Goal: Information Seeking & Learning: Check status

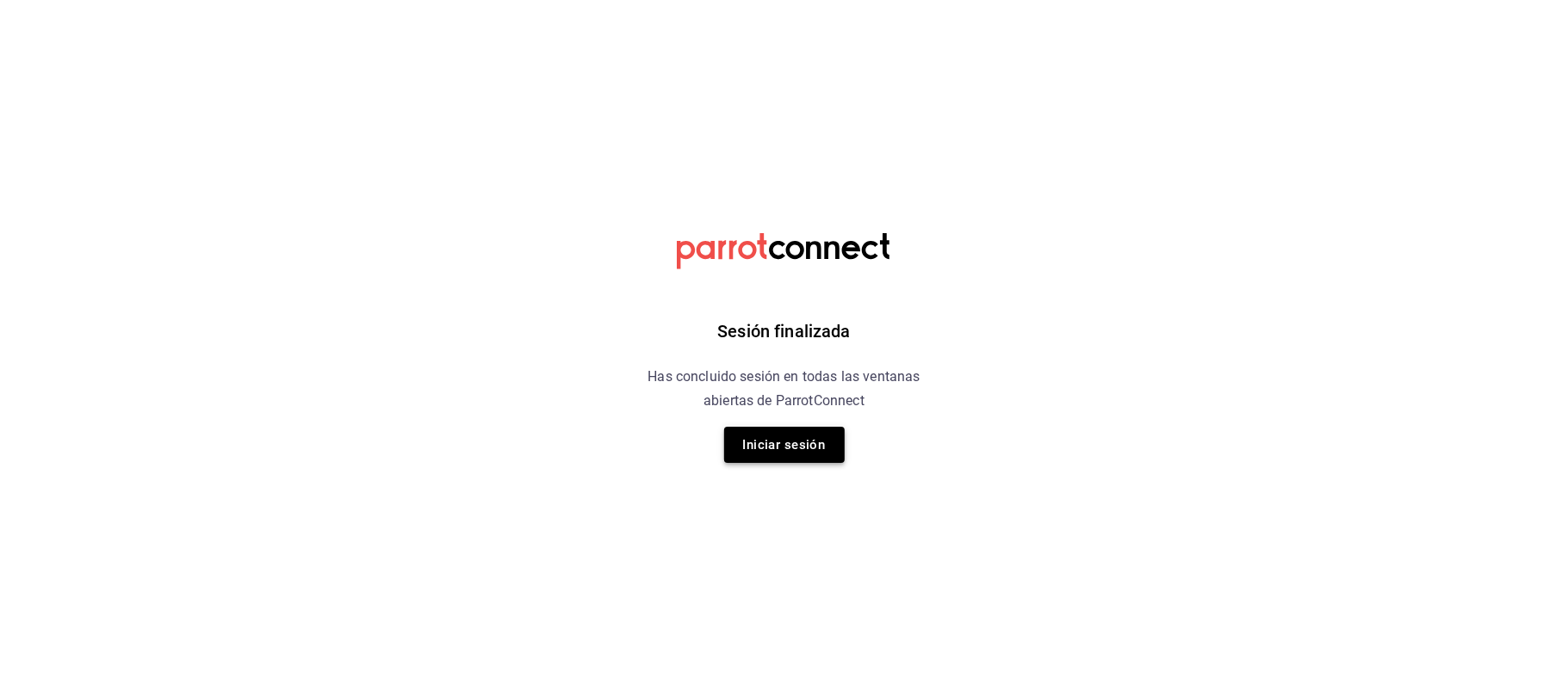
click at [776, 431] on button "Iniciar sesión" at bounding box center [784, 444] width 121 height 36
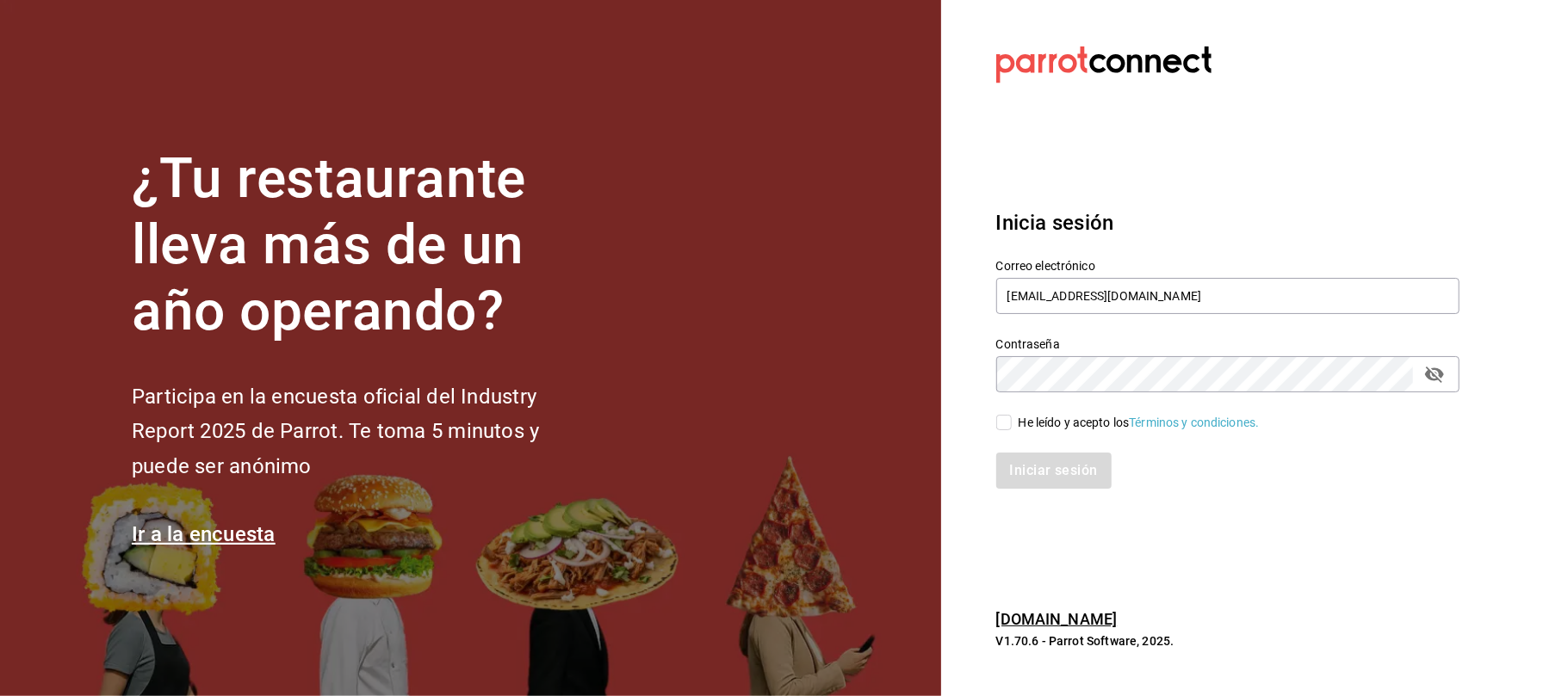
click at [1009, 425] on input "He leído y acepto los Términos y condiciones." at bounding box center [1004, 423] width 16 height 16
checkbox input "true"
click at [1021, 470] on button "Iniciar sesión" at bounding box center [1055, 470] width 117 height 36
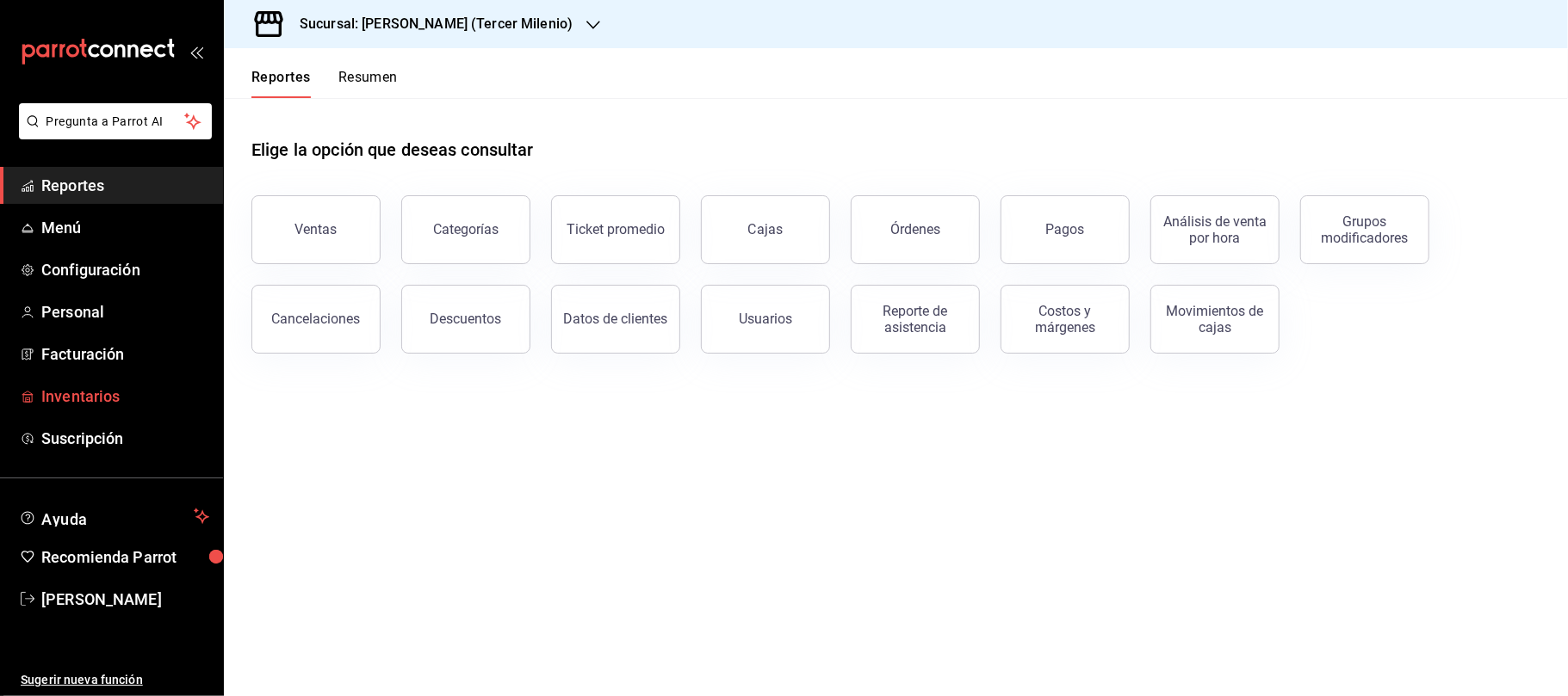
click at [55, 392] on span "Inventarios" at bounding box center [125, 396] width 168 height 24
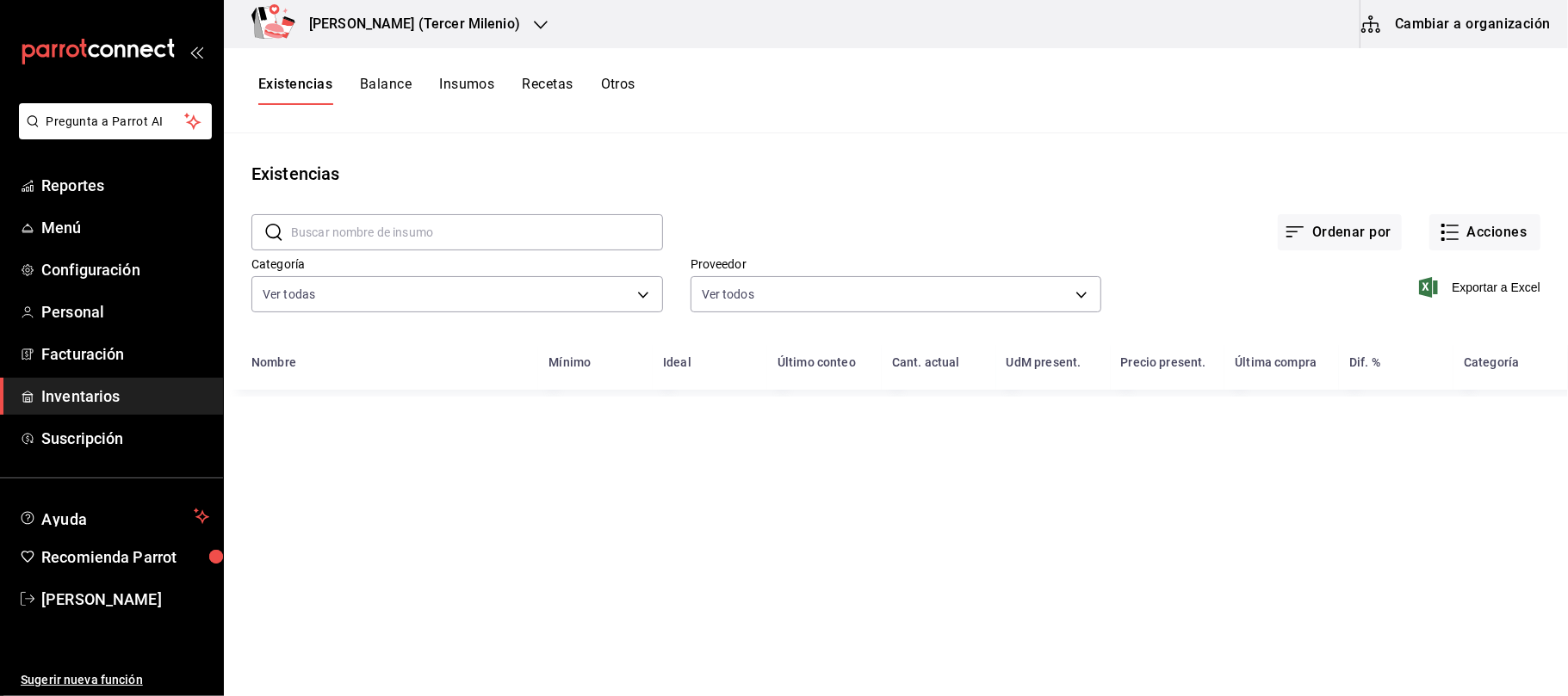
click at [620, 93] on button "Otros" at bounding box center [618, 90] width 34 height 29
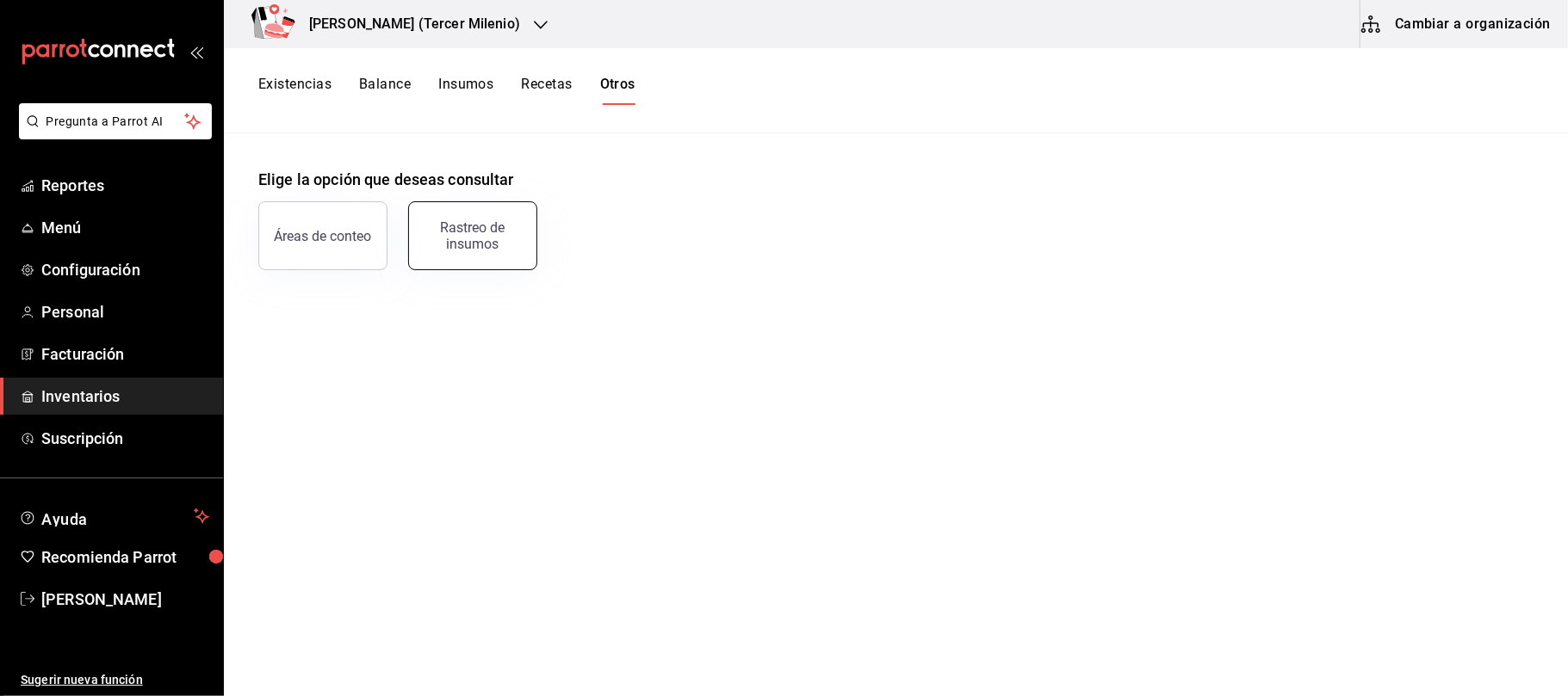
click at [427, 217] on button "Rastreo de insumos" at bounding box center [472, 236] width 129 height 69
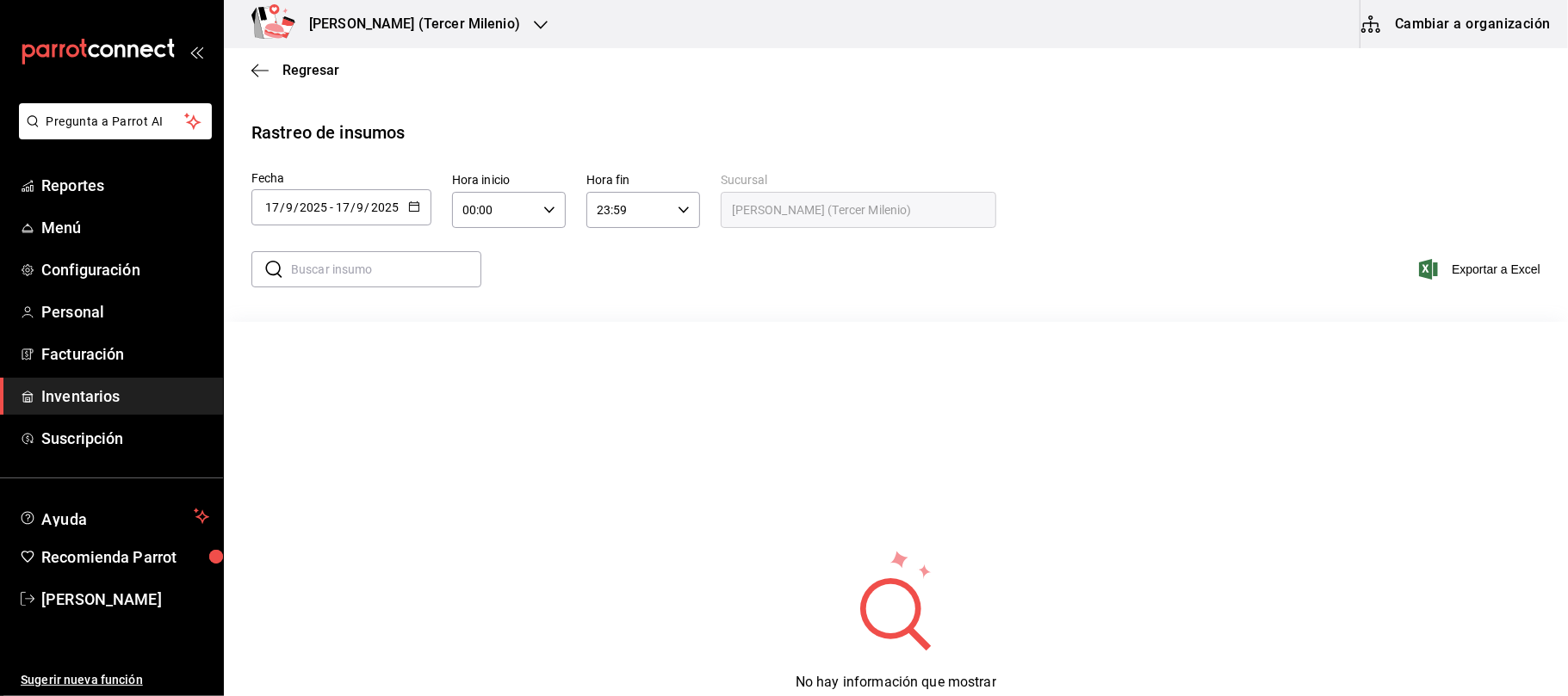
click at [404, 217] on div "2025-09-17 17 / 9 / 2025 - 2025-09-17 17 / 9 / 2025" at bounding box center [341, 207] width 180 height 36
click at [335, 528] on li "Rango de fechas" at bounding box center [332, 533] width 162 height 38
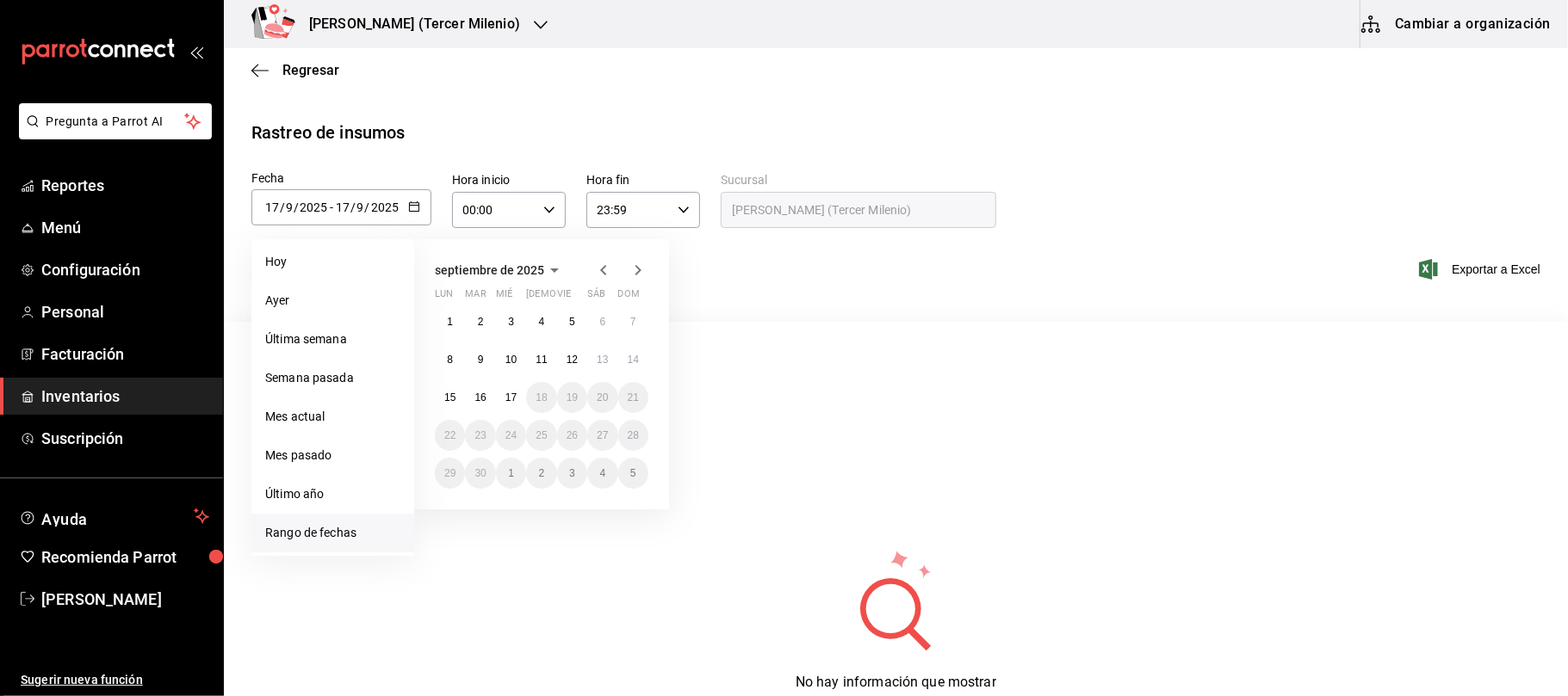
click at [597, 269] on icon "button" at bounding box center [603, 269] width 21 height 21
click at [443, 400] on button "11" at bounding box center [450, 398] width 30 height 31
click at [639, 397] on button "17" at bounding box center [633, 398] width 30 height 31
type input "[DATE]"
type input "11"
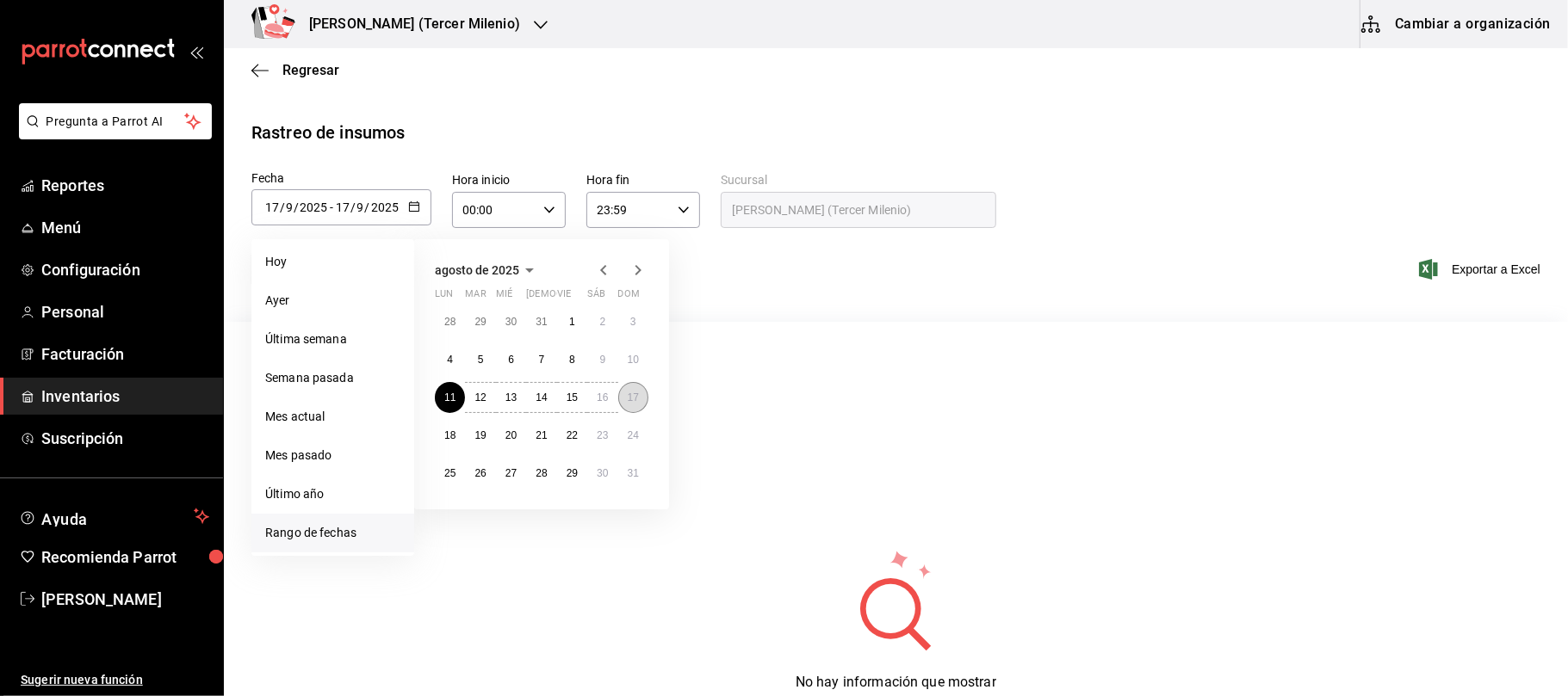
type input "8"
type input "2025-08-17"
type input "8"
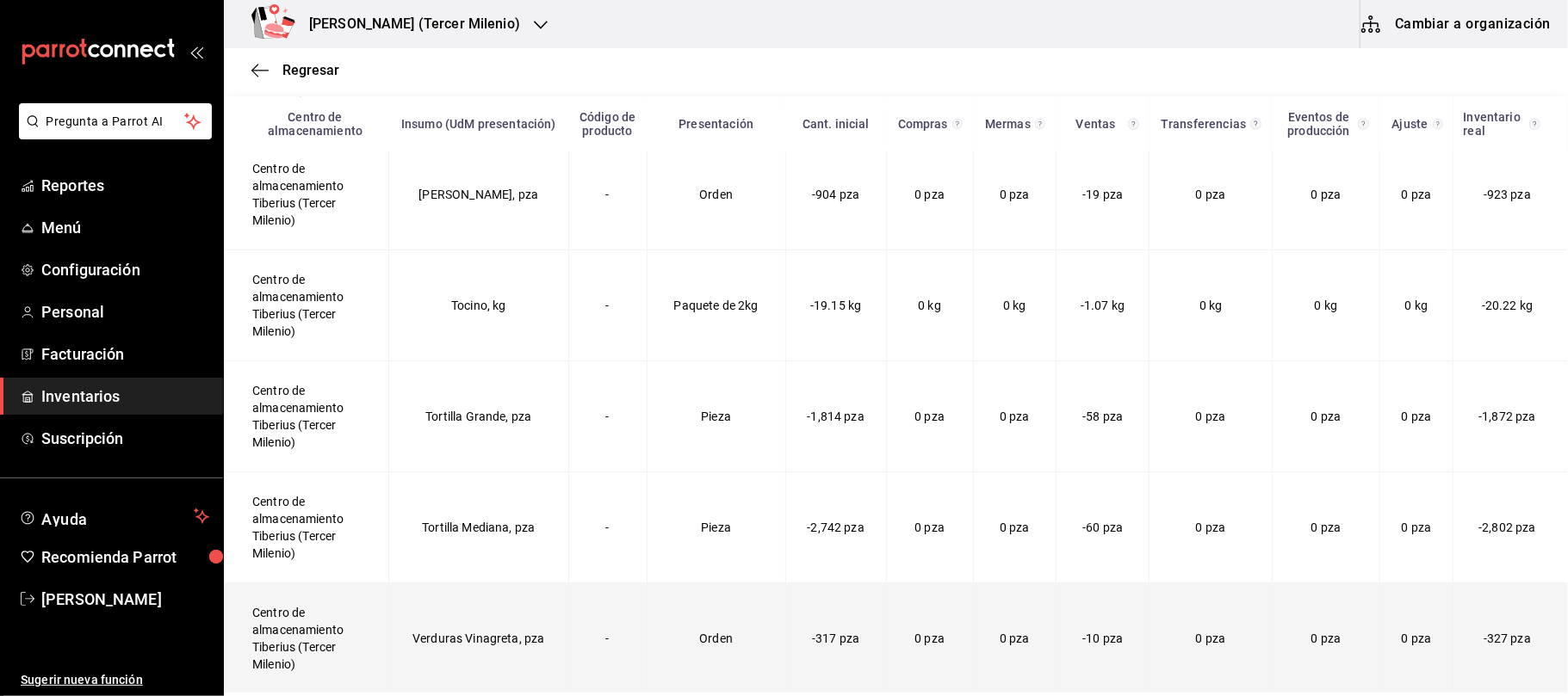
scroll to position [3457, 0]
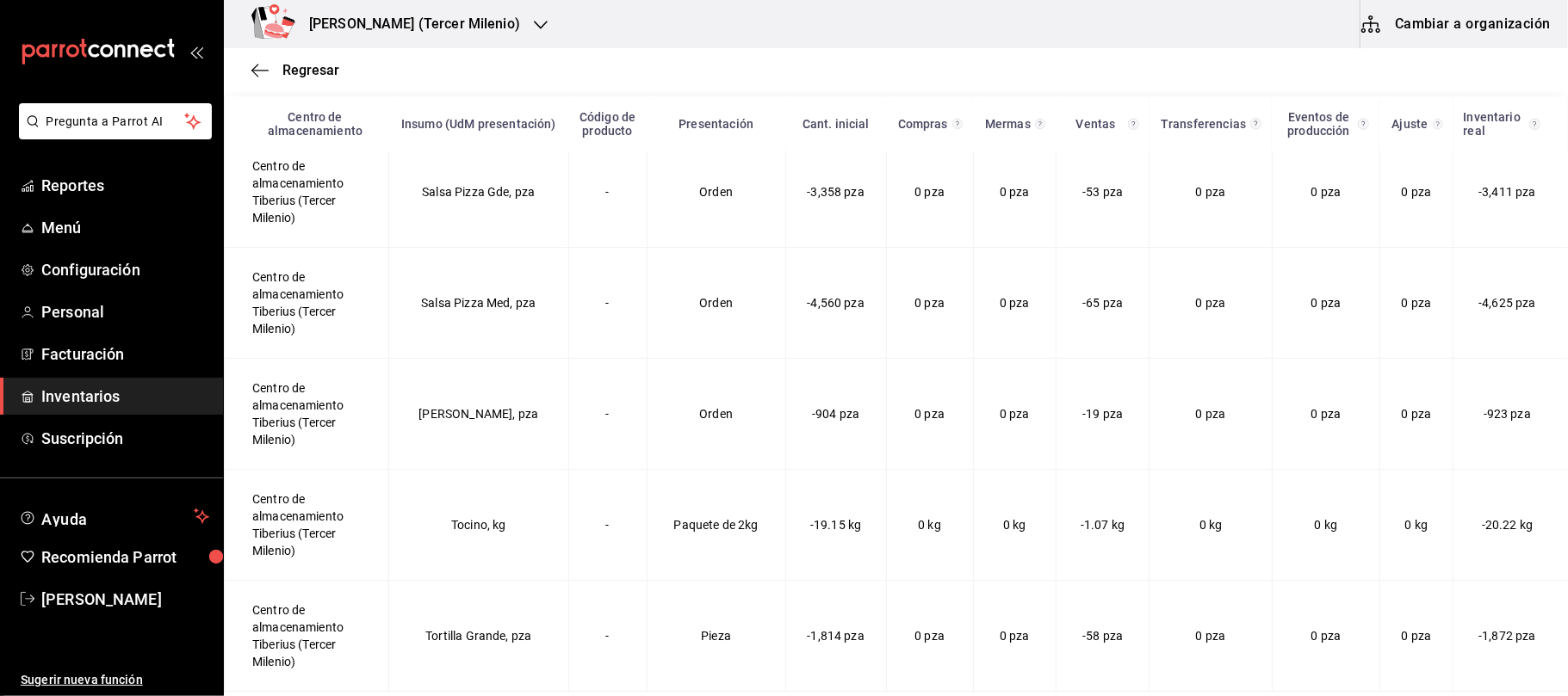
click at [534, 16] on div at bounding box center [541, 25] width 14 height 18
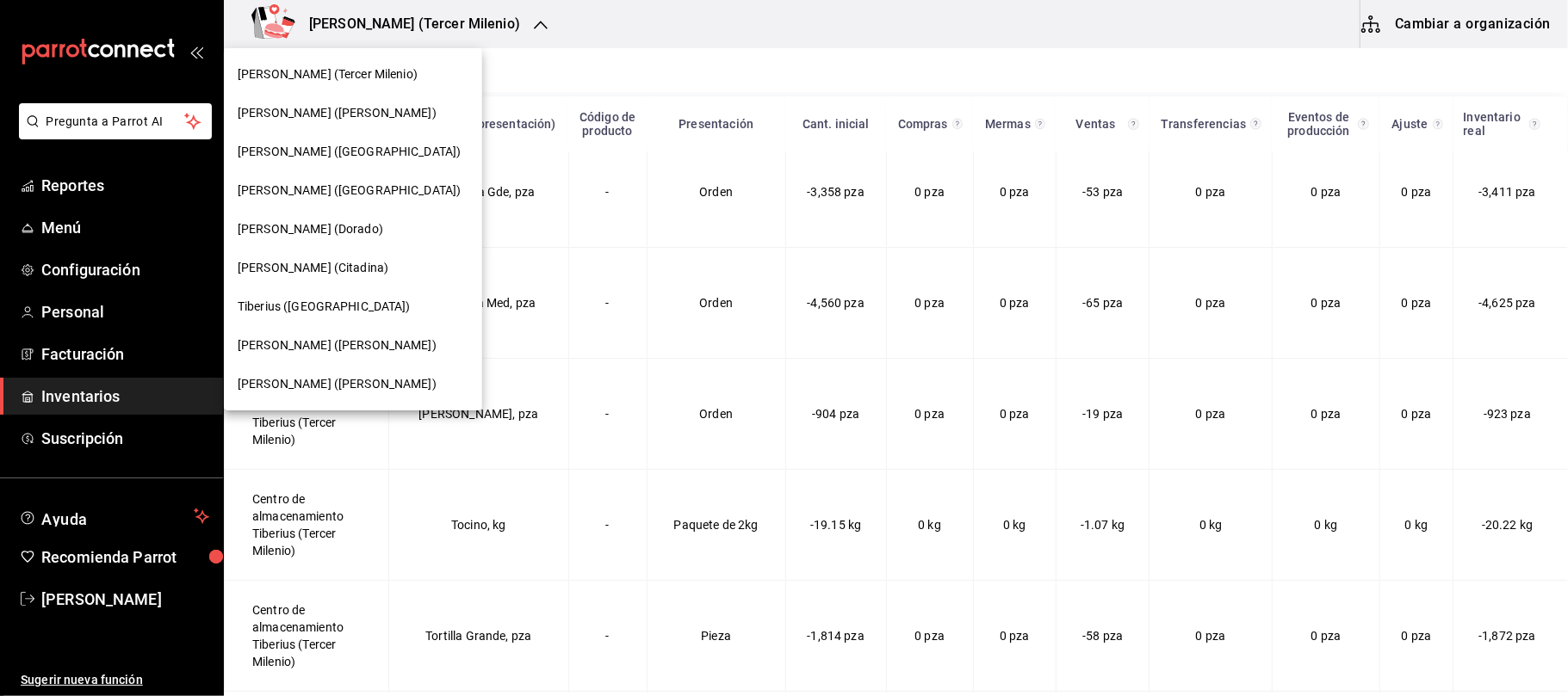
click at [717, 46] on div at bounding box center [784, 348] width 1568 height 696
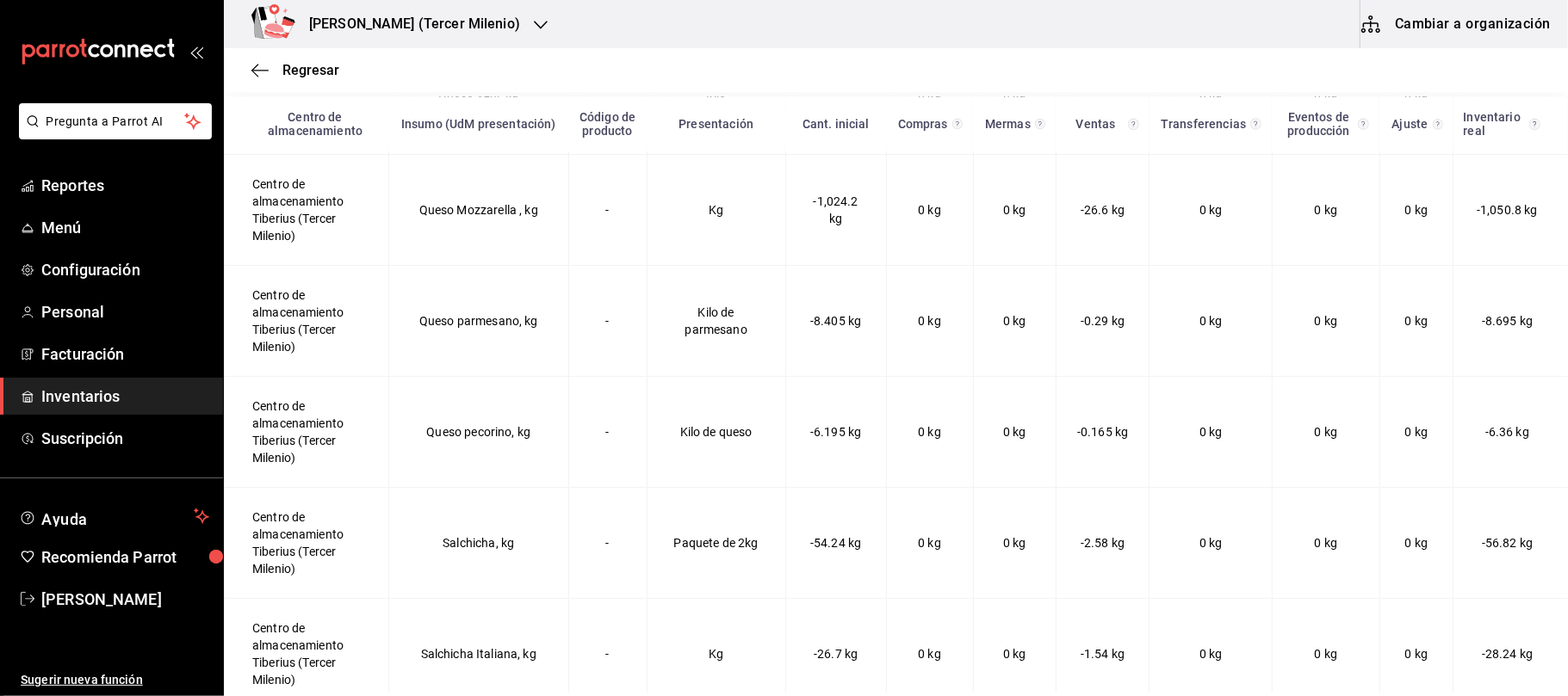
scroll to position [0, 0]
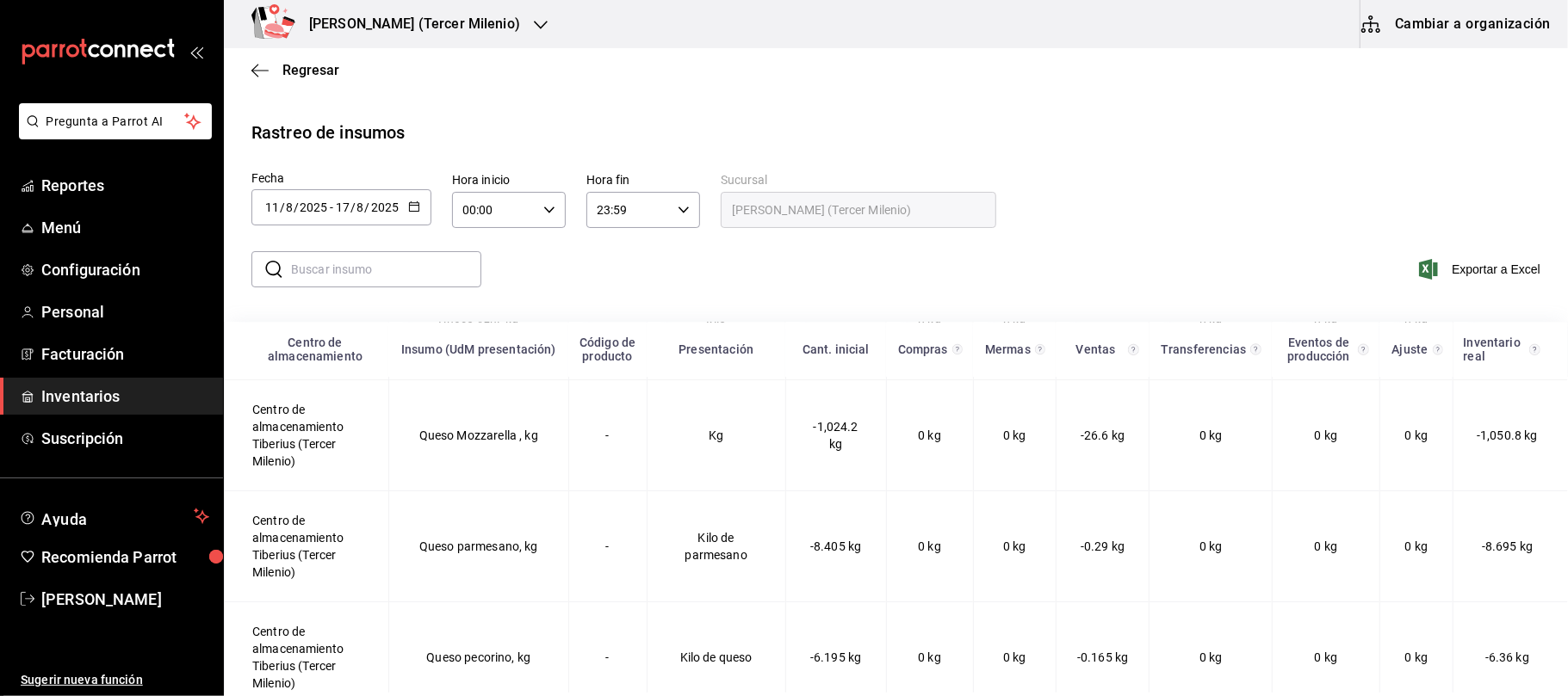
click at [425, 198] on div "[DATE] [DATE] - [DATE] [DATE]" at bounding box center [341, 207] width 180 height 36
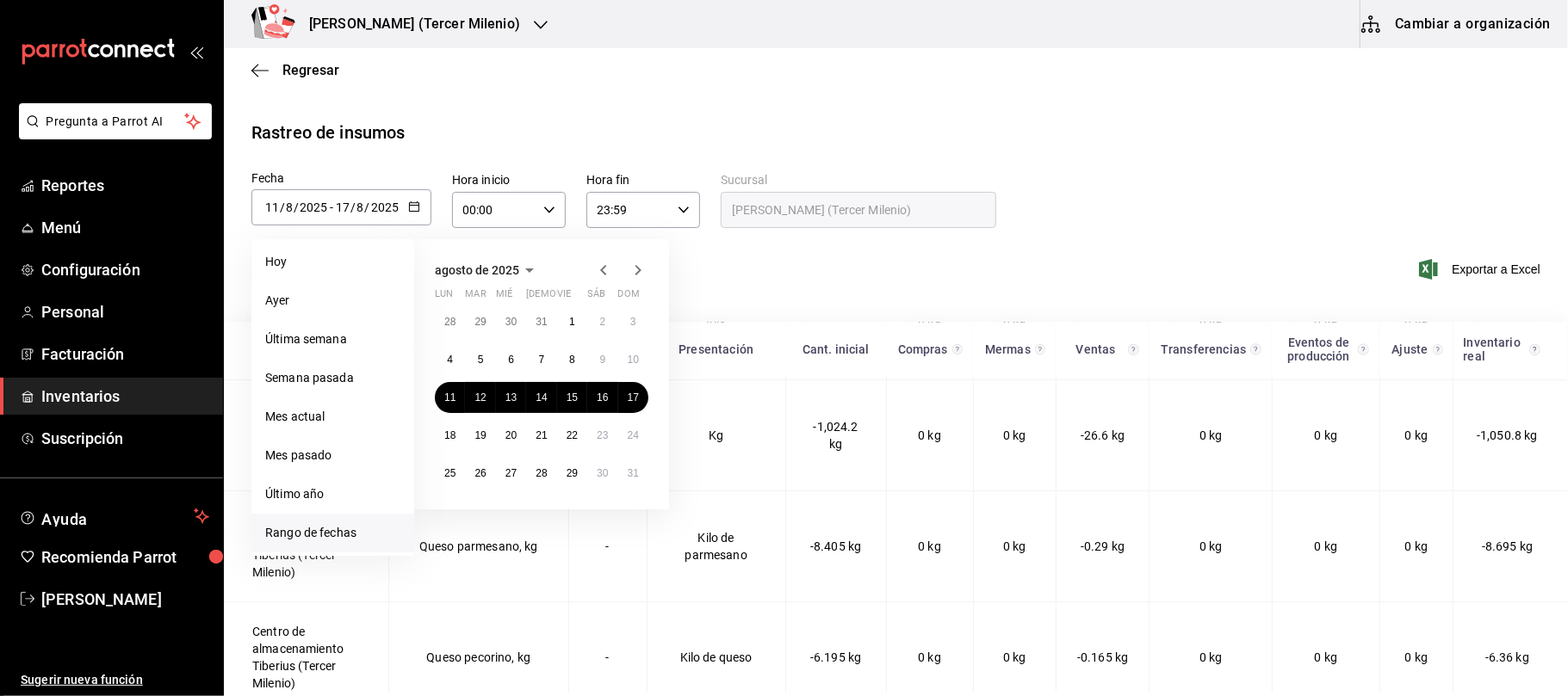
click at [599, 260] on icon "button" at bounding box center [603, 269] width 21 height 21
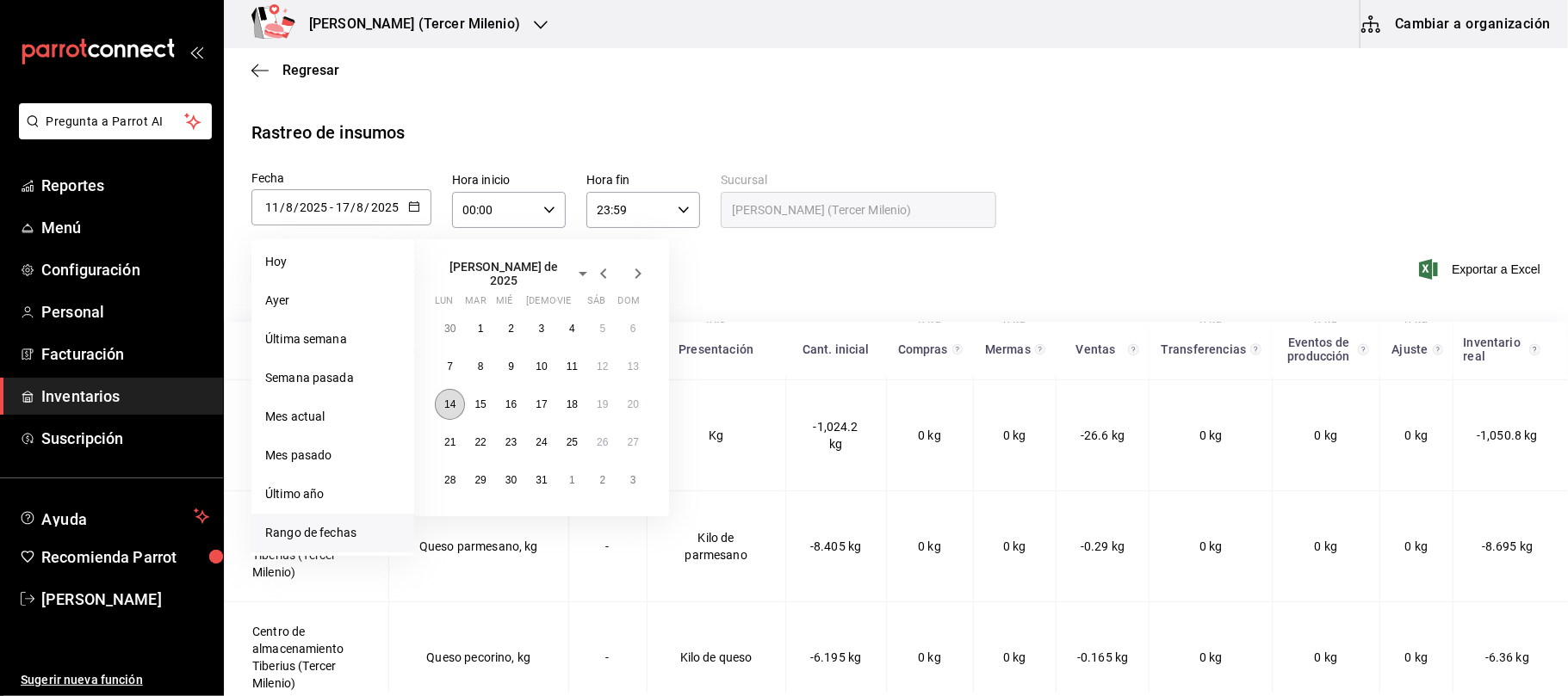
click at [439, 406] on button "14" at bounding box center [450, 405] width 30 height 31
click at [628, 398] on abbr "20" at bounding box center [633, 404] width 11 height 12
type input "2025-07-14"
type input "14"
type input "7"
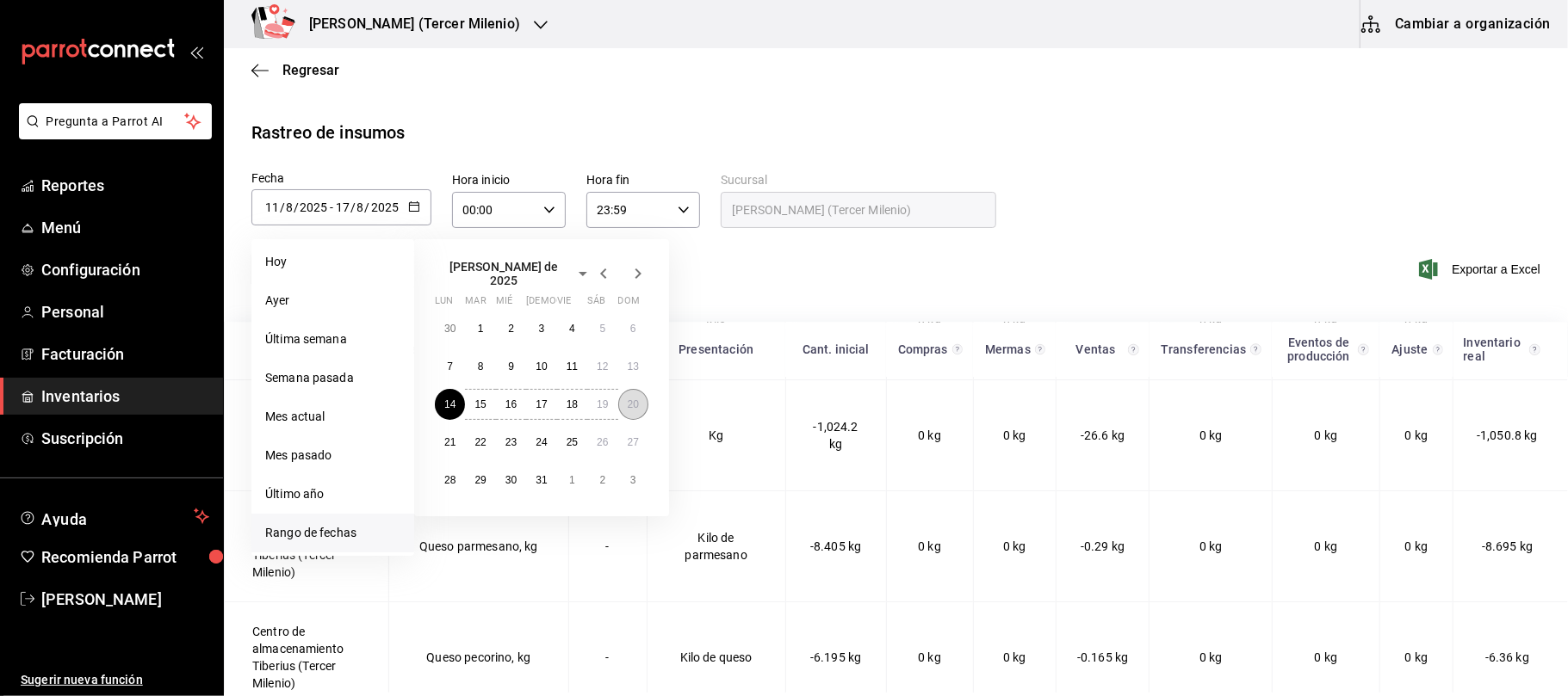
type input "2025-07-20"
type input "20"
type input "7"
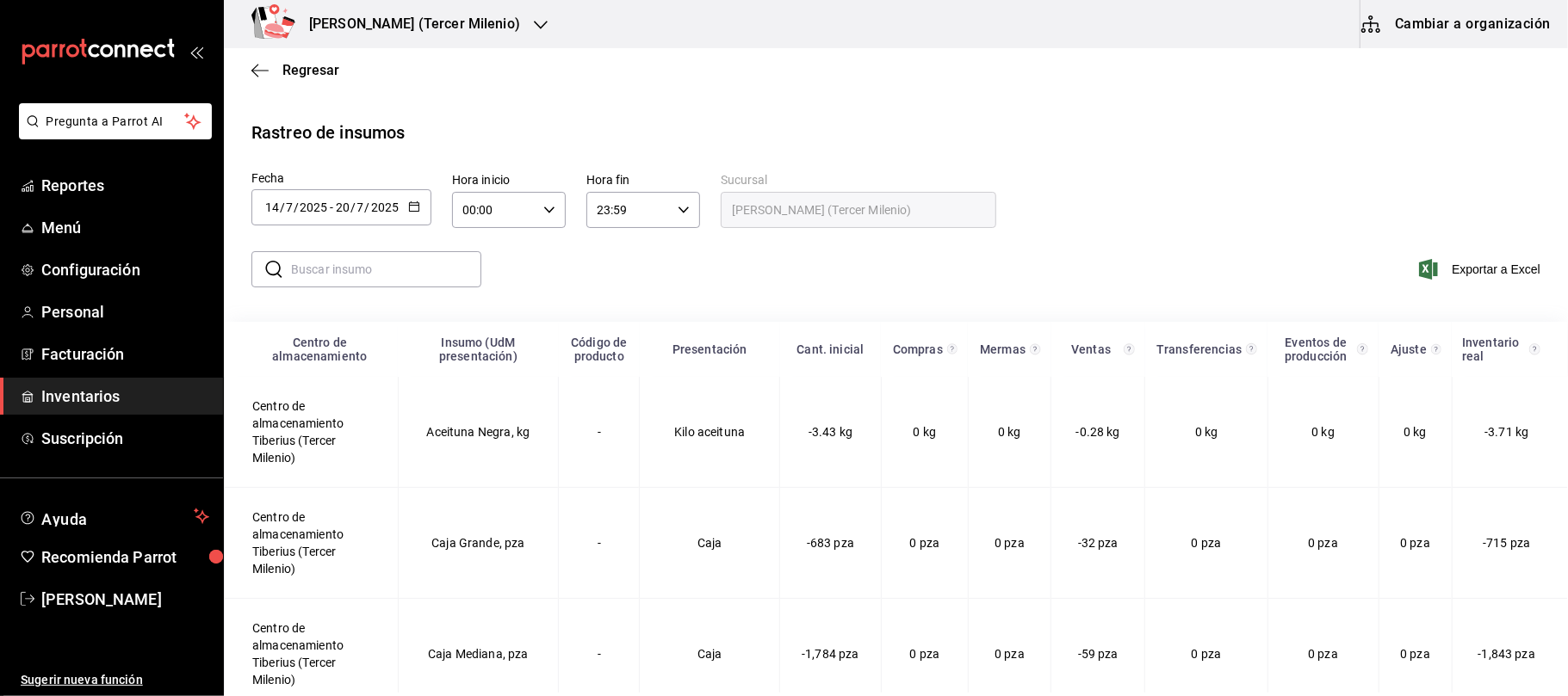
click at [425, 206] on div "2025-07-14 14 / 7 / 2025 - 2025-07-20 20 / 7 / 2025" at bounding box center [341, 207] width 180 height 36
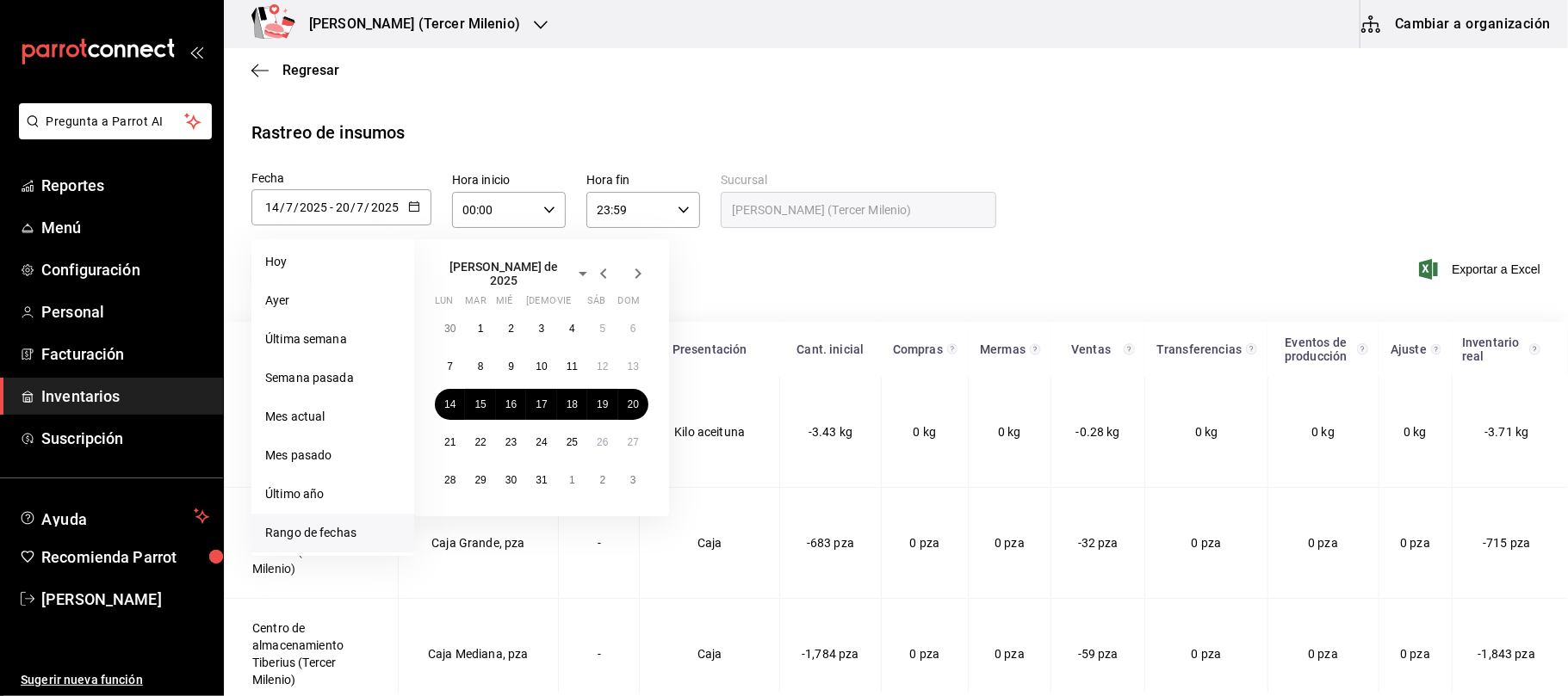
click at [608, 263] on icon "button" at bounding box center [603, 273] width 21 height 21
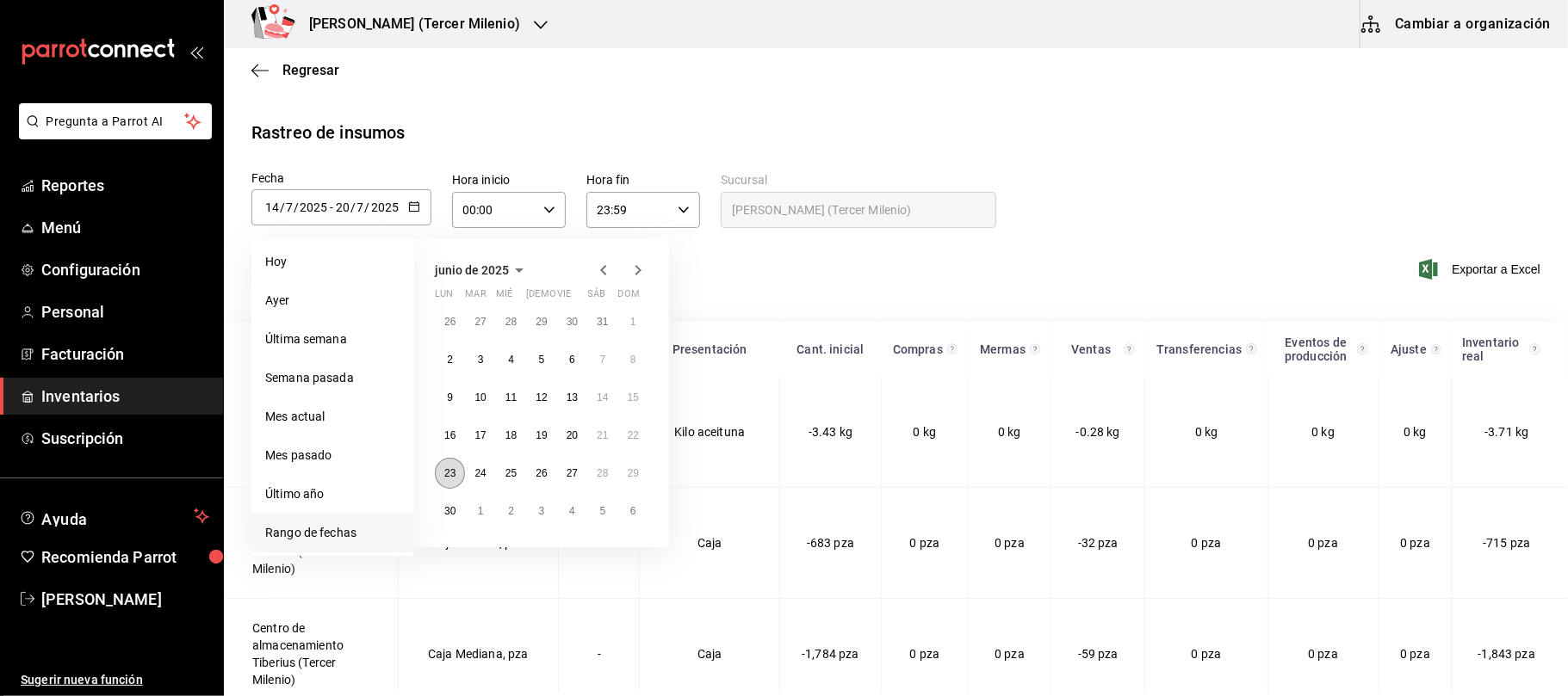
click at [442, 473] on button "23" at bounding box center [450, 474] width 30 height 31
click at [620, 472] on button "29" at bounding box center [633, 474] width 30 height 31
type input "2025-06-23"
type input "23"
type input "6"
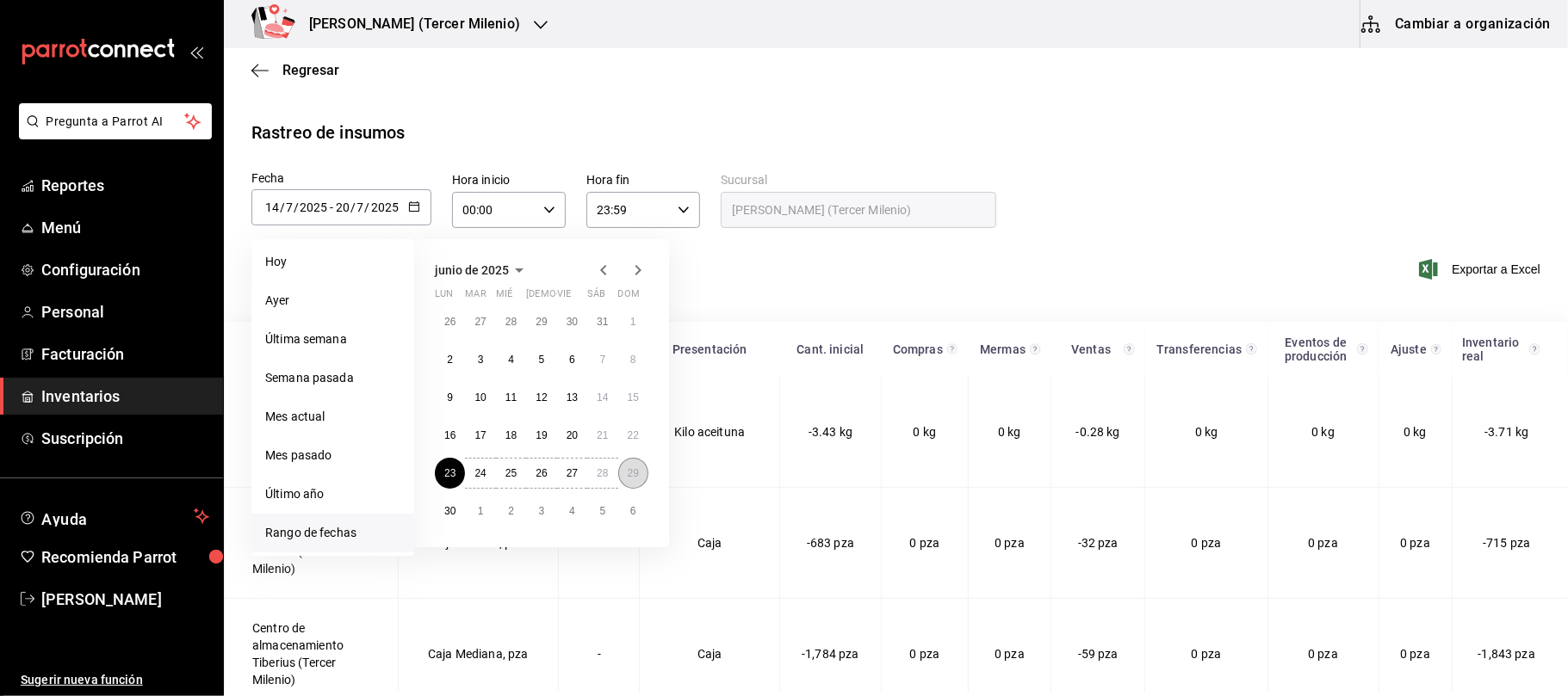
type input "2025-06-29"
type input "29"
type input "6"
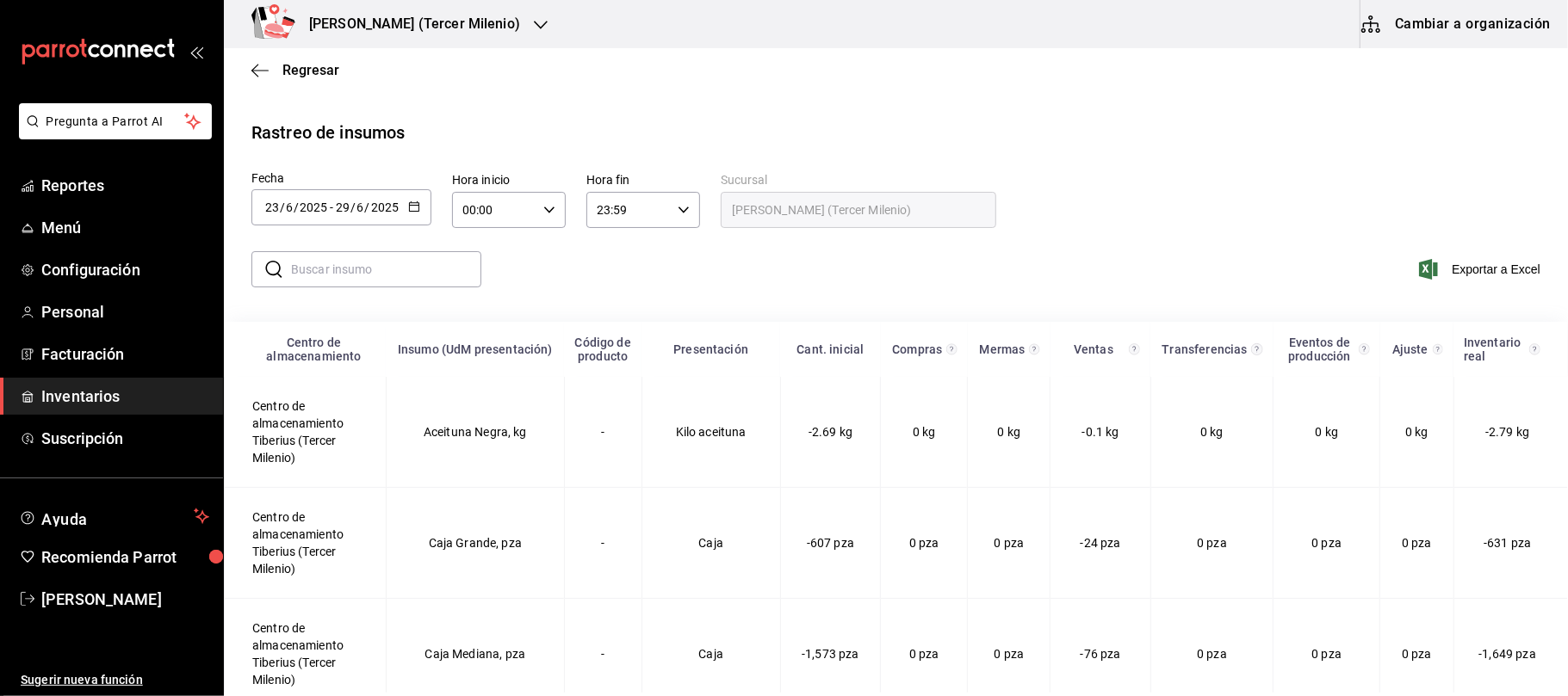
click at [418, 211] on button "button" at bounding box center [414, 207] width 12 height 15
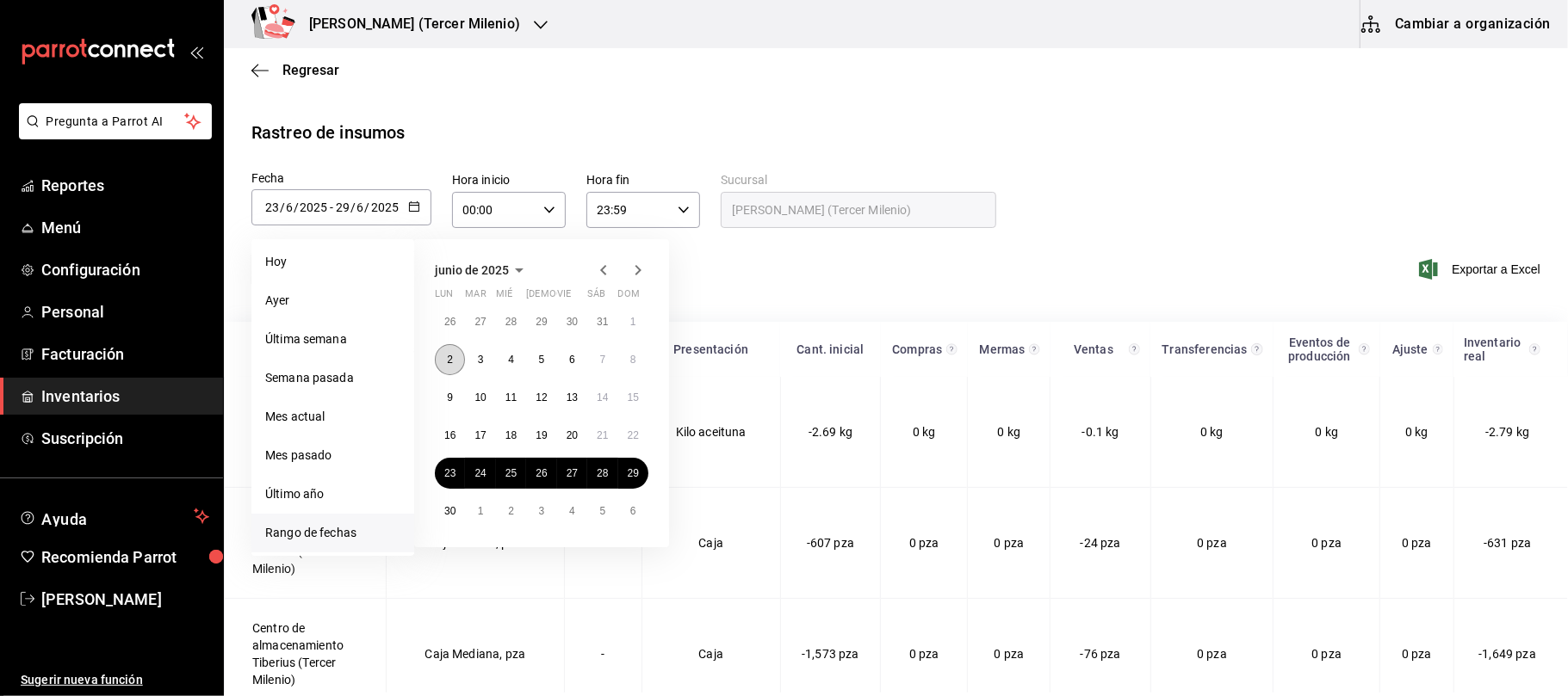
click at [443, 356] on button "2" at bounding box center [450, 360] width 30 height 31
click at [633, 270] on icon "button" at bounding box center [637, 269] width 21 height 21
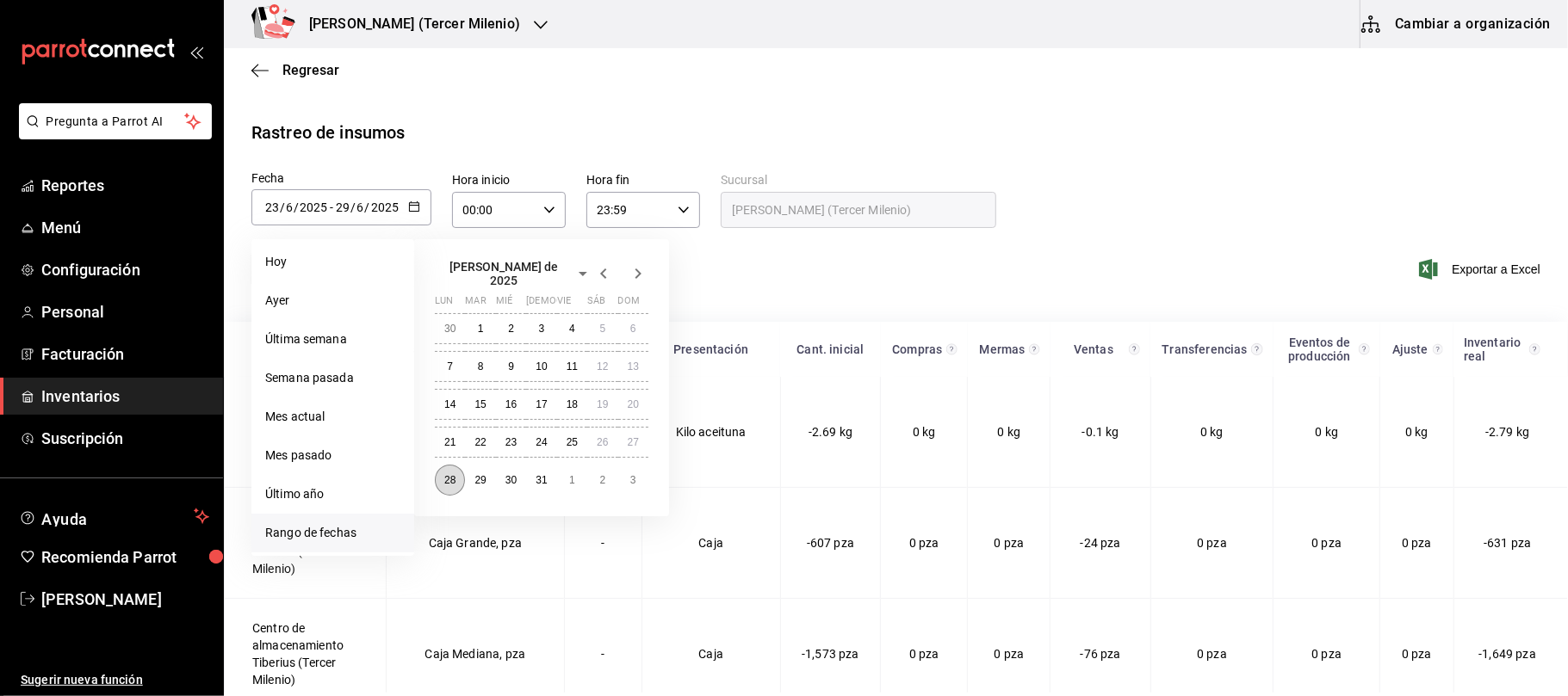
click at [458, 465] on button "28" at bounding box center [450, 481] width 30 height 31
type input "2025-06-02"
type input "2"
type input "[DATE]"
type input "28"
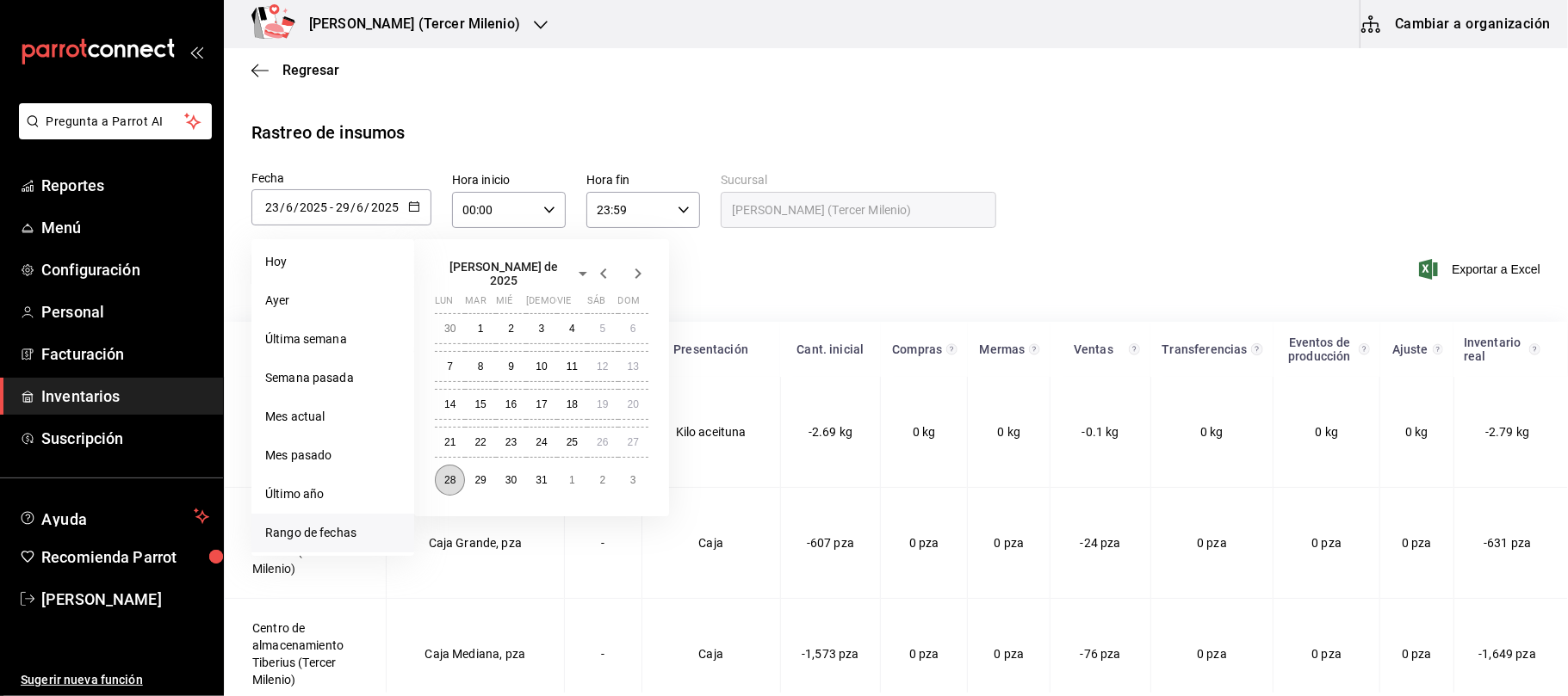
type input "7"
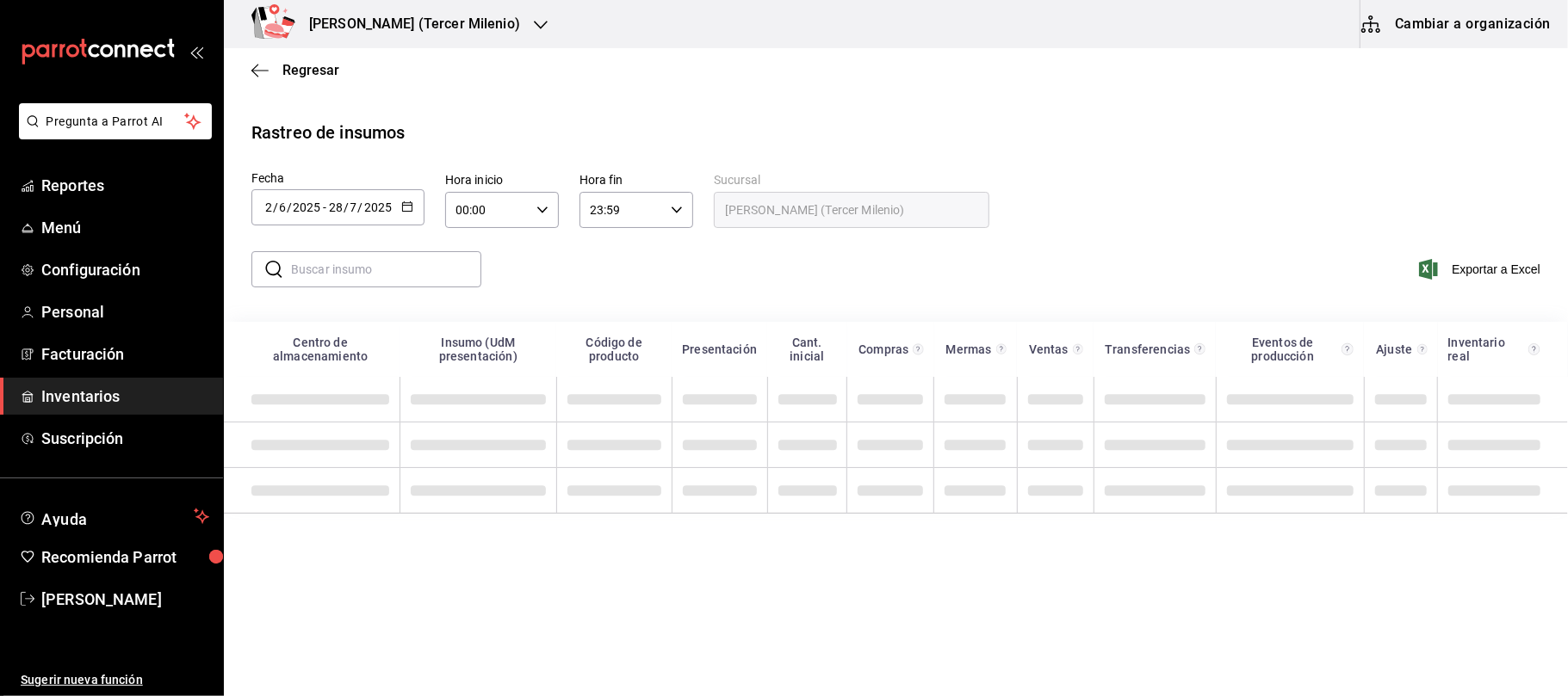
click at [417, 206] on div "2025-06-02 2 / 6 / 2025 - 2025-07-28 28 / 7 / 2025" at bounding box center [338, 207] width 173 height 36
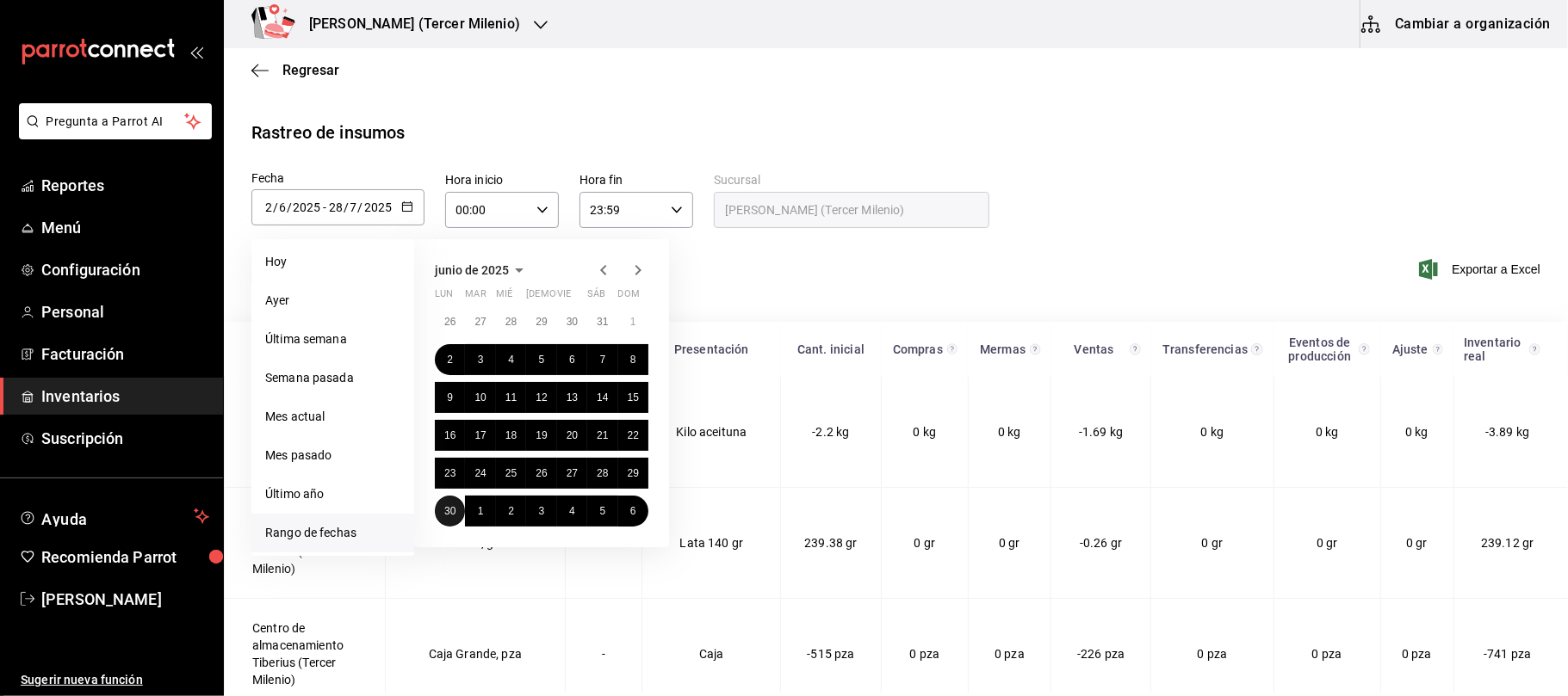
click at [441, 513] on button "30" at bounding box center [450, 511] width 30 height 31
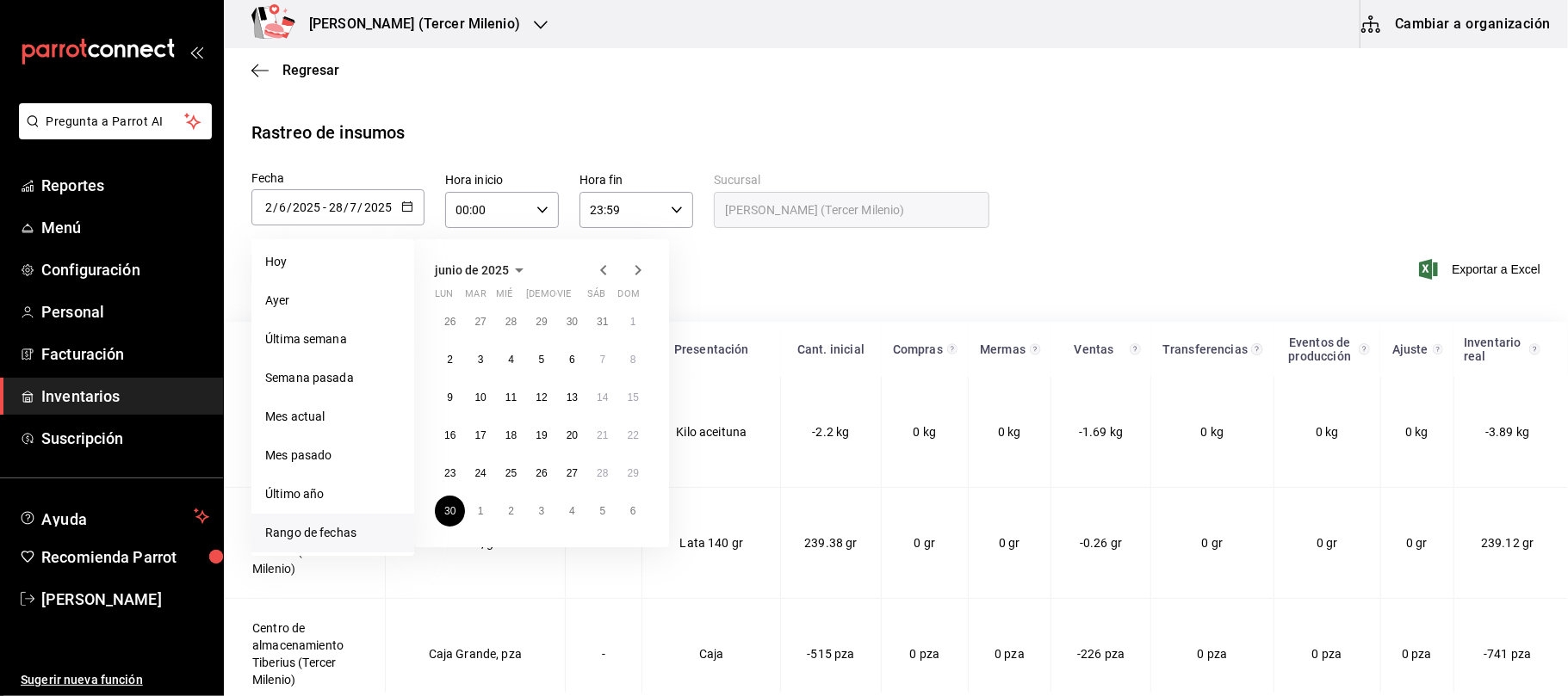
click at [634, 273] on icon "button" at bounding box center [637, 269] width 21 height 21
click at [439, 319] on button "30" at bounding box center [450, 329] width 30 height 31
type input "[DATE]"
type input "30"
type input "[DATE]"
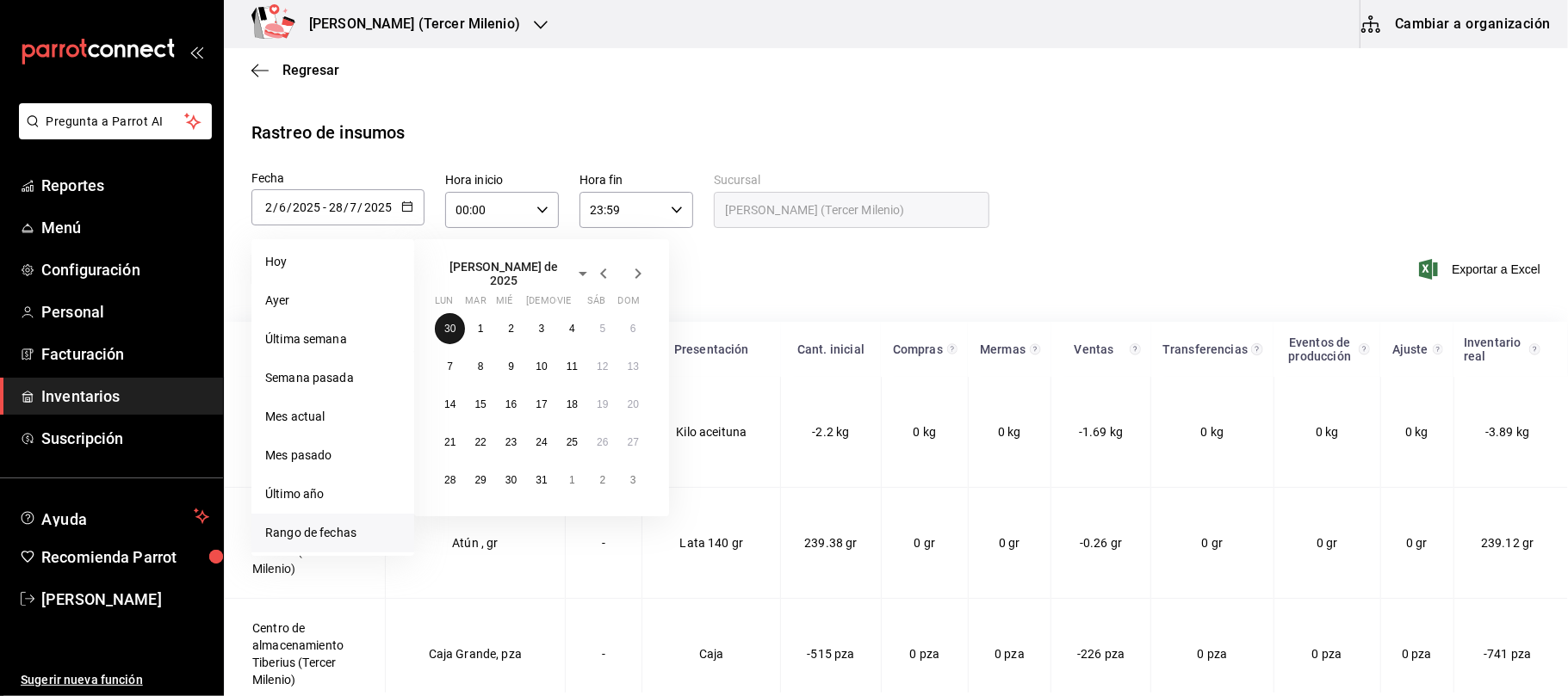
type input "30"
type input "6"
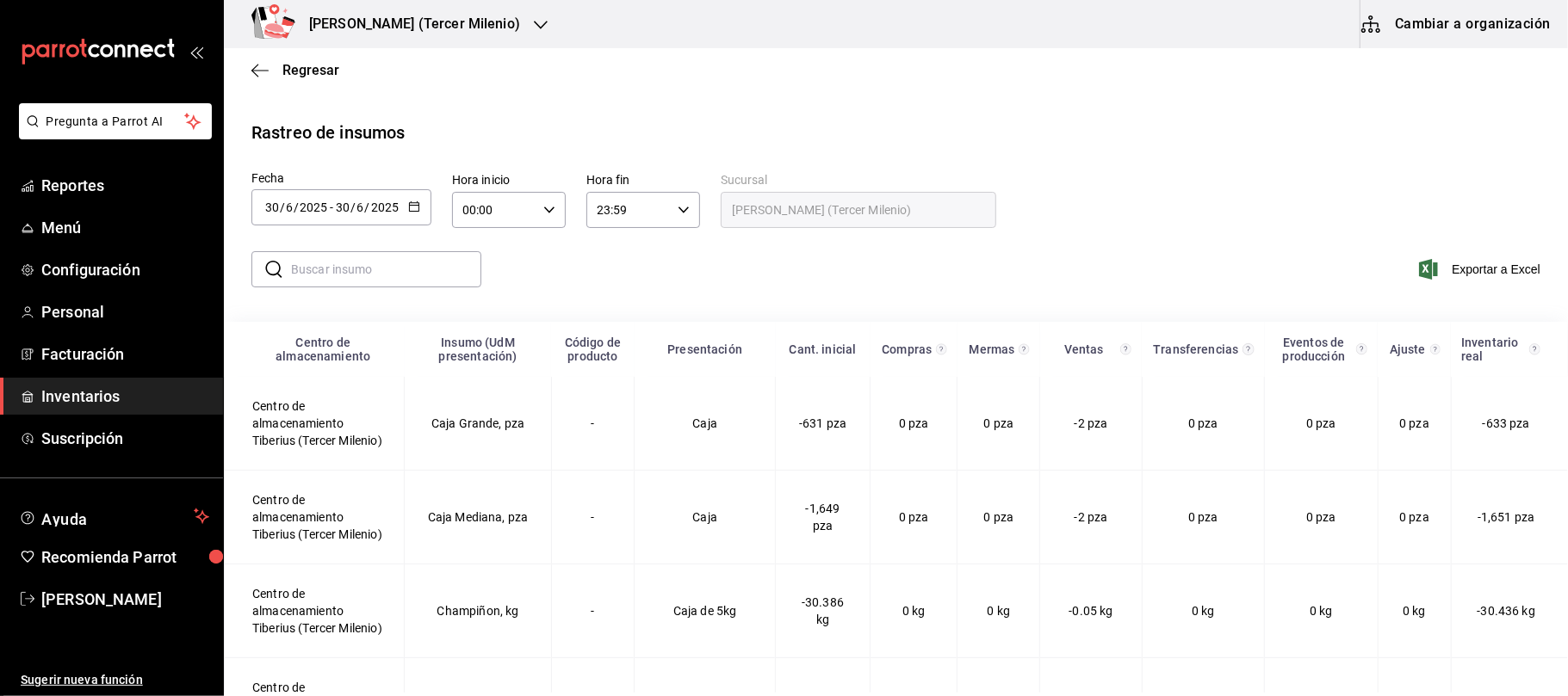
click at [422, 206] on div "2025-06-30 30 / 6 / 2025 - 2025-06-30 30 / 6 / 2025" at bounding box center [341, 207] width 180 height 36
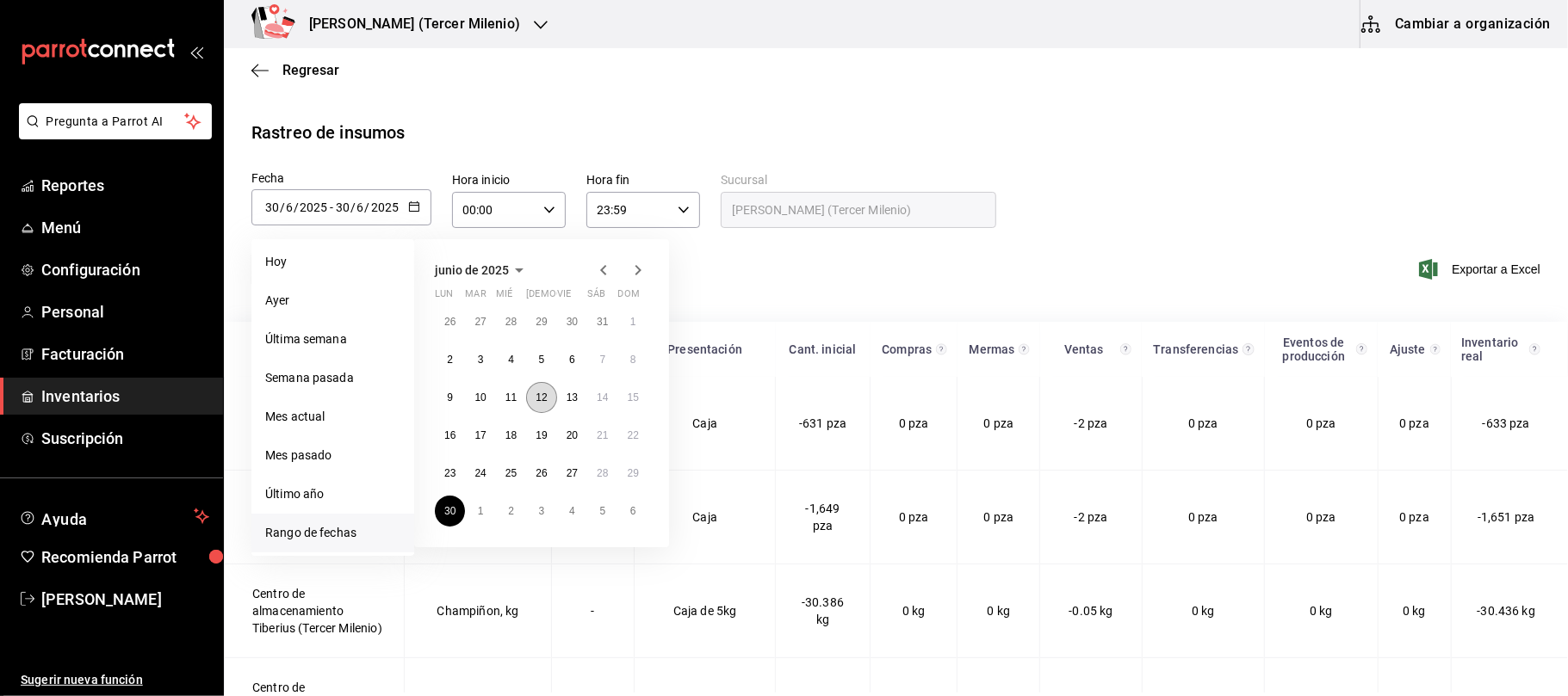
scroll to position [114, 0]
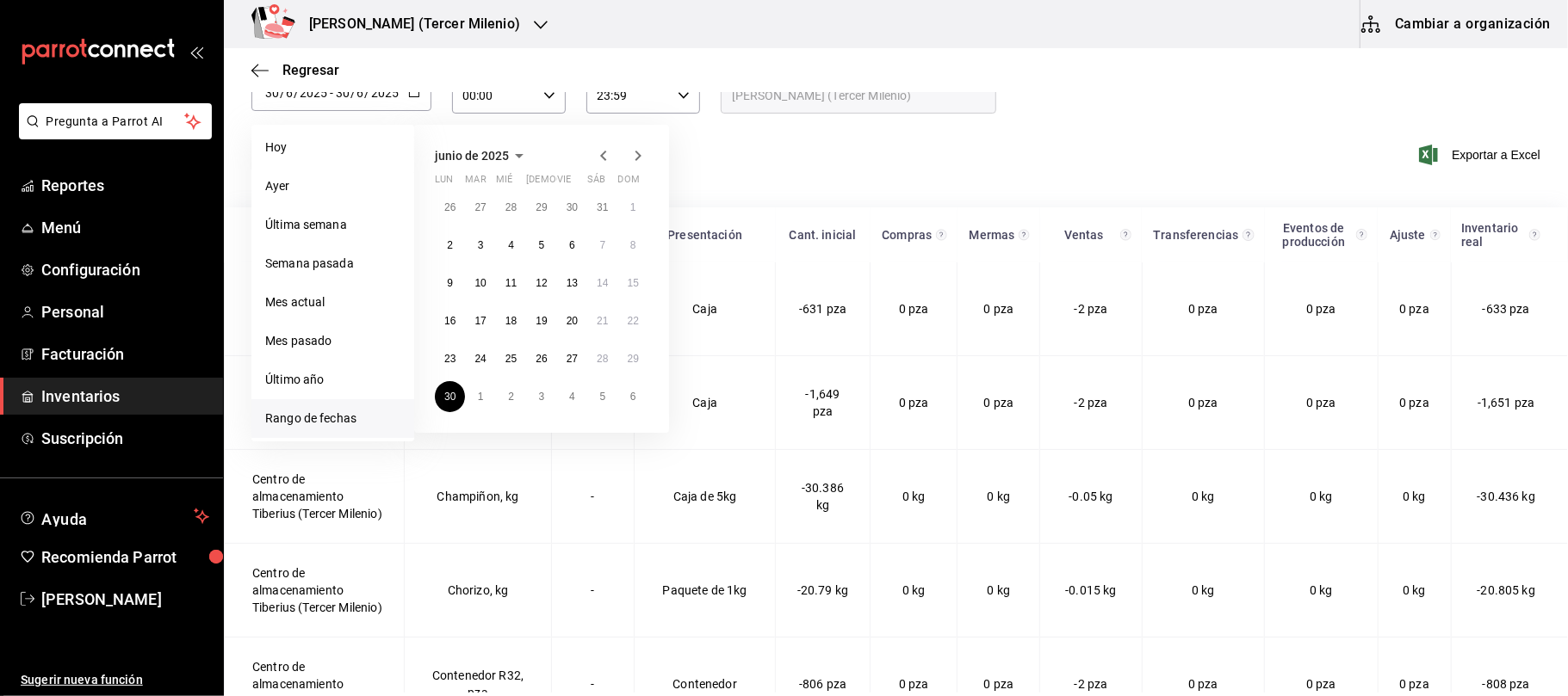
click at [639, 155] on icon "button" at bounding box center [638, 155] width 6 height 11
click at [439, 358] on button "28" at bounding box center [450, 366] width 30 height 31
click at [619, 362] on button "3" at bounding box center [633, 366] width 30 height 31
type input "[DATE]"
type input "28"
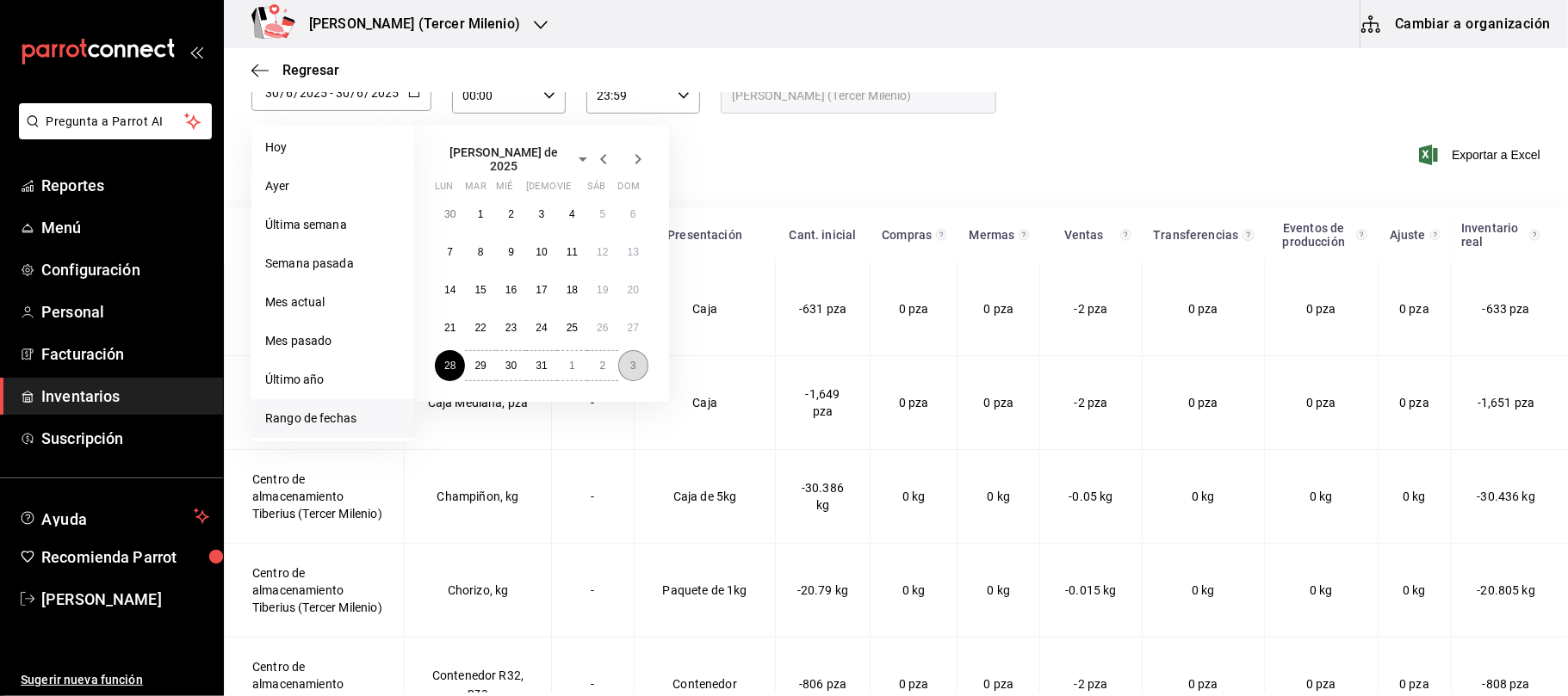
type input "7"
type input "[DATE]"
type input "3"
type input "8"
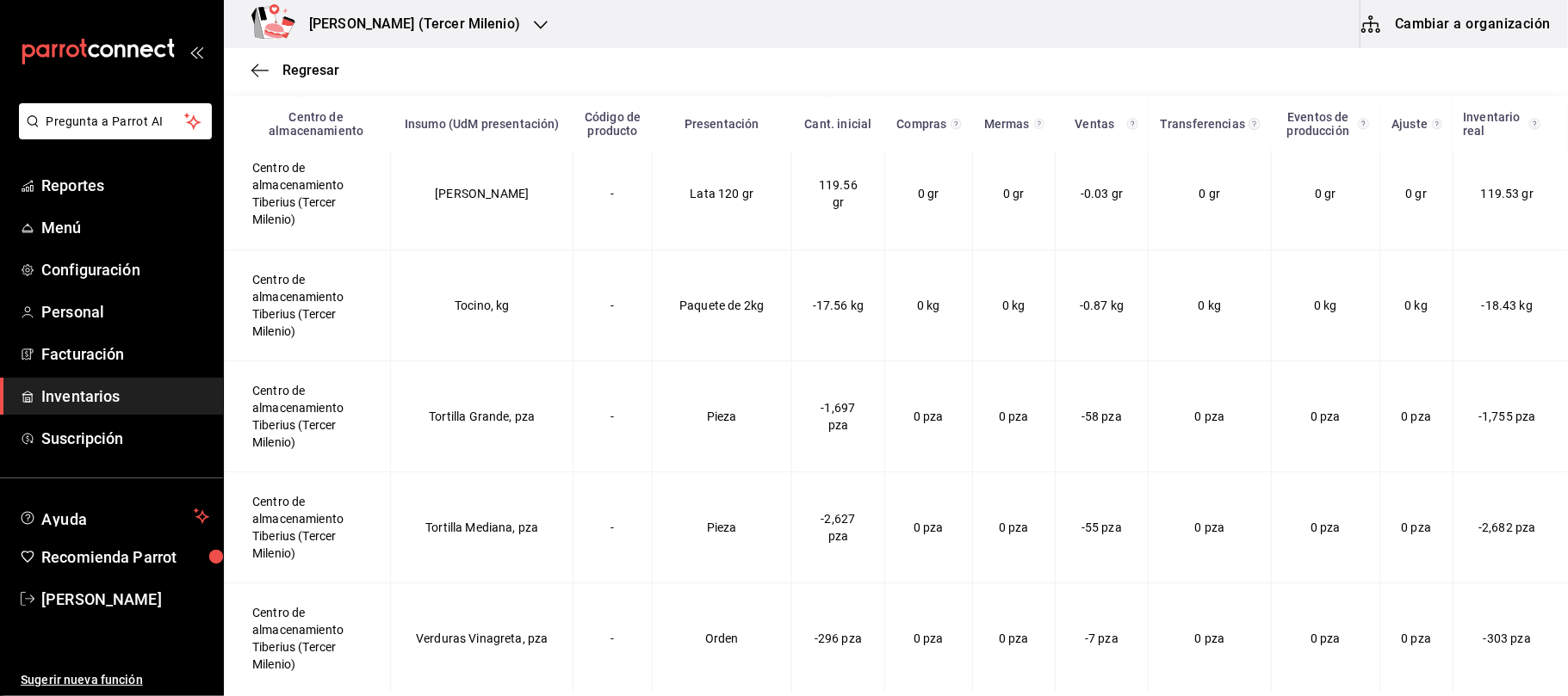
scroll to position [3553, 0]
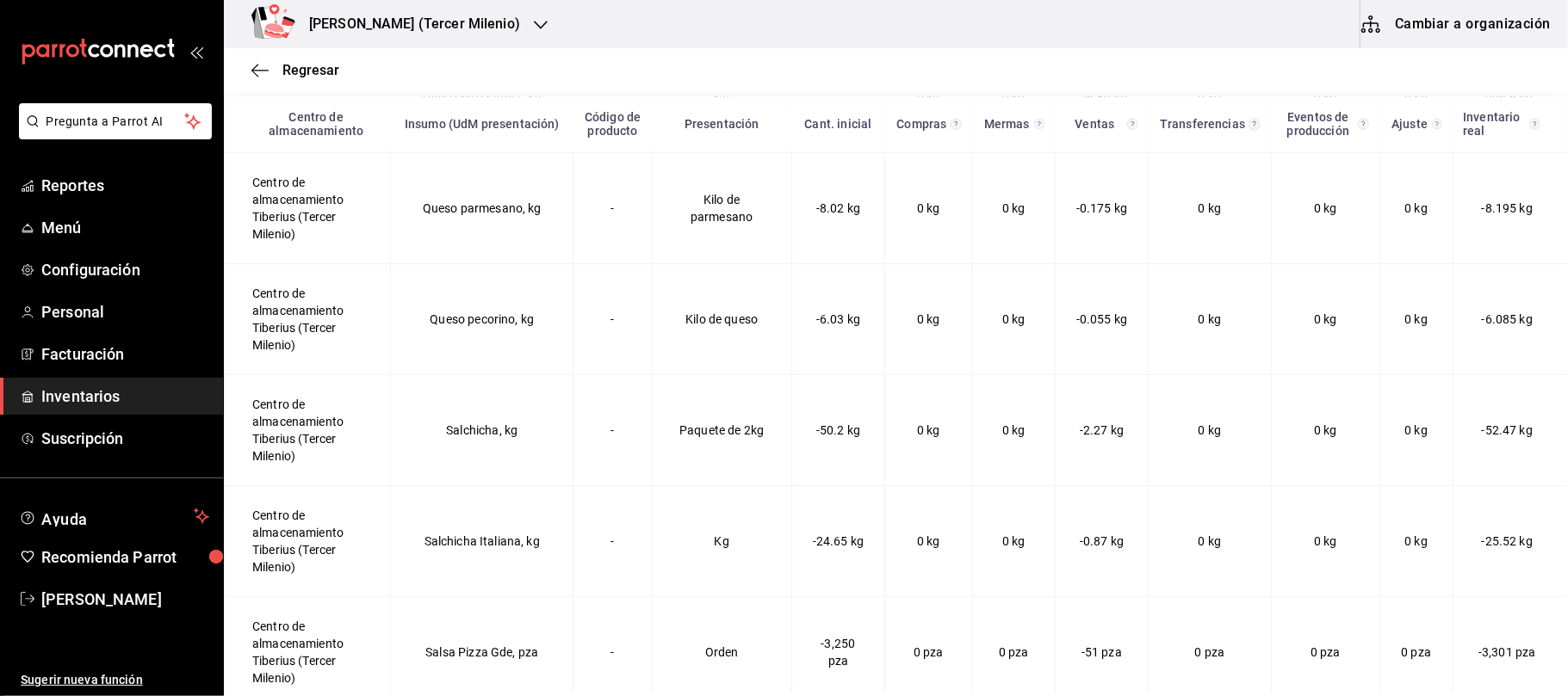
click at [473, 19] on div "[PERSON_NAME] (Tercer Milenio)" at bounding box center [396, 24] width 317 height 48
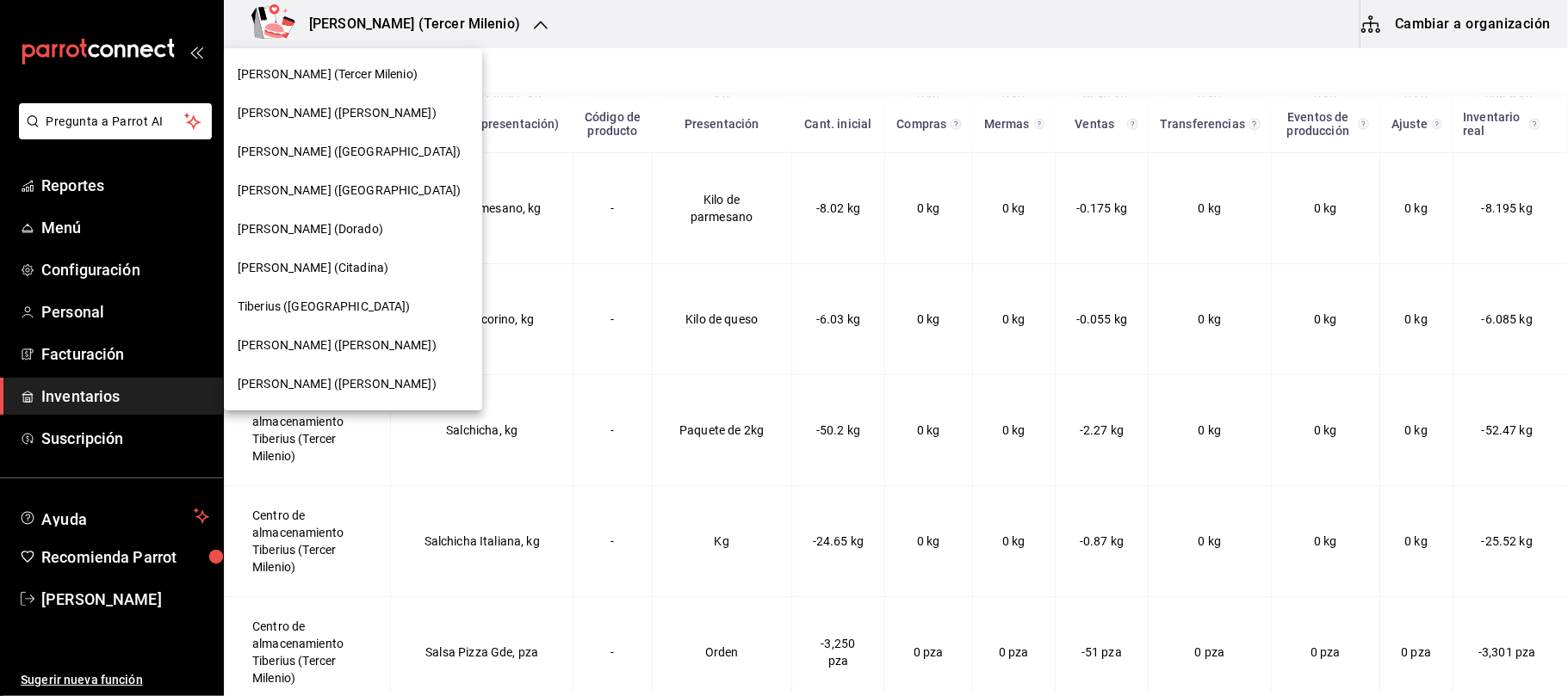
click at [322, 155] on span "[PERSON_NAME] ([GEOGRAPHIC_DATA])" at bounding box center [349, 151] width 223 height 18
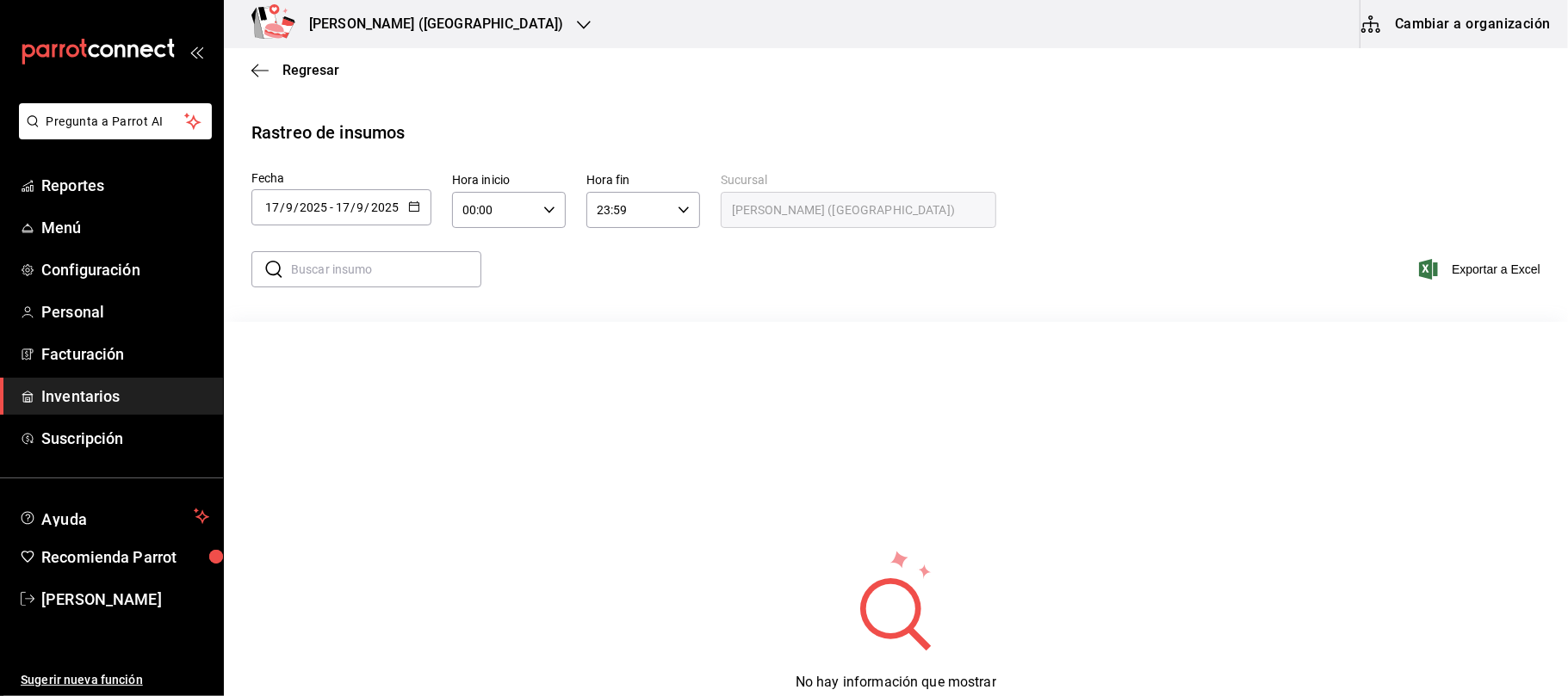
click at [418, 202] on icon "button" at bounding box center [414, 206] width 12 height 12
click at [355, 545] on li "Rango de fechas" at bounding box center [332, 533] width 162 height 38
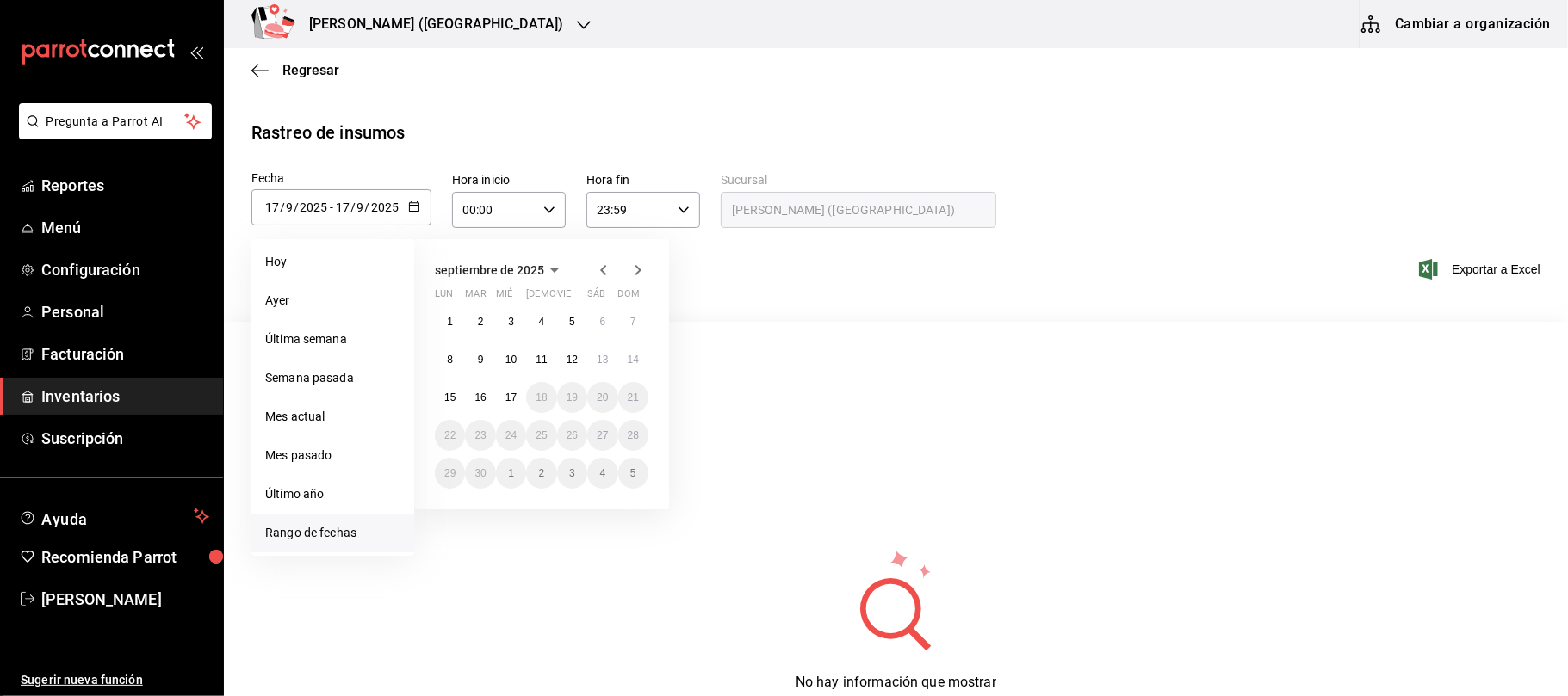
click at [608, 266] on icon "button" at bounding box center [603, 269] width 21 height 21
click at [452, 434] on abbr "18" at bounding box center [450, 435] width 11 height 12
click at [633, 447] on button "24" at bounding box center [633, 435] width 30 height 31
type input "2025-08-18"
type input "18"
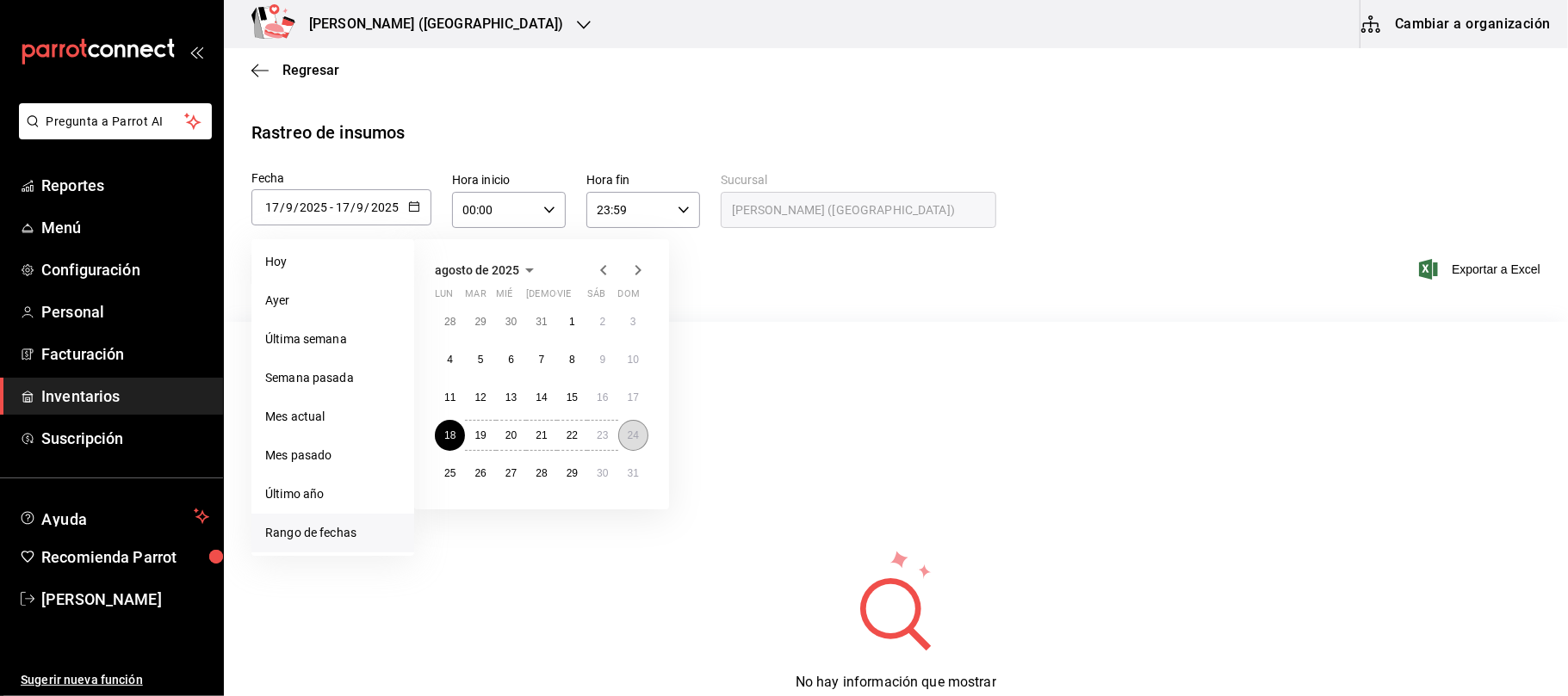
type input "8"
type input "2025-08-24"
type input "24"
type input "8"
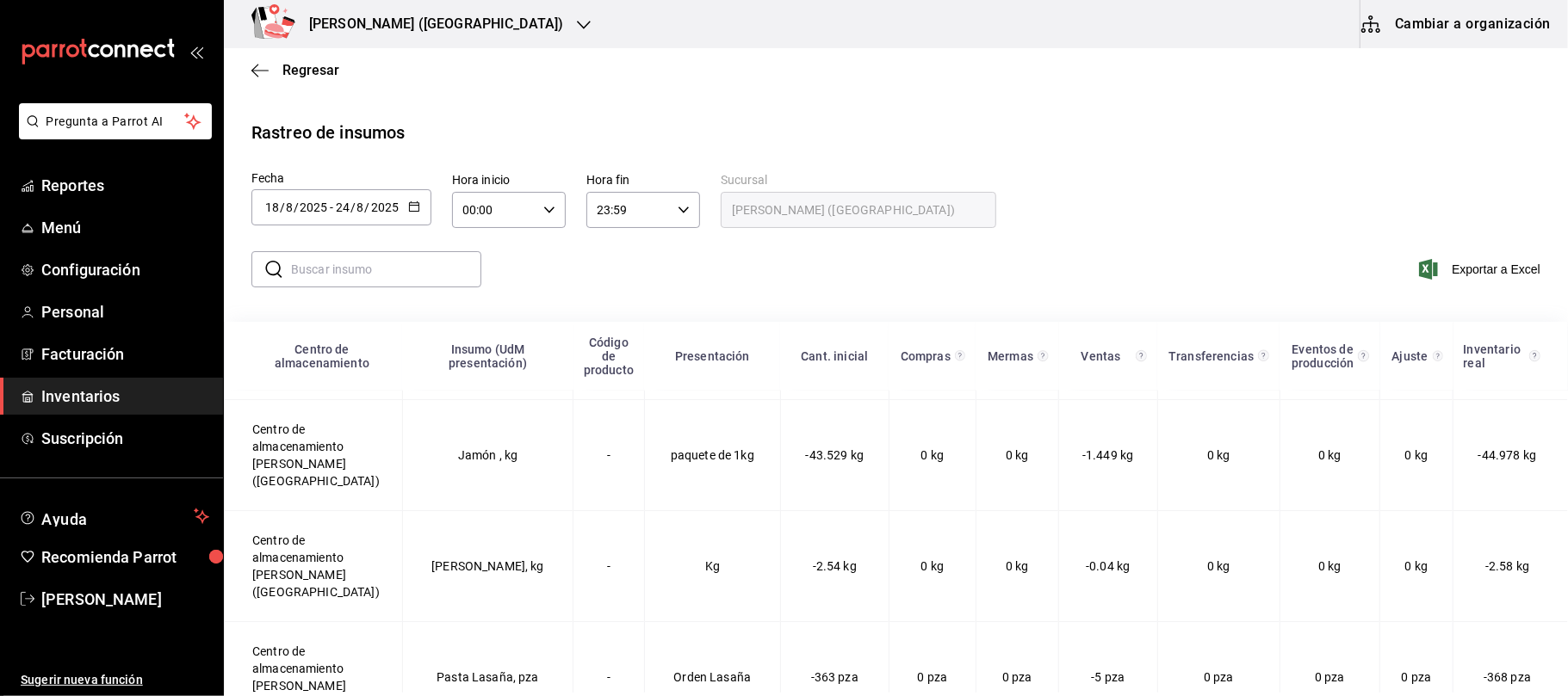
click at [417, 211] on button "button" at bounding box center [414, 207] width 12 height 15
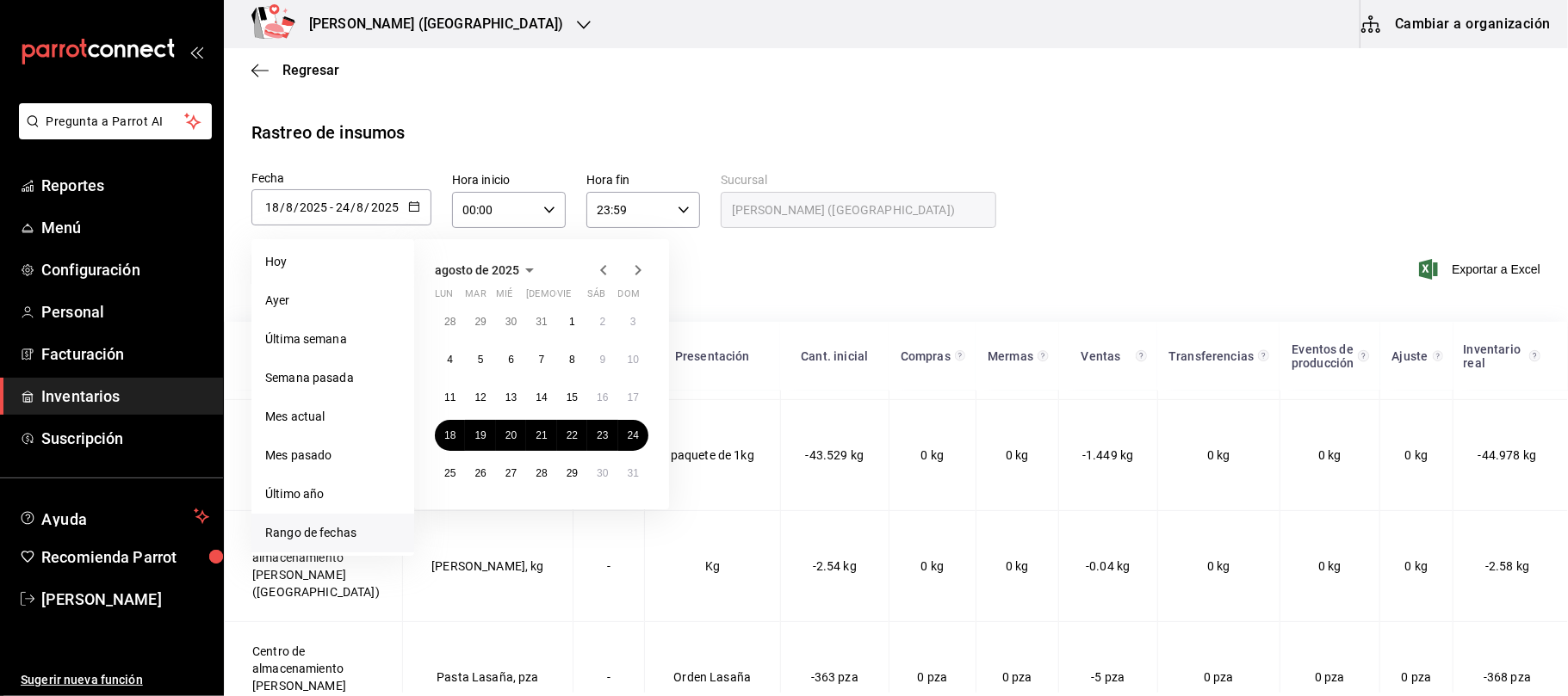
click at [607, 272] on icon "button" at bounding box center [603, 269] width 21 height 21
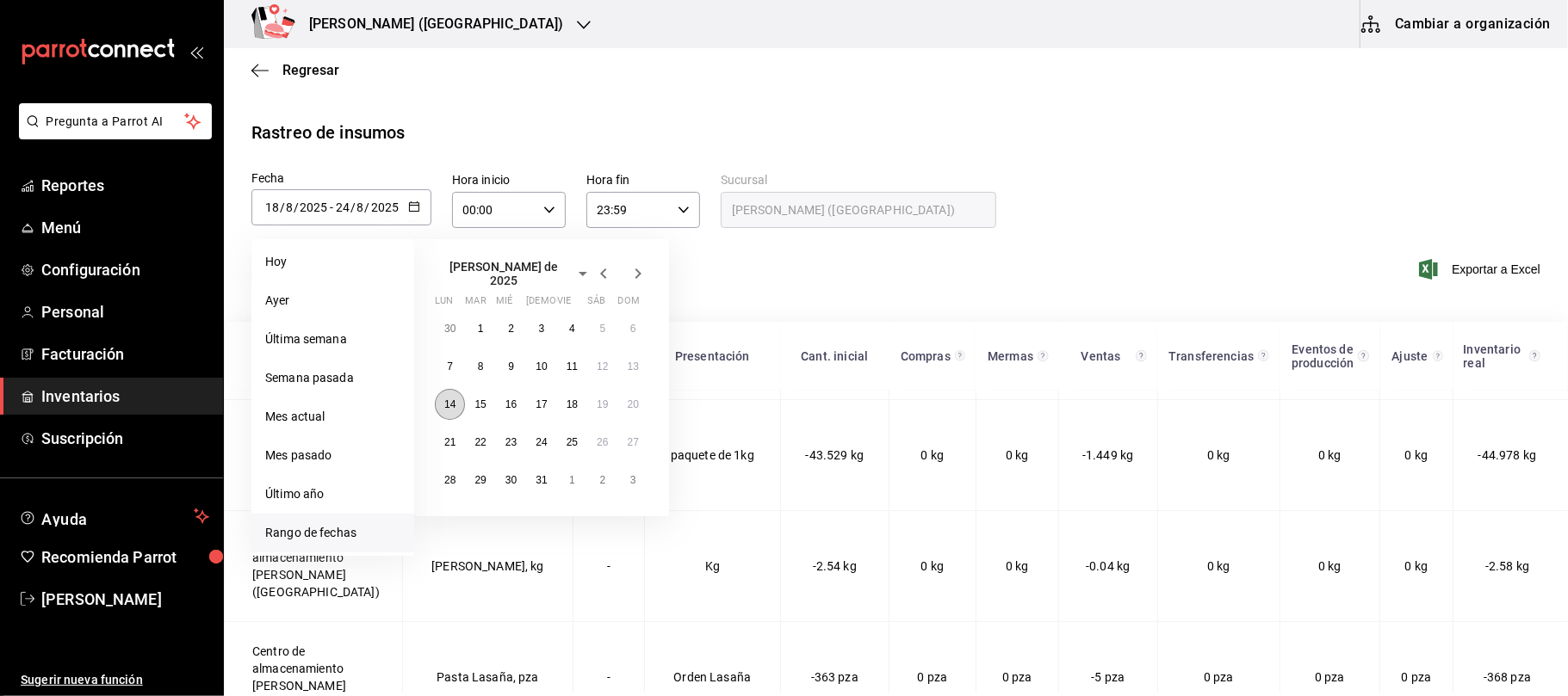
click at [456, 392] on button "14" at bounding box center [450, 405] width 30 height 31
click at [626, 392] on button "20" at bounding box center [633, 405] width 30 height 31
type input "[DATE]"
type input "14"
type input "7"
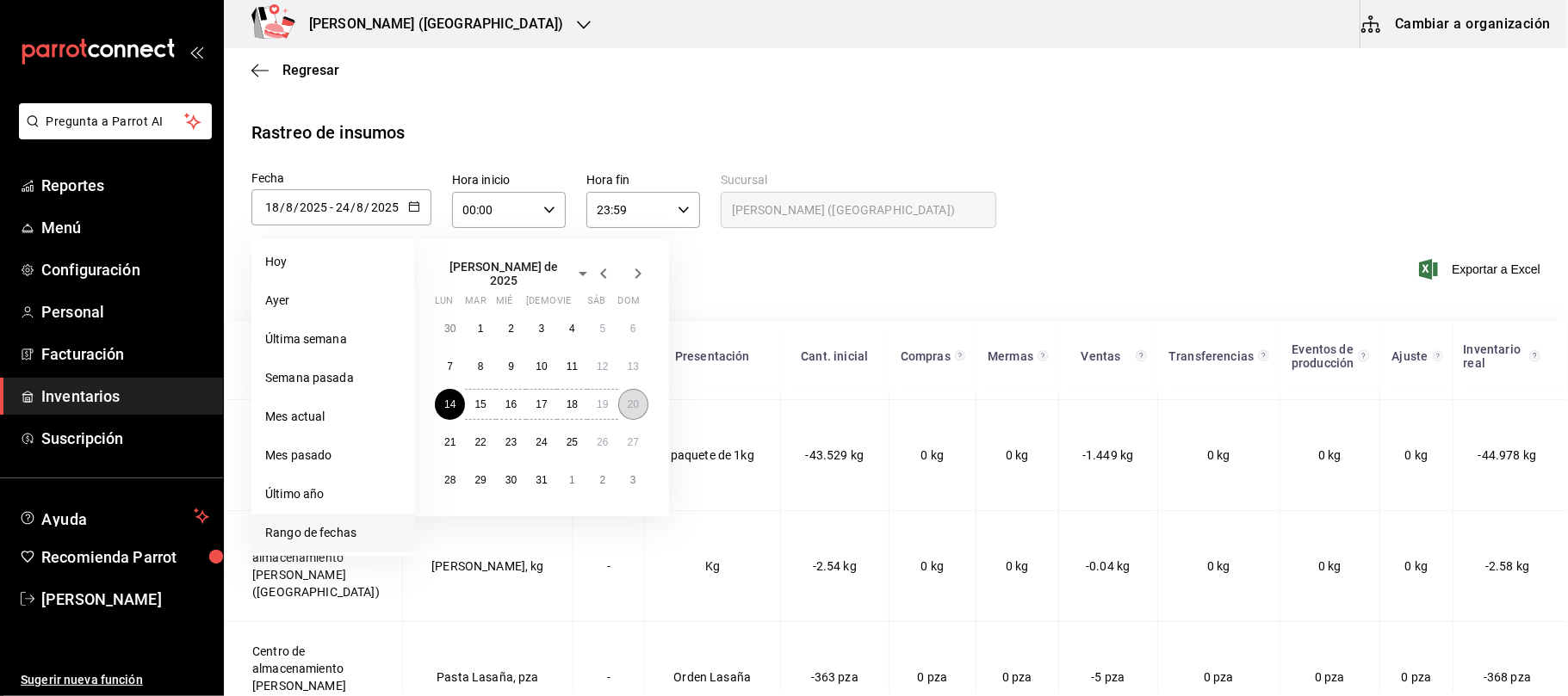
type input "[DATE]"
type input "20"
type input "7"
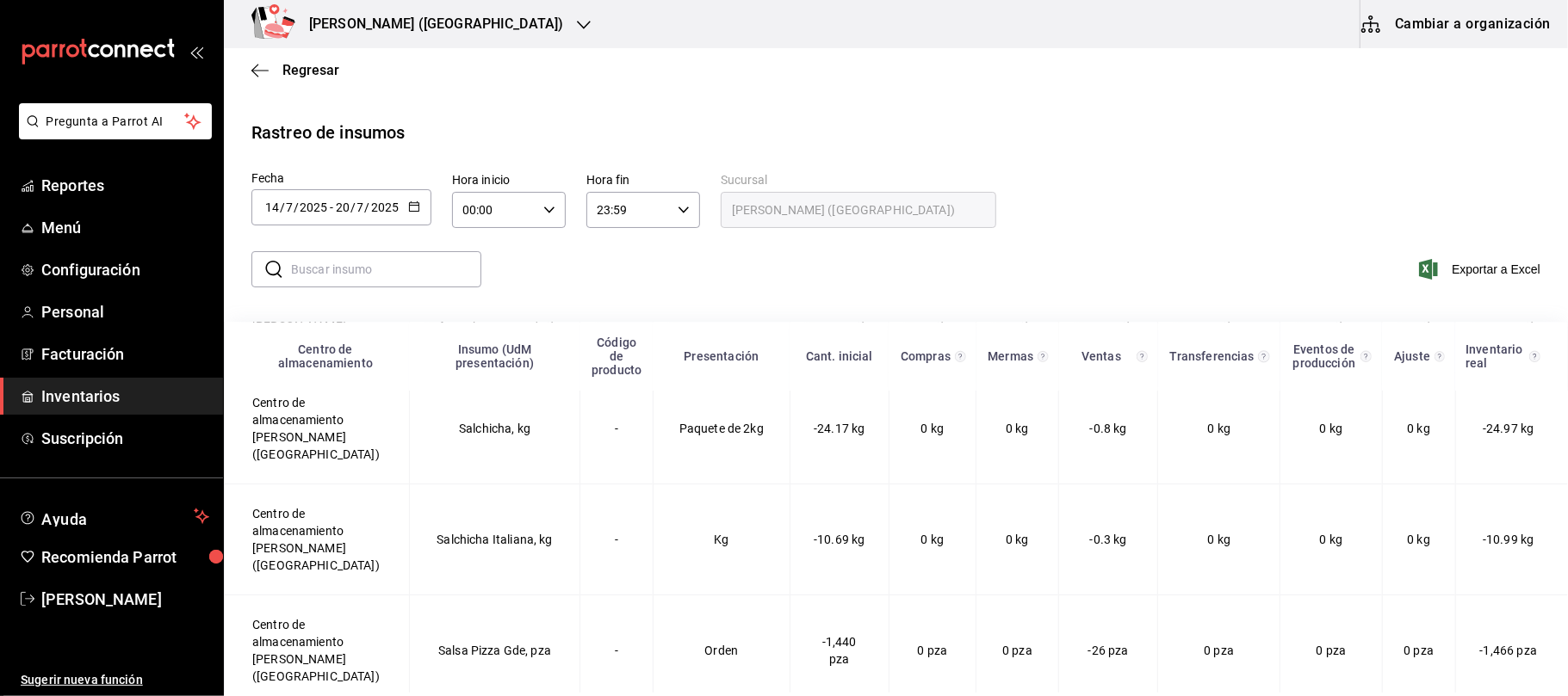
click at [415, 191] on div "2025-07-14 14 / 7 / 2025 - 2025-07-20 20 / 7 / 2025" at bounding box center [341, 207] width 180 height 36
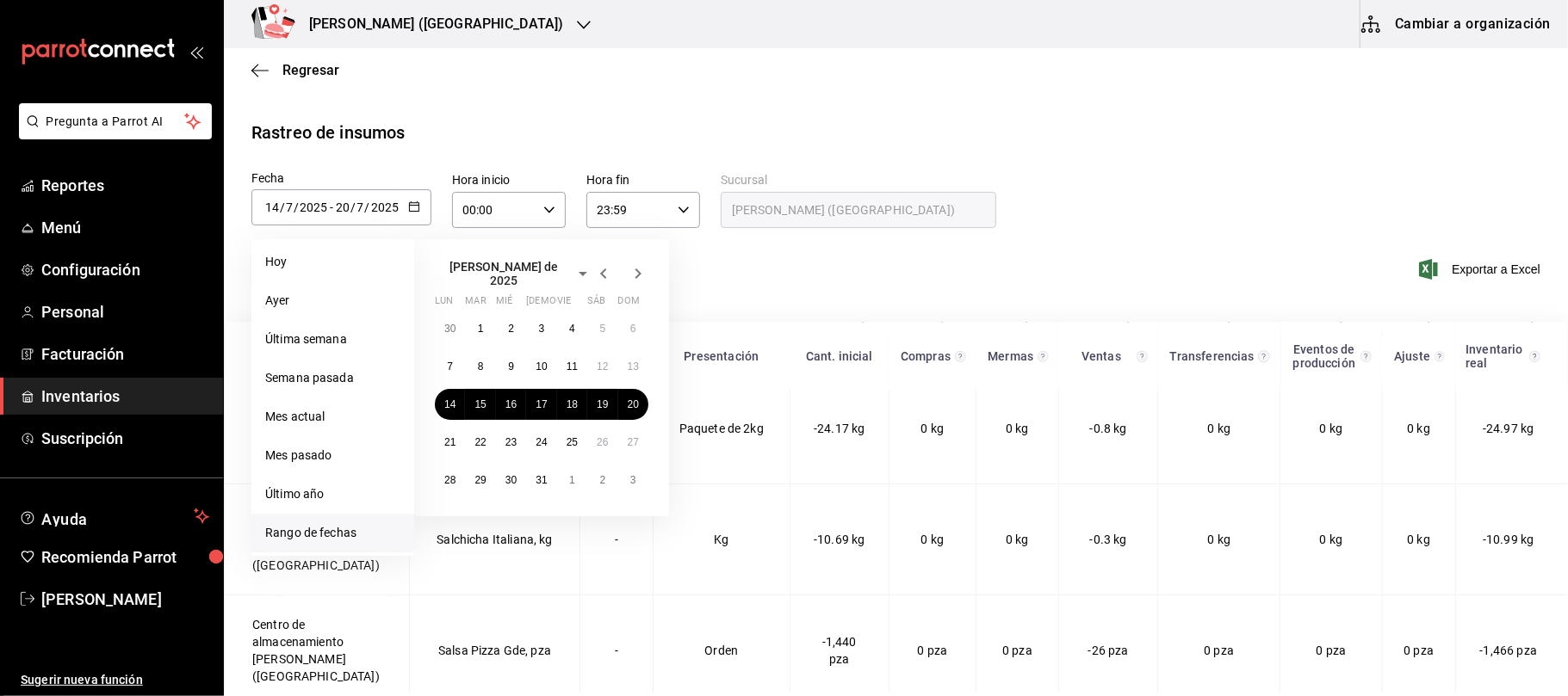
click at [601, 269] on icon "button" at bounding box center [603, 273] width 6 height 11
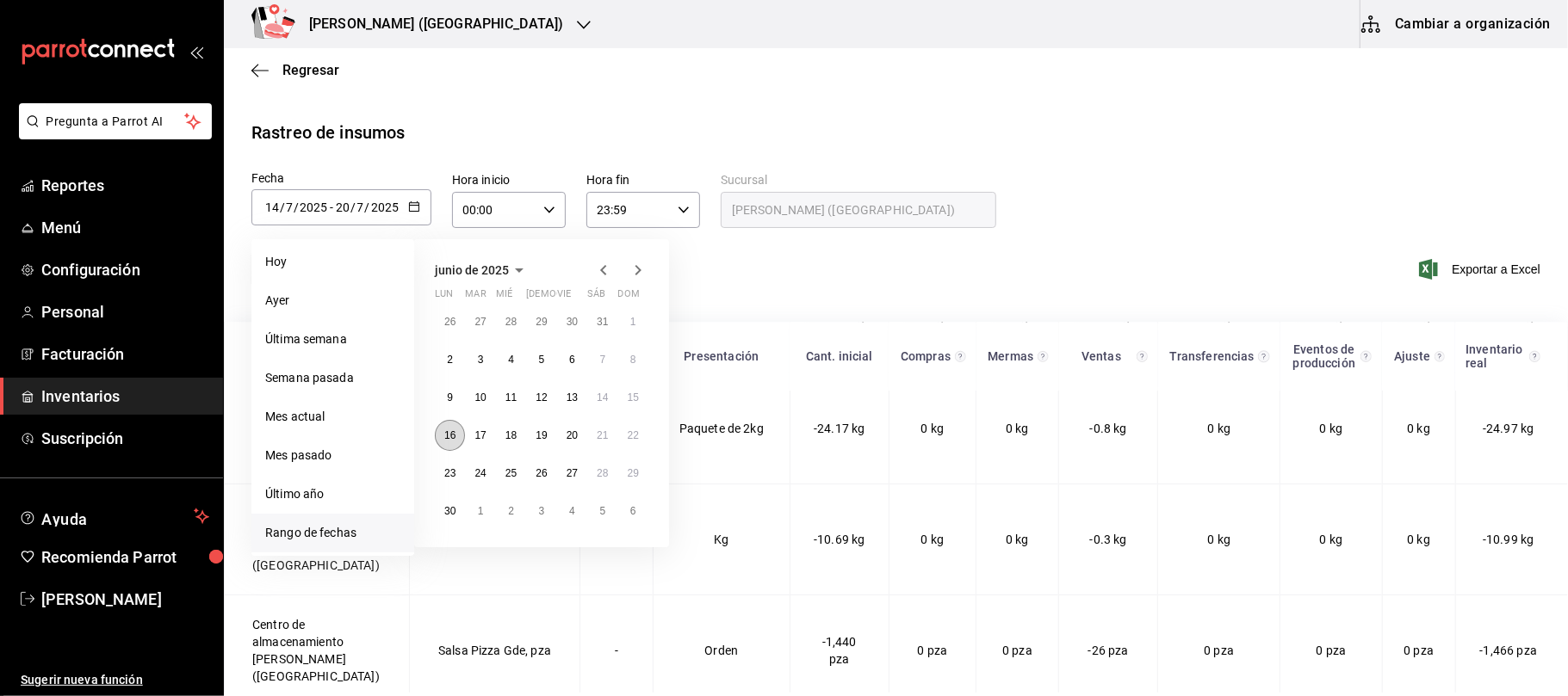
click at [448, 434] on abbr "16" at bounding box center [450, 435] width 11 height 12
click at [638, 434] on abbr "22" at bounding box center [633, 435] width 11 height 12
type input "[DATE]"
type input "16"
type input "6"
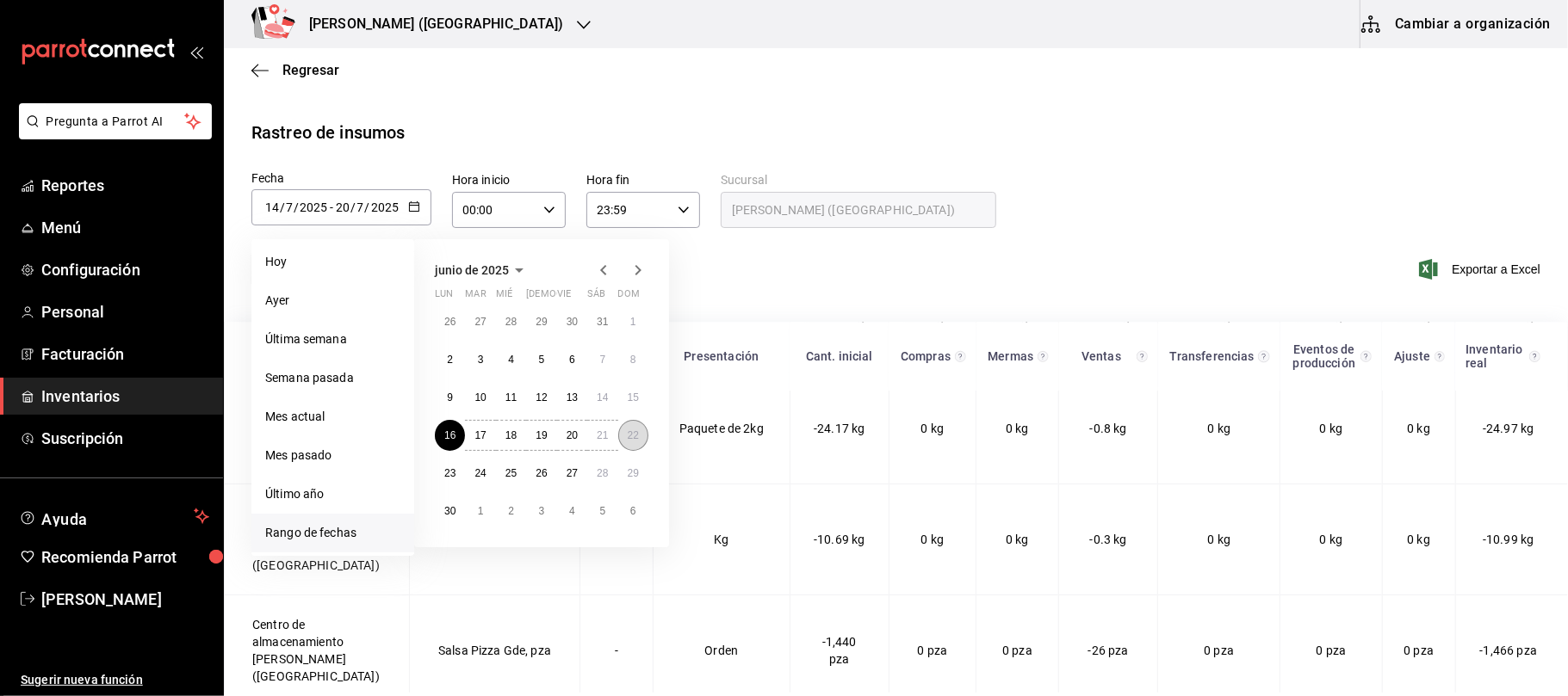
type input "[DATE]"
type input "22"
type input "6"
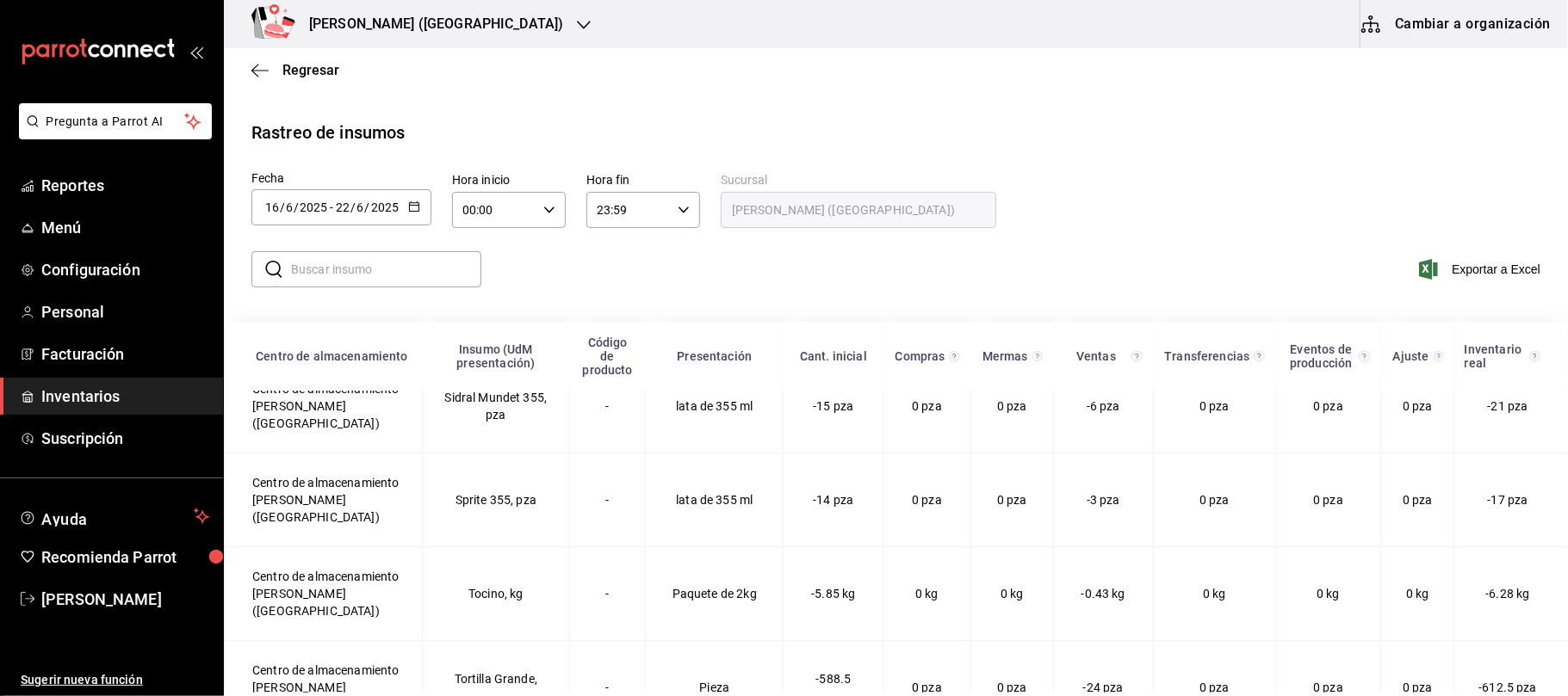
scroll to position [225, 0]
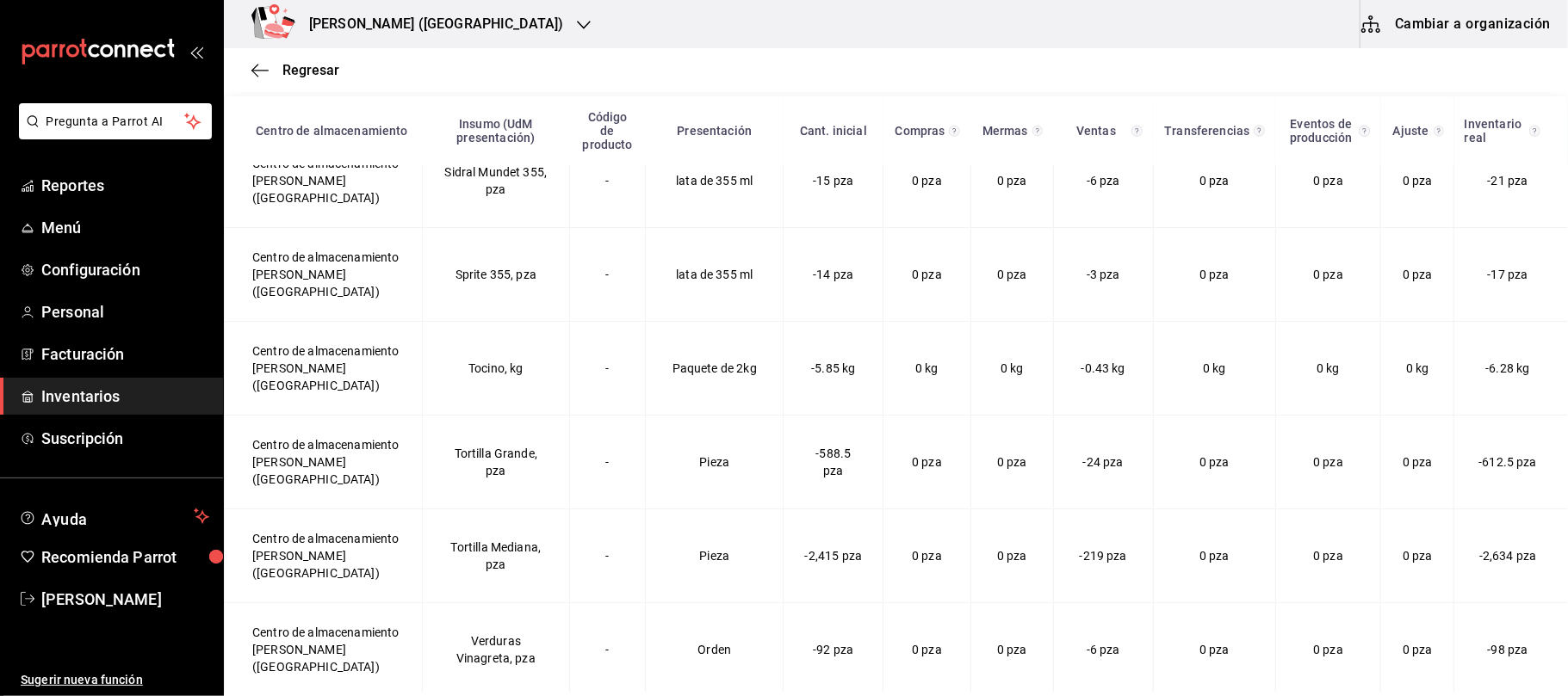
click at [394, 25] on h3 "[PERSON_NAME] ([GEOGRAPHIC_DATA])" at bounding box center [429, 24] width 268 height 21
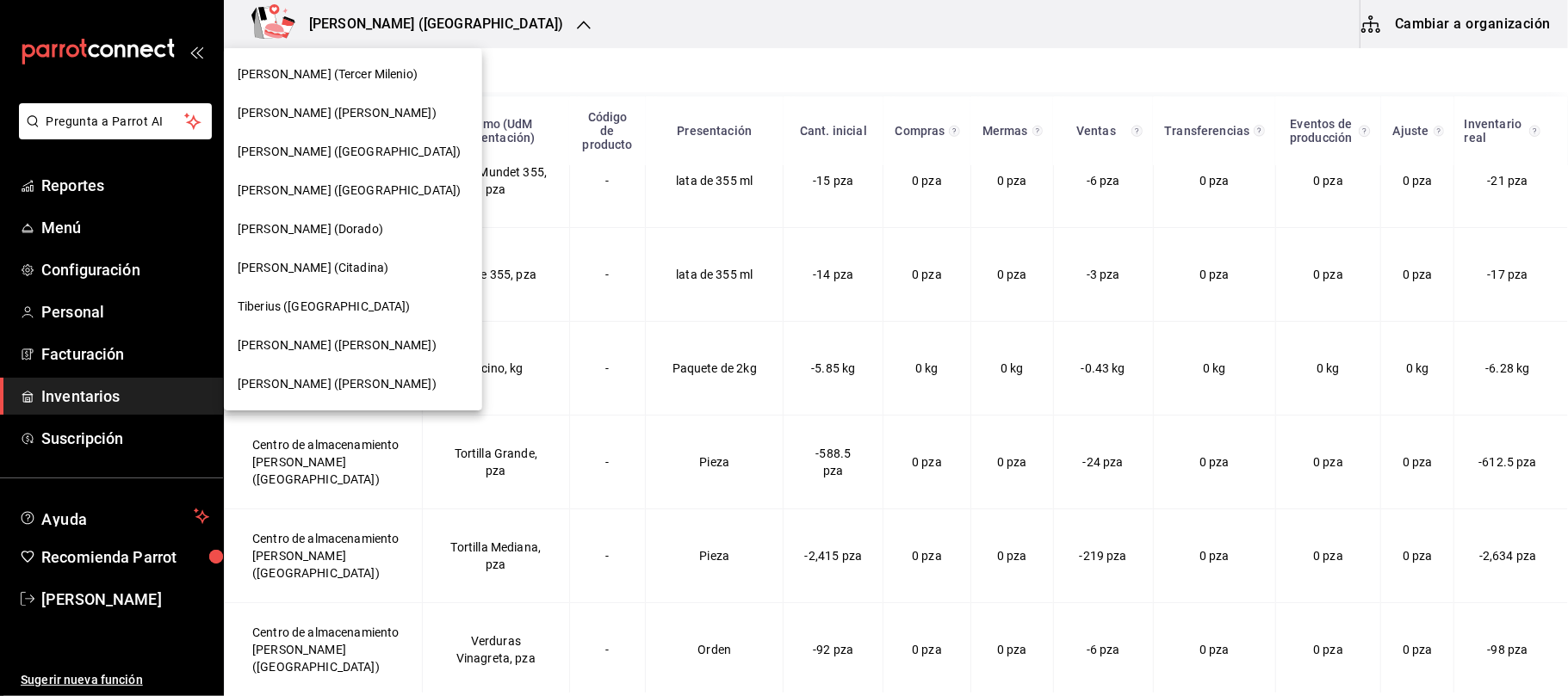
click at [562, 16] on div at bounding box center [784, 348] width 1568 height 696
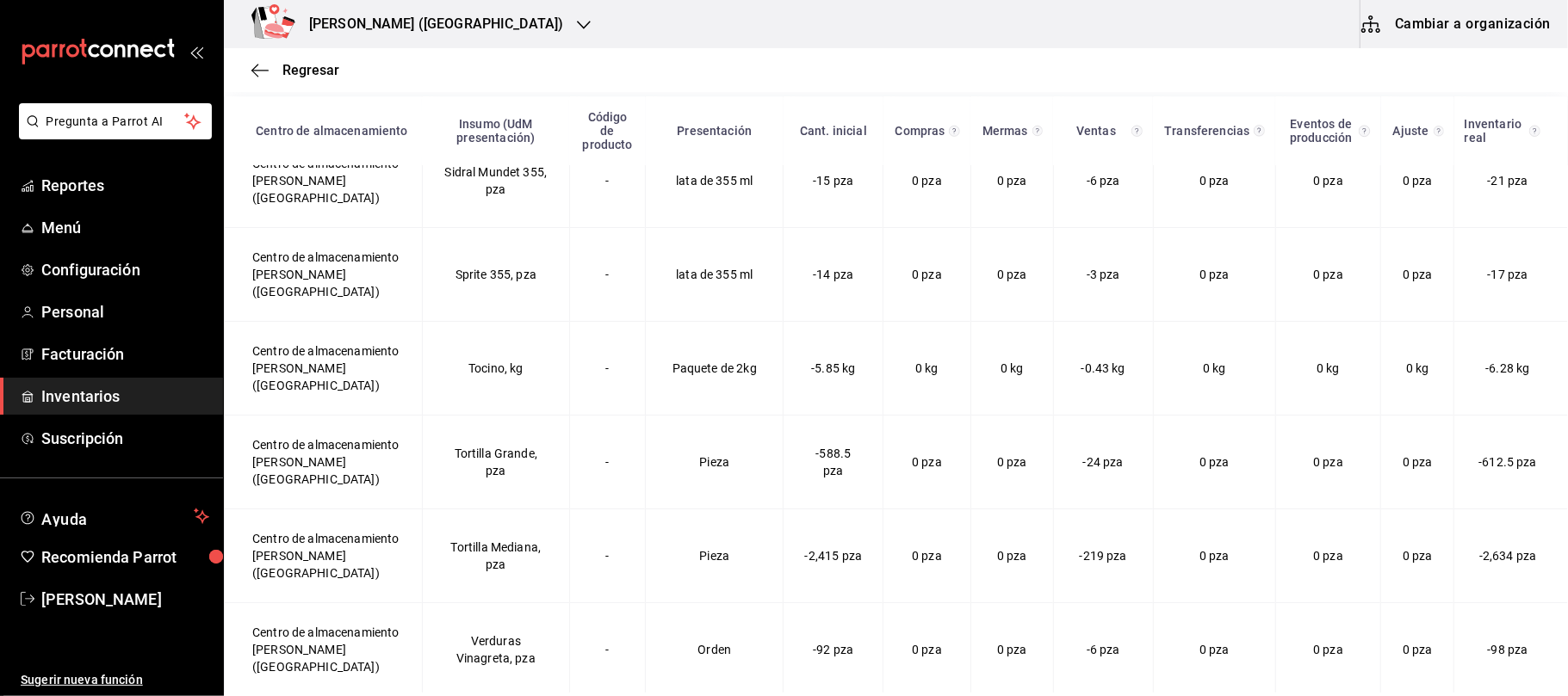
scroll to position [0, 0]
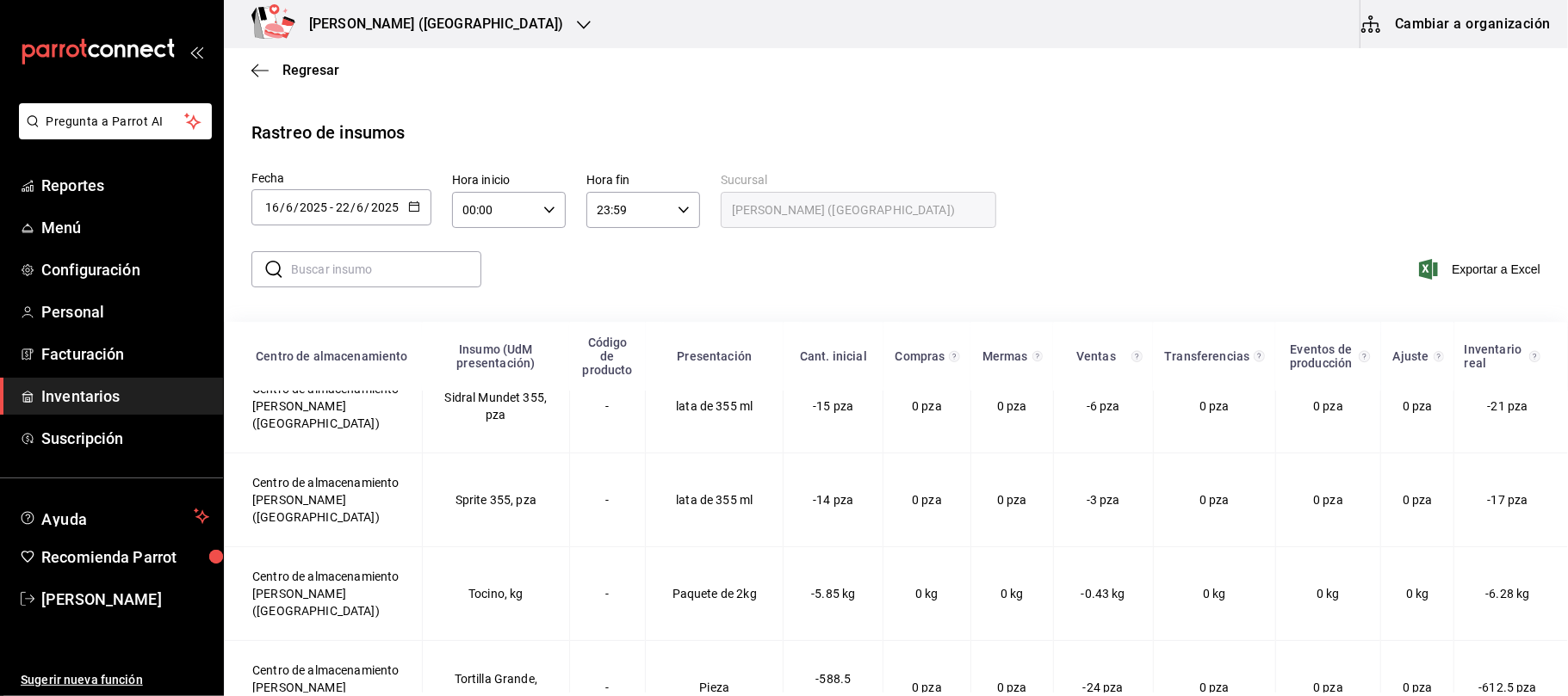
click at [415, 210] on icon "button" at bounding box center [414, 206] width 12 height 12
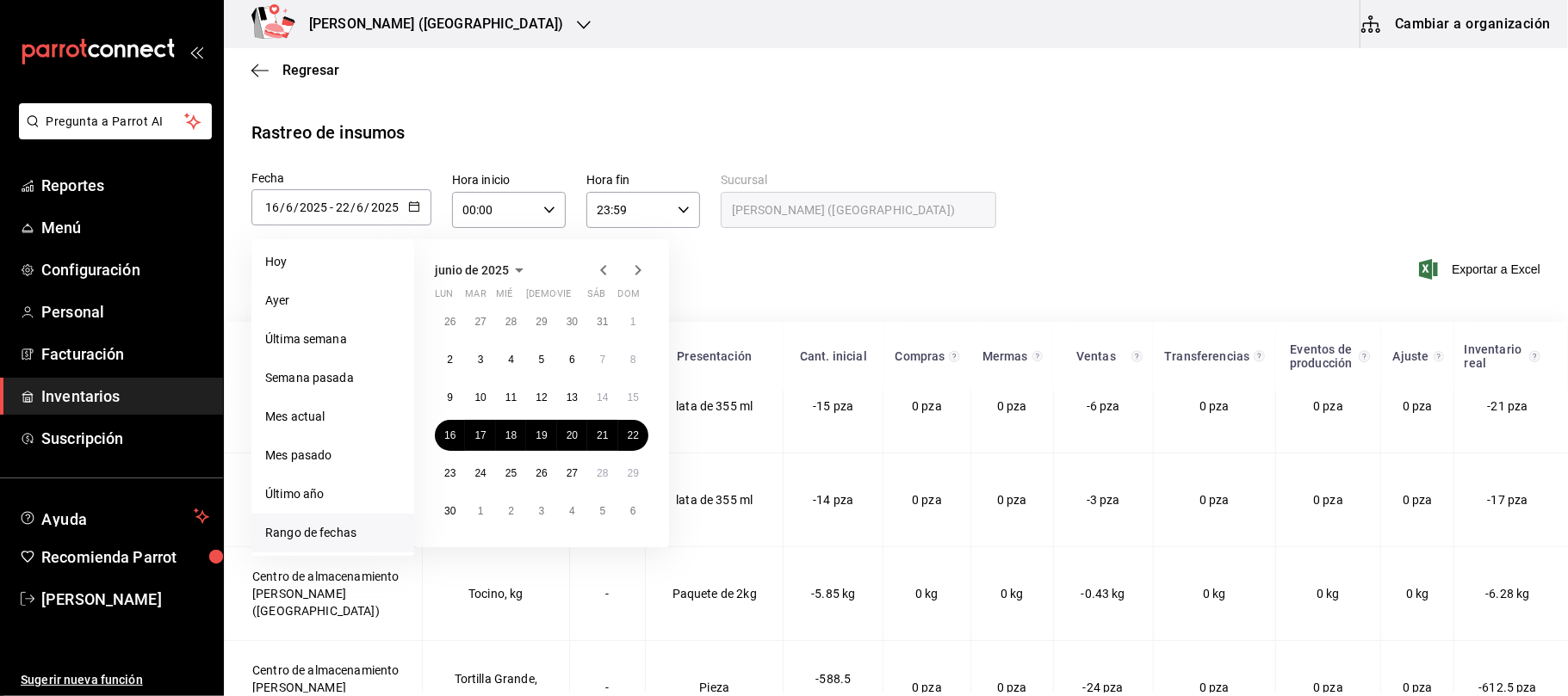
click at [642, 272] on icon "button" at bounding box center [637, 269] width 21 height 21
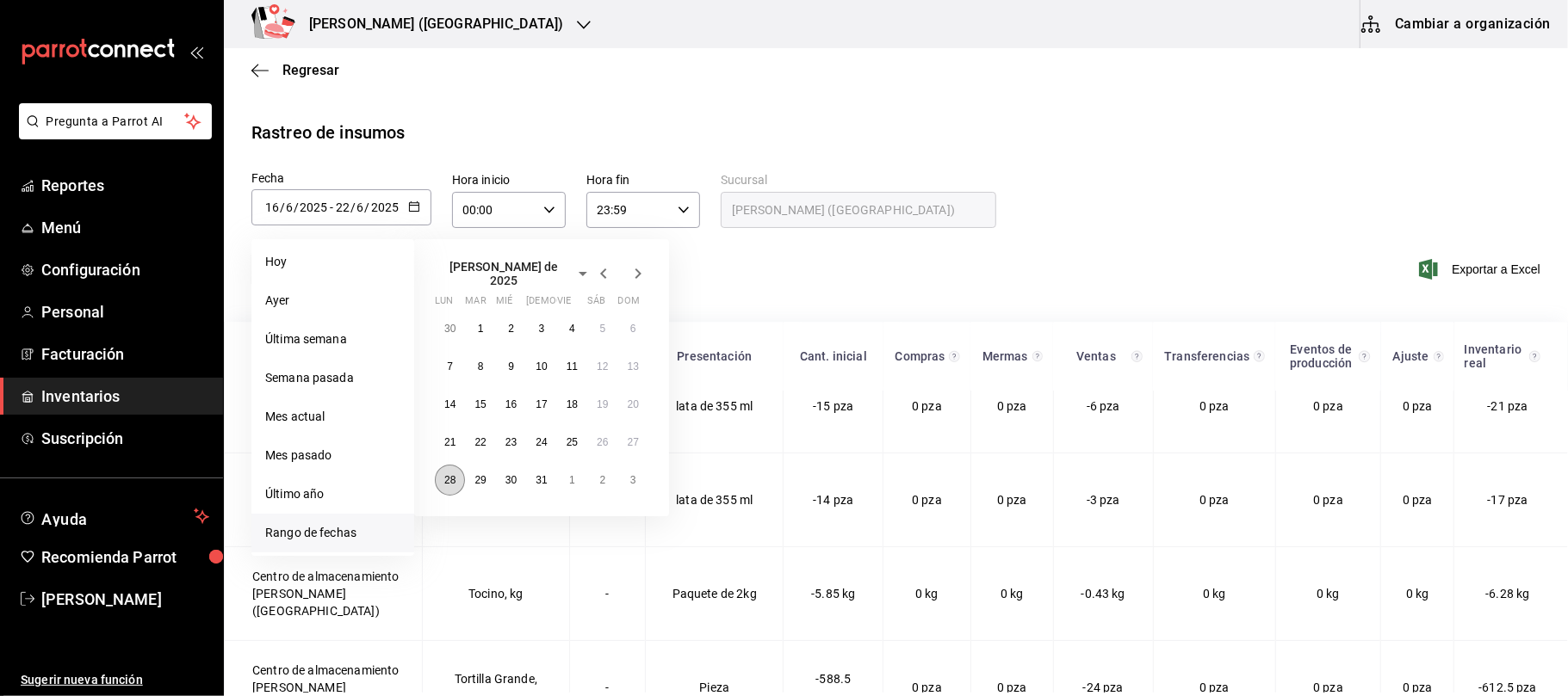
click at [448, 480] on button "28" at bounding box center [450, 481] width 30 height 31
click at [626, 477] on button "3" at bounding box center [633, 481] width 30 height 31
type input "[DATE]"
type input "28"
type input "7"
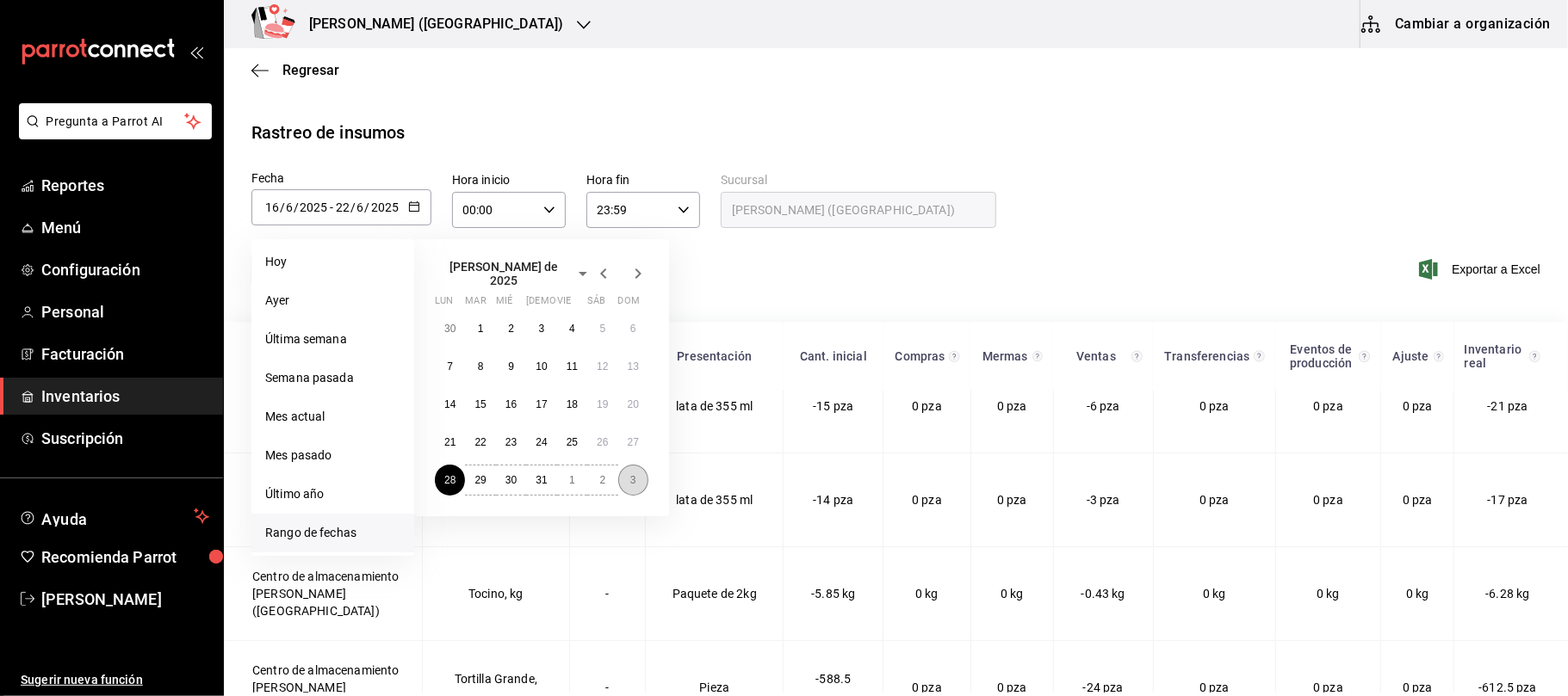
type input "[DATE]"
type input "3"
type input "8"
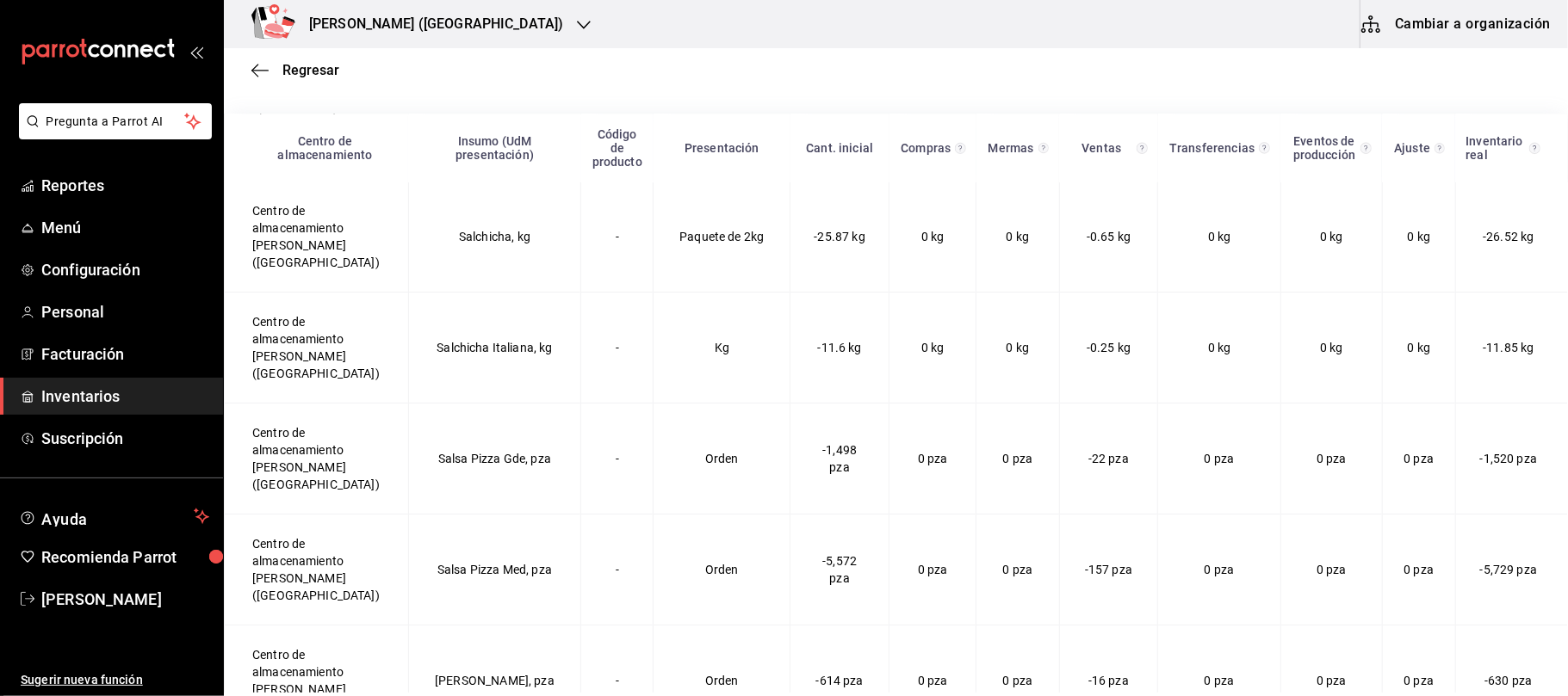
scroll to position [225, 0]
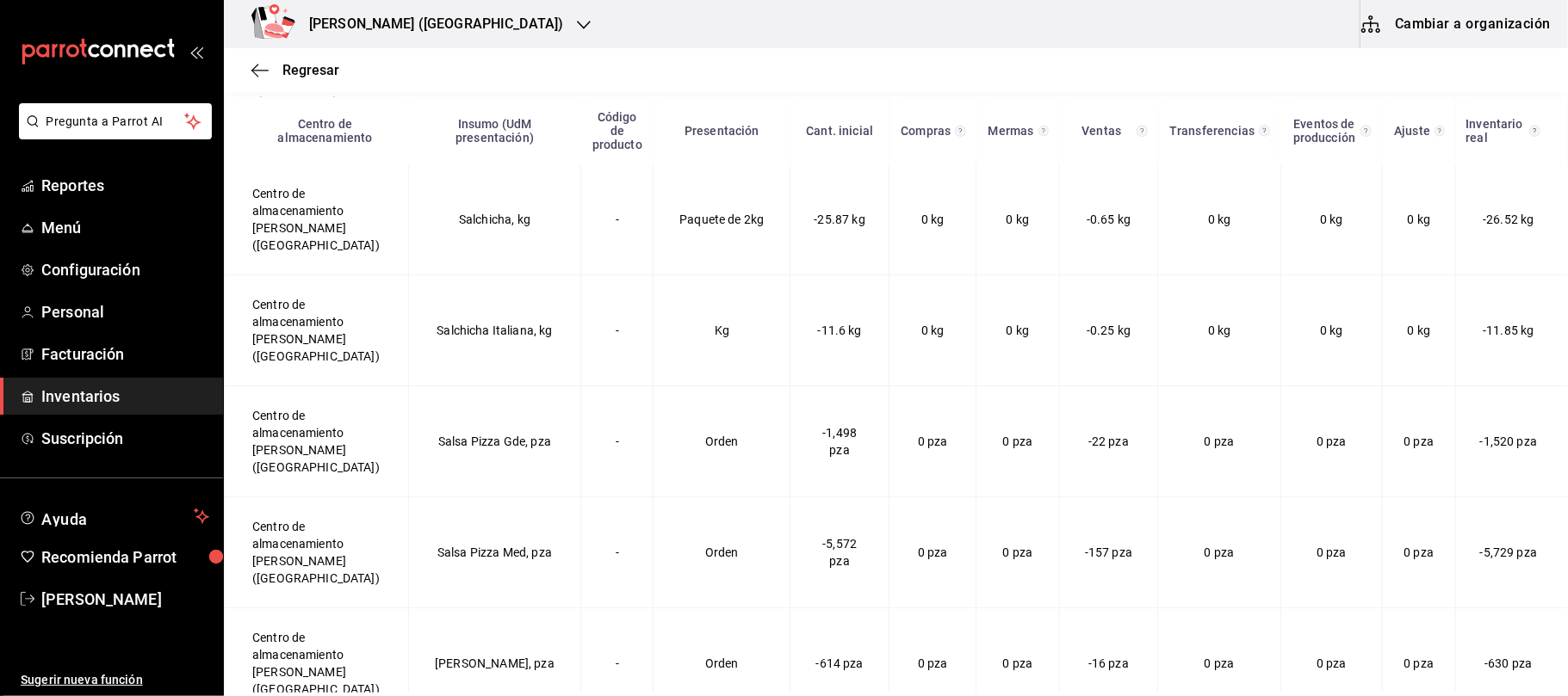
click at [403, 29] on h3 "[PERSON_NAME] ([GEOGRAPHIC_DATA])" at bounding box center [429, 24] width 268 height 21
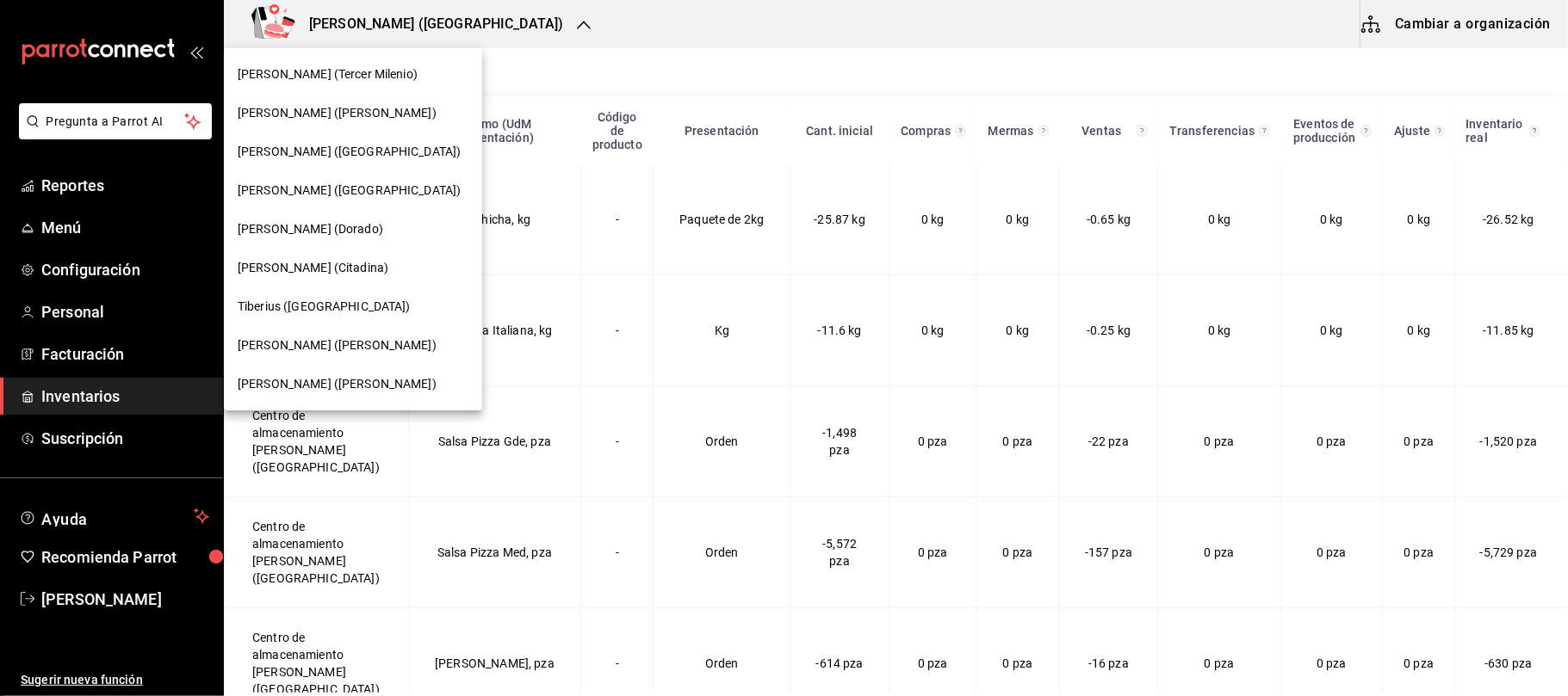
click at [324, 184] on span "[PERSON_NAME] ([GEOGRAPHIC_DATA])" at bounding box center [349, 191] width 223 height 18
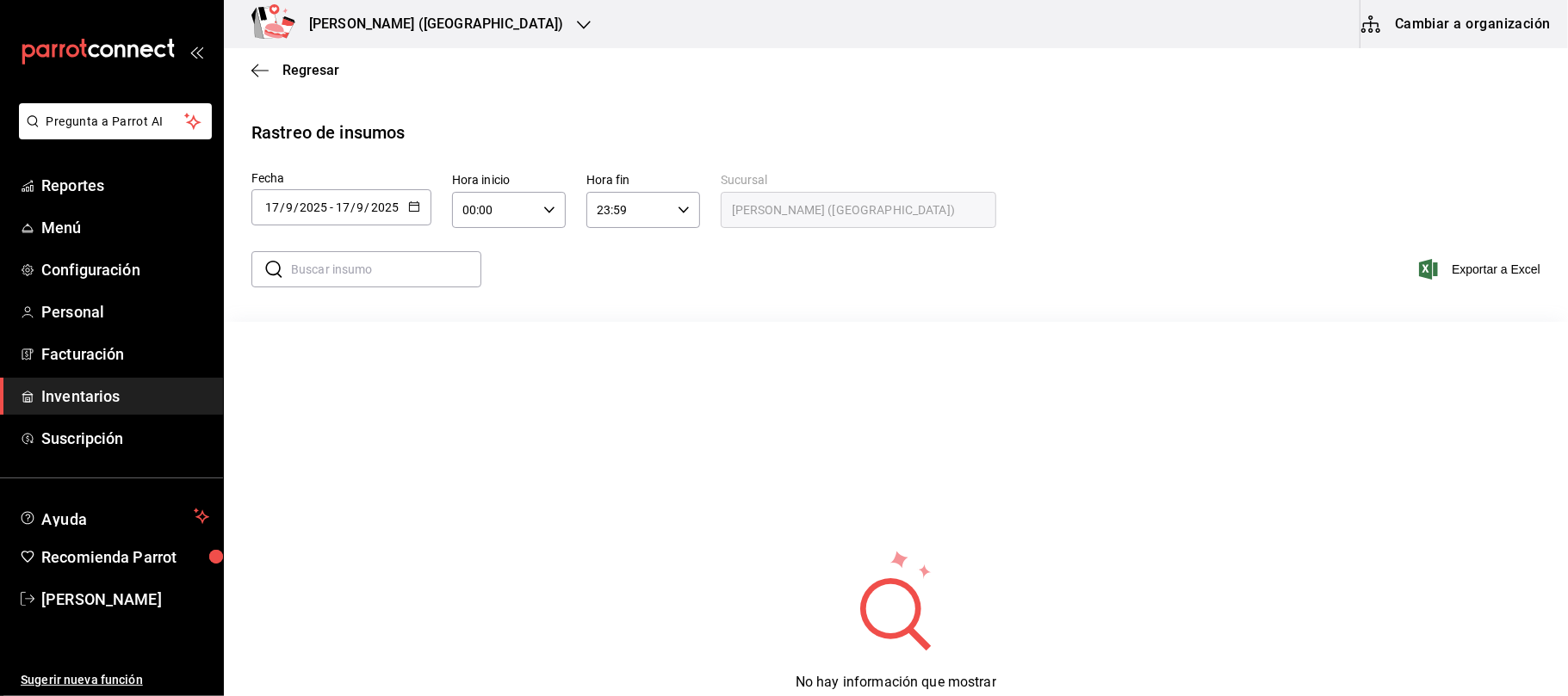
click at [418, 203] on \(Stroke\) "button" at bounding box center [414, 207] width 11 height 10
click at [335, 535] on li "Rango de fechas" at bounding box center [332, 533] width 162 height 38
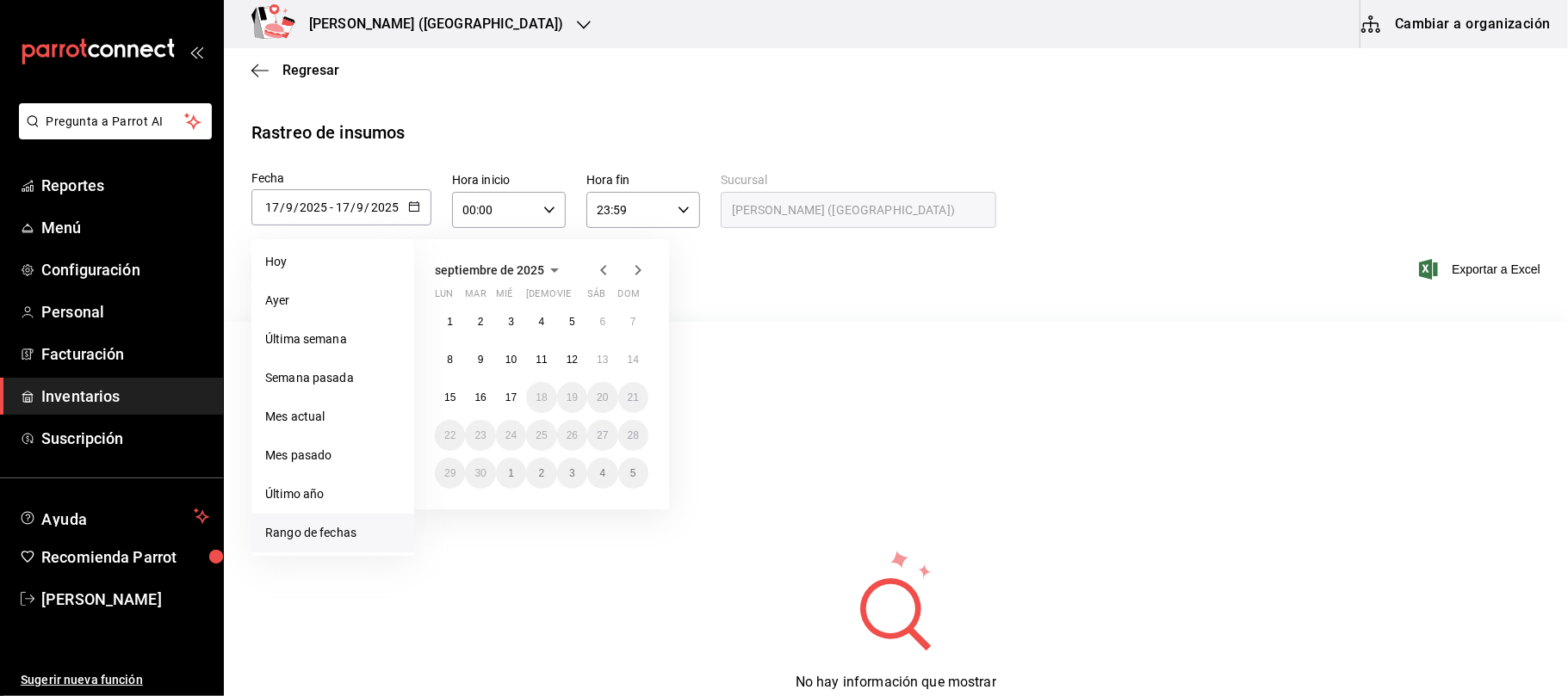
click at [604, 272] on icon "button" at bounding box center [603, 270] width 6 height 11
click at [439, 476] on button "25" at bounding box center [450, 474] width 30 height 31
click at [644, 477] on button "31" at bounding box center [633, 474] width 30 height 31
type input "2025-08-25"
type input "25"
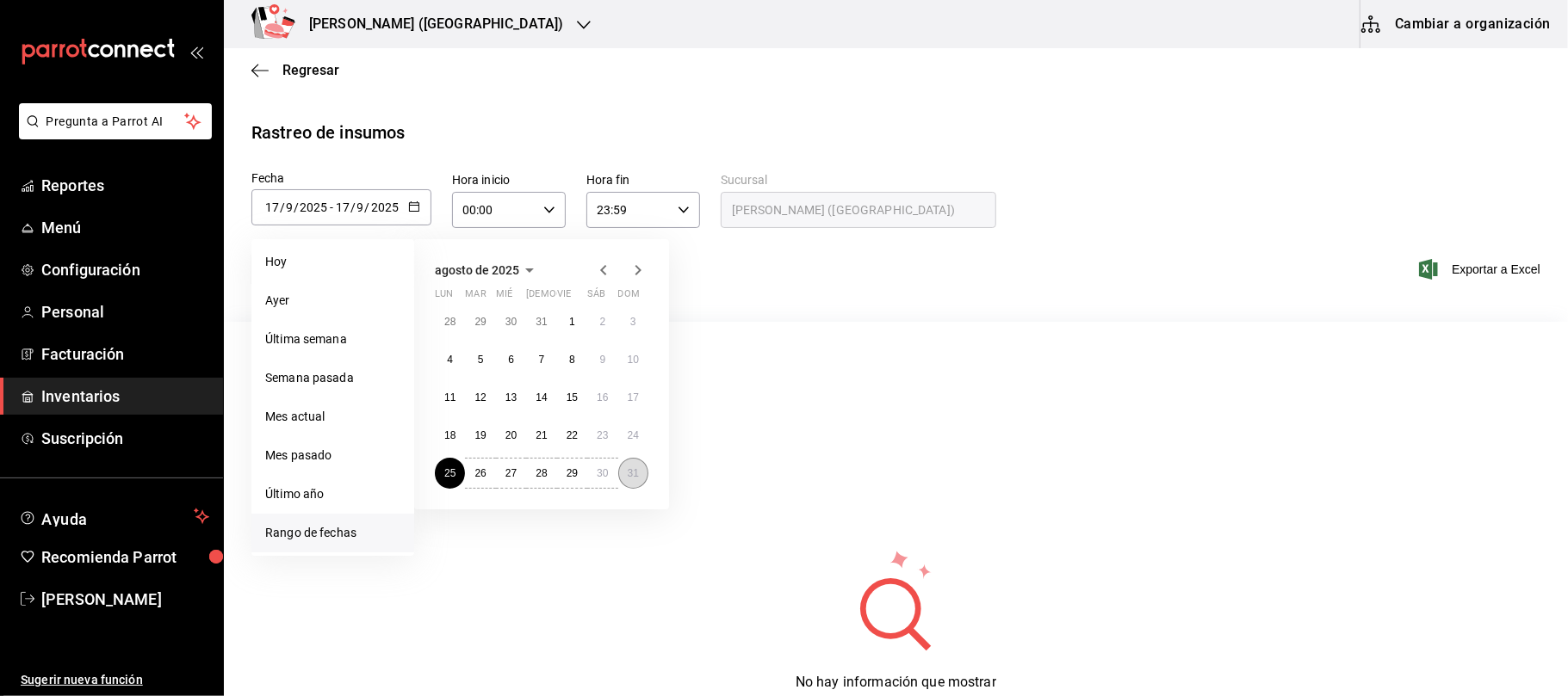
type input "8"
type input "2025-08-31"
type input "31"
type input "8"
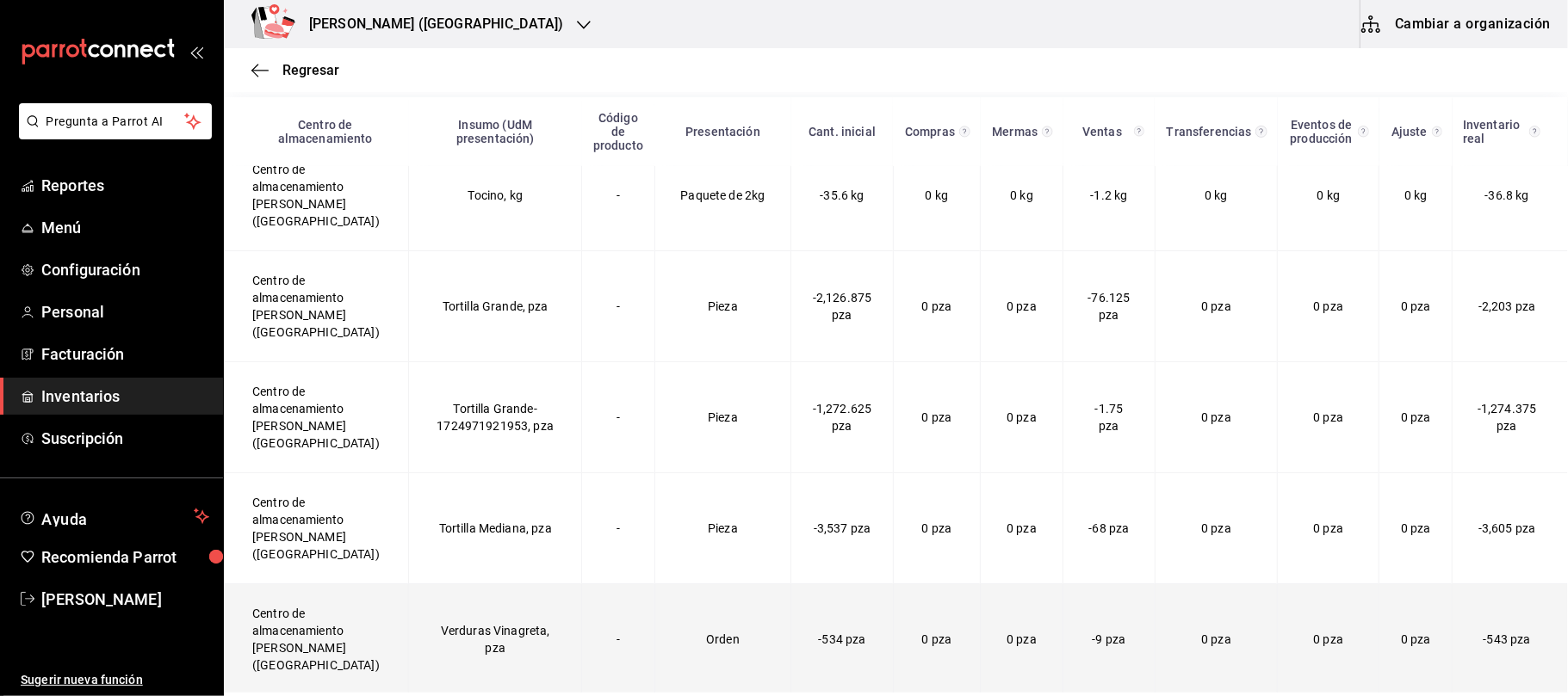
scroll to position [225, 0]
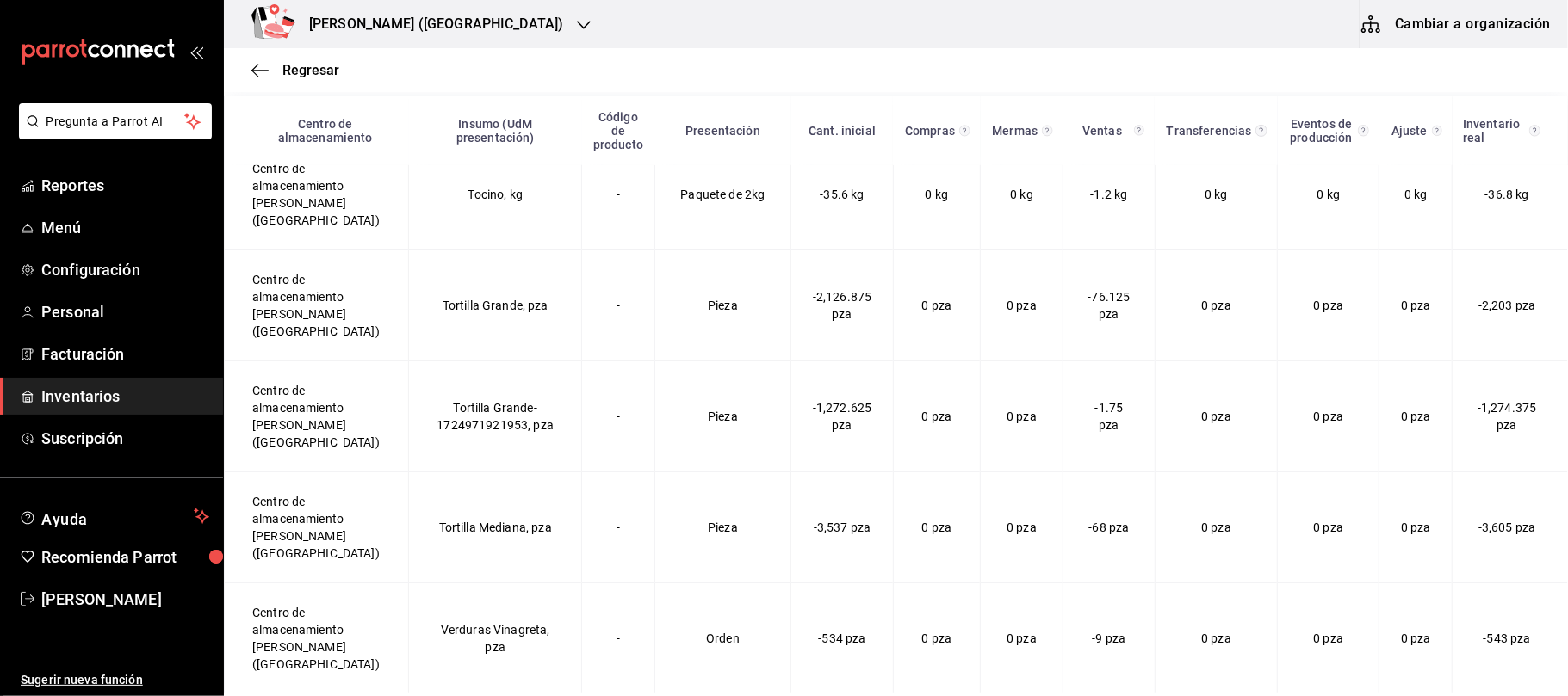
click at [411, 21] on h3 "[PERSON_NAME] ([GEOGRAPHIC_DATA])" at bounding box center [429, 24] width 268 height 21
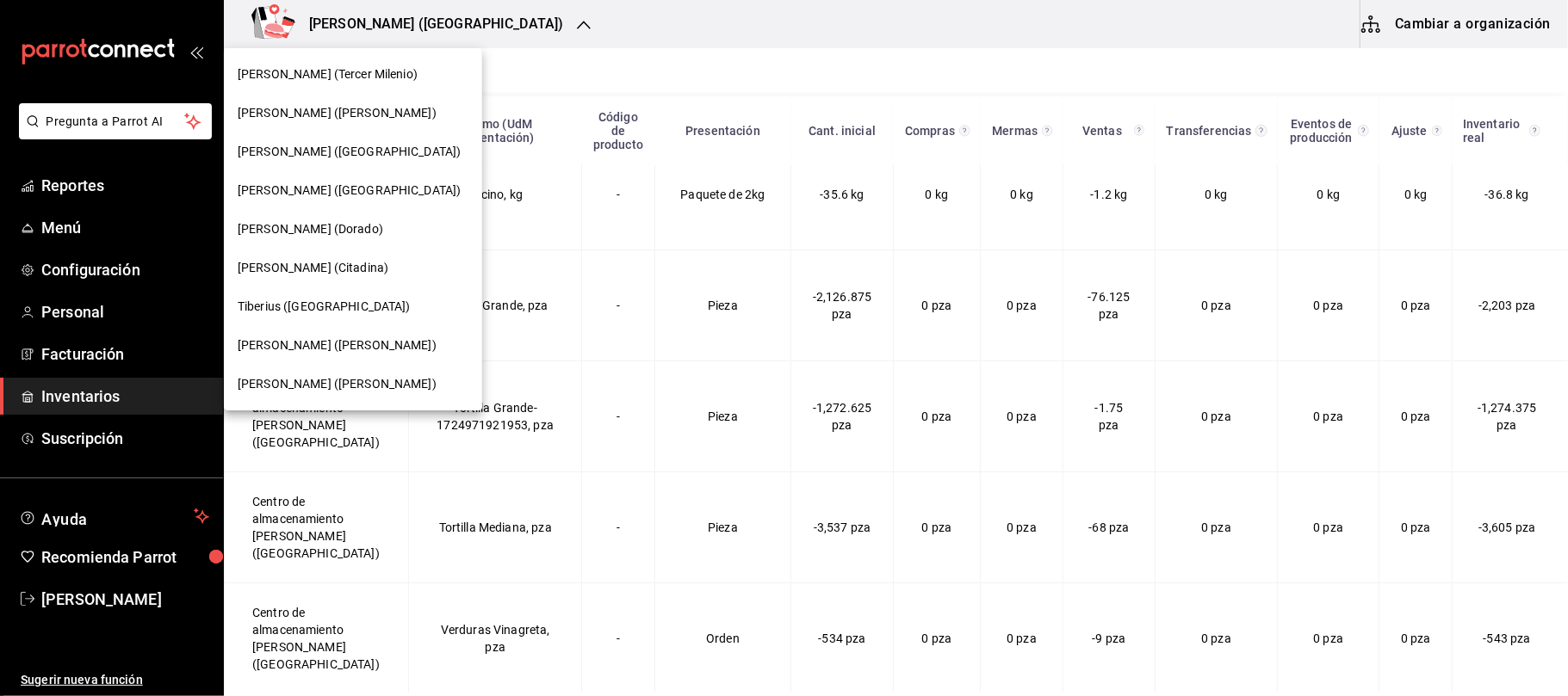
click at [321, 143] on span "[PERSON_NAME] ([GEOGRAPHIC_DATA])" at bounding box center [349, 151] width 223 height 18
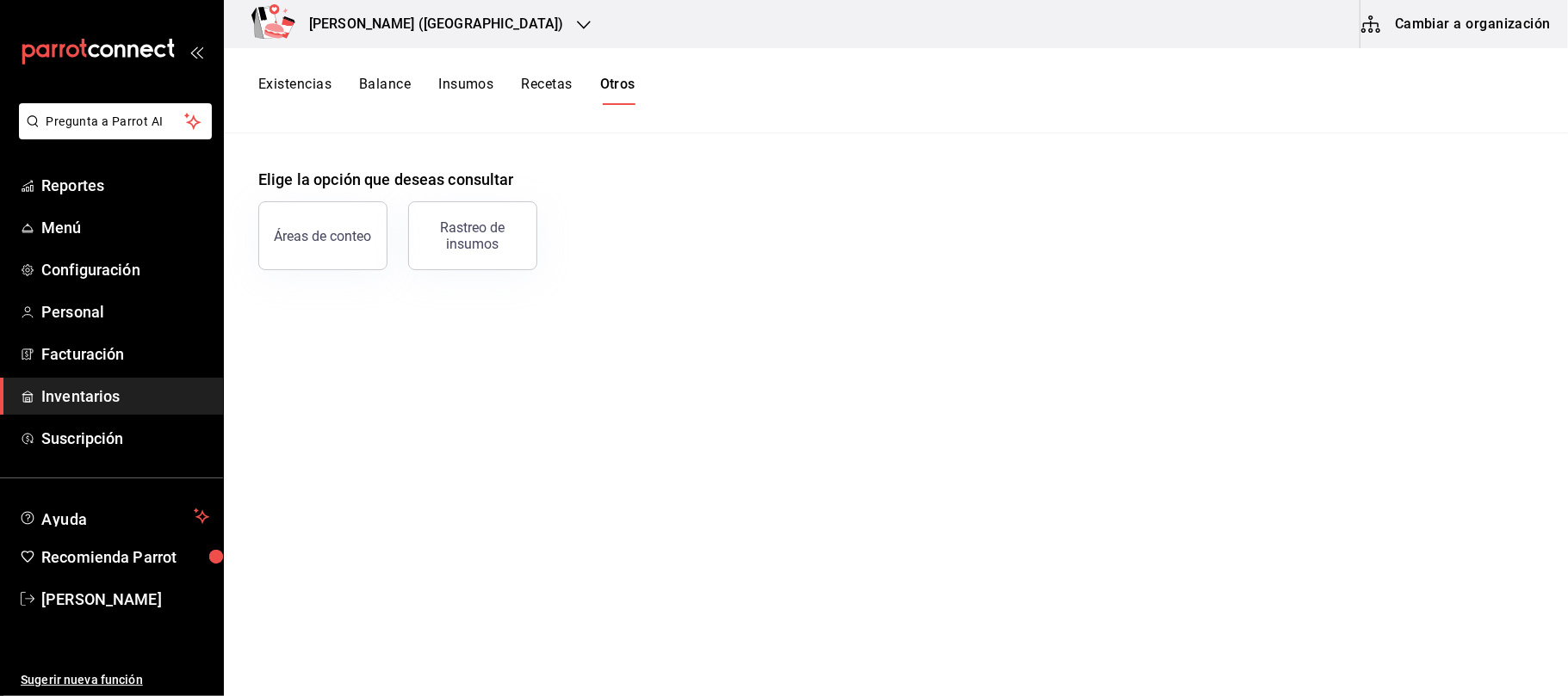
click at [404, 18] on h3 "[PERSON_NAME] ([GEOGRAPHIC_DATA])" at bounding box center [429, 24] width 268 height 21
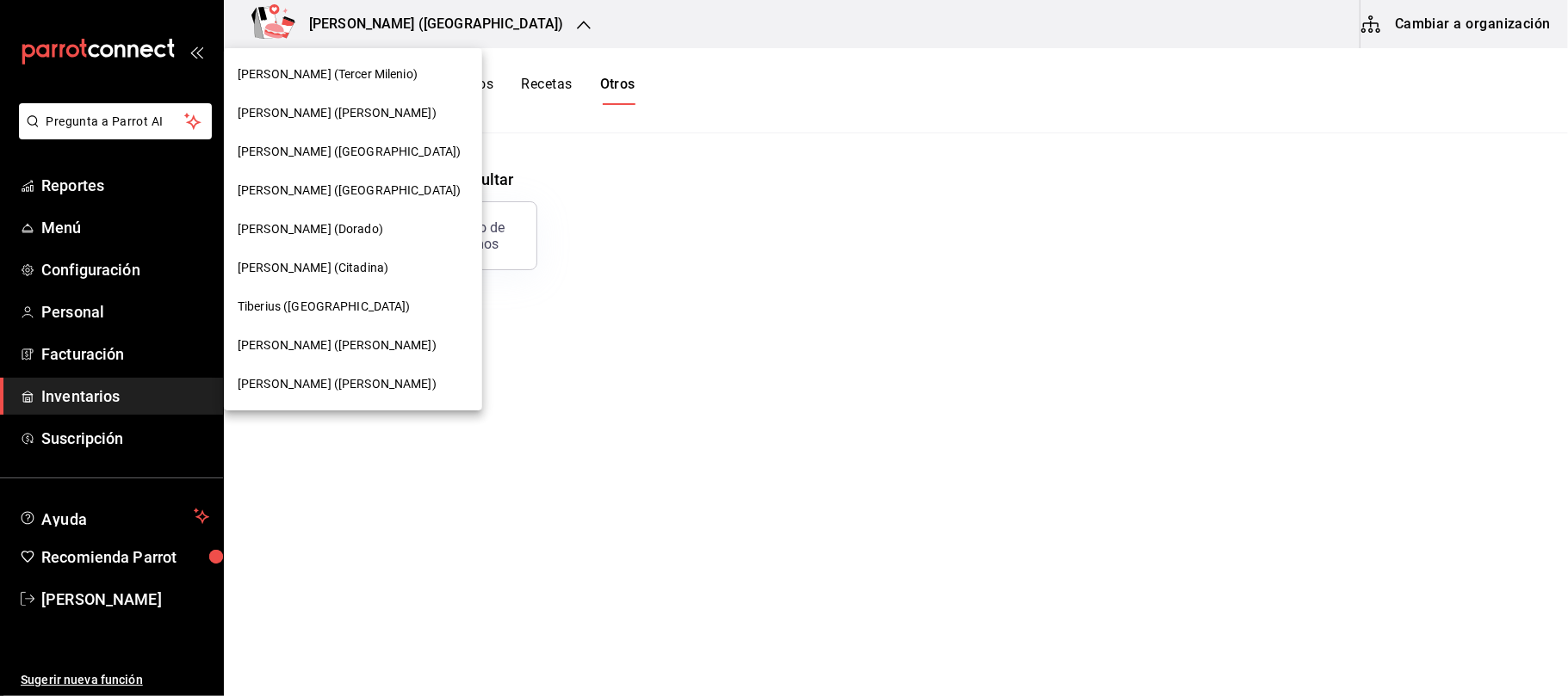
click at [314, 176] on div "[PERSON_NAME] ([GEOGRAPHIC_DATA])" at bounding box center [353, 190] width 259 height 38
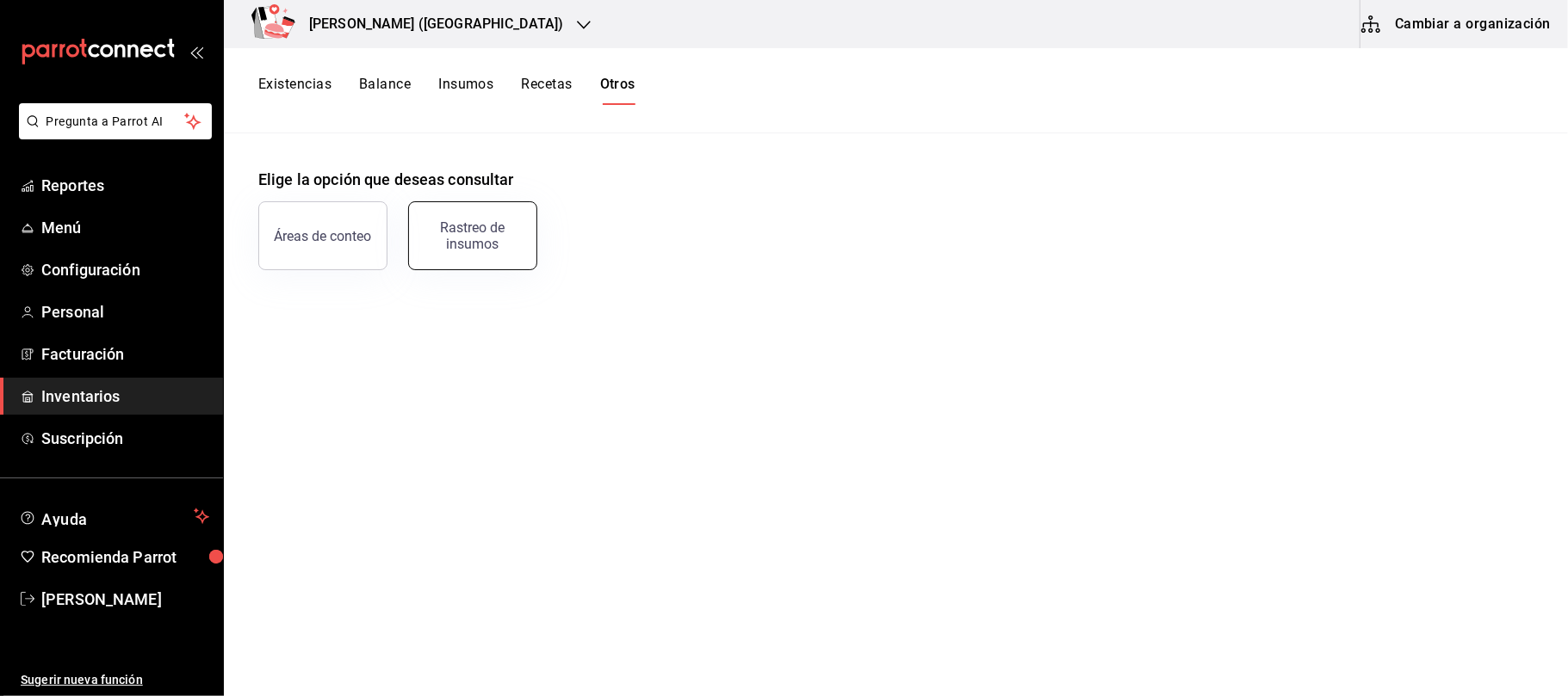
click at [500, 218] on button "Rastreo de insumos" at bounding box center [472, 236] width 129 height 69
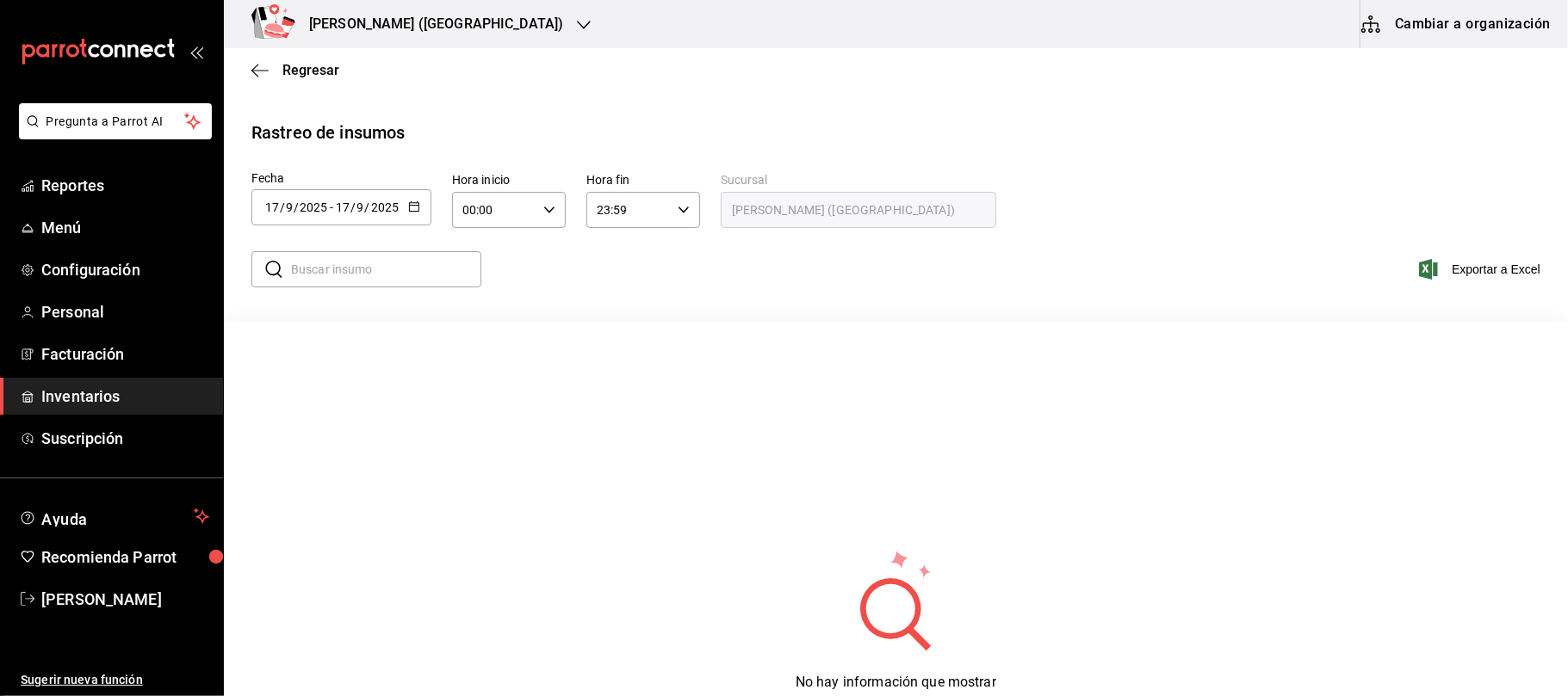
click at [408, 201] on icon "button" at bounding box center [414, 206] width 12 height 12
click at [337, 528] on li "Rango de fechas" at bounding box center [332, 533] width 162 height 38
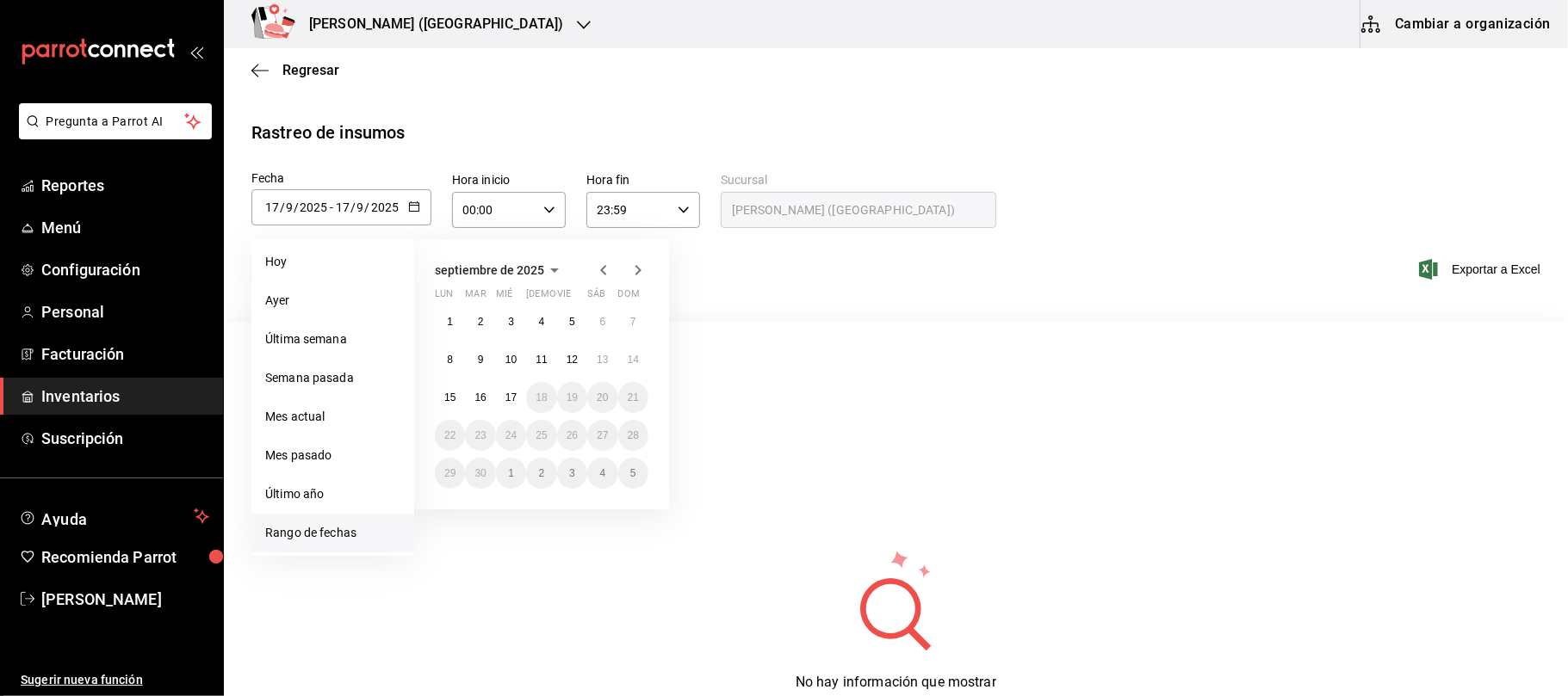
click at [600, 272] on icon "button" at bounding box center [603, 269] width 21 height 21
click at [614, 245] on div "agosto de 2025 lun mar mié jue vie sáb dom 28 29 30 31 1 2 3 4 5 6 7 8 9 10 11 …" at bounding box center [541, 374] width 255 height 270
click at [586, 266] on div "agosto de 2025" at bounding box center [541, 269] width 213 height 21
click at [604, 277] on icon "button" at bounding box center [603, 269] width 21 height 21
click at [446, 435] on abbr "21" at bounding box center [450, 435] width 11 height 12
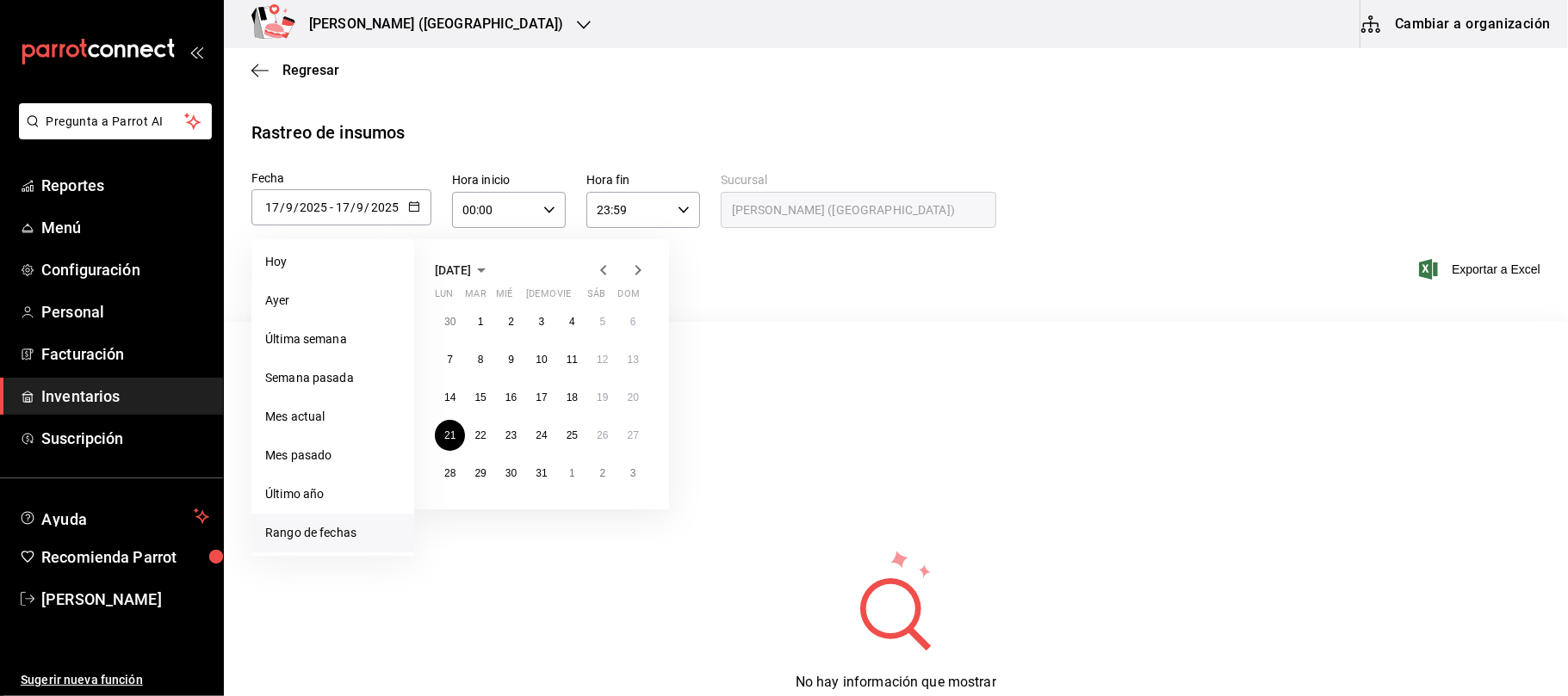
click at [429, 397] on div "julio de 2025 lun mar mié jue vie sáb dom 30 1 2 3 4 5 6 7 8 9 10 11 12 13 14 1…" at bounding box center [541, 374] width 255 height 270
click at [443, 394] on button "14" at bounding box center [450, 398] width 30 height 31
type input "2025-07-14"
type input "14"
type input "7"
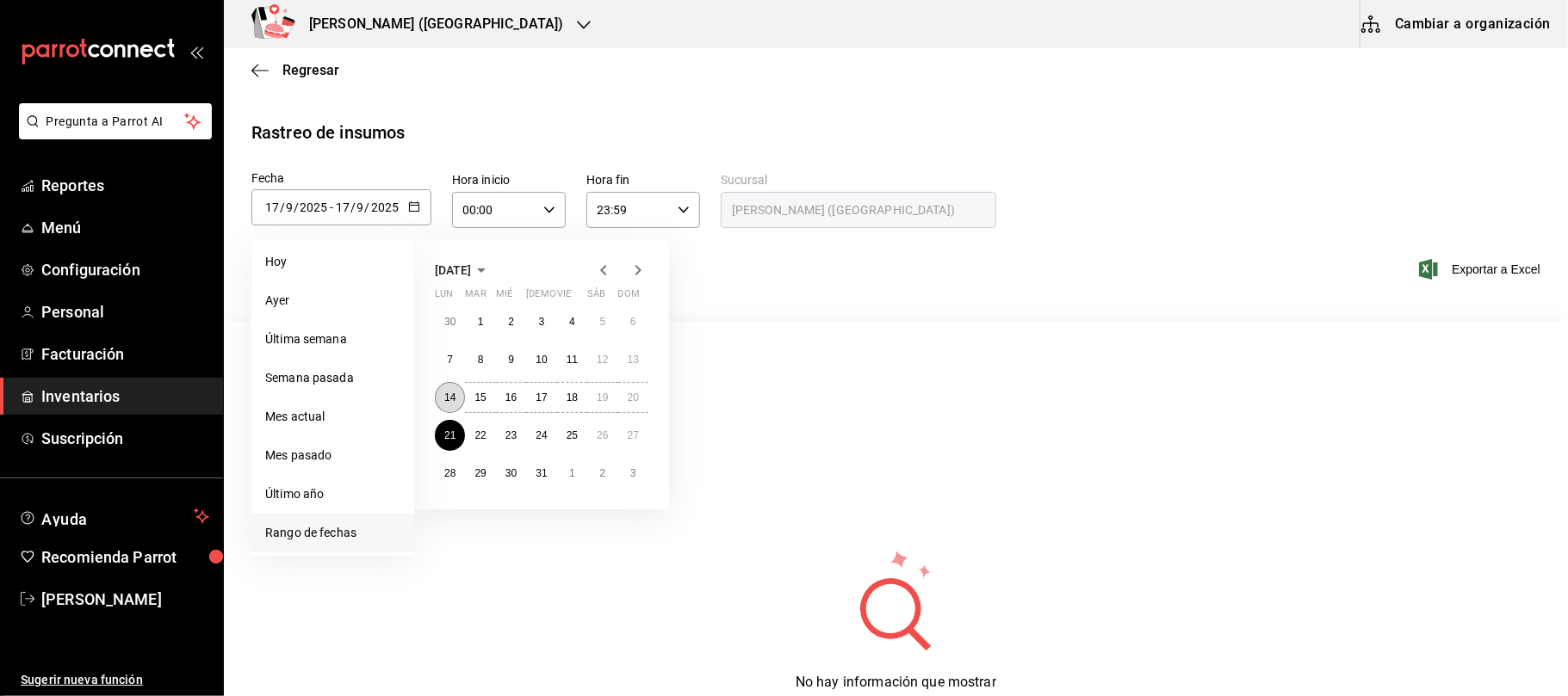
type input "2025-07-21"
type input "21"
type input "7"
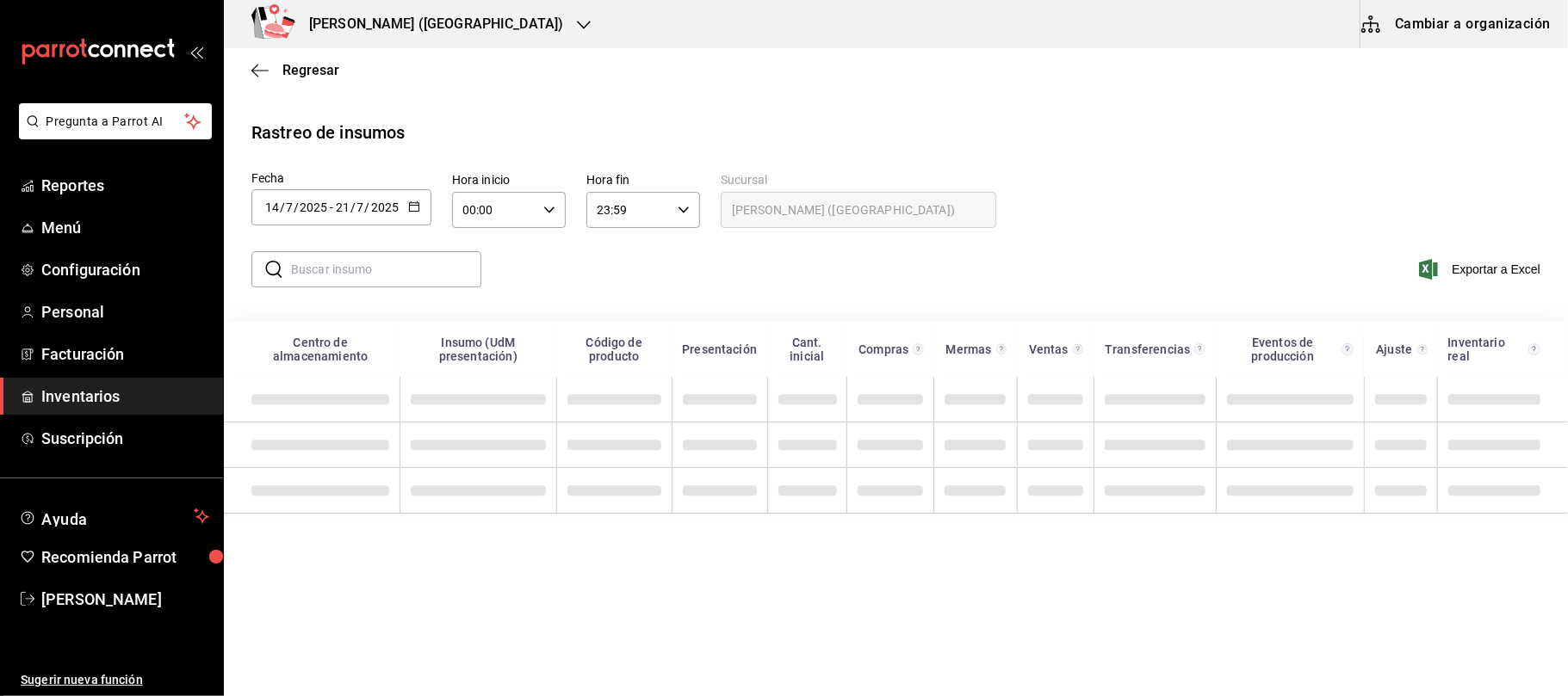
drag, startPoint x: 415, startPoint y: 203, endPoint x: 422, endPoint y: 225, distance: 23.1
click at [415, 203] on icon "button" at bounding box center [414, 206] width 12 height 12
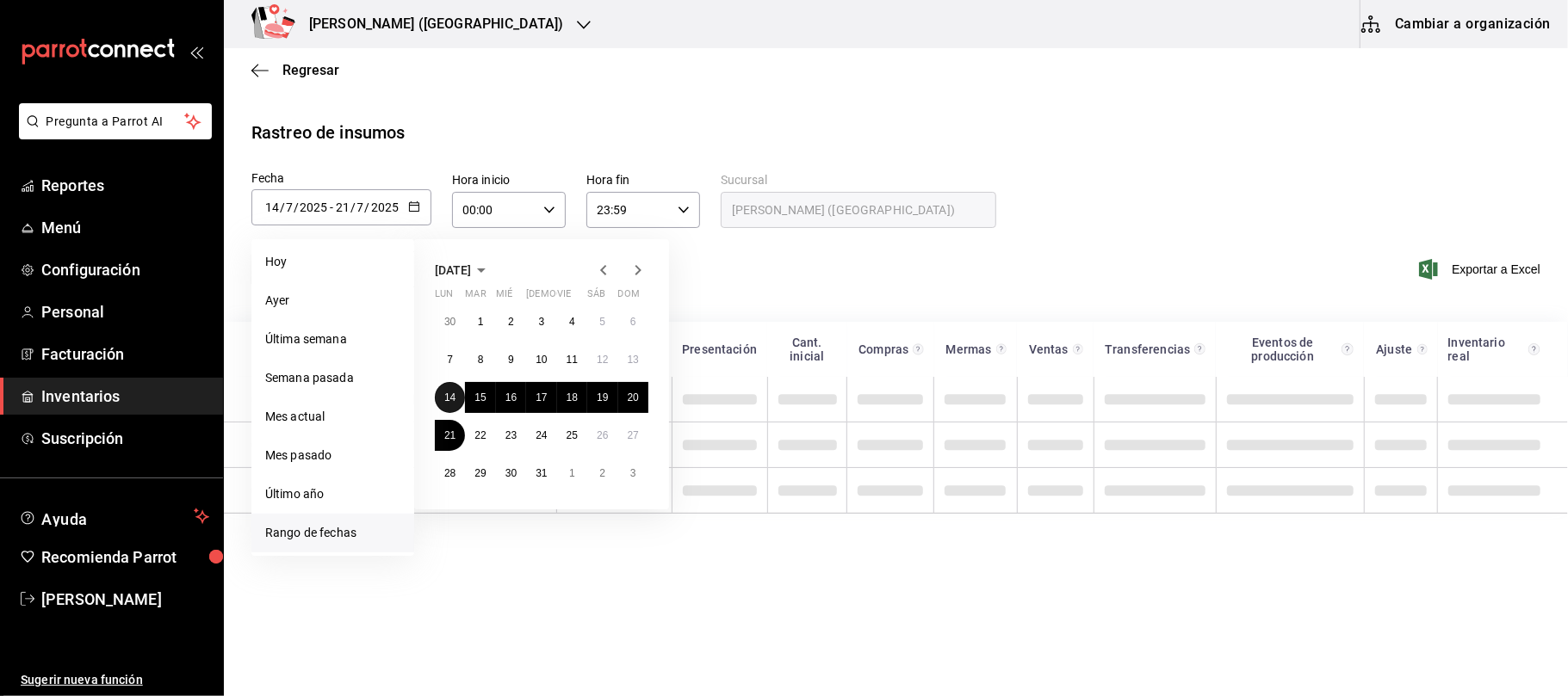
click at [450, 392] on abbr "14" at bounding box center [450, 397] width 11 height 12
click at [641, 396] on button "20" at bounding box center [633, 398] width 30 height 31
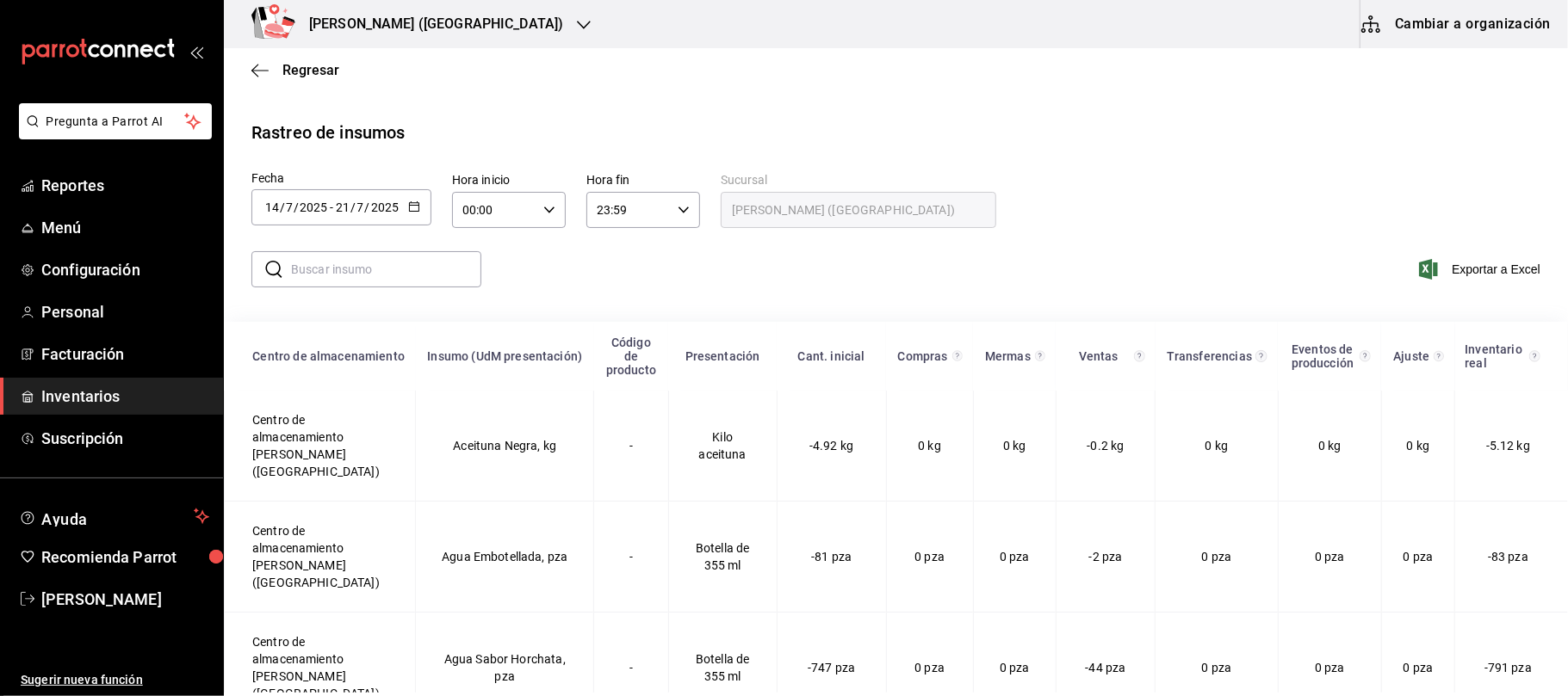
type input "[DATE]"
type input "20"
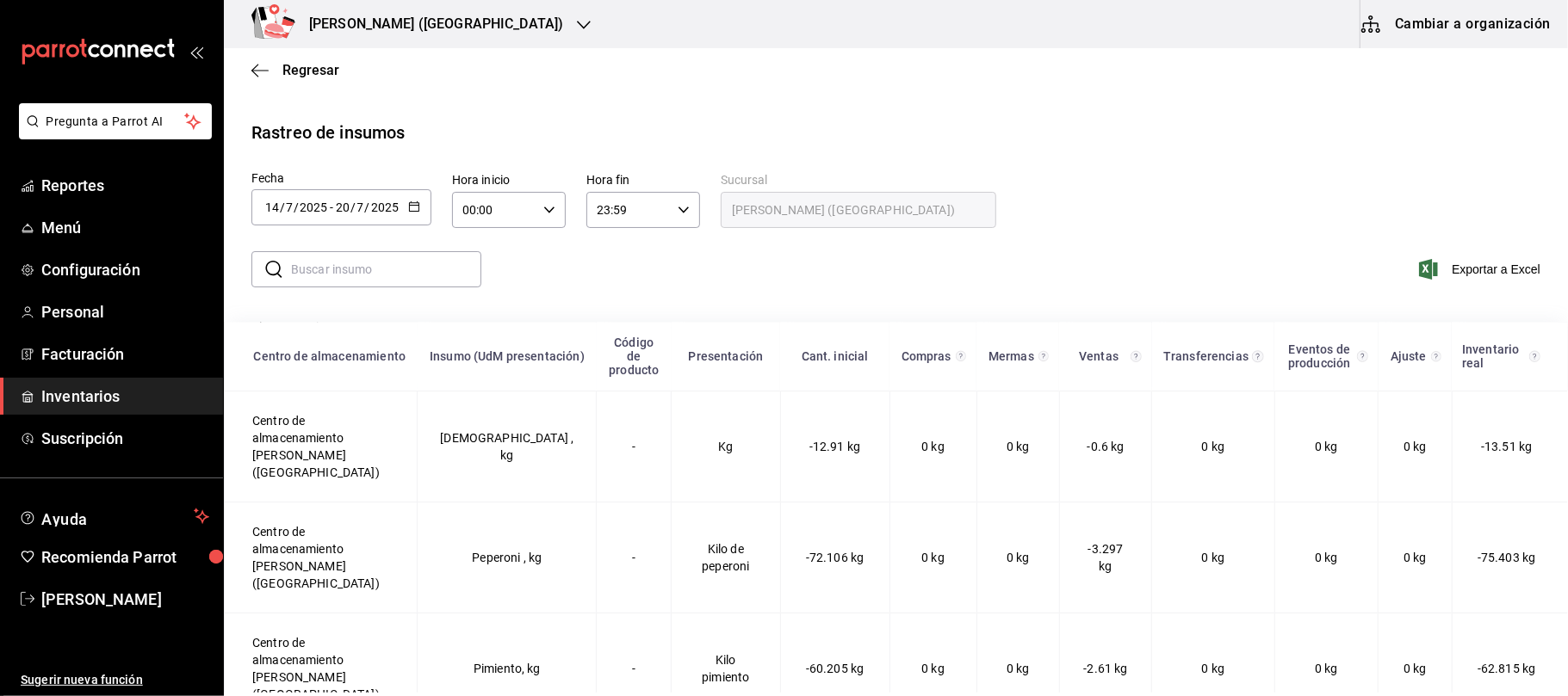
scroll to position [3557, 0]
click at [397, 213] on input "2025" at bounding box center [385, 207] width 30 height 14
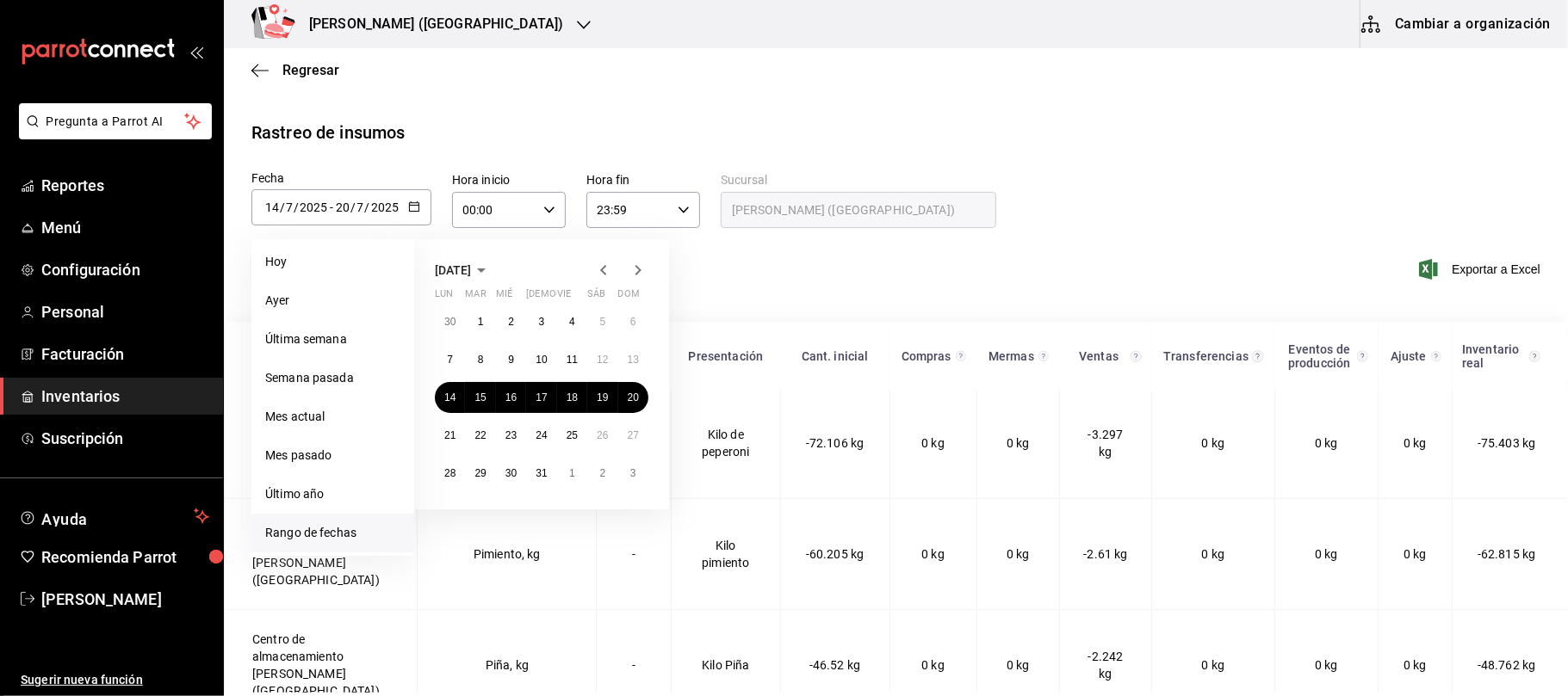
click at [410, 213] on button "button" at bounding box center [414, 207] width 12 height 15
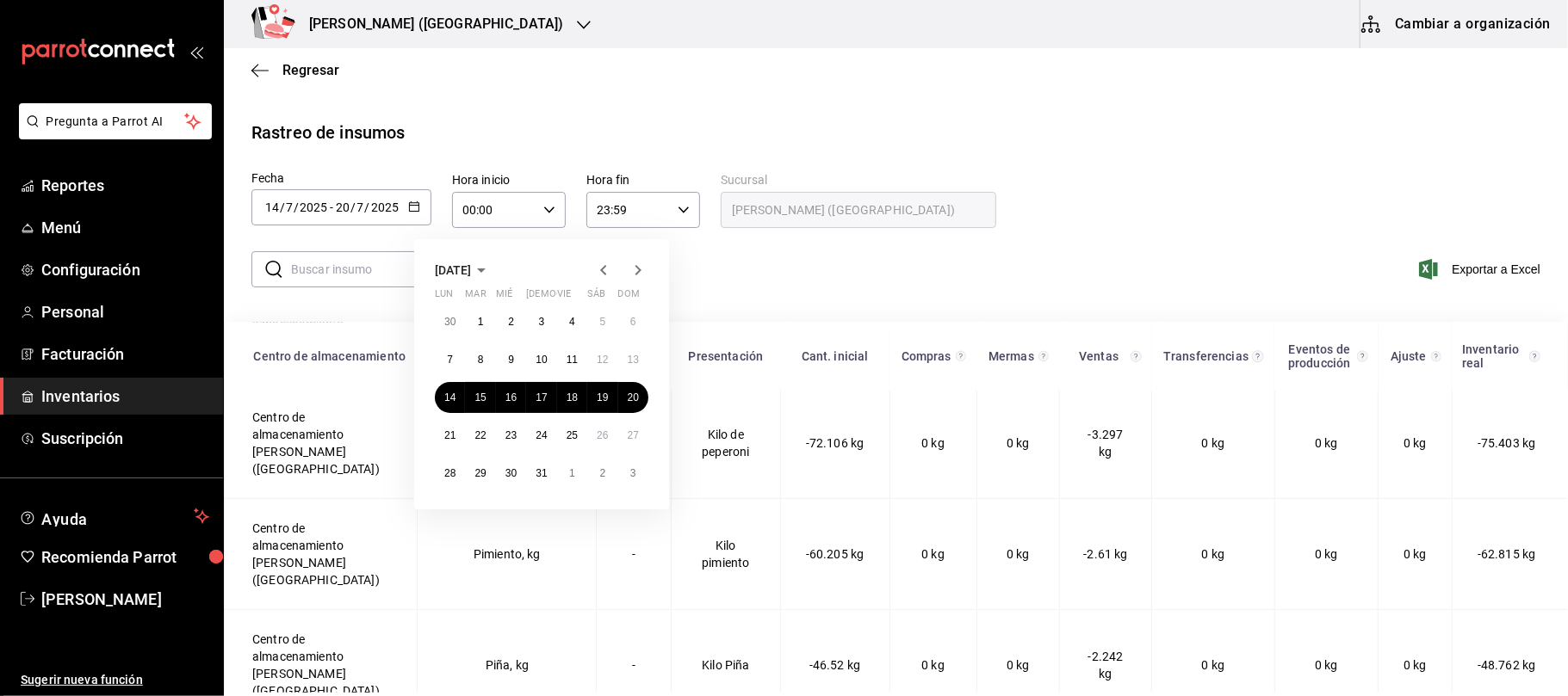
click at [961, 297] on div "​ ​ Exportar a Excel" at bounding box center [889, 280] width 1357 height 71
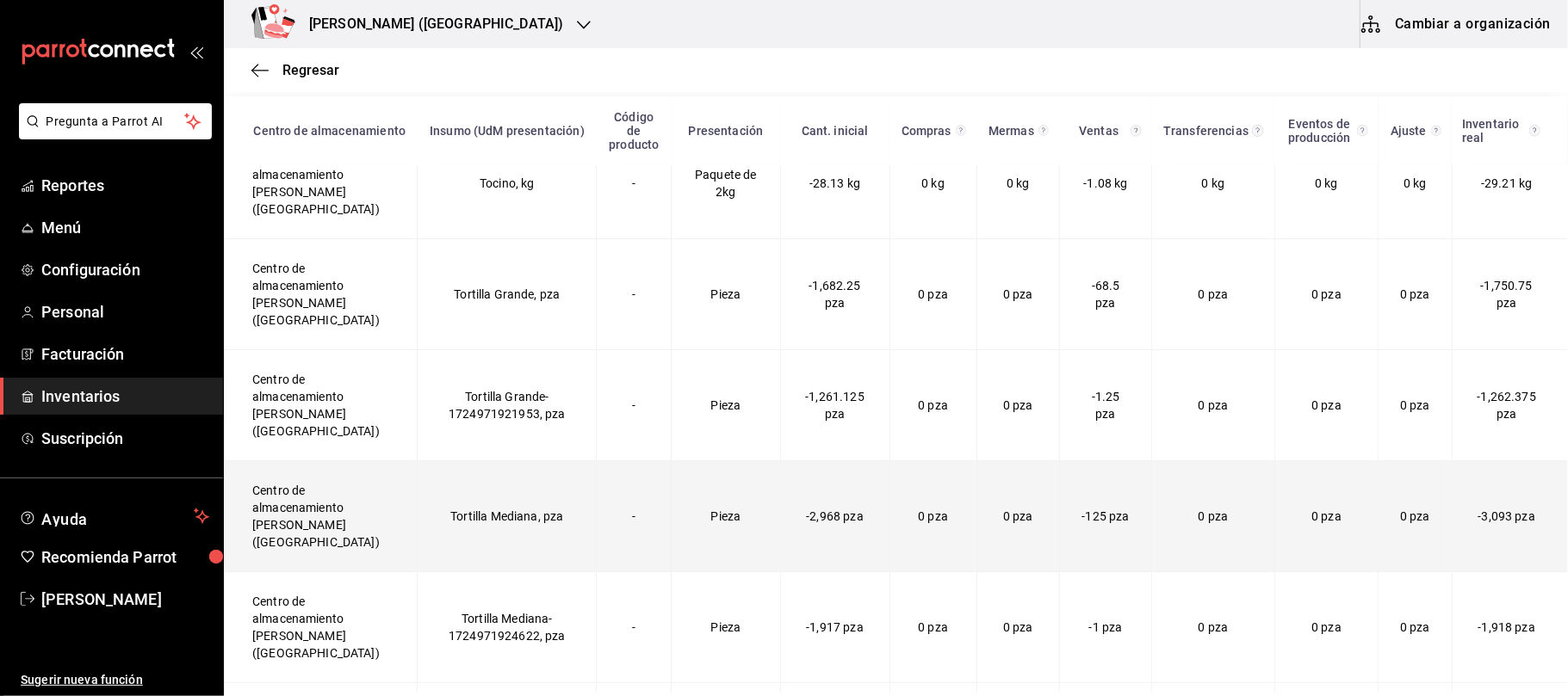
scroll to position [5468, 0]
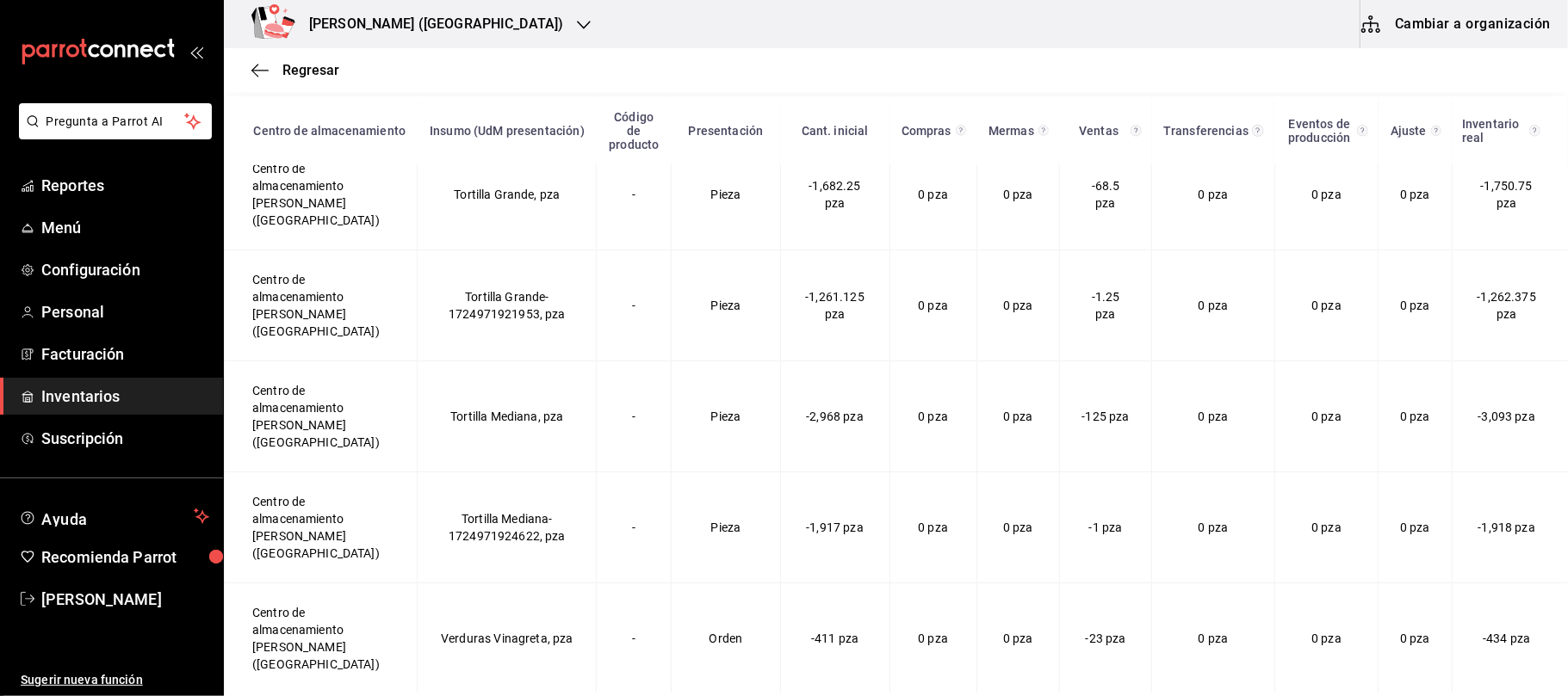
click at [466, 35] on div "[PERSON_NAME] ([GEOGRAPHIC_DATA])" at bounding box center [418, 24] width 360 height 48
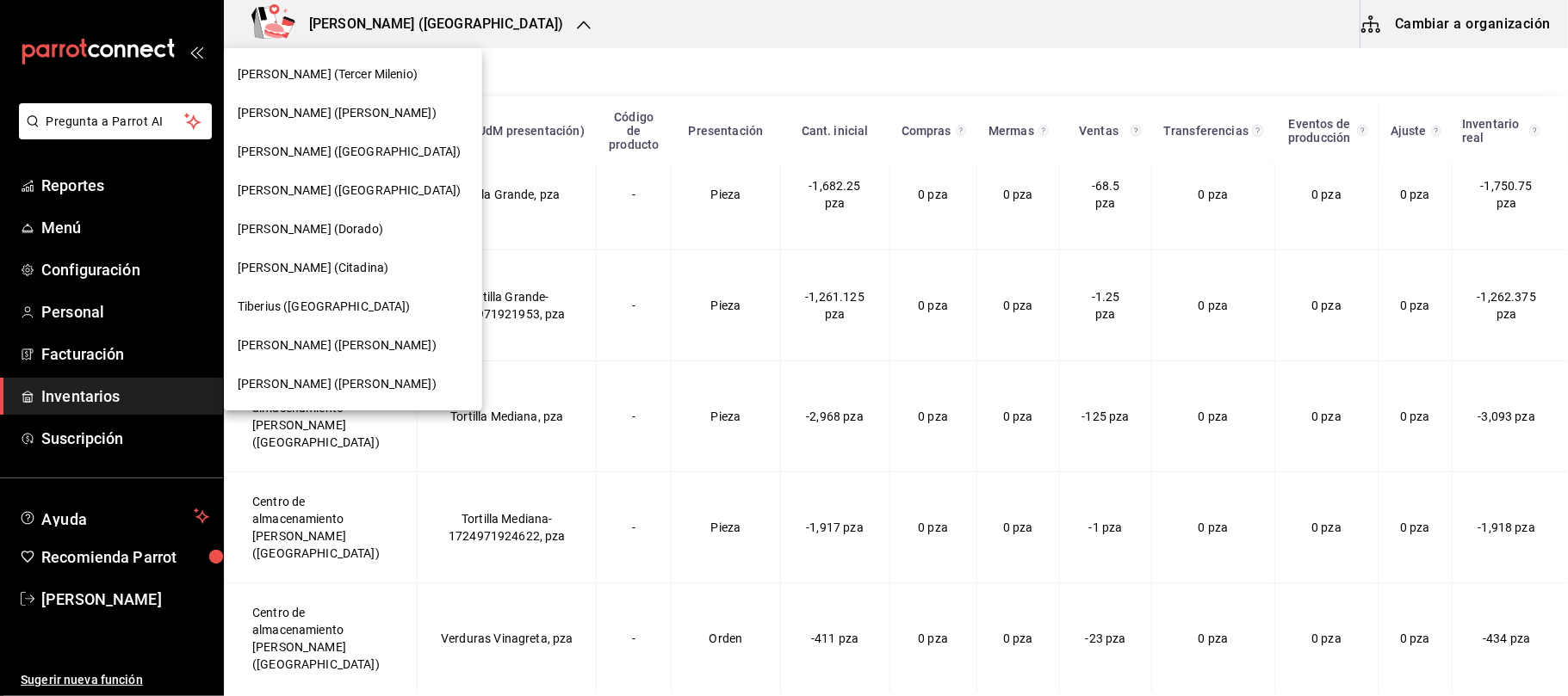
click at [580, 38] on div at bounding box center [784, 348] width 1568 height 696
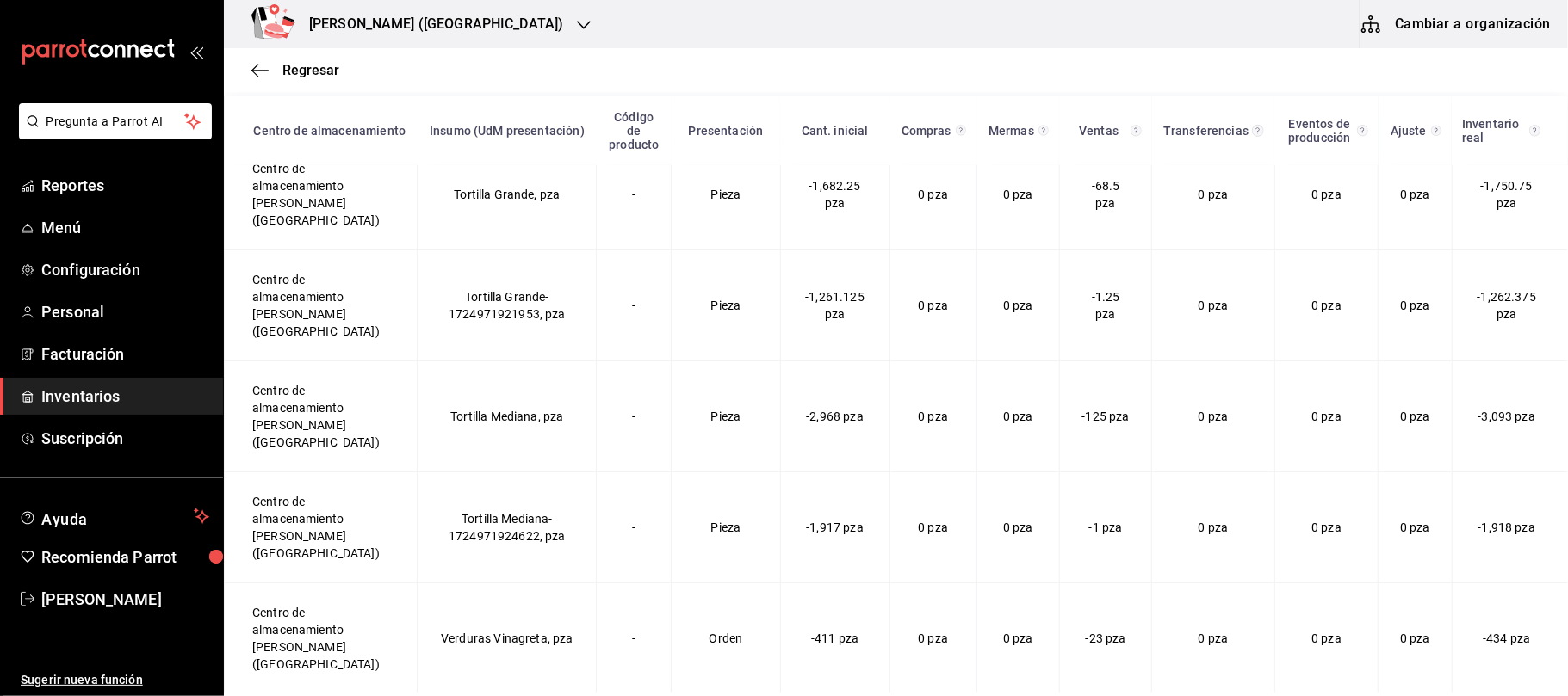
scroll to position [0, 0]
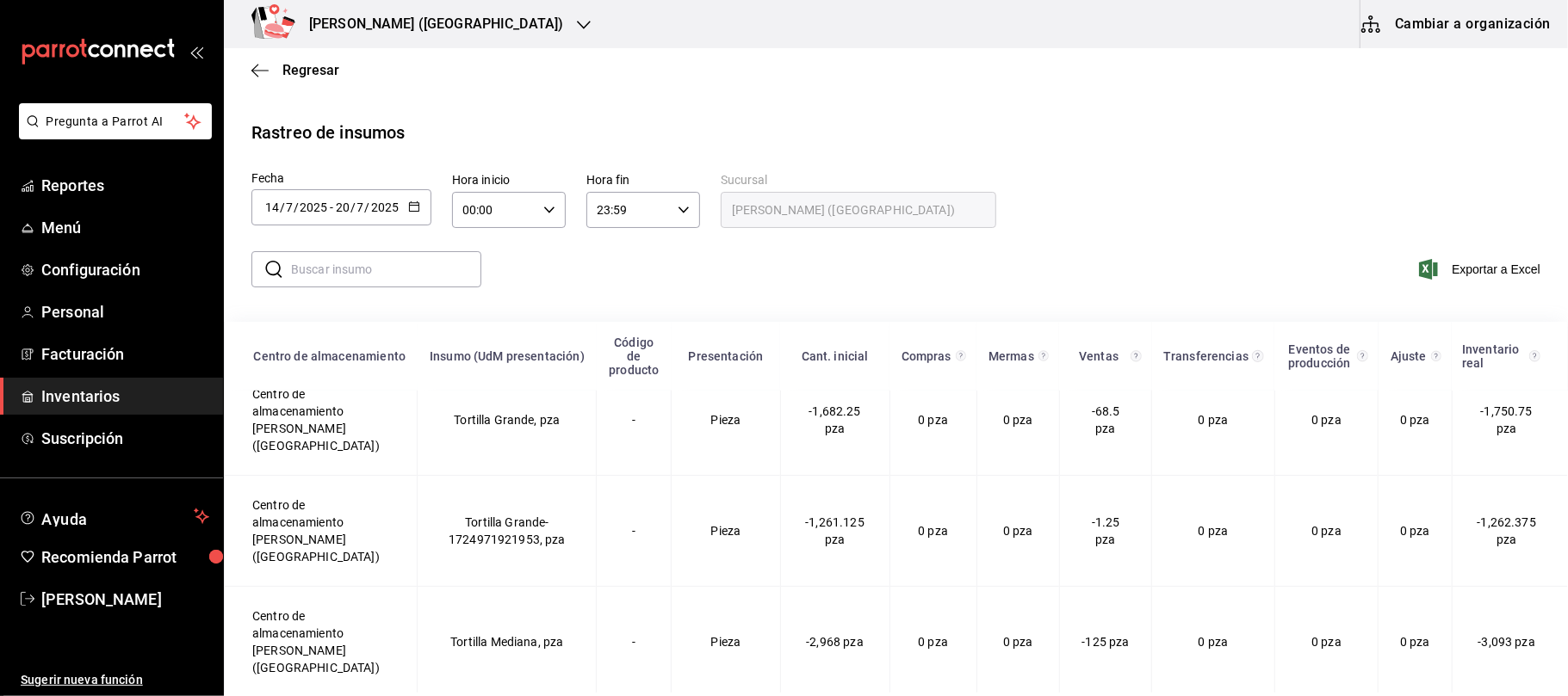
click at [422, 213] on div "2025-07-14 14 / 7 / 2025 - 2025-07-20 20 / 7 / 2025" at bounding box center [341, 207] width 180 height 36
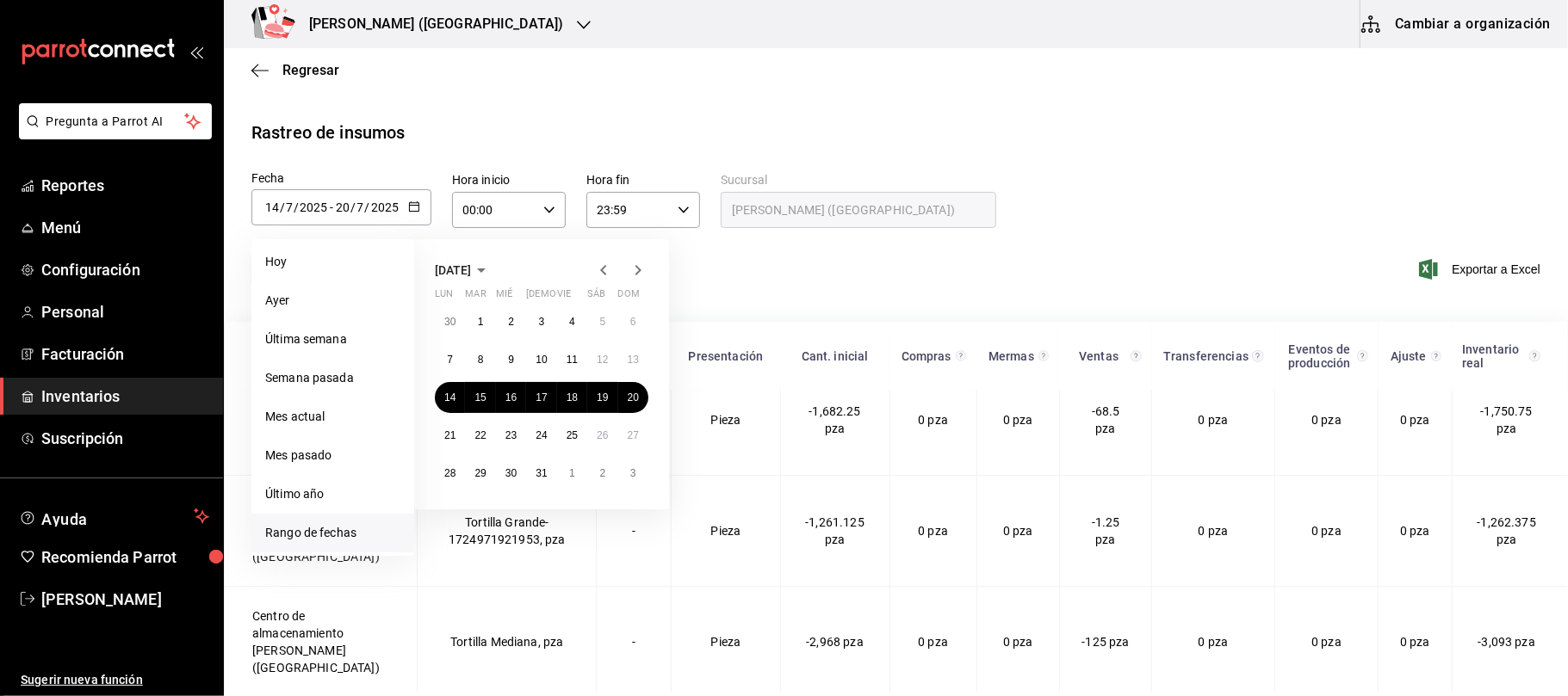
click at [601, 263] on icon "button" at bounding box center [603, 269] width 21 height 21
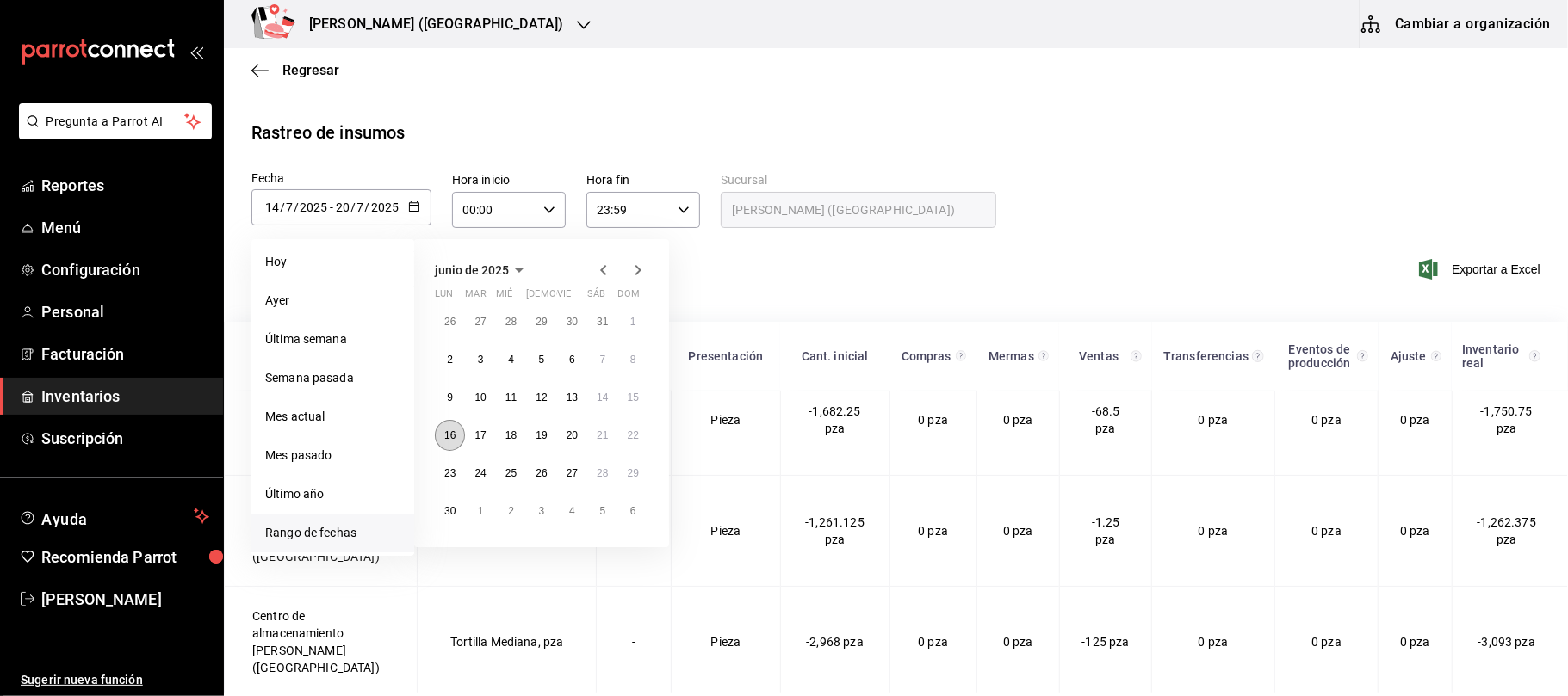
click at [439, 437] on button "16" at bounding box center [450, 435] width 30 height 31
click at [628, 438] on abbr "22" at bounding box center [633, 435] width 11 height 12
type input "[DATE]"
type input "16"
type input "6"
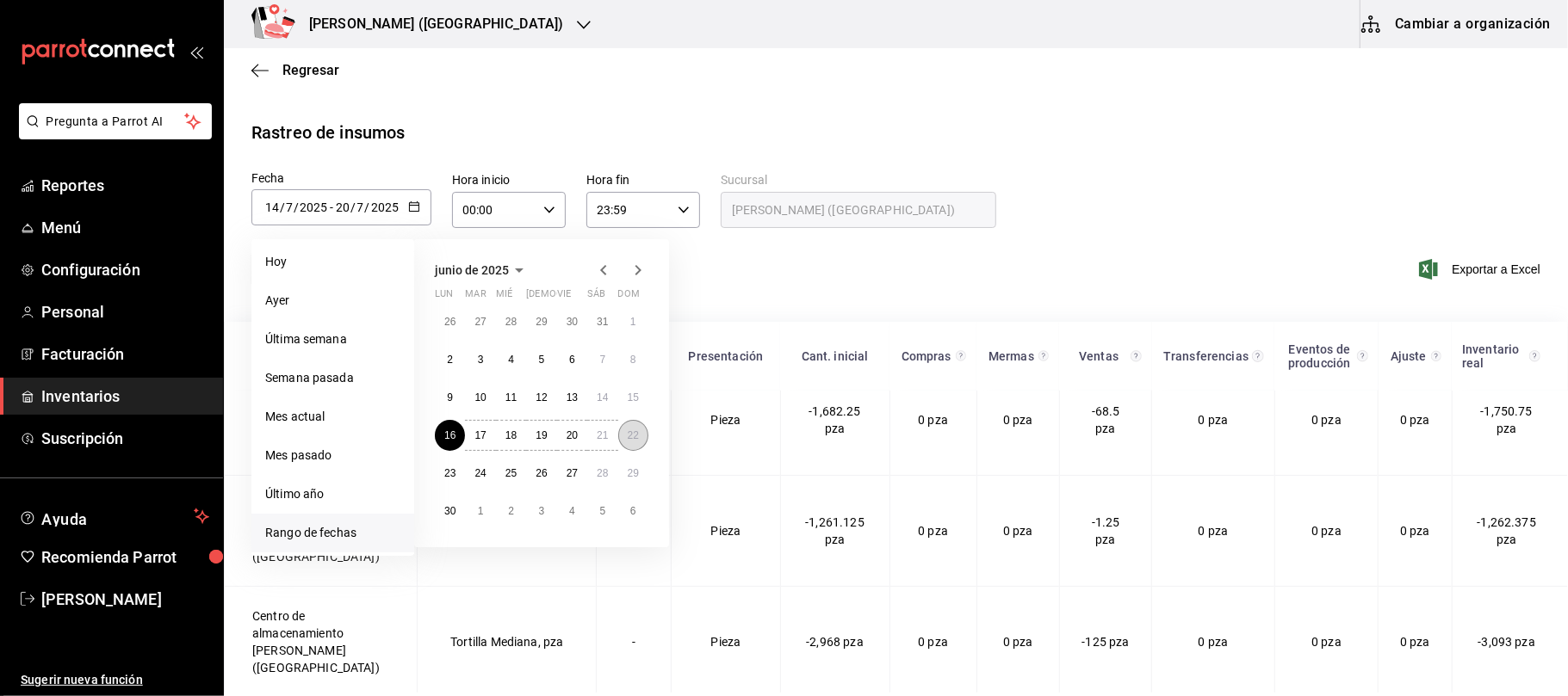
type input "[DATE]"
type input "22"
type input "6"
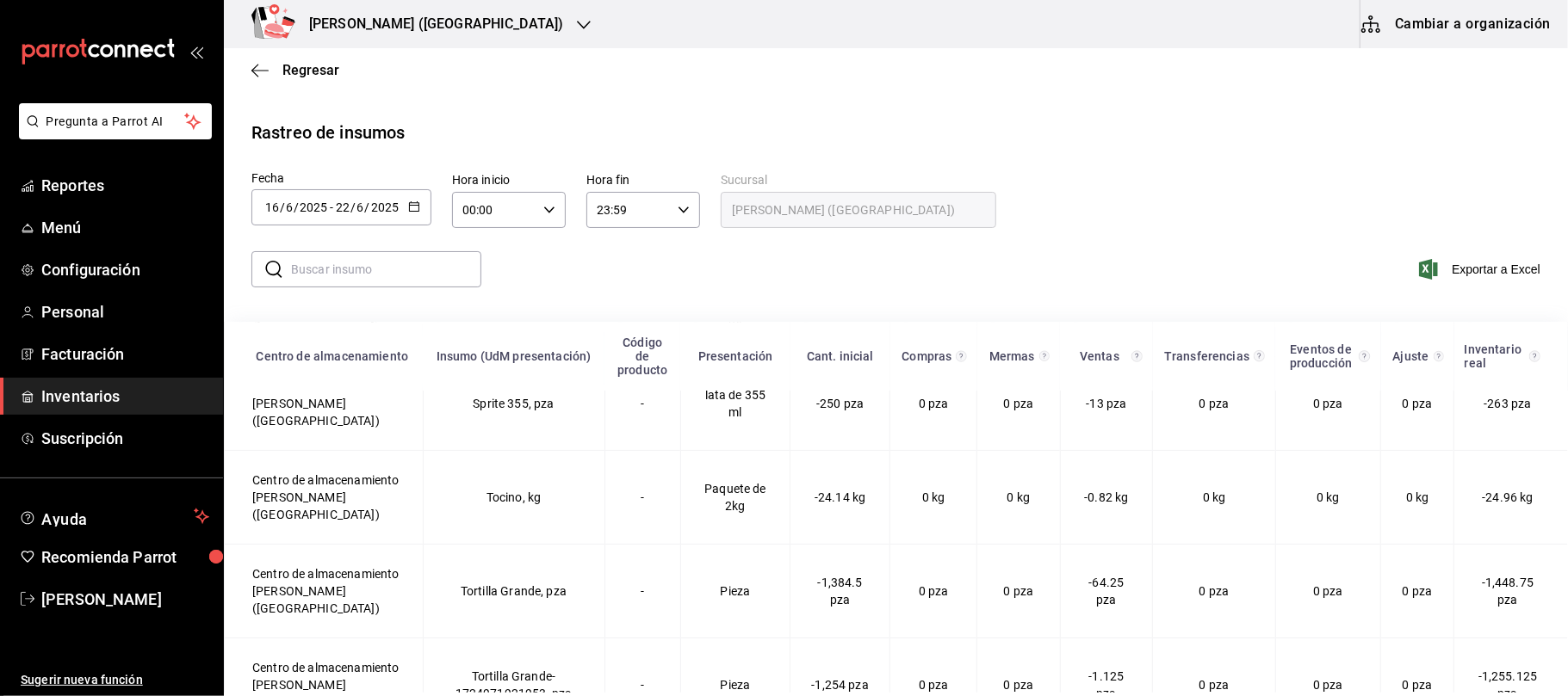
click at [411, 204] on \(Stroke\) "button" at bounding box center [414, 204] width 10 height 1
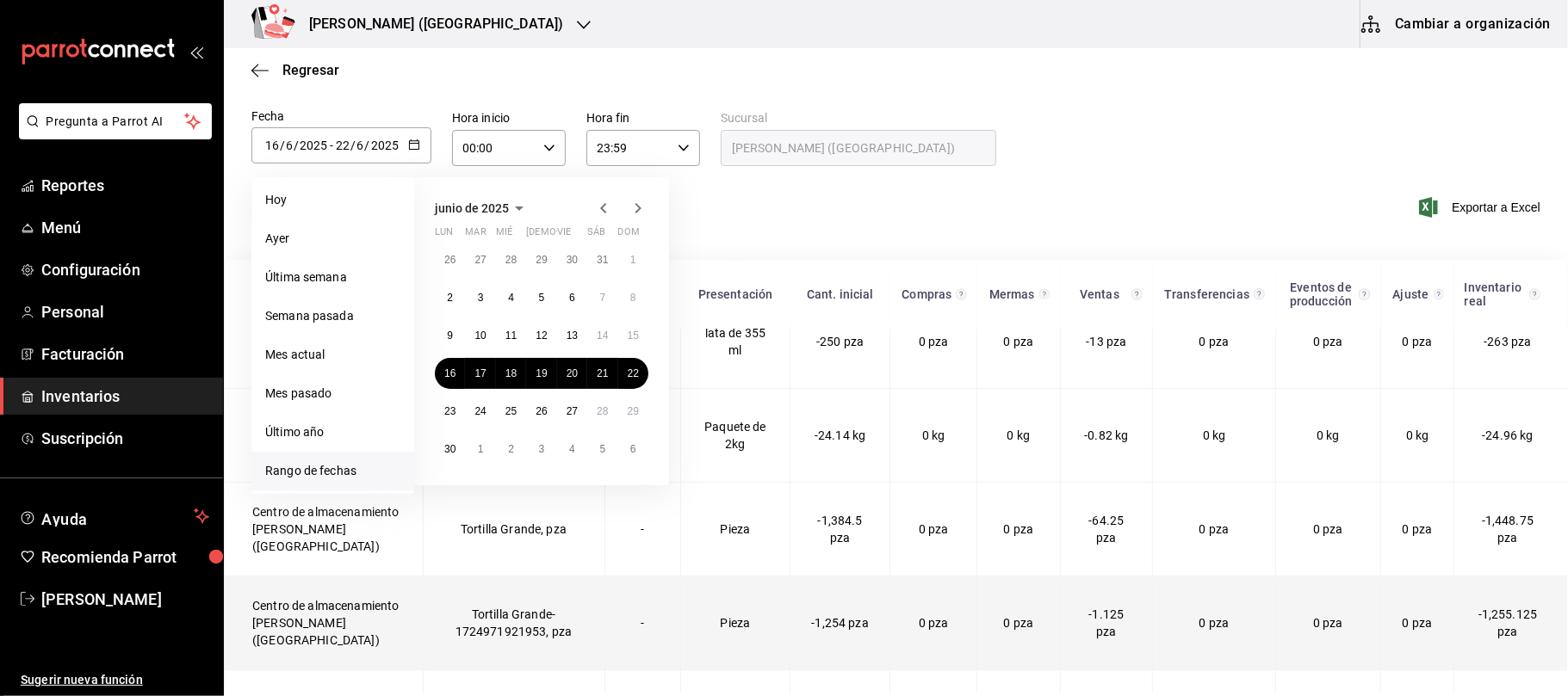
scroll to position [114, 0]
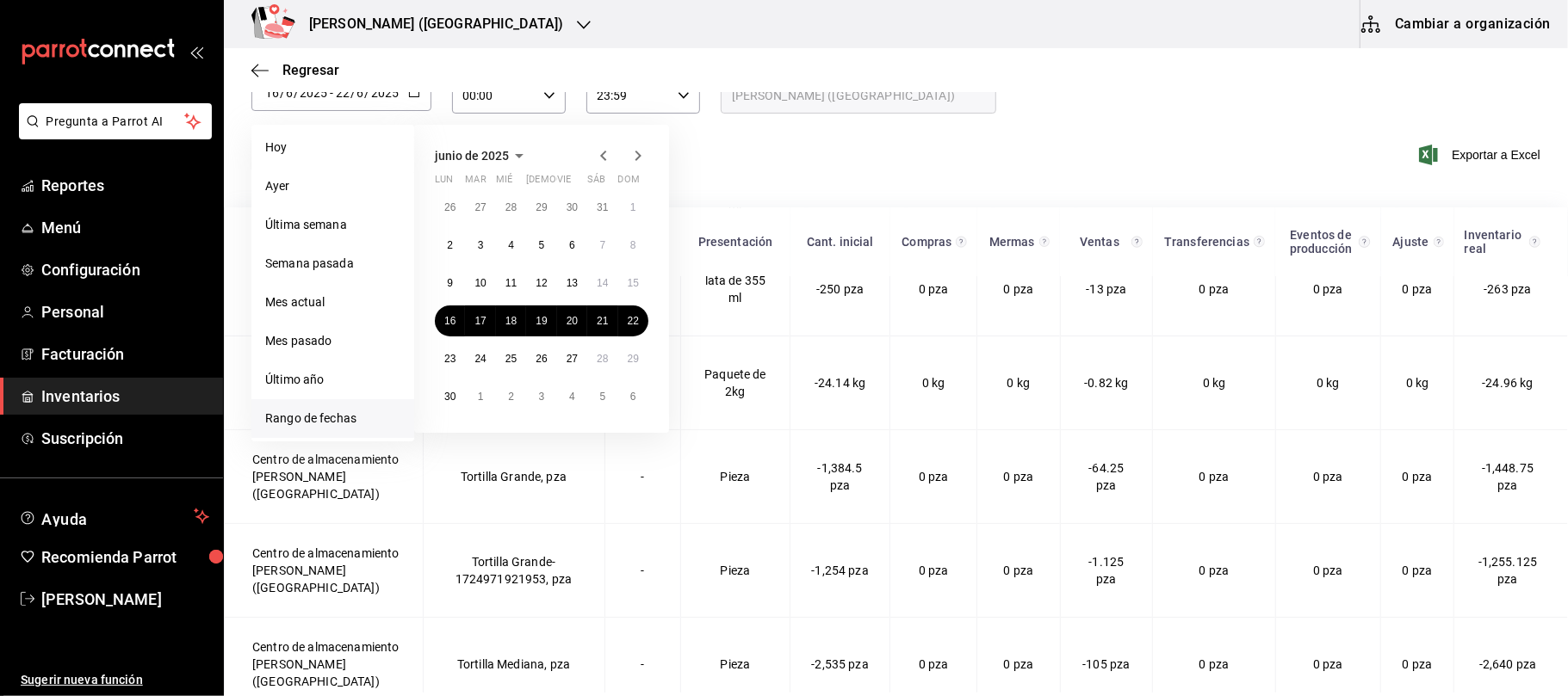
click at [645, 162] on icon "button" at bounding box center [637, 155] width 21 height 21
click at [450, 273] on button "14" at bounding box center [450, 283] width 30 height 31
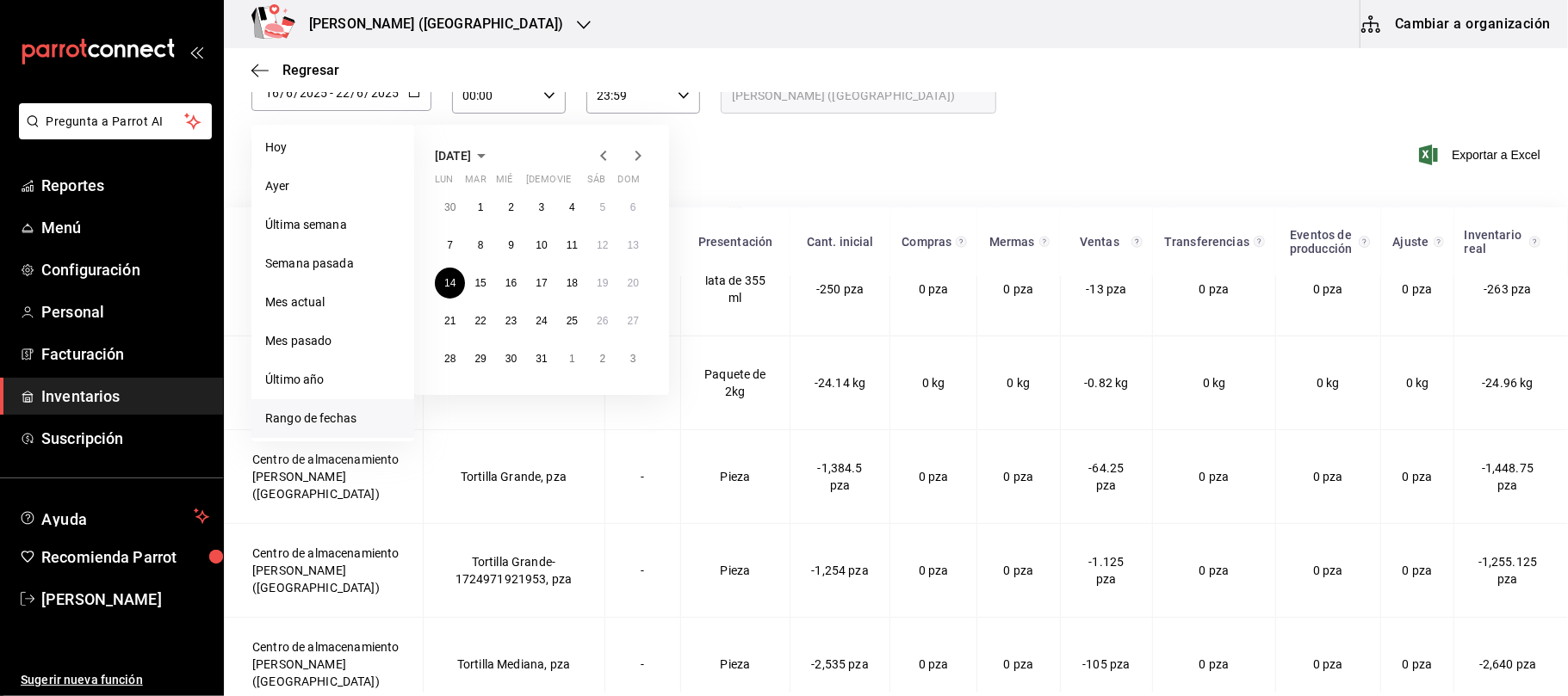
click at [646, 273] on div "30 1 2 3 4 5 6 7 8 9 10 11 12 13 14 15 16 17 18 19 20 21 22 23 24 25 26 27 28 2…" at bounding box center [541, 283] width 213 height 183
click at [633, 155] on icon "button" at bounding box center [637, 155] width 21 height 21
click at [446, 330] on button "18" at bounding box center [450, 321] width 30 height 31
type input "[DATE]"
type input "14"
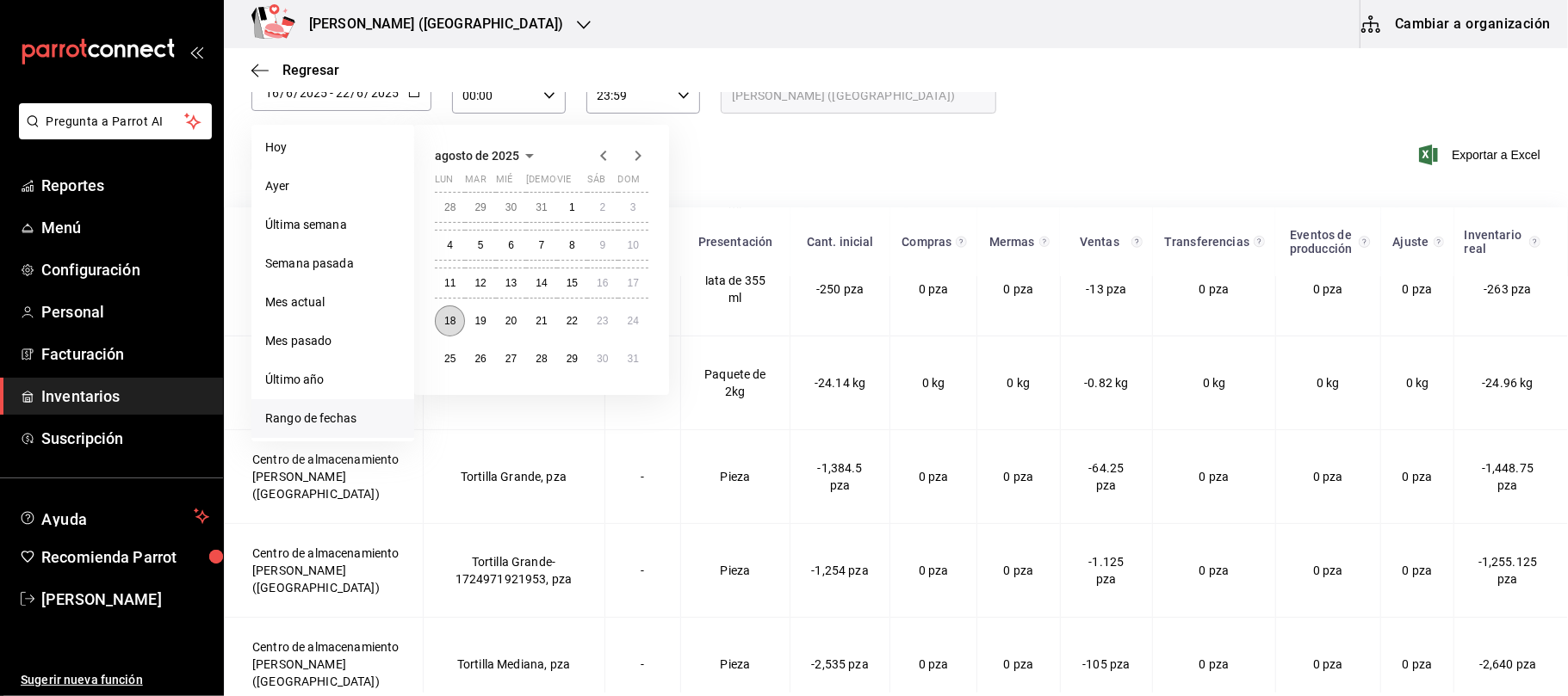
type input "7"
type input "2025-08-18"
type input "18"
type input "8"
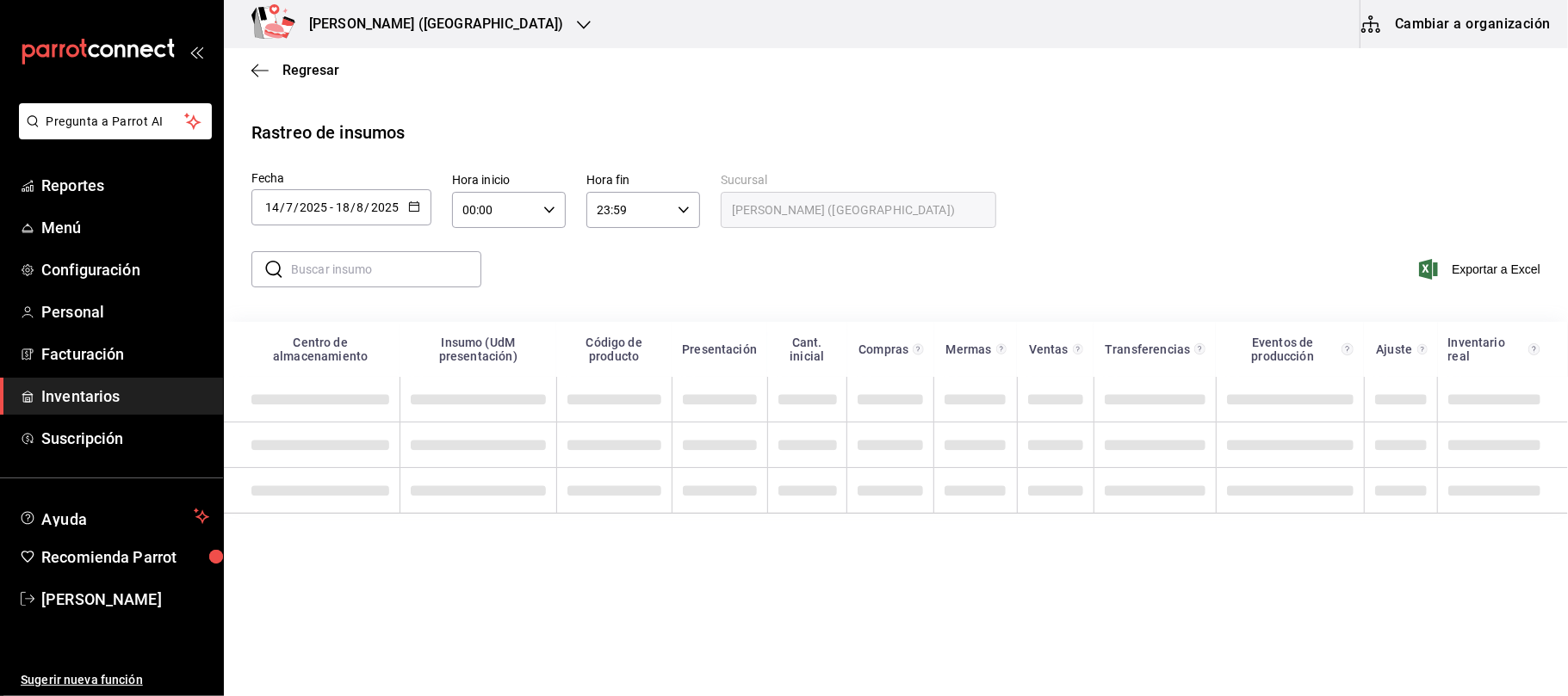
scroll to position [0, 0]
click at [411, 206] on icon "button" at bounding box center [414, 206] width 12 height 12
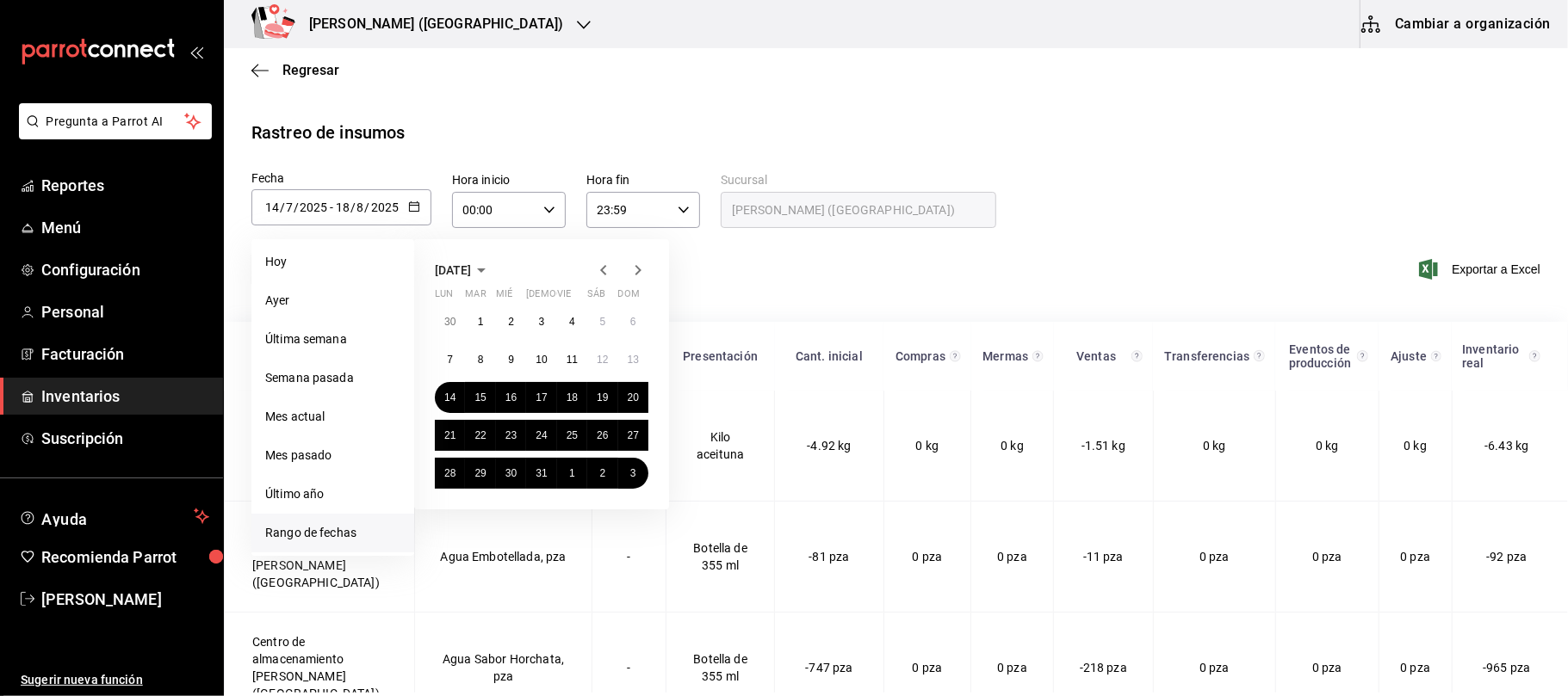
click at [633, 270] on icon "button" at bounding box center [637, 269] width 21 height 21
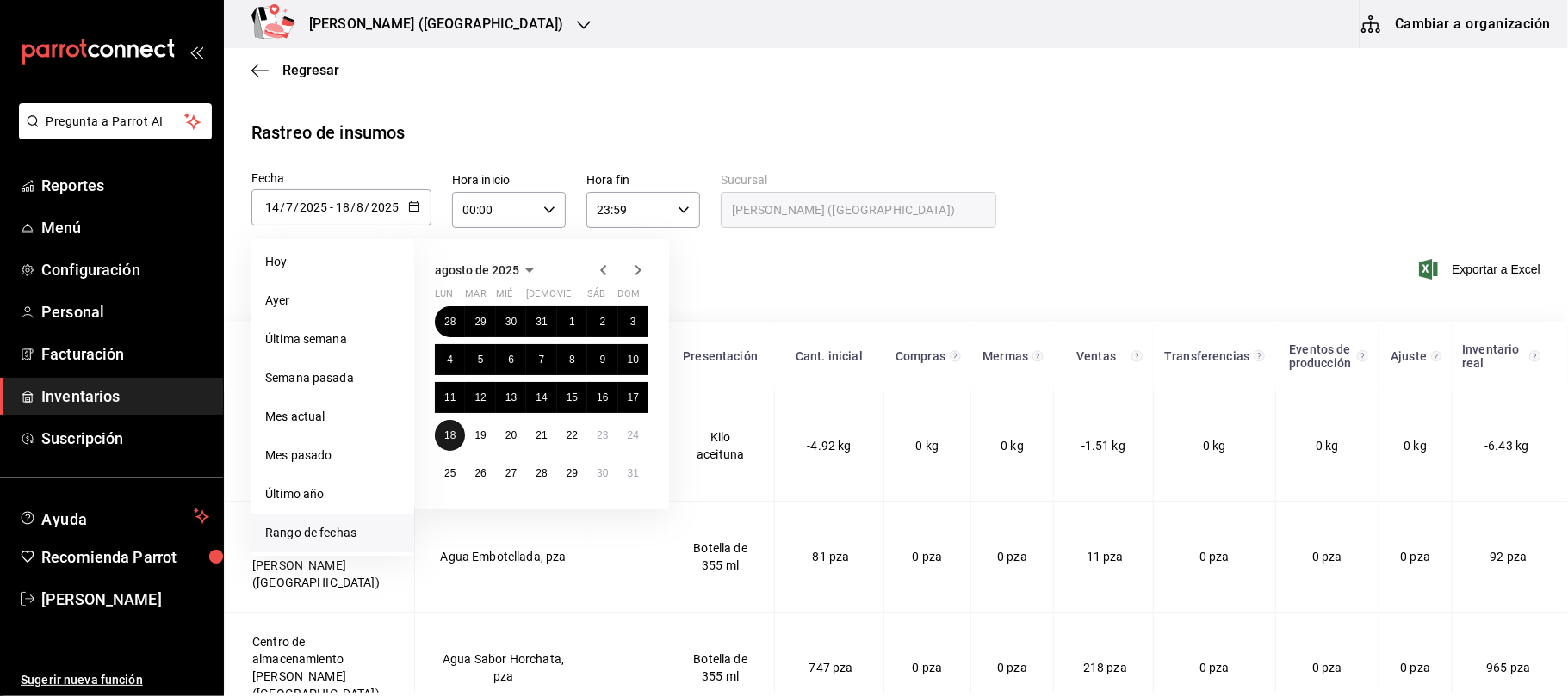
click at [452, 431] on abbr "18" at bounding box center [450, 435] width 11 height 12
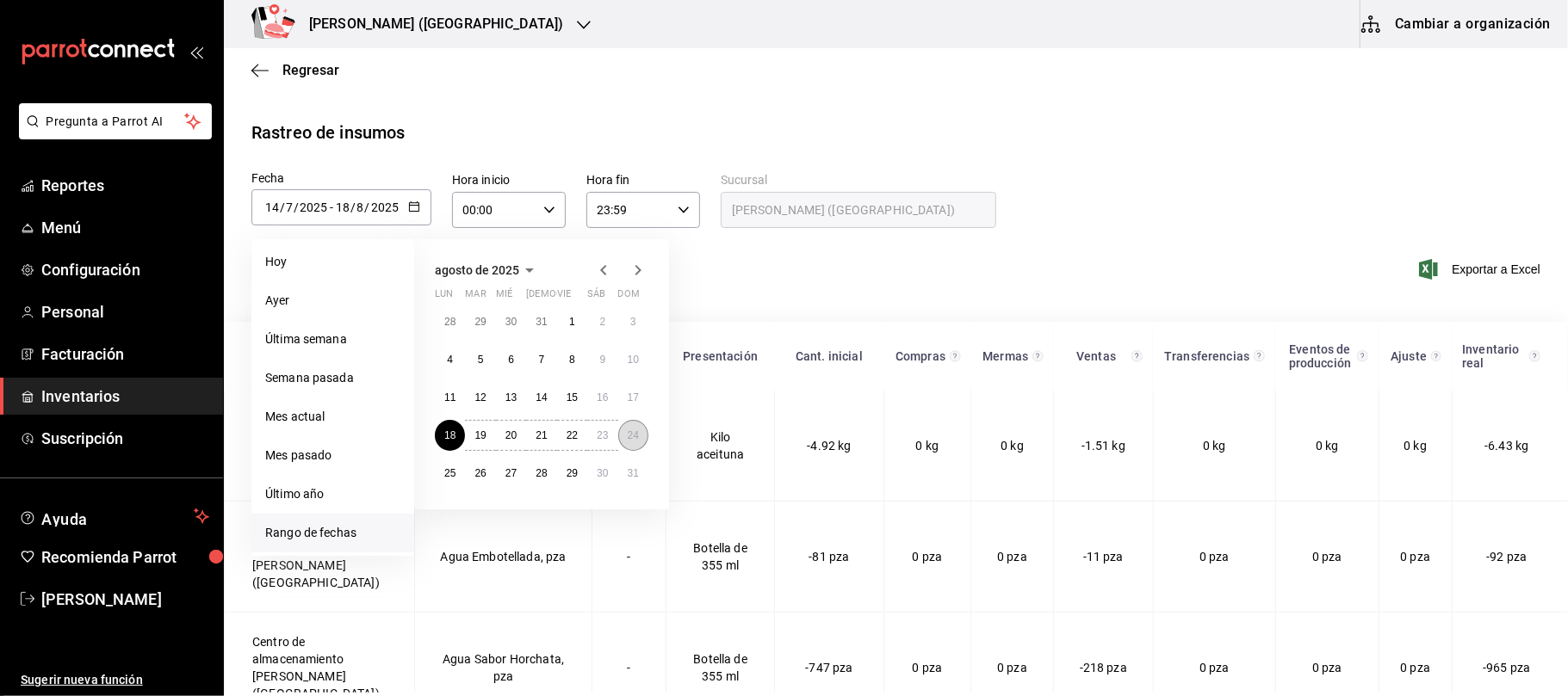
click at [639, 427] on button "24" at bounding box center [633, 435] width 30 height 31
type input "2025-08-18"
type input "18"
type input "8"
type input "2025-08-24"
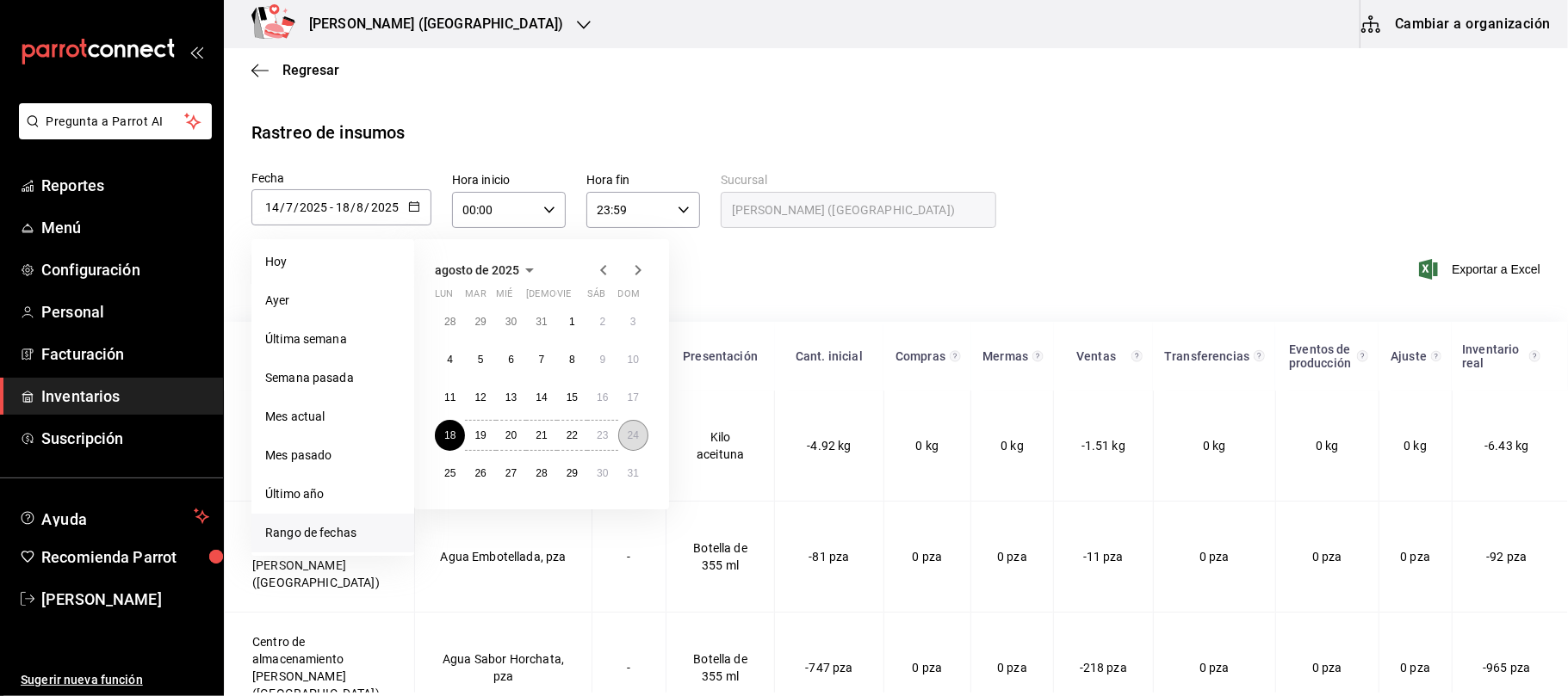
type input "24"
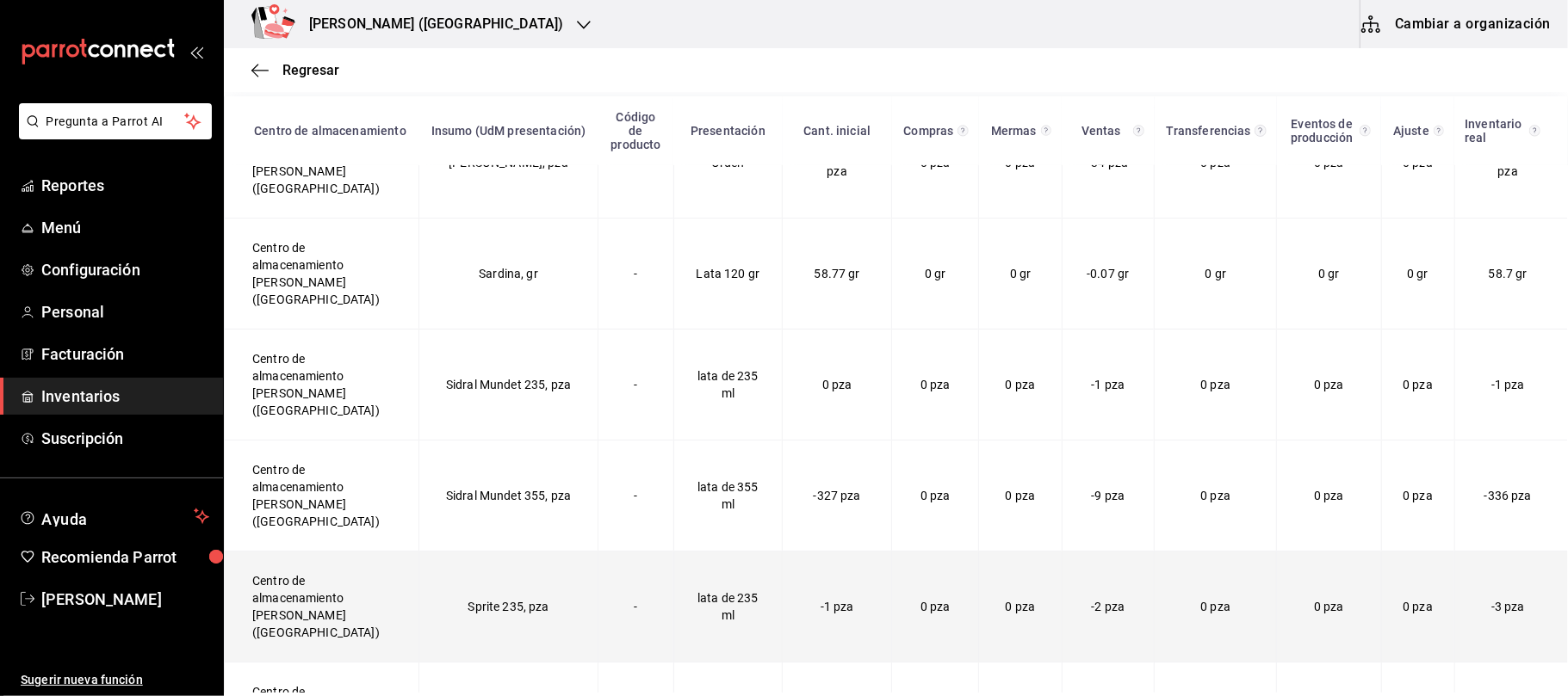
scroll to position [5914, 0]
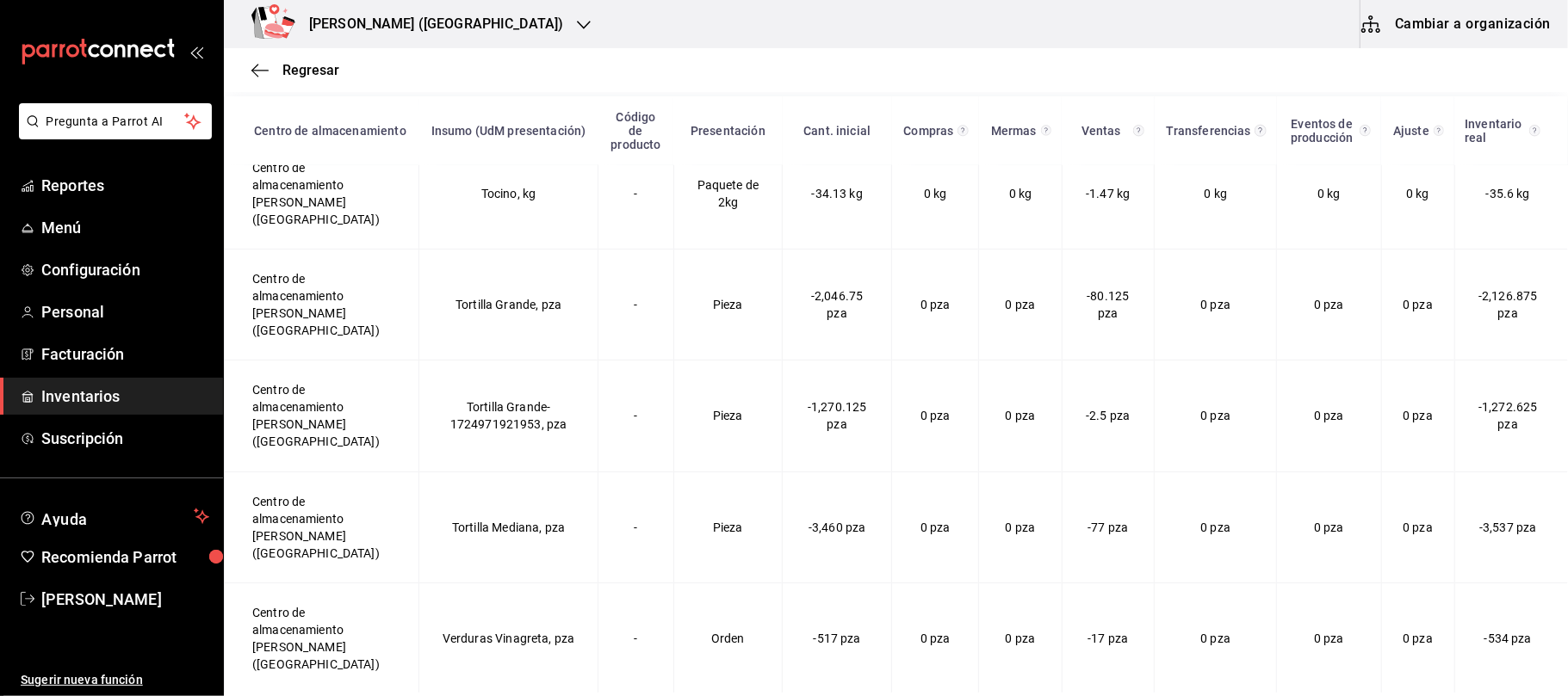
click at [469, 1] on div "[PERSON_NAME] ([GEOGRAPHIC_DATA])" at bounding box center [418, 24] width 360 height 48
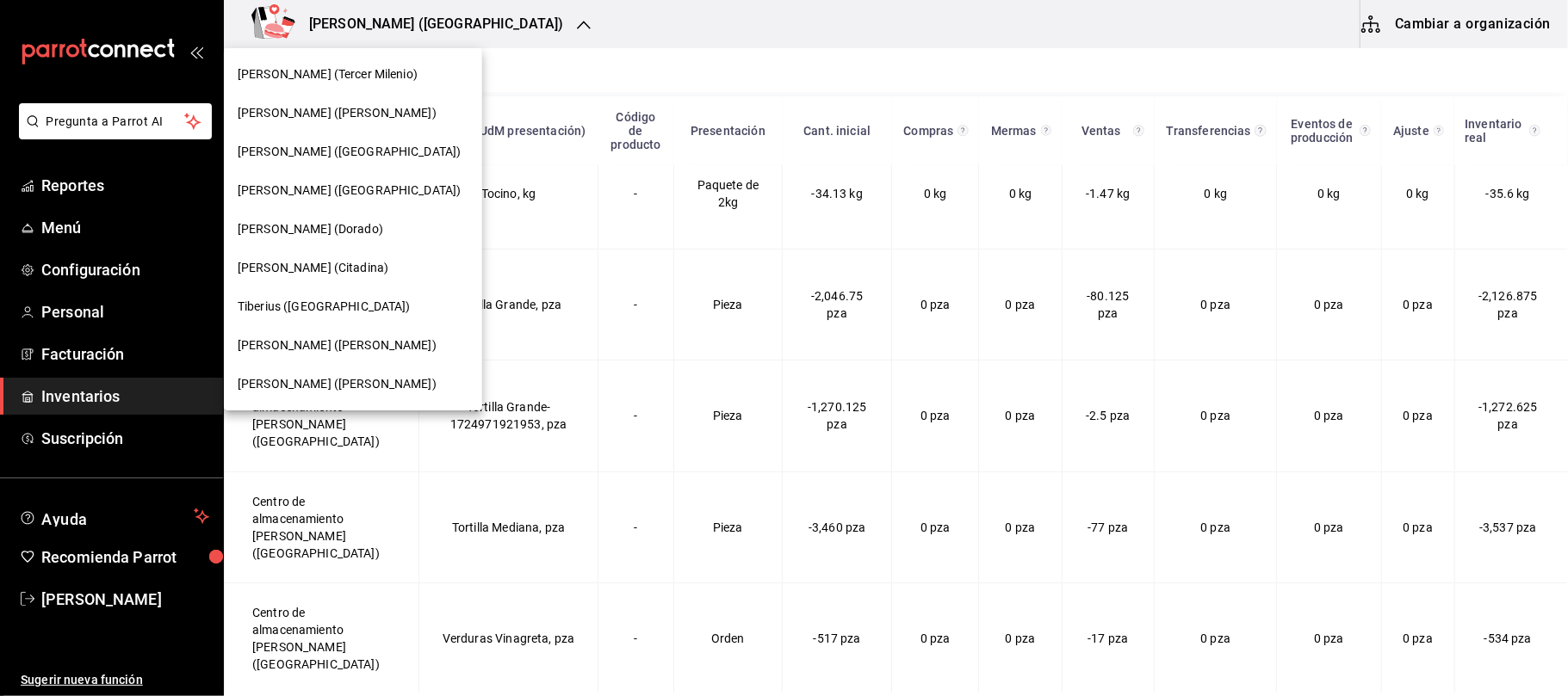
click at [465, 4] on div at bounding box center [784, 348] width 1568 height 696
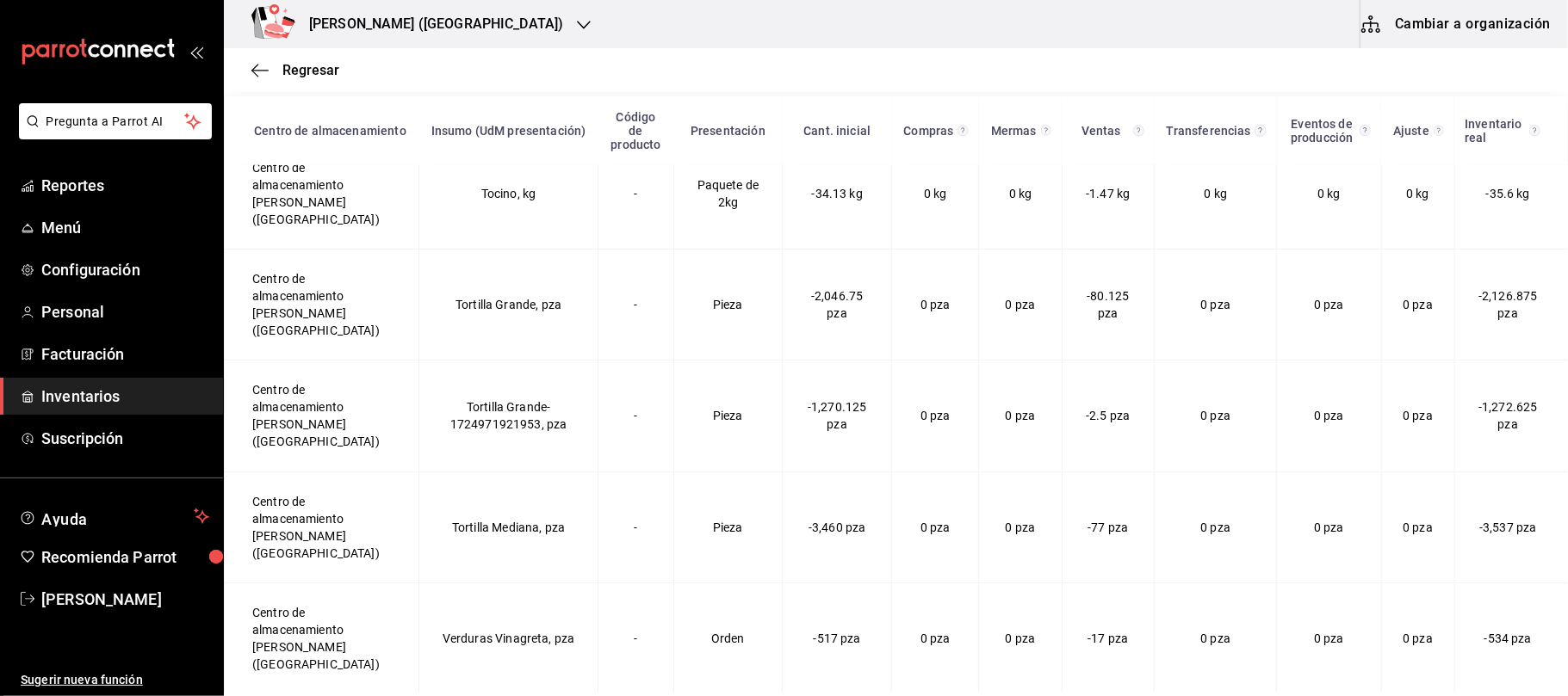
click at [461, 8] on div "[PERSON_NAME] ([GEOGRAPHIC_DATA])" at bounding box center [418, 24] width 360 height 48
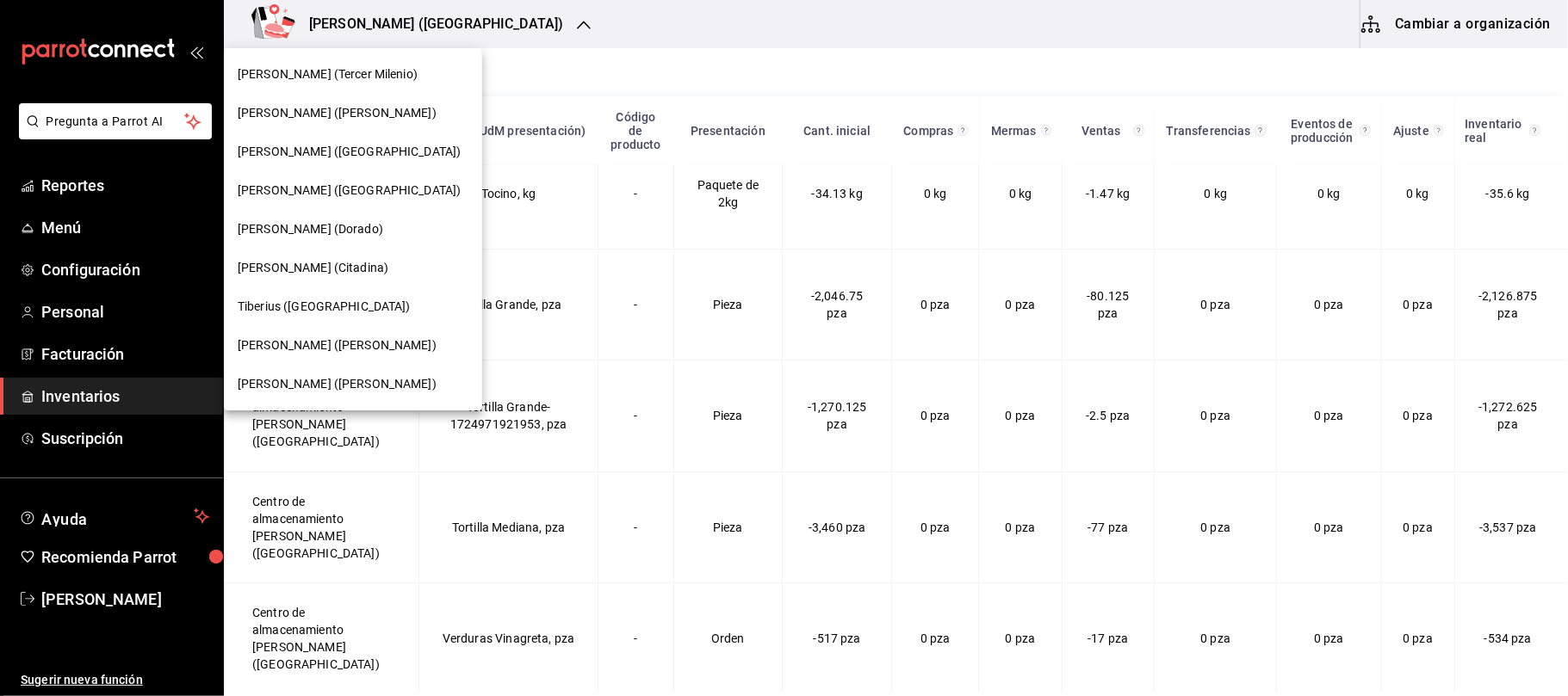
click at [325, 320] on div "Tiberius ([GEOGRAPHIC_DATA])" at bounding box center [353, 306] width 259 height 38
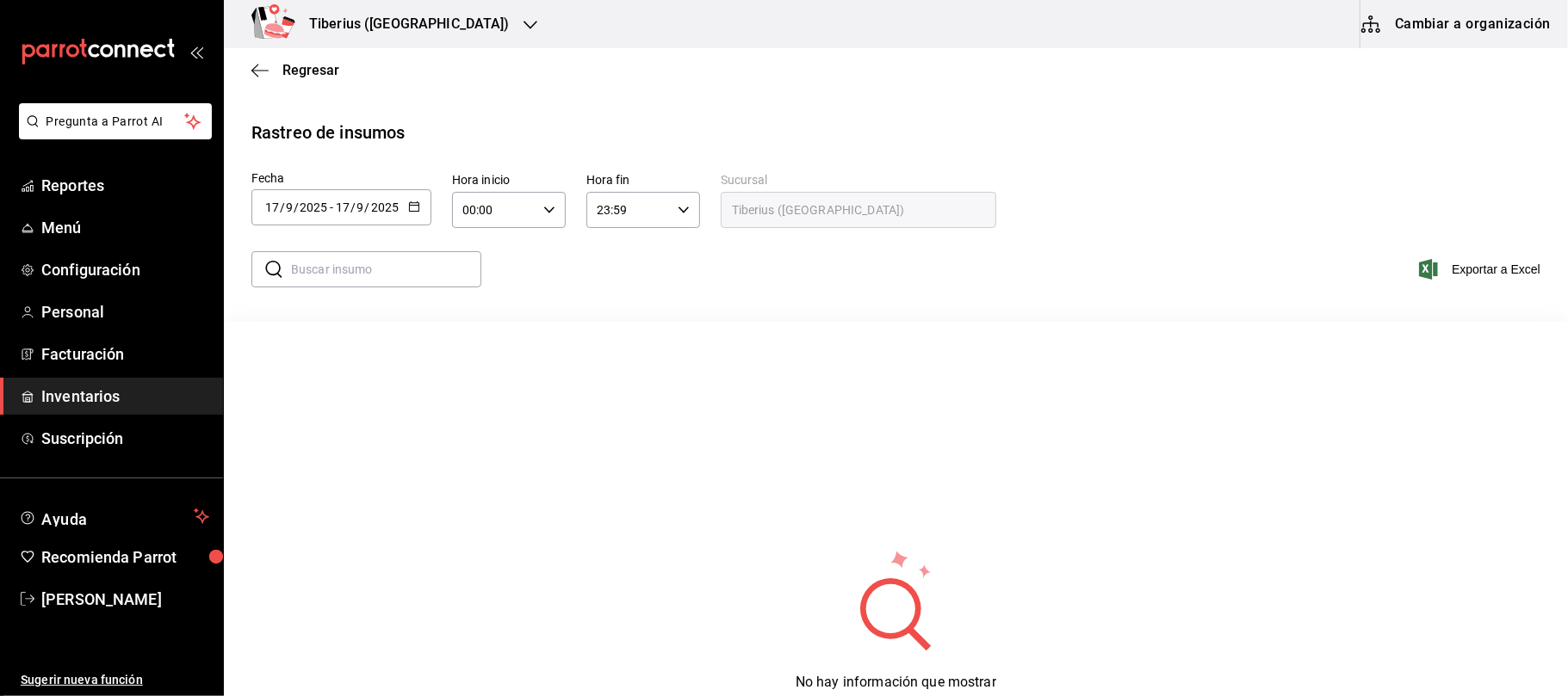
click at [415, 207] on icon "button" at bounding box center [414, 206] width 12 height 12
click at [332, 551] on li "Rango de fechas" at bounding box center [332, 533] width 162 height 38
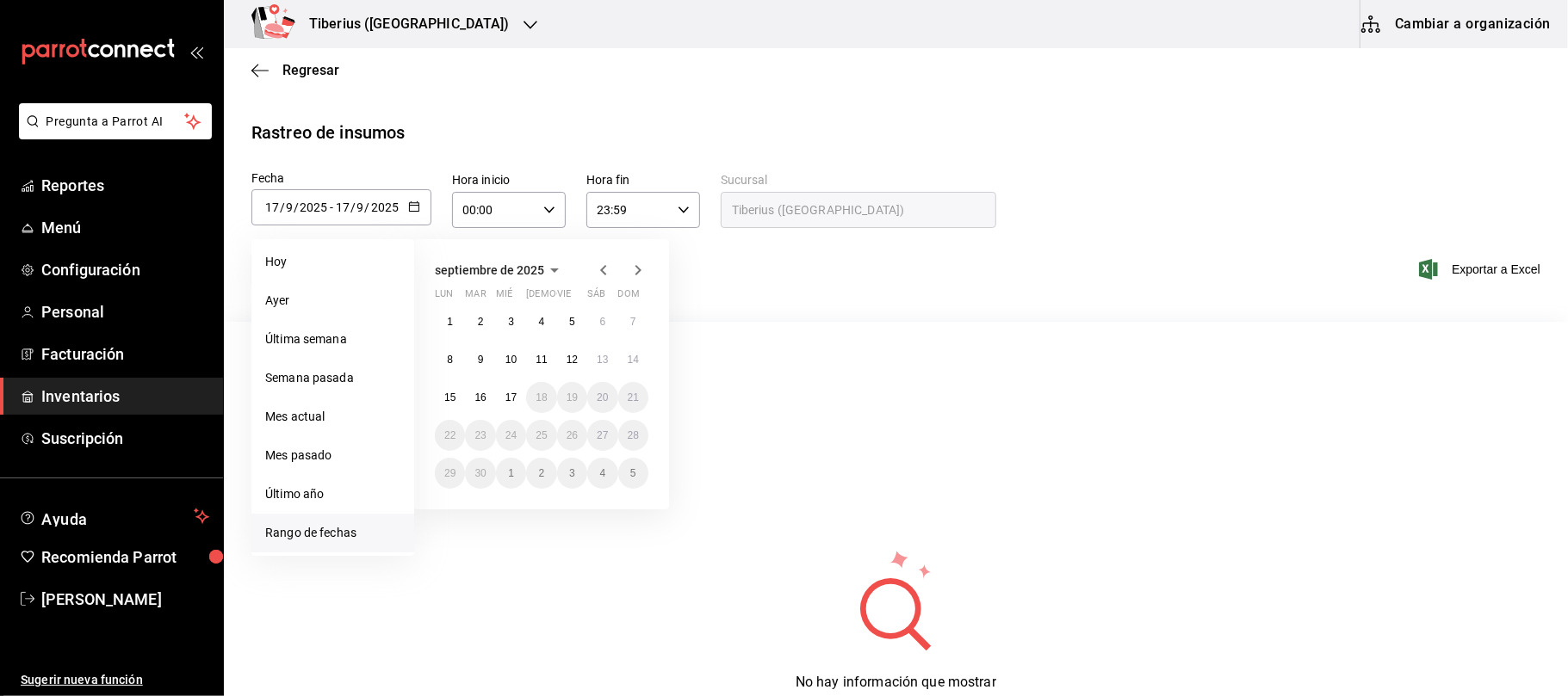
click at [604, 263] on icon "button" at bounding box center [603, 269] width 21 height 21
click at [443, 465] on button "25" at bounding box center [450, 474] width 30 height 31
click at [621, 473] on button "31" at bounding box center [633, 474] width 30 height 31
type input "[DATE]"
type input "25"
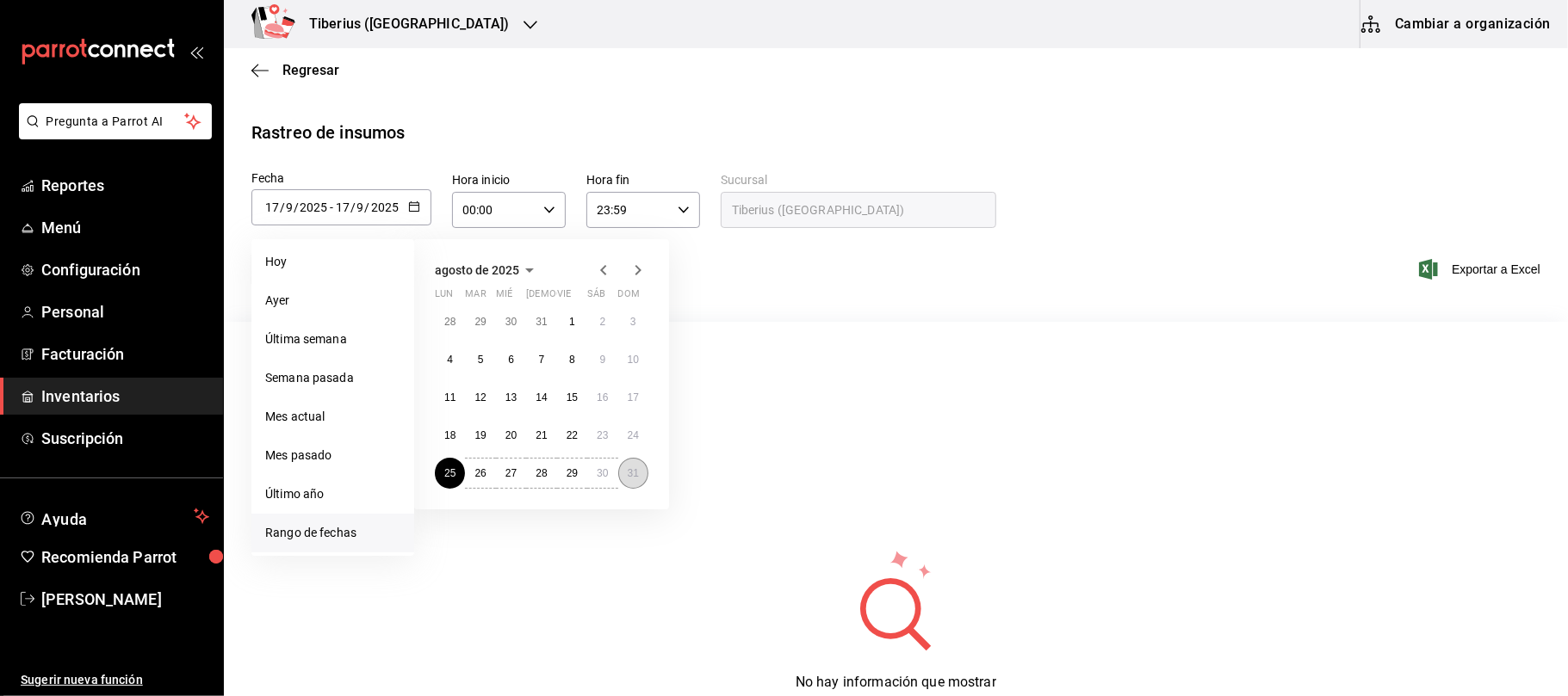
type input "8"
type input "[DATE]"
type input "31"
type input "8"
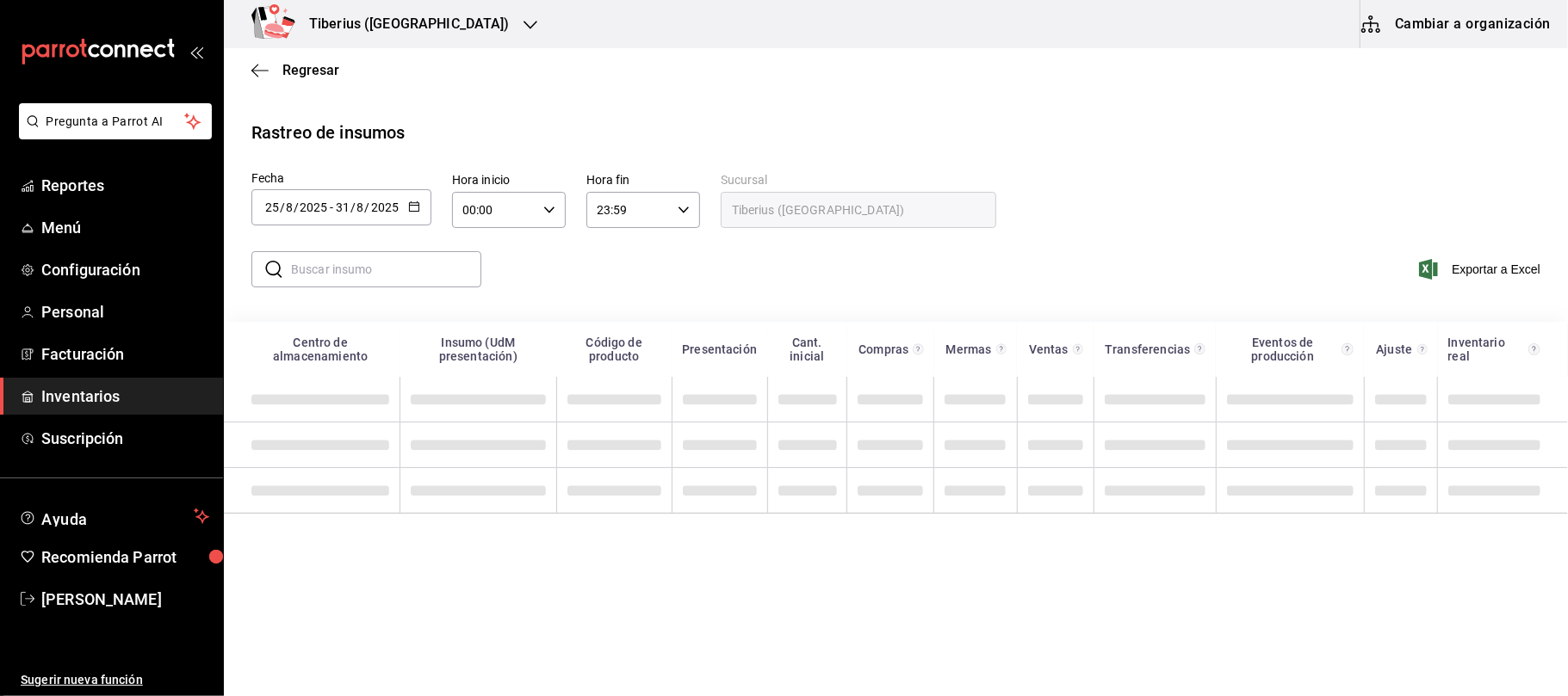
click at [408, 203] on icon "button" at bounding box center [414, 206] width 12 height 12
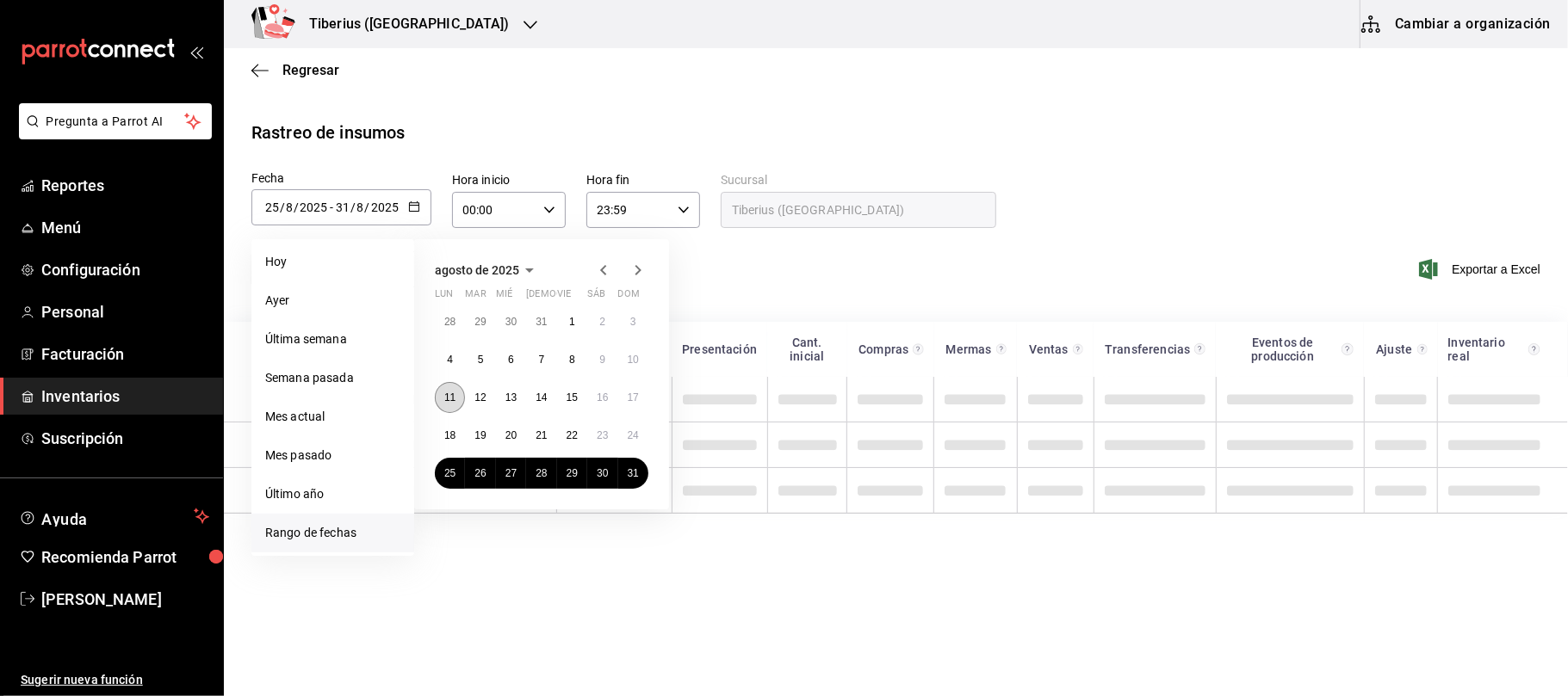
click at [443, 397] on button "11" at bounding box center [450, 398] width 30 height 31
click at [633, 393] on abbr "17" at bounding box center [633, 397] width 11 height 12
type input "[DATE]"
type input "11"
type input "[DATE]"
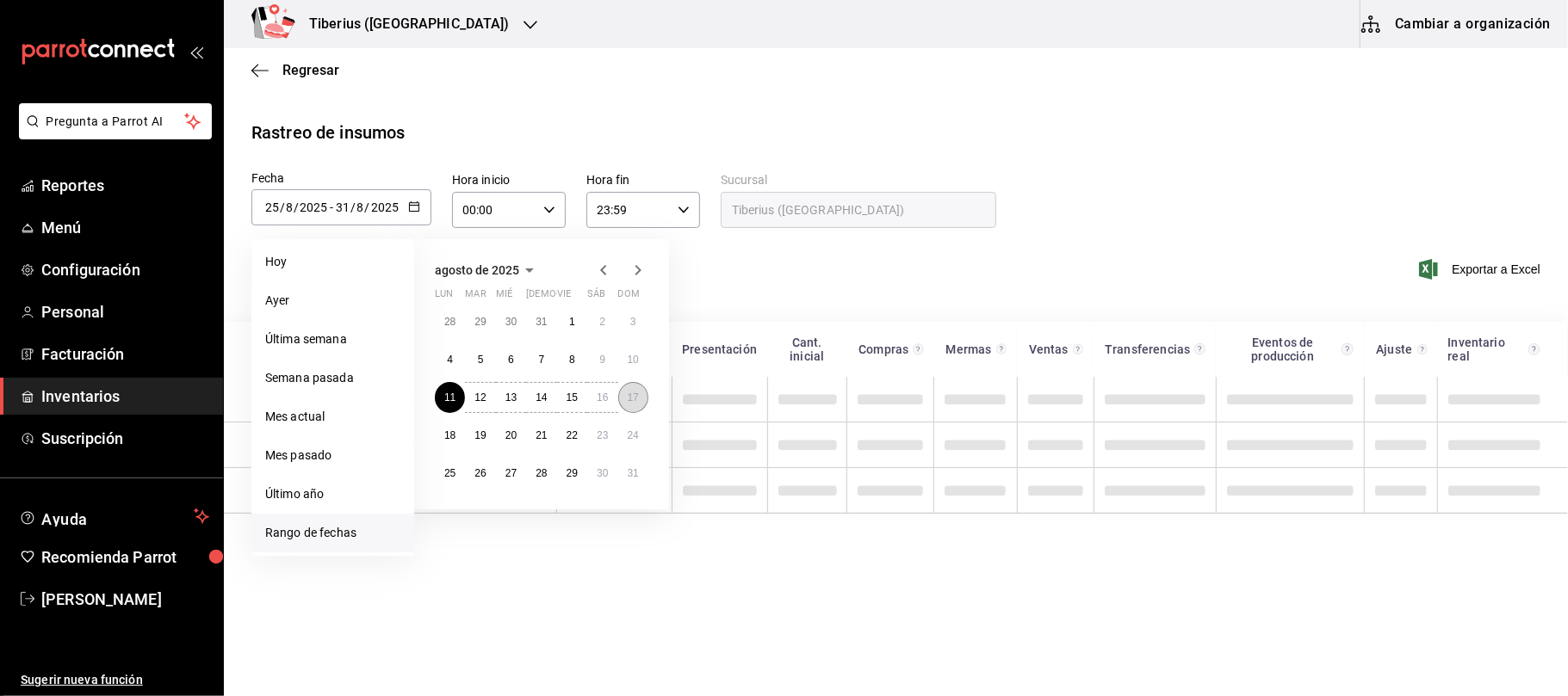
type input "17"
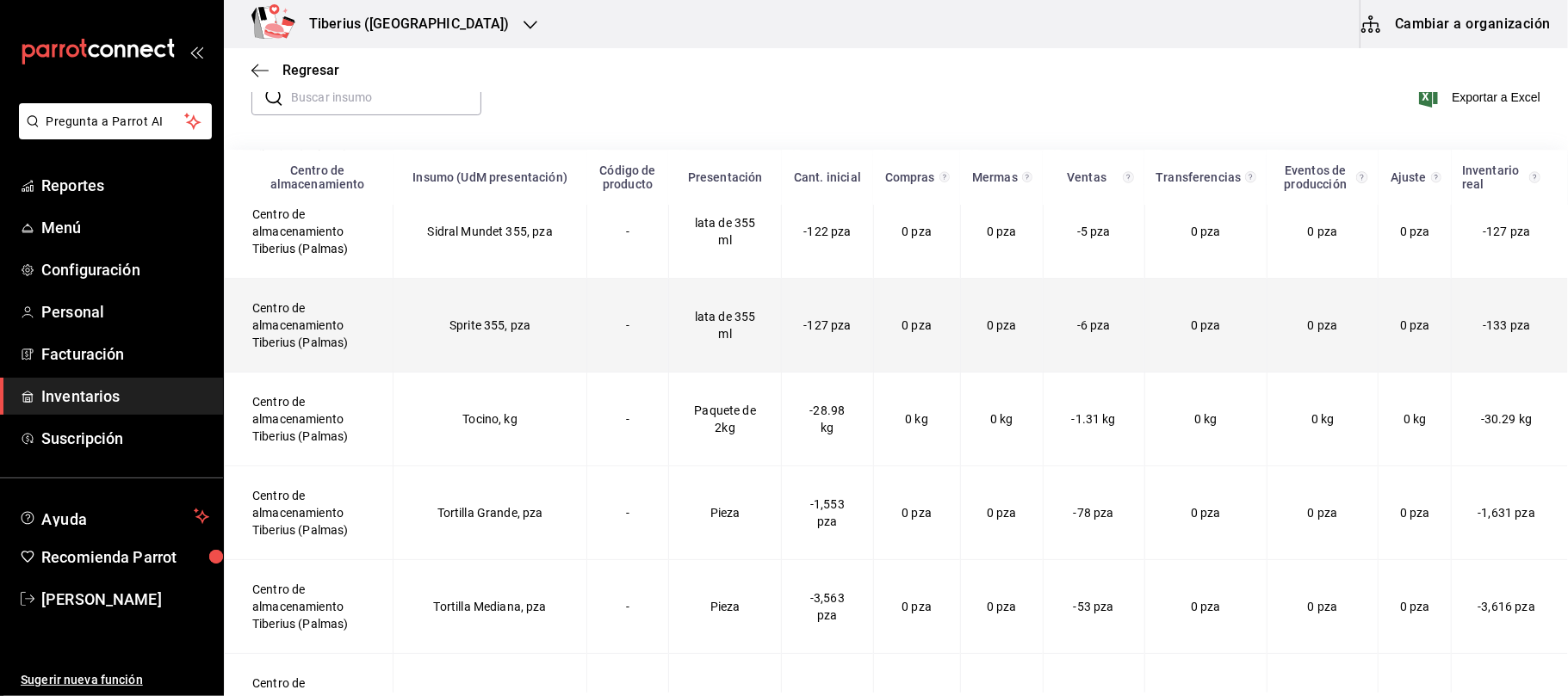
scroll to position [225, 0]
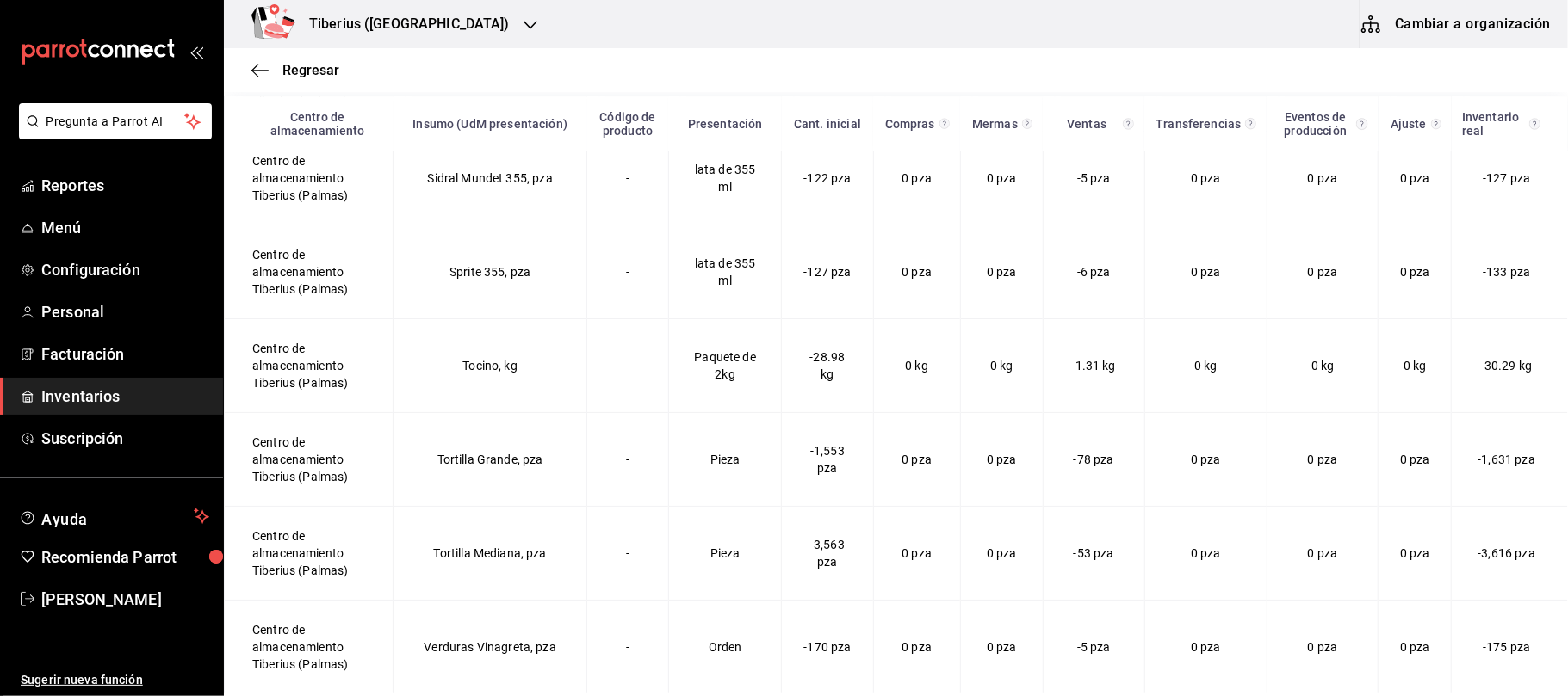
click at [523, 29] on icon "button" at bounding box center [530, 25] width 14 height 14
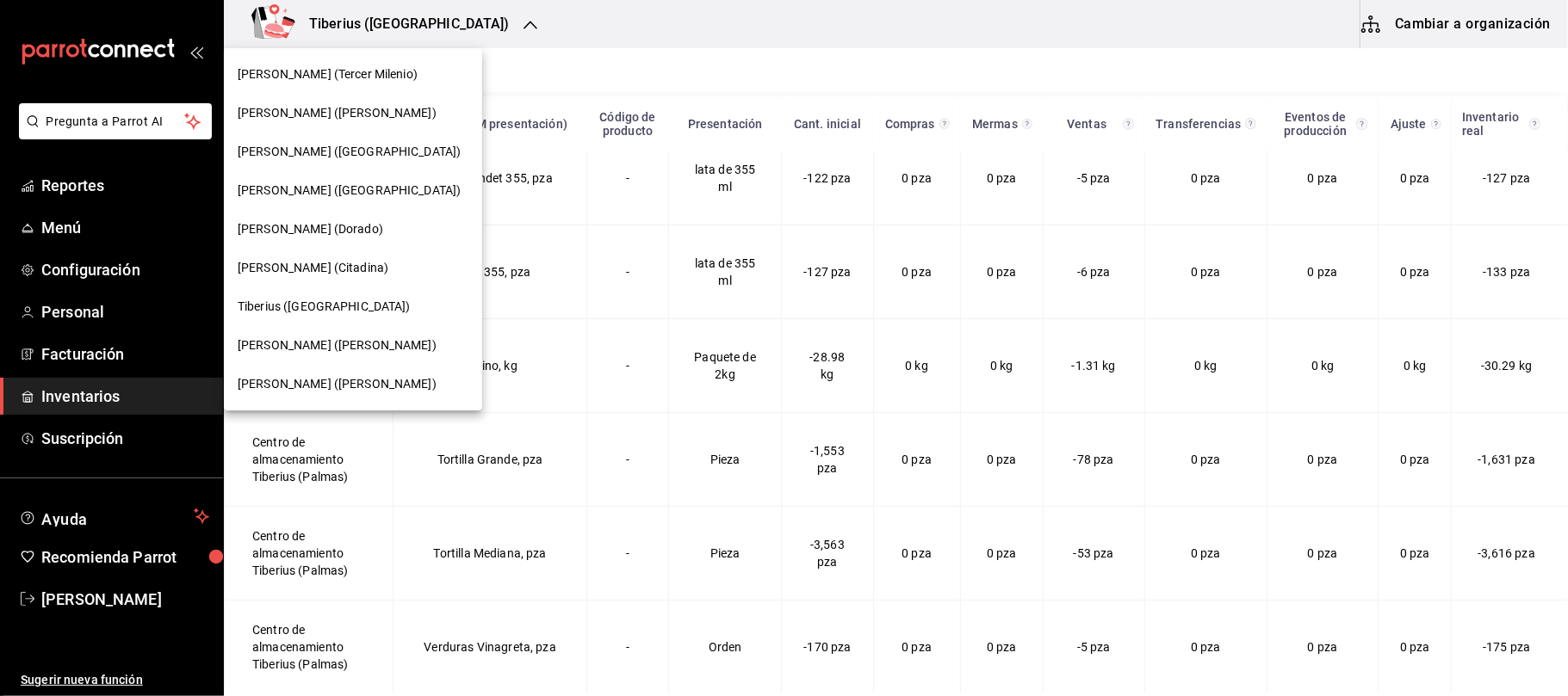
click at [585, 26] on div at bounding box center [784, 348] width 1568 height 696
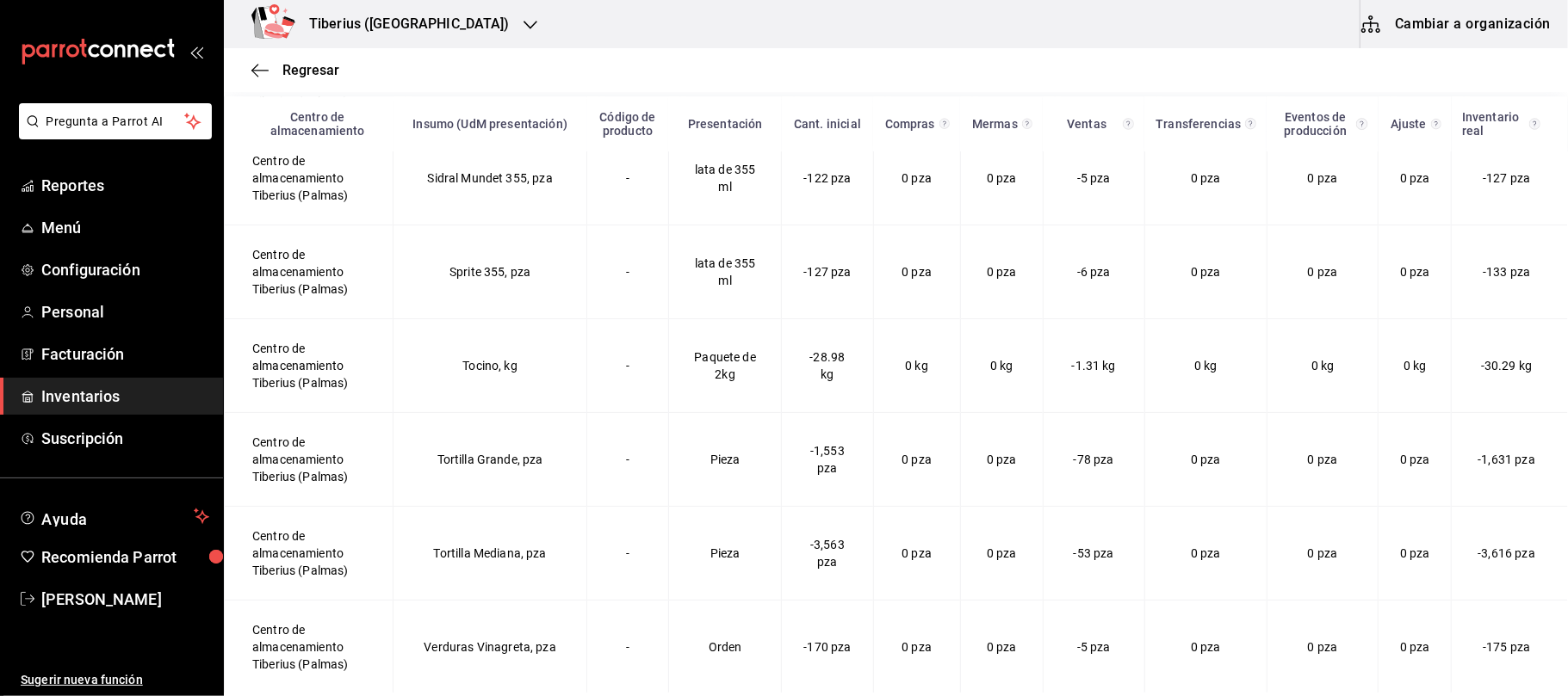
scroll to position [0, 0]
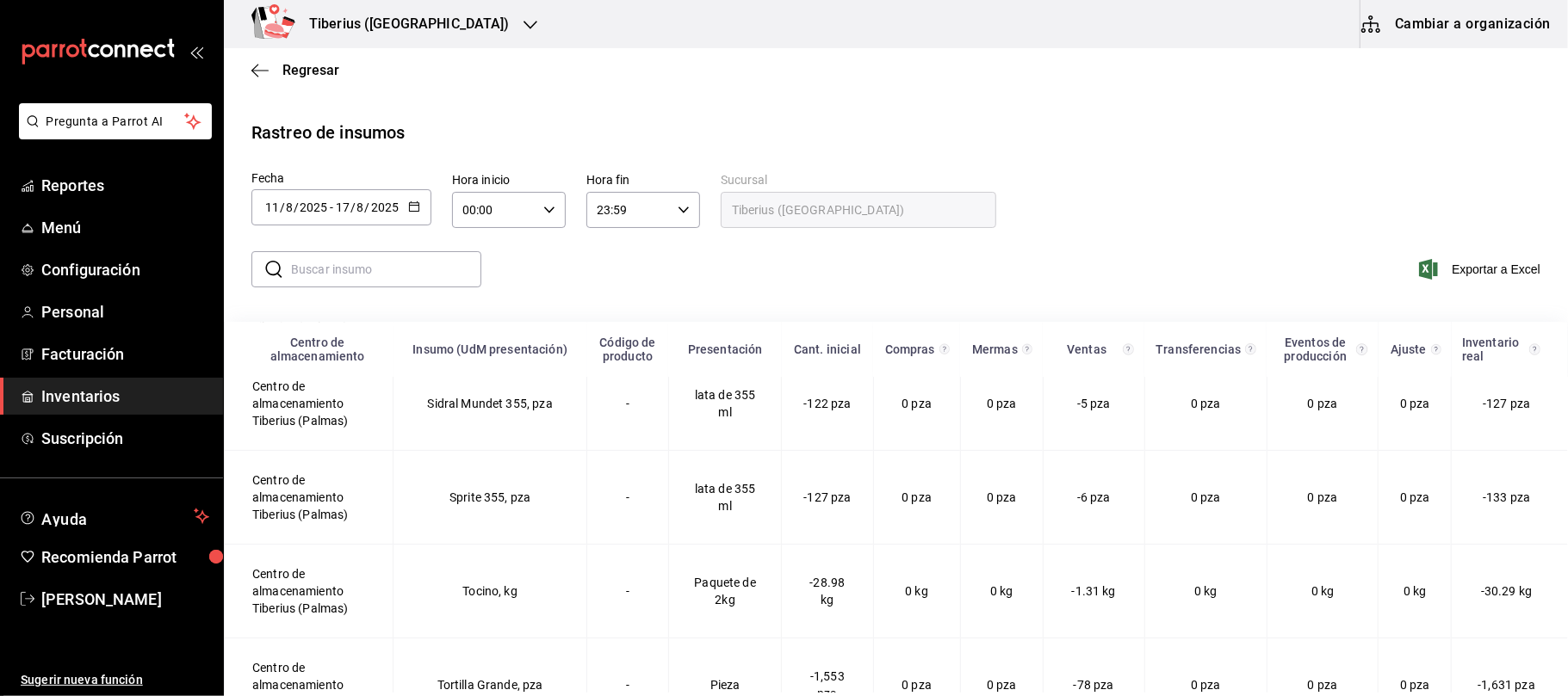
click at [413, 210] on icon "button" at bounding box center [414, 206] width 12 height 12
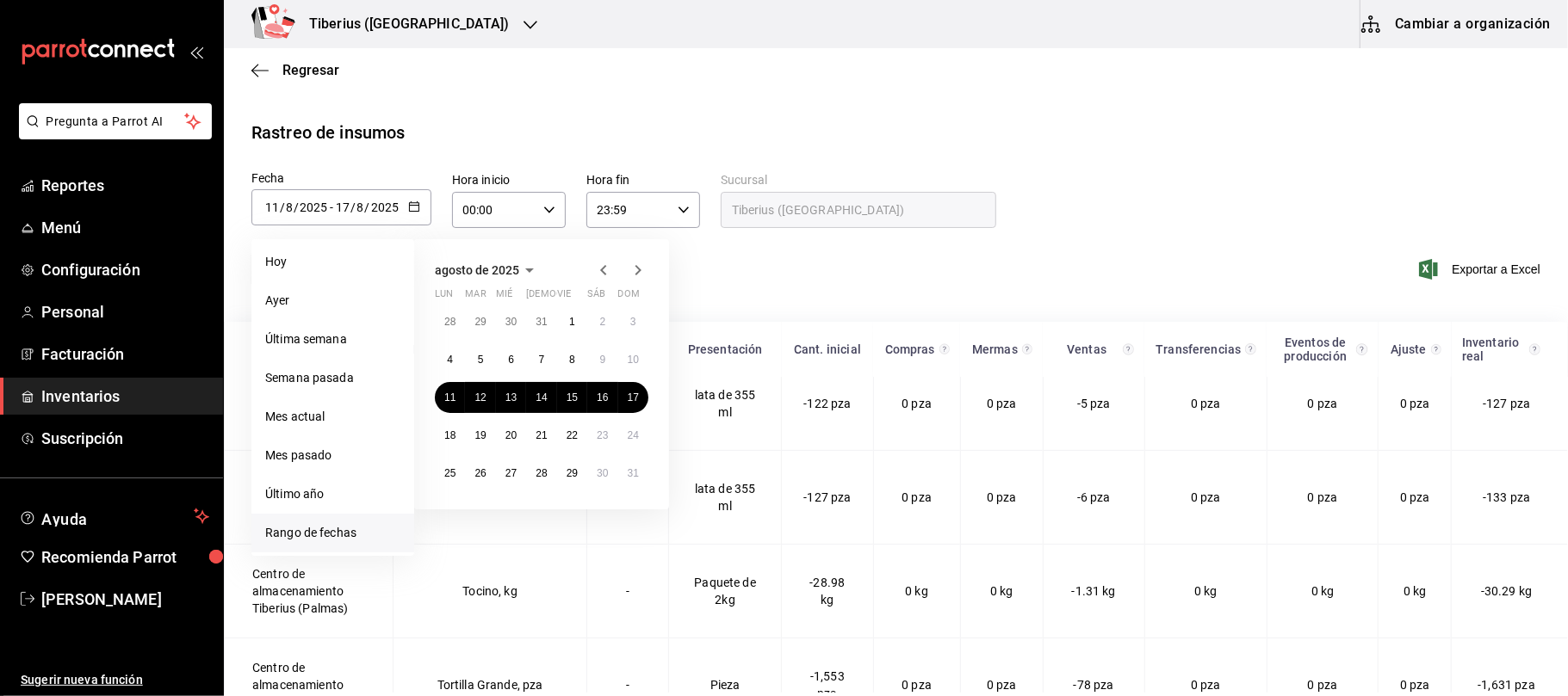
click at [605, 260] on icon "button" at bounding box center [603, 269] width 21 height 21
click at [438, 470] on button "28" at bounding box center [450, 474] width 30 height 31
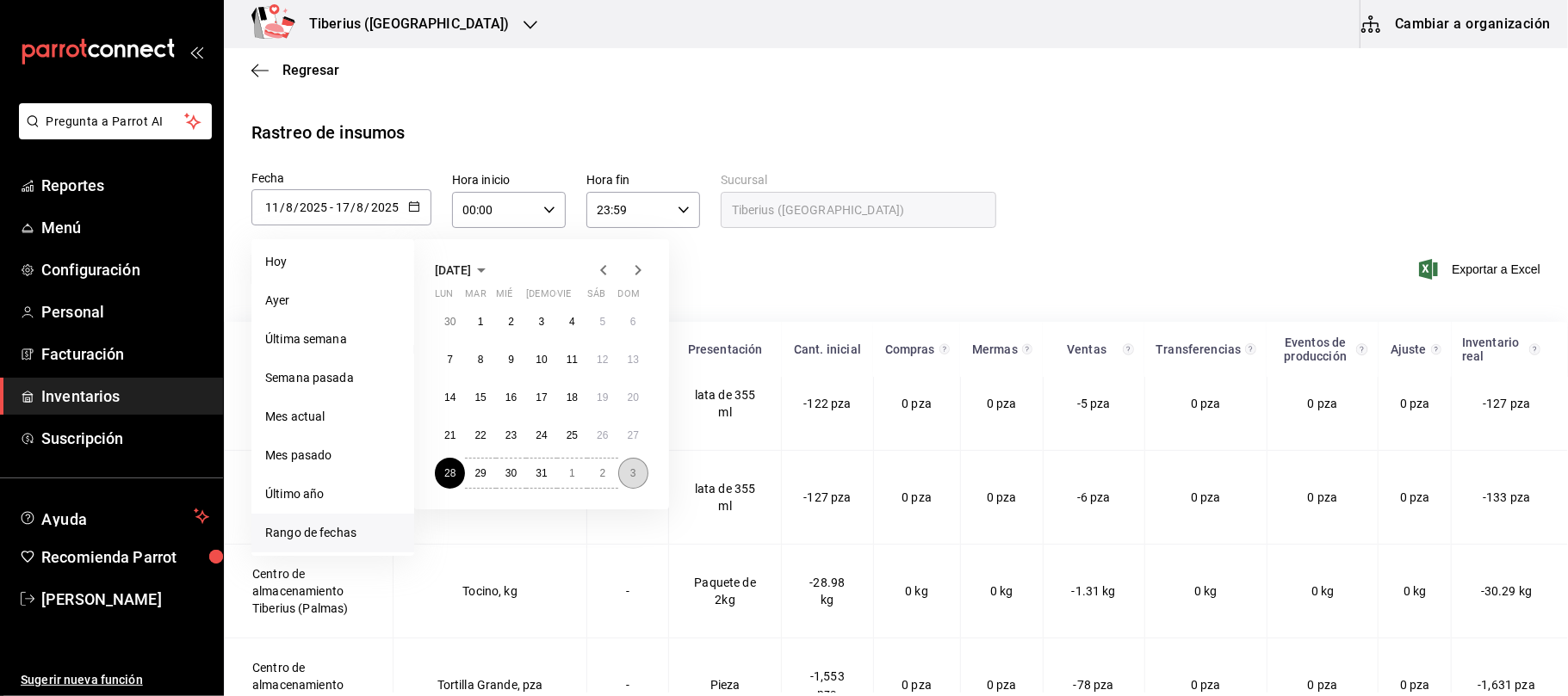
click at [642, 483] on button "3" at bounding box center [633, 474] width 30 height 31
type input "[DATE]"
type input "28"
type input "7"
type input "[DATE]"
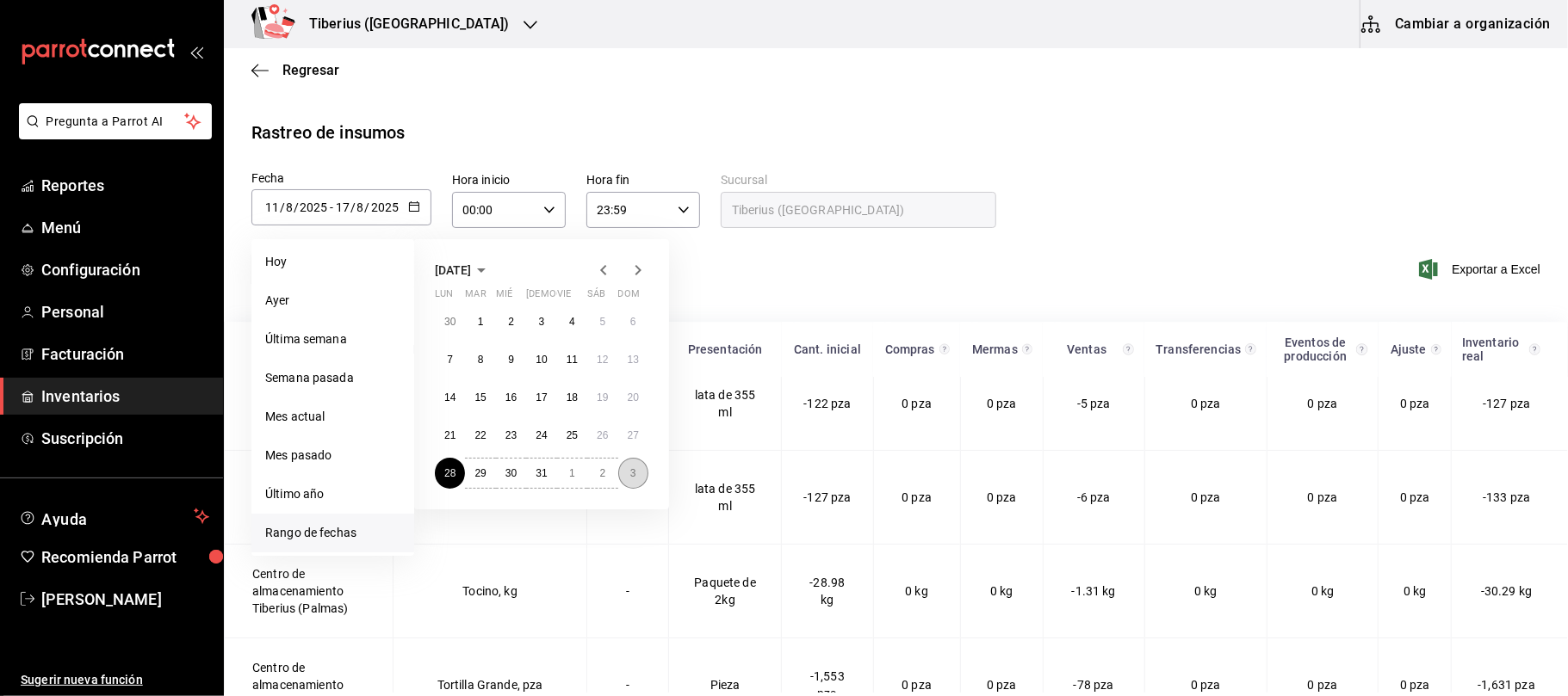
type input "3"
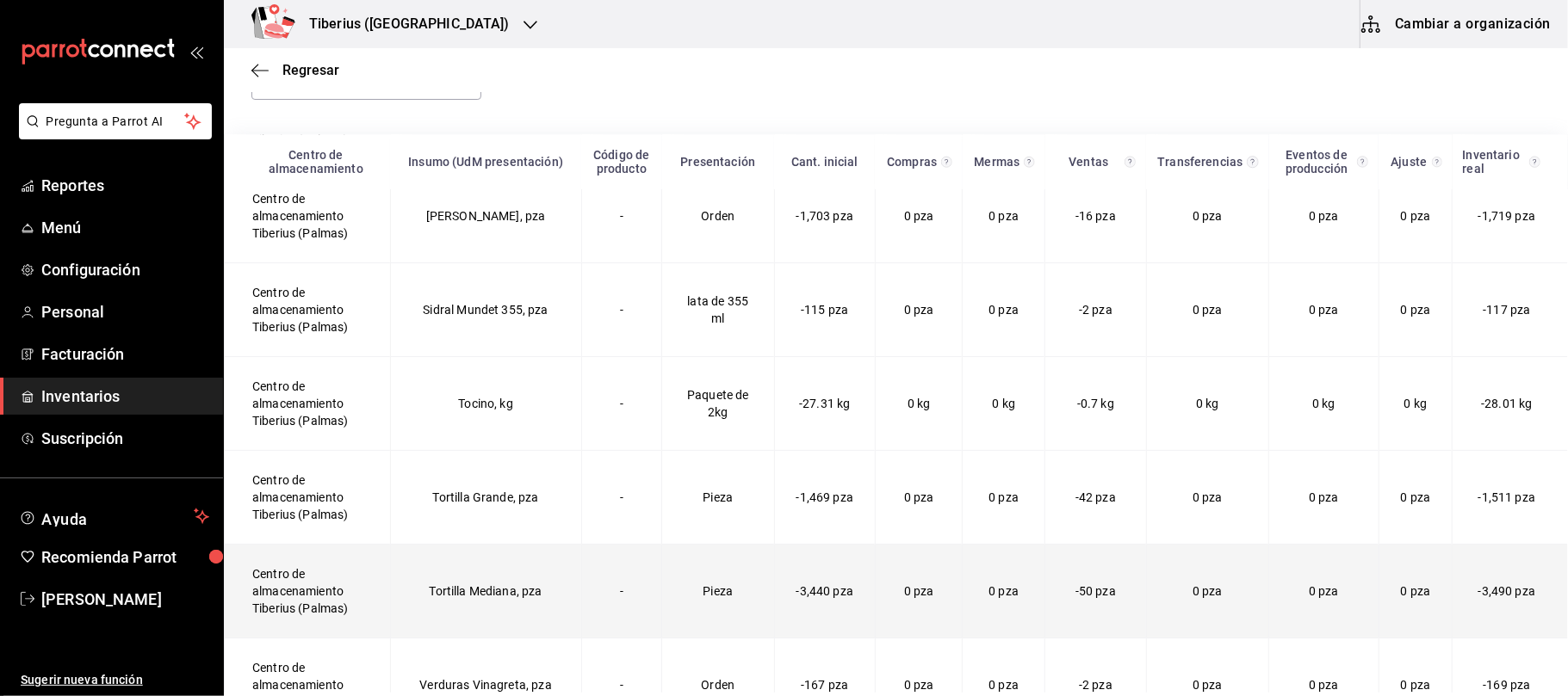
scroll to position [225, 0]
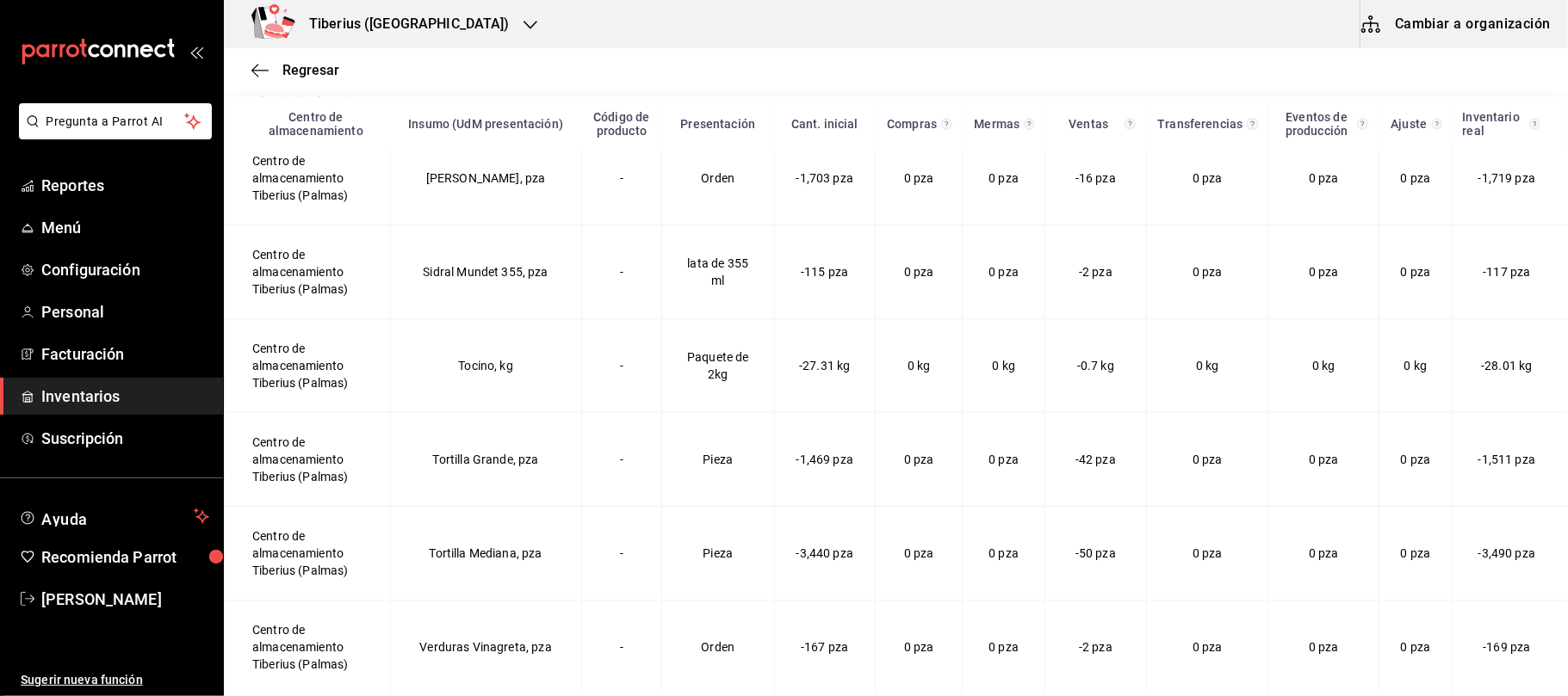
click at [462, 26] on div "[PERSON_NAME] (Palmas) Cambiar a organización" at bounding box center [896, 24] width 1344 height 48
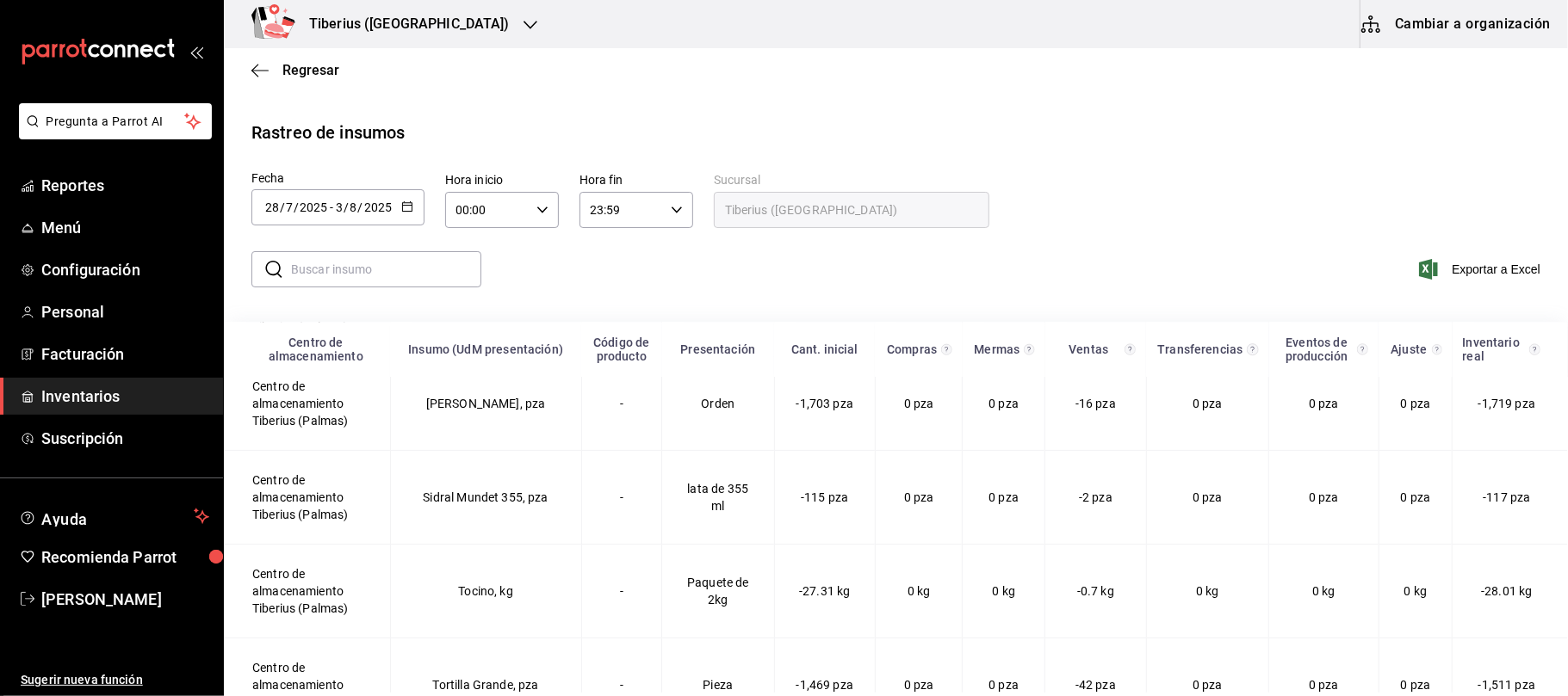
click at [397, 210] on div "[DATE] [DATE] - [DATE] [DATE]" at bounding box center [338, 207] width 173 height 36
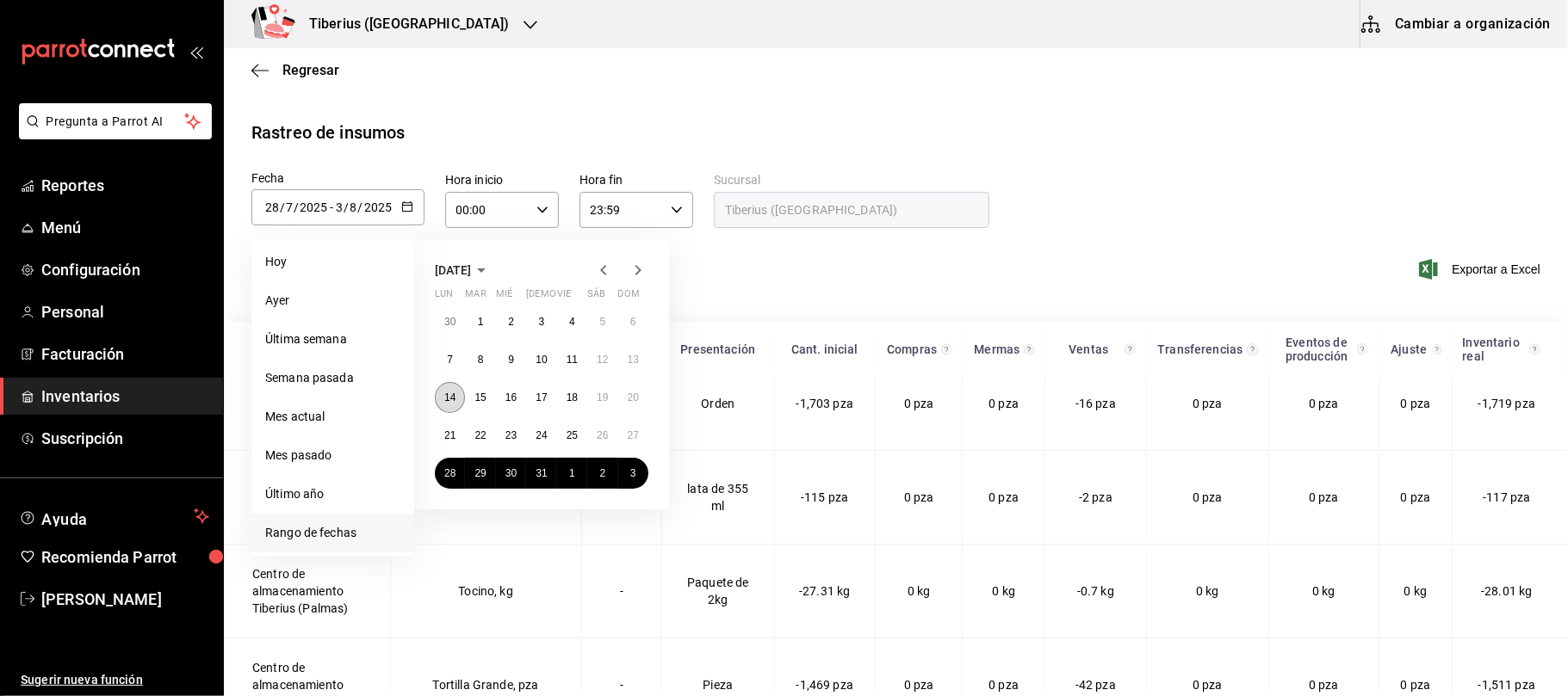
click at [443, 386] on button "14" at bounding box center [450, 398] width 30 height 31
click at [638, 393] on abbr "20" at bounding box center [633, 397] width 11 height 12
type input "[DATE]"
type input "14"
type input "[DATE]"
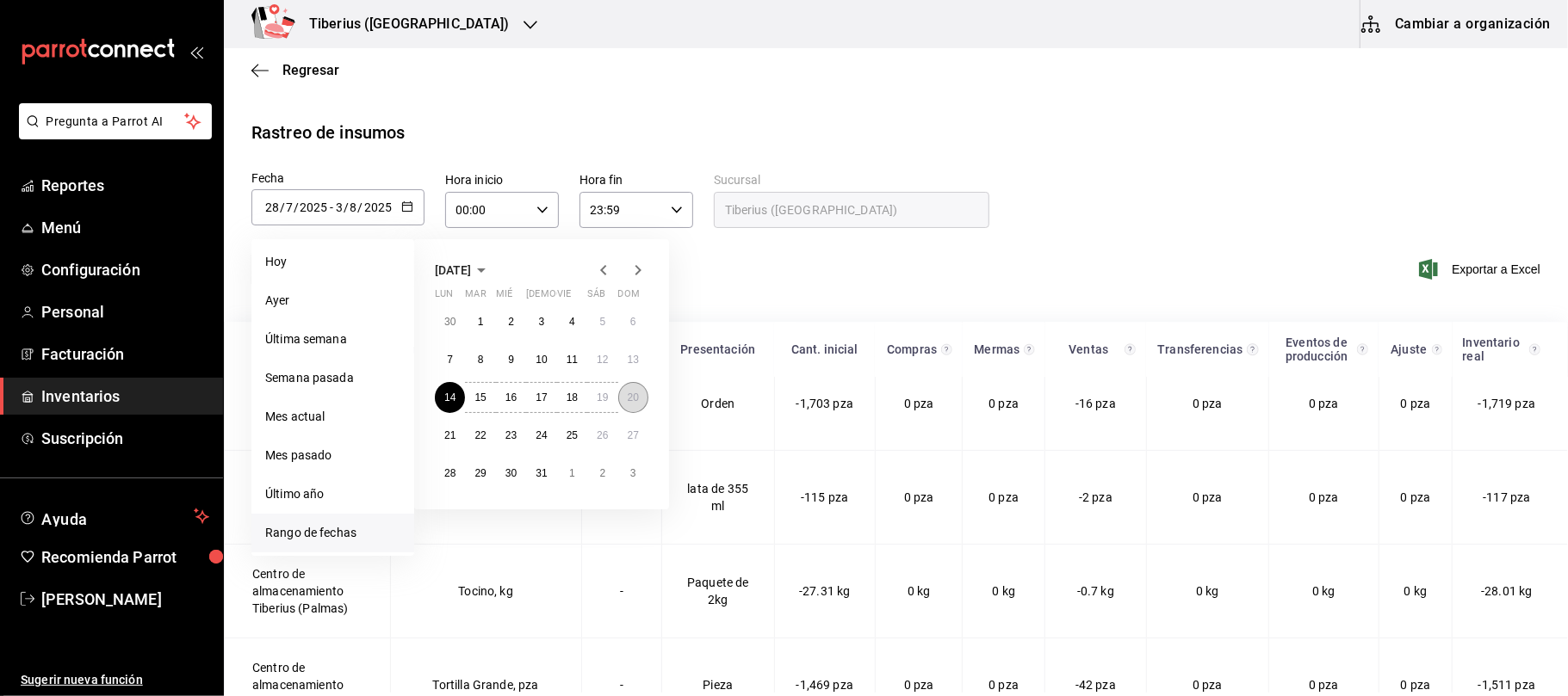
type input "20"
type input "7"
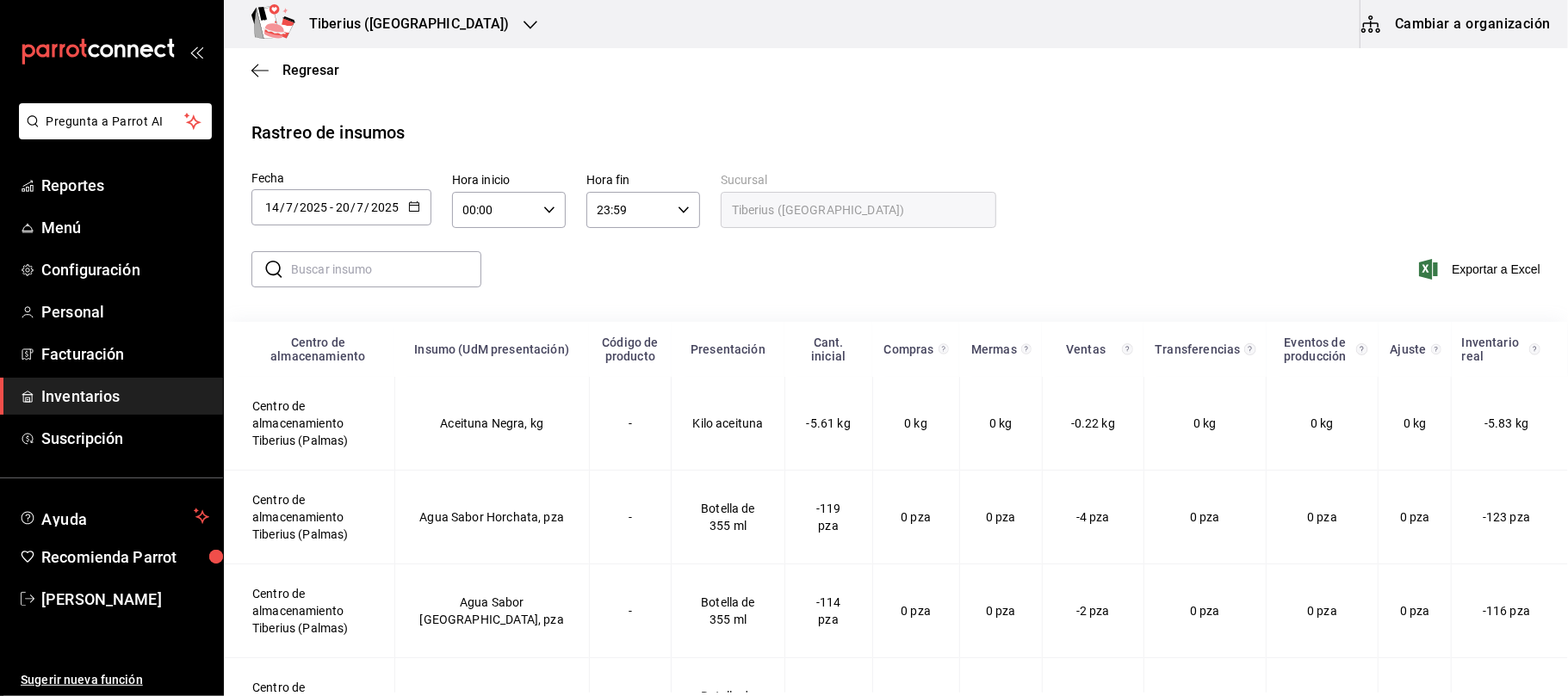
click at [408, 214] on div at bounding box center [414, 207] width 12 height 15
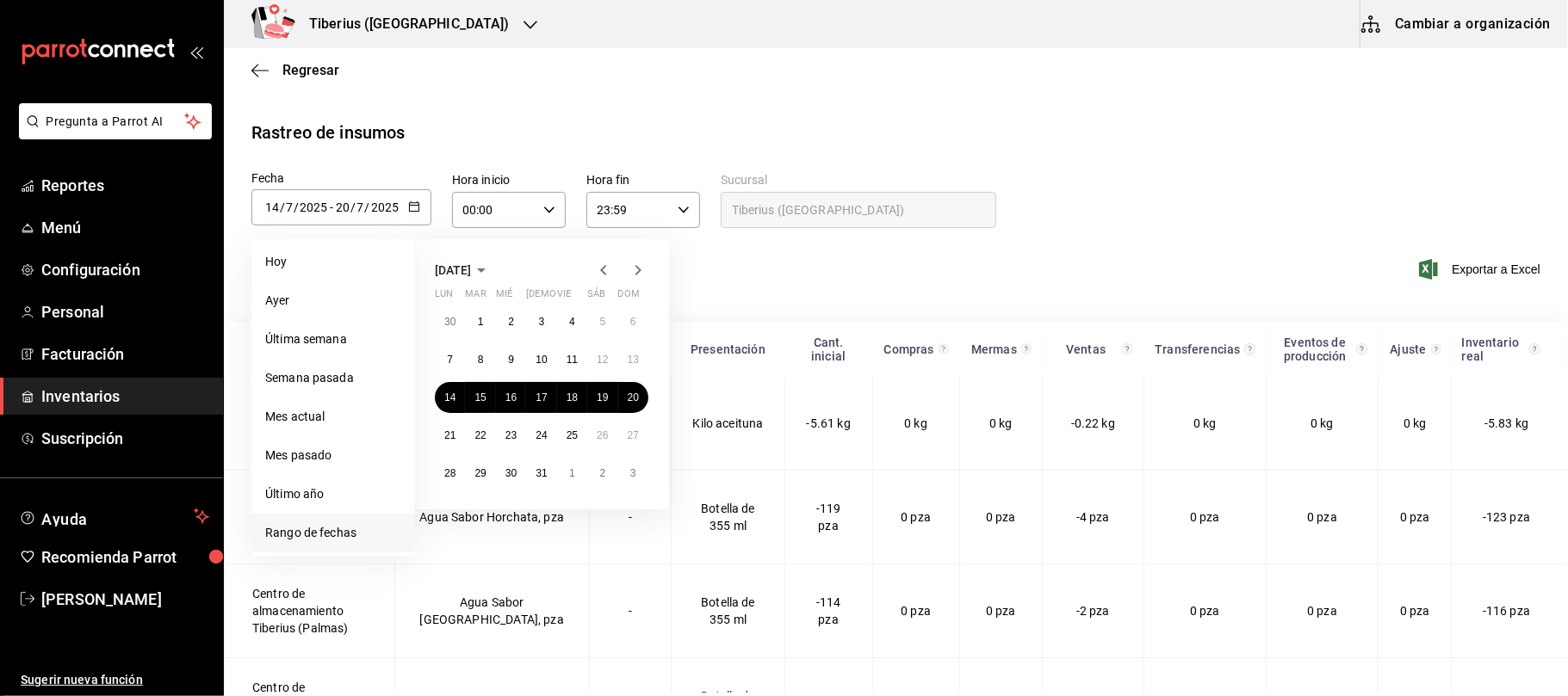
click at [608, 272] on icon "button" at bounding box center [603, 269] width 21 height 21
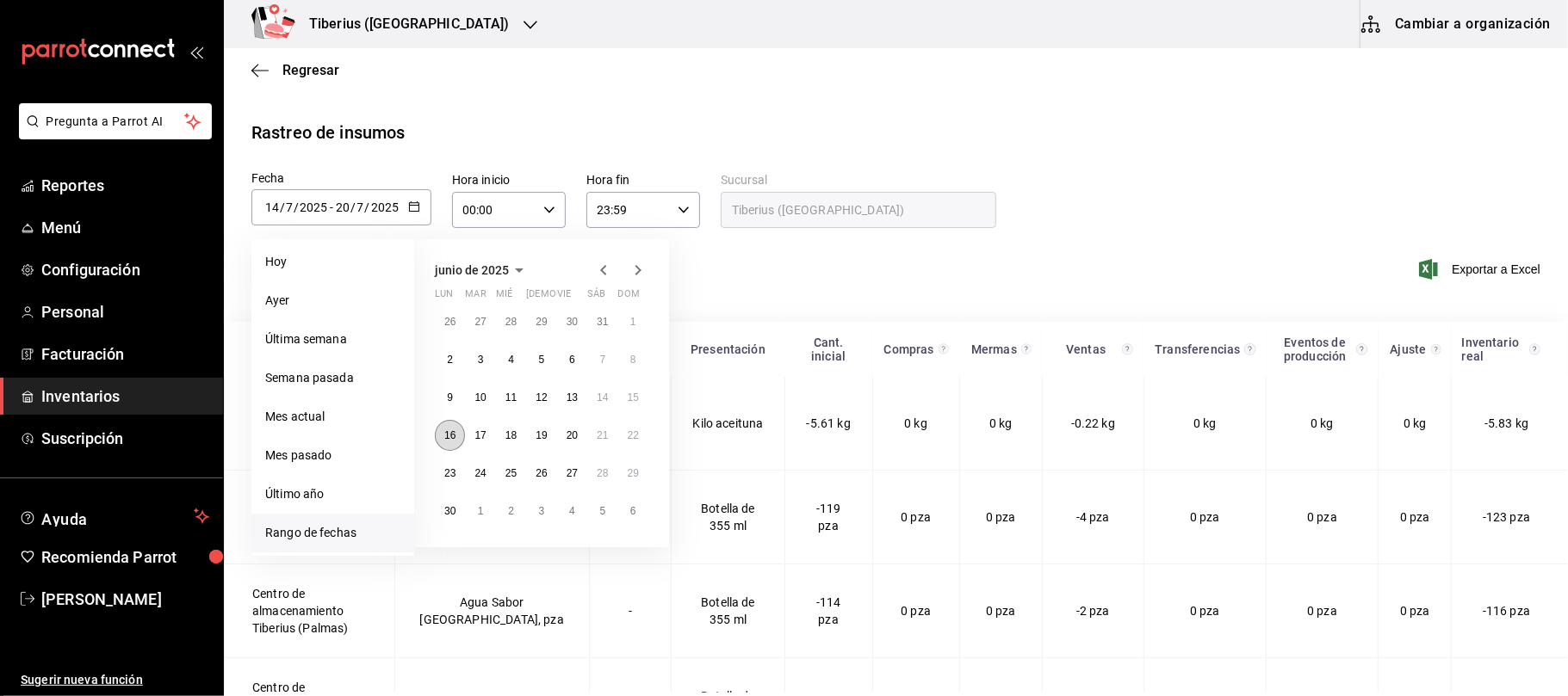
click at [445, 427] on button "16" at bounding box center [450, 435] width 30 height 31
click at [640, 434] on button "22" at bounding box center [633, 435] width 30 height 31
type input "[DATE]"
type input "16"
type input "6"
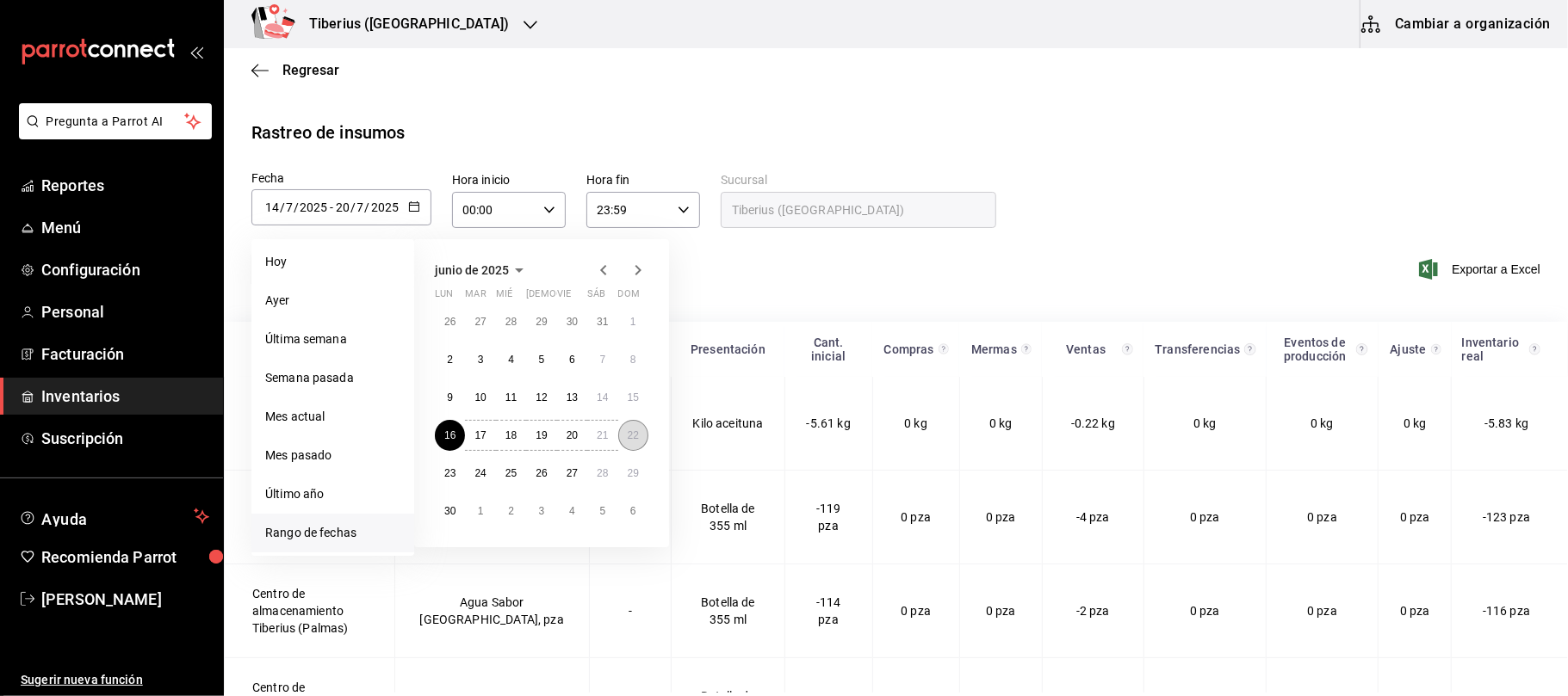
type input "[DATE]"
type input "22"
type input "6"
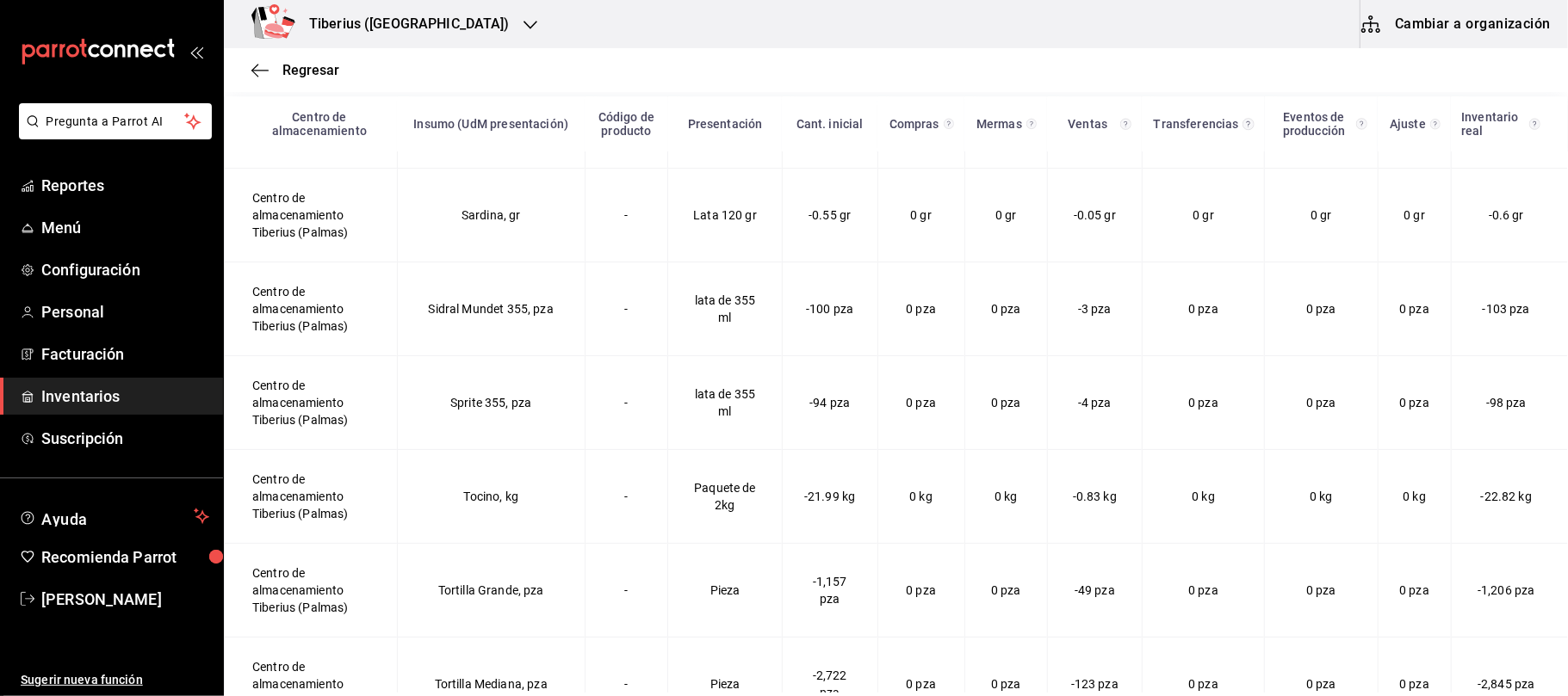
scroll to position [3443, 0]
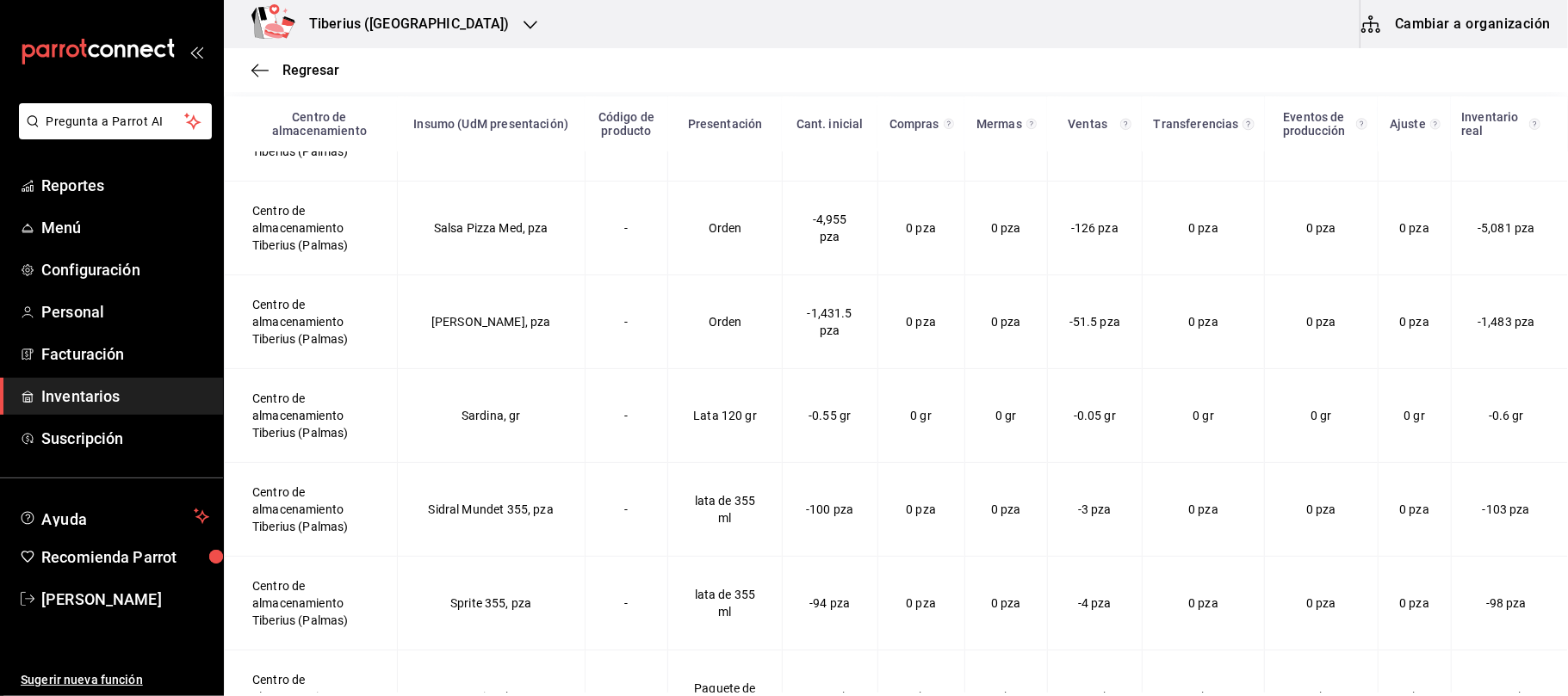
click at [418, 31] on h3 "Tiberius ([GEOGRAPHIC_DATA])" at bounding box center [402, 24] width 214 height 21
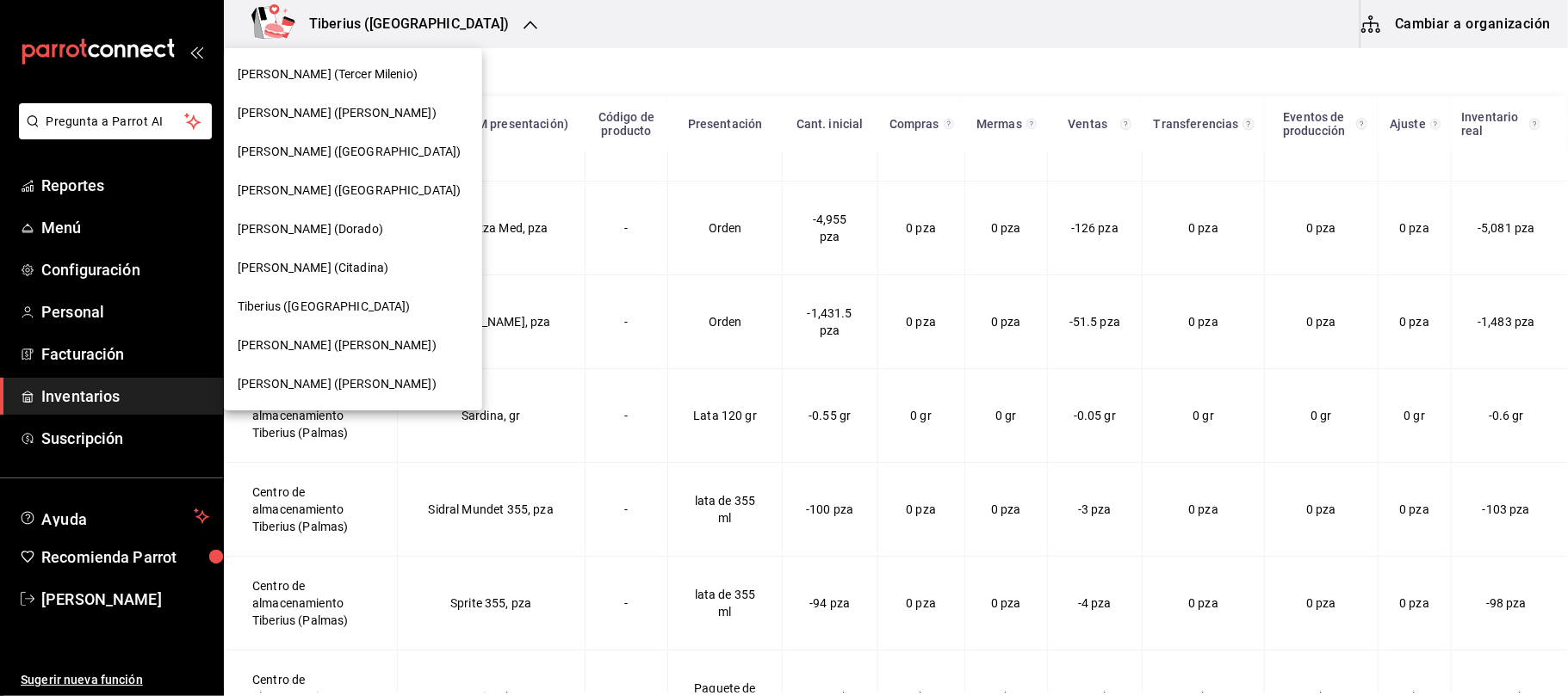
click at [339, 378] on div "[PERSON_NAME] ([PERSON_NAME])" at bounding box center [353, 384] width 231 height 18
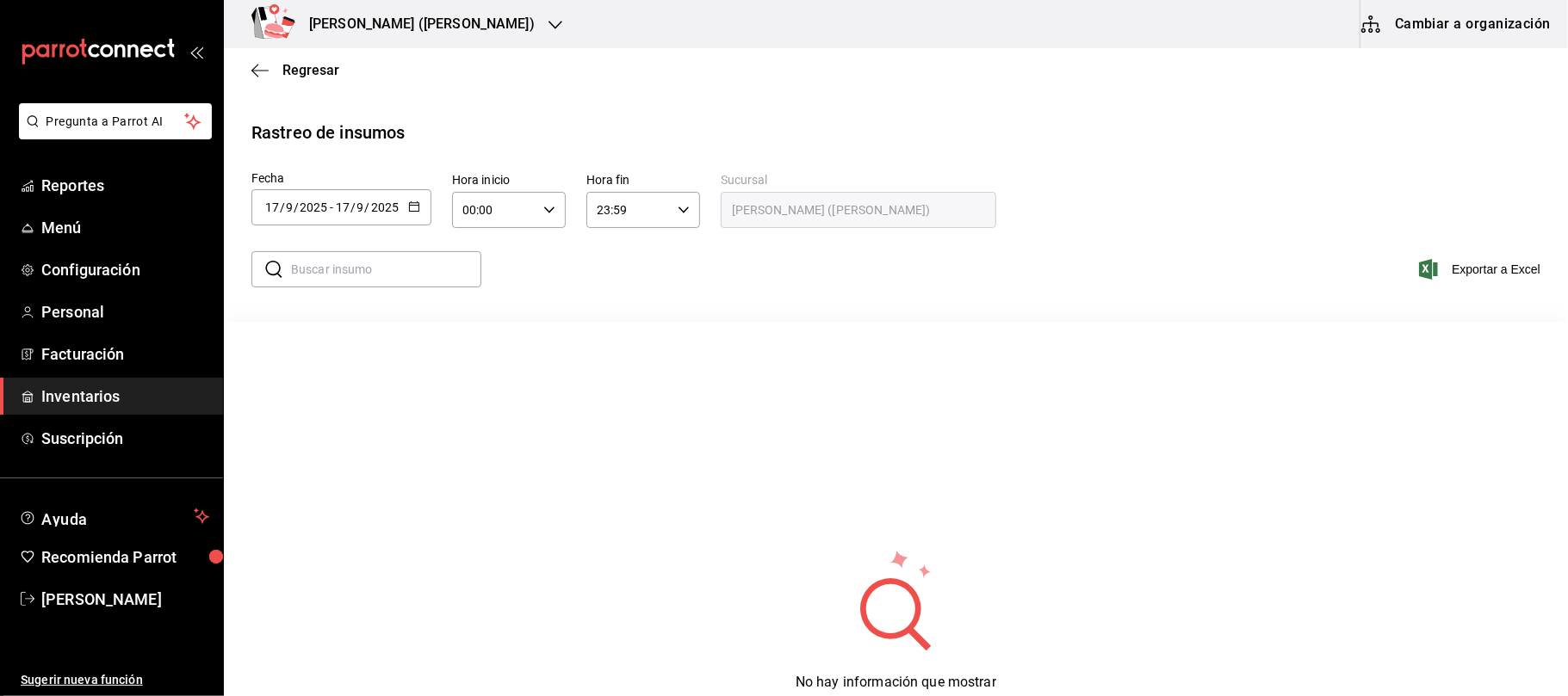
click at [420, 211] on div "[DATE] [DATE] - [DATE] [DATE]" at bounding box center [341, 207] width 180 height 36
click at [342, 541] on li "Rango de fechas" at bounding box center [332, 533] width 162 height 38
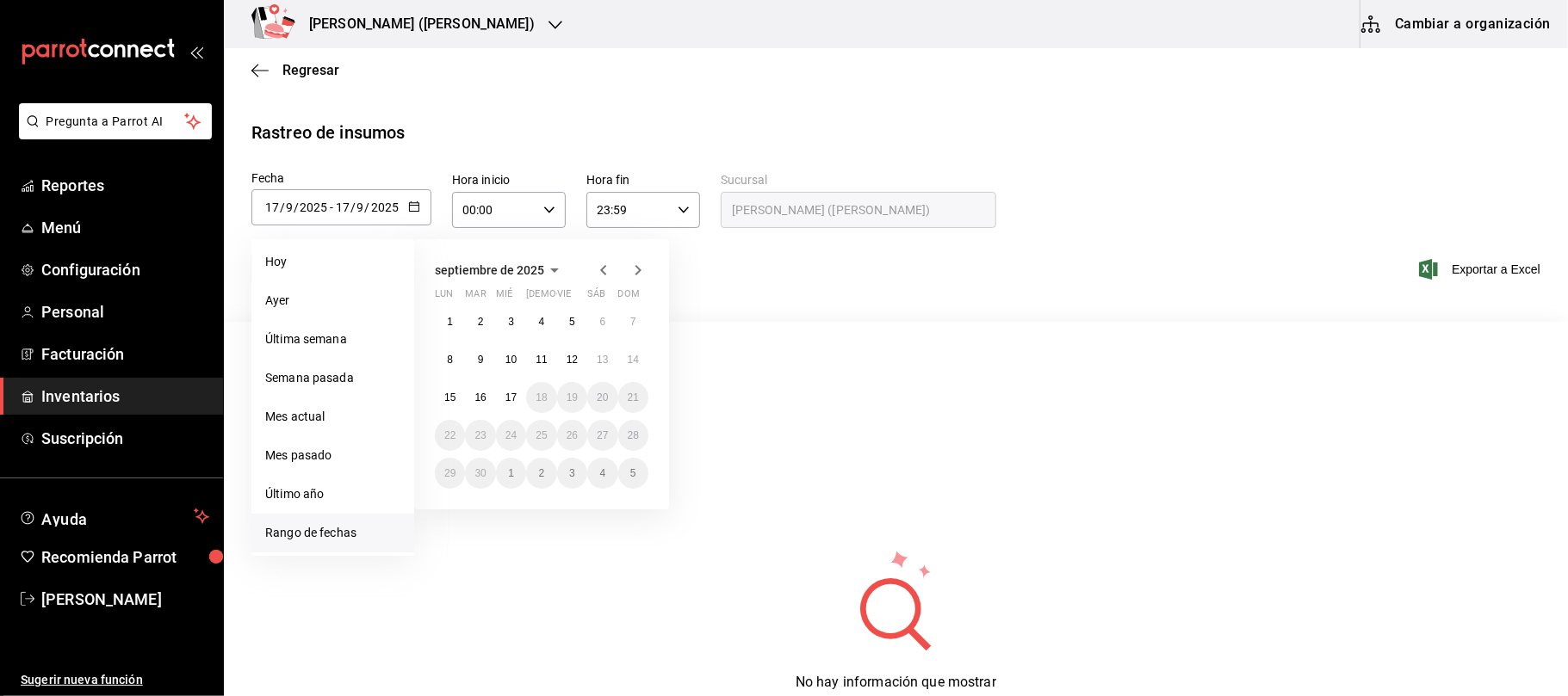
click at [598, 268] on icon "button" at bounding box center [603, 269] width 21 height 21
click at [446, 480] on button "25" at bounding box center [450, 474] width 30 height 31
click at [640, 477] on button "31" at bounding box center [633, 474] width 30 height 31
type input "[DATE]"
type input "25"
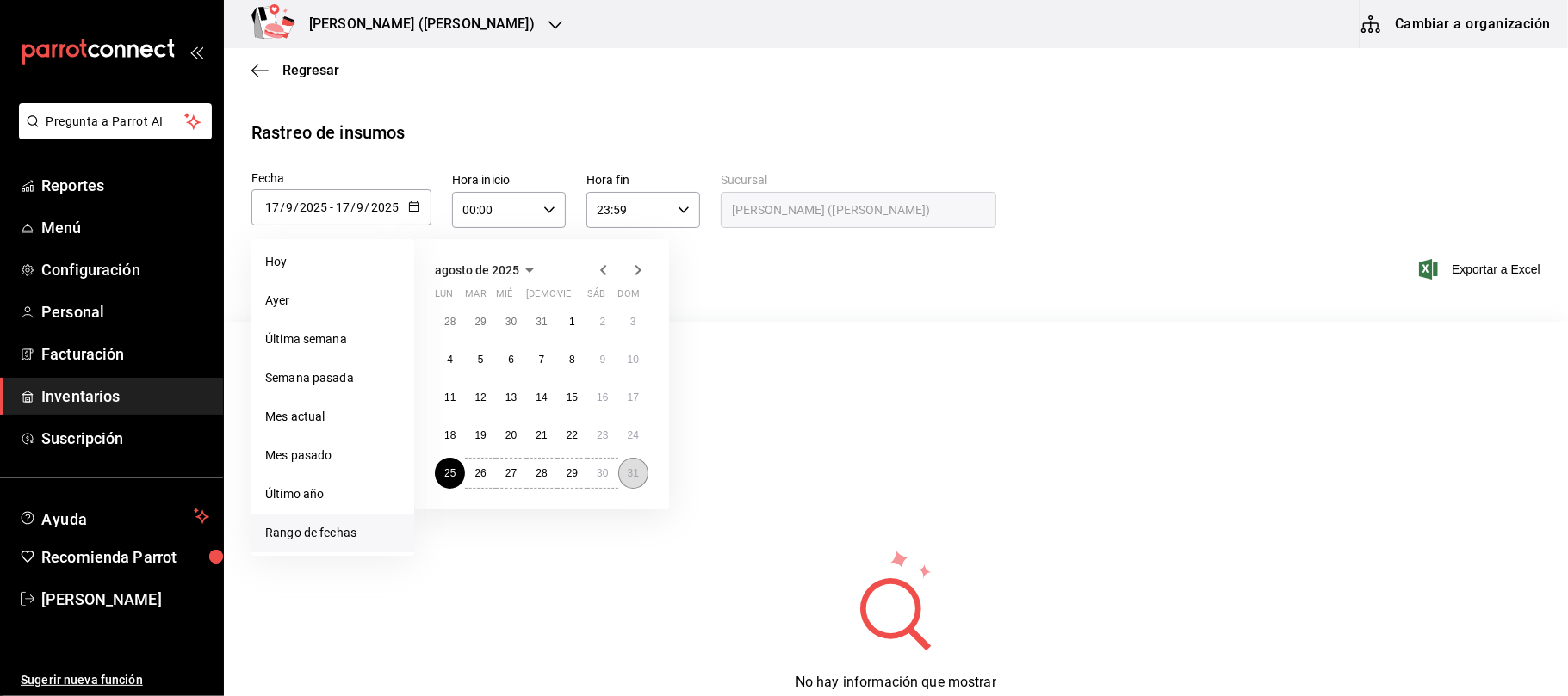
type input "8"
type input "[DATE]"
type input "31"
type input "8"
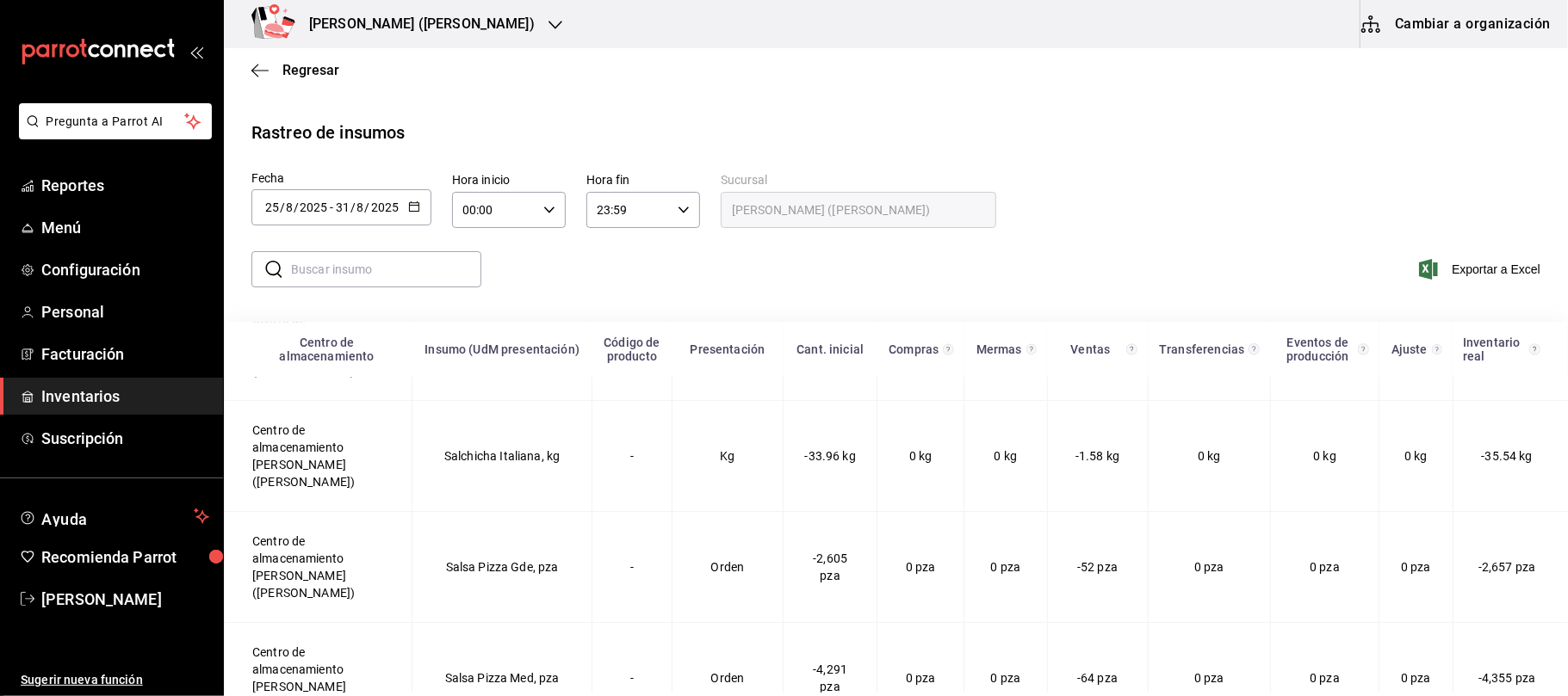
click at [417, 208] on icon "button" at bounding box center [414, 206] width 12 height 12
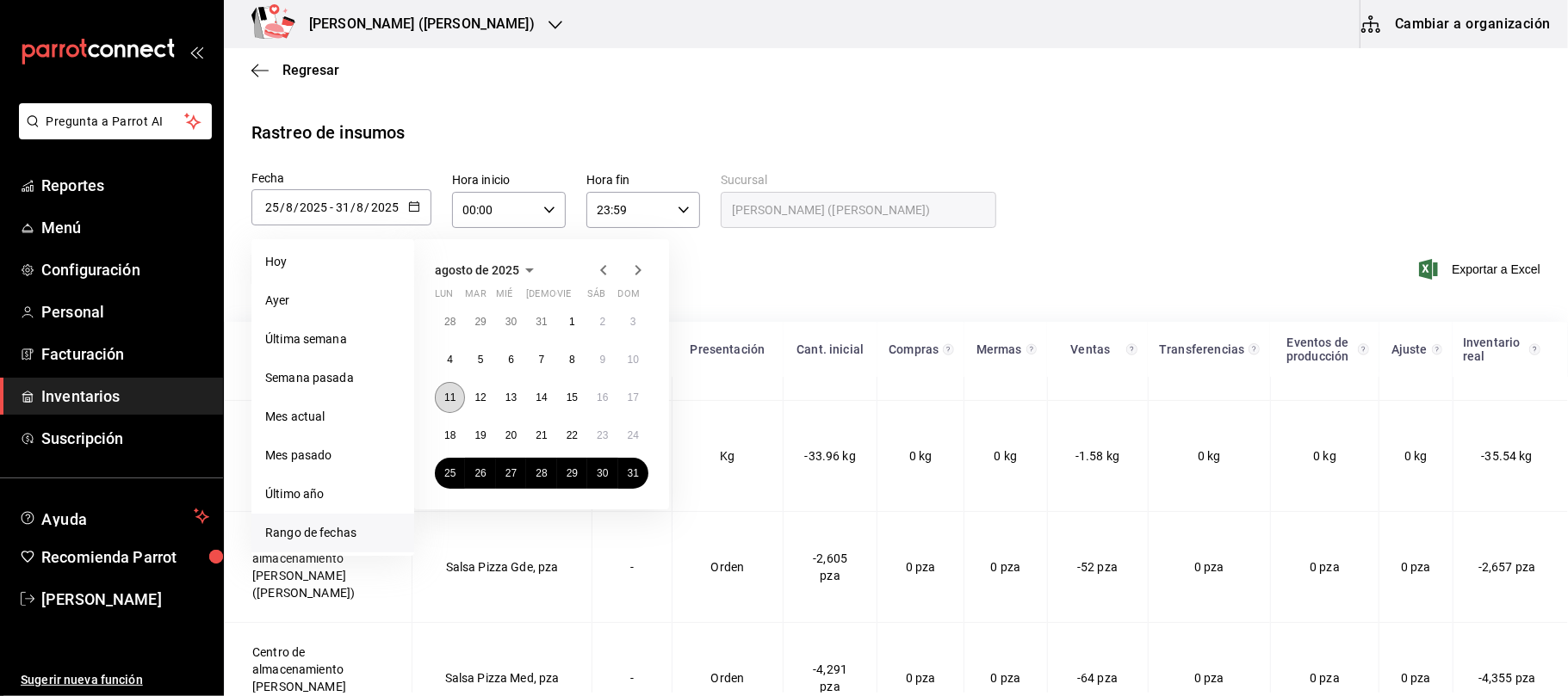
click at [446, 385] on button "11" at bounding box center [450, 398] width 30 height 31
click at [598, 259] on div "agosto de 2025 lun mar [PERSON_NAME] vie sáb dom 28 29 30 31 1 2 3 4 5 6 7 8 9 …" at bounding box center [541, 374] width 255 height 270
click at [601, 272] on icon "button" at bounding box center [603, 269] width 21 height 21
click at [445, 403] on abbr "14" at bounding box center [450, 404] width 11 height 12
type input "2025-07-14"
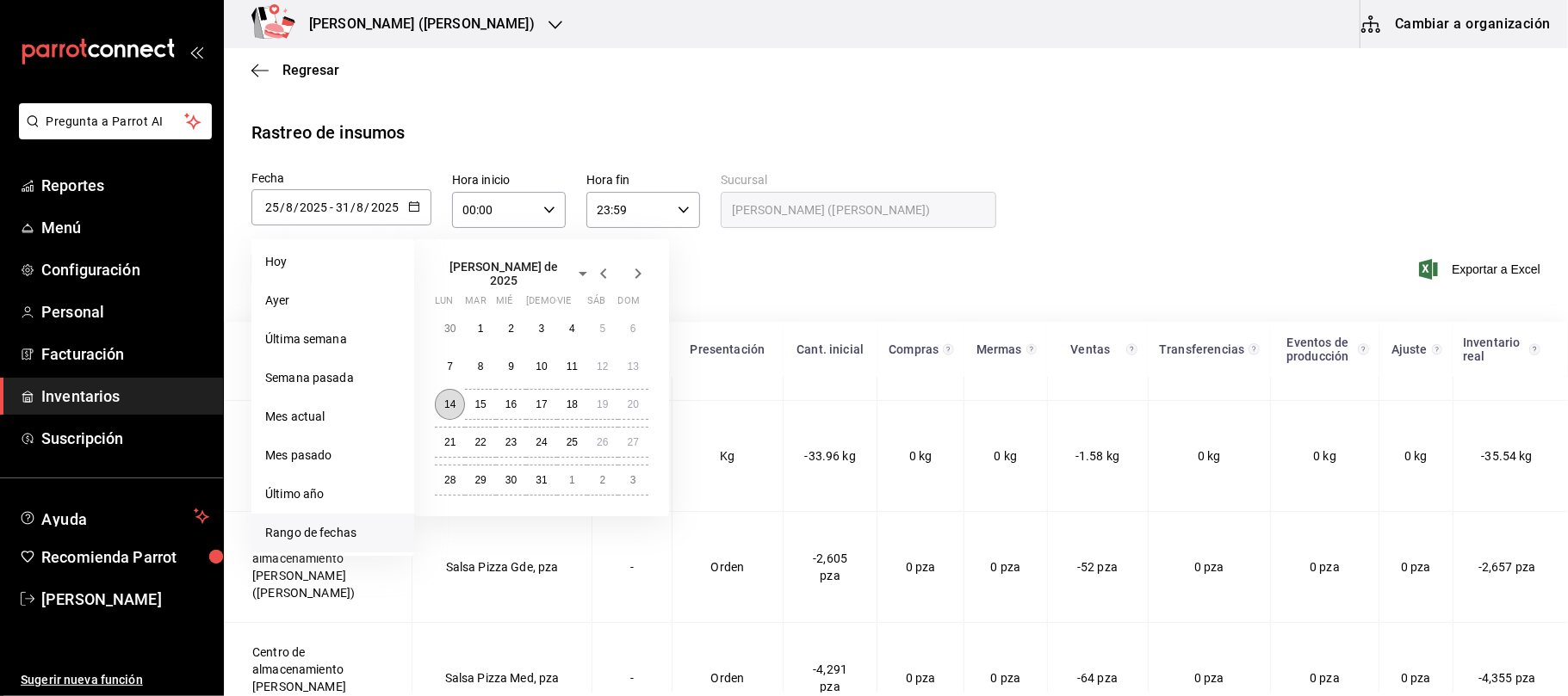
type input "14"
type input "7"
type input "[DATE]"
type input "11"
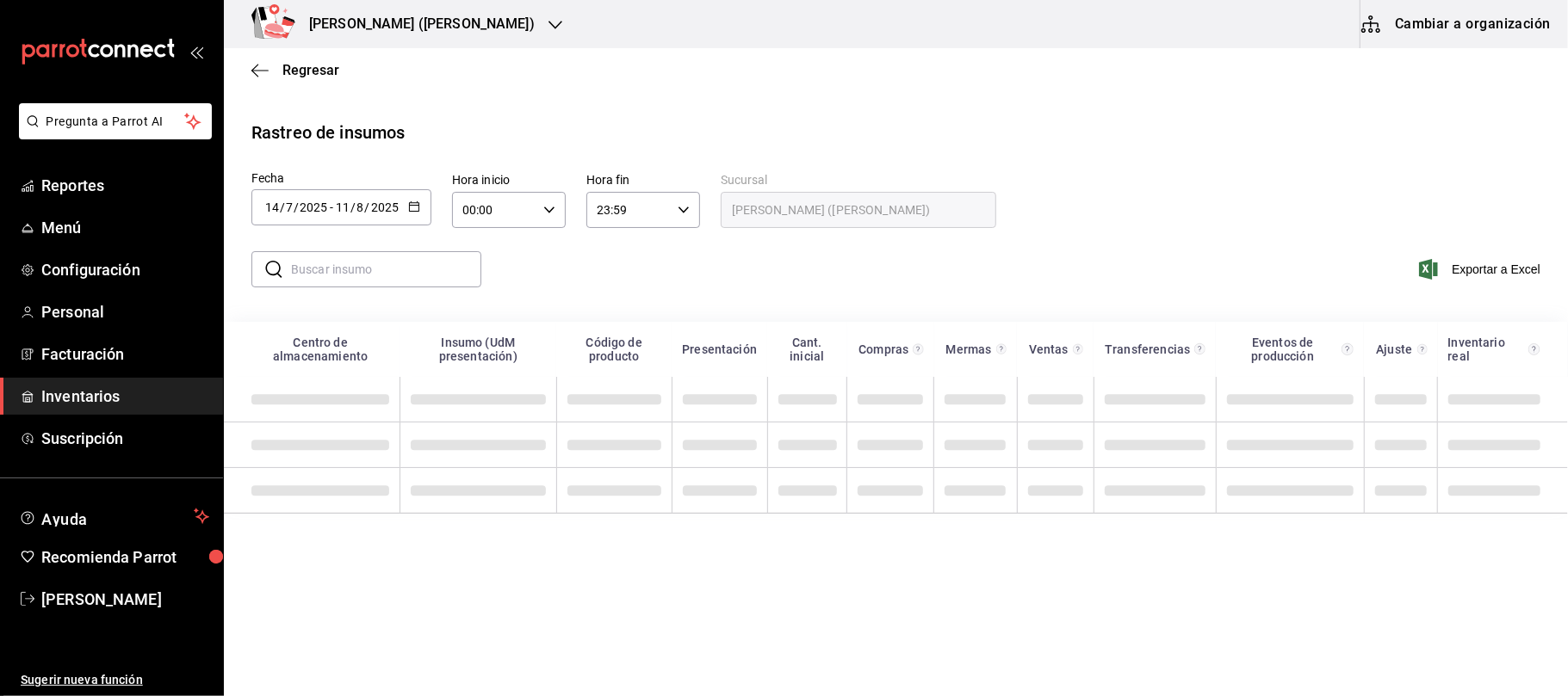
click at [420, 203] on div "2025-07-14 14 / 7 / 2025 - 2025-08-11 11 / 8 / 2025" at bounding box center [341, 207] width 180 height 36
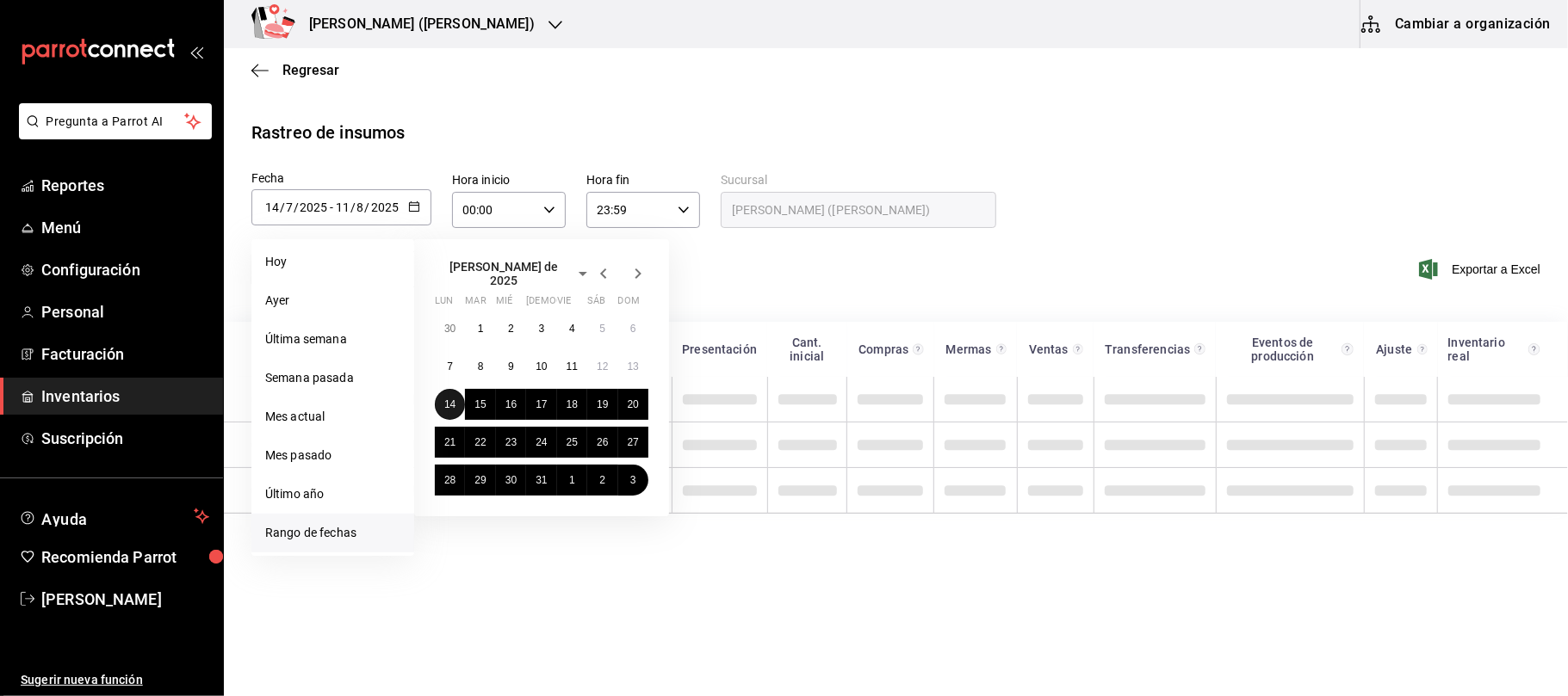
click at [454, 389] on button "14" at bounding box center [450, 405] width 30 height 31
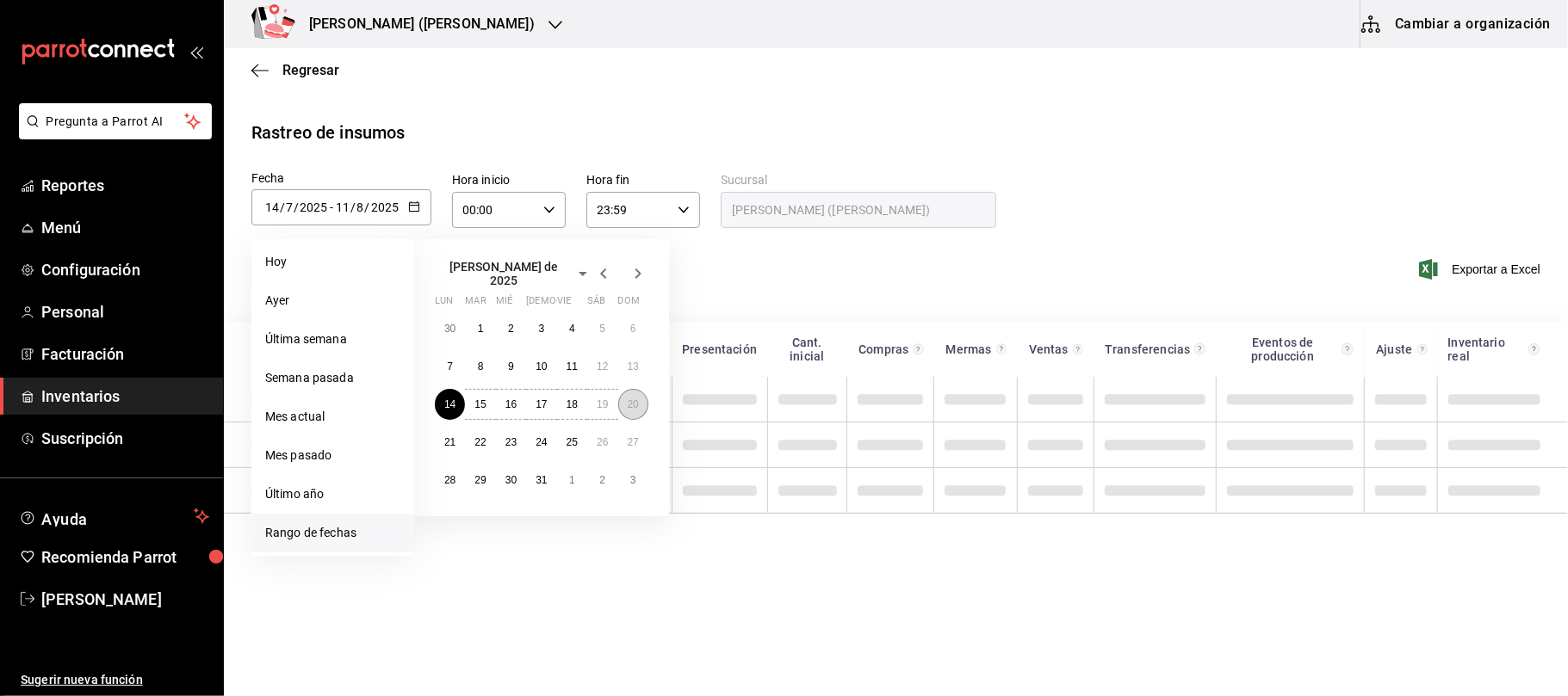
click at [629, 398] on abbr "20" at bounding box center [633, 404] width 11 height 12
type input "2025-07-20"
type input "20"
type input "7"
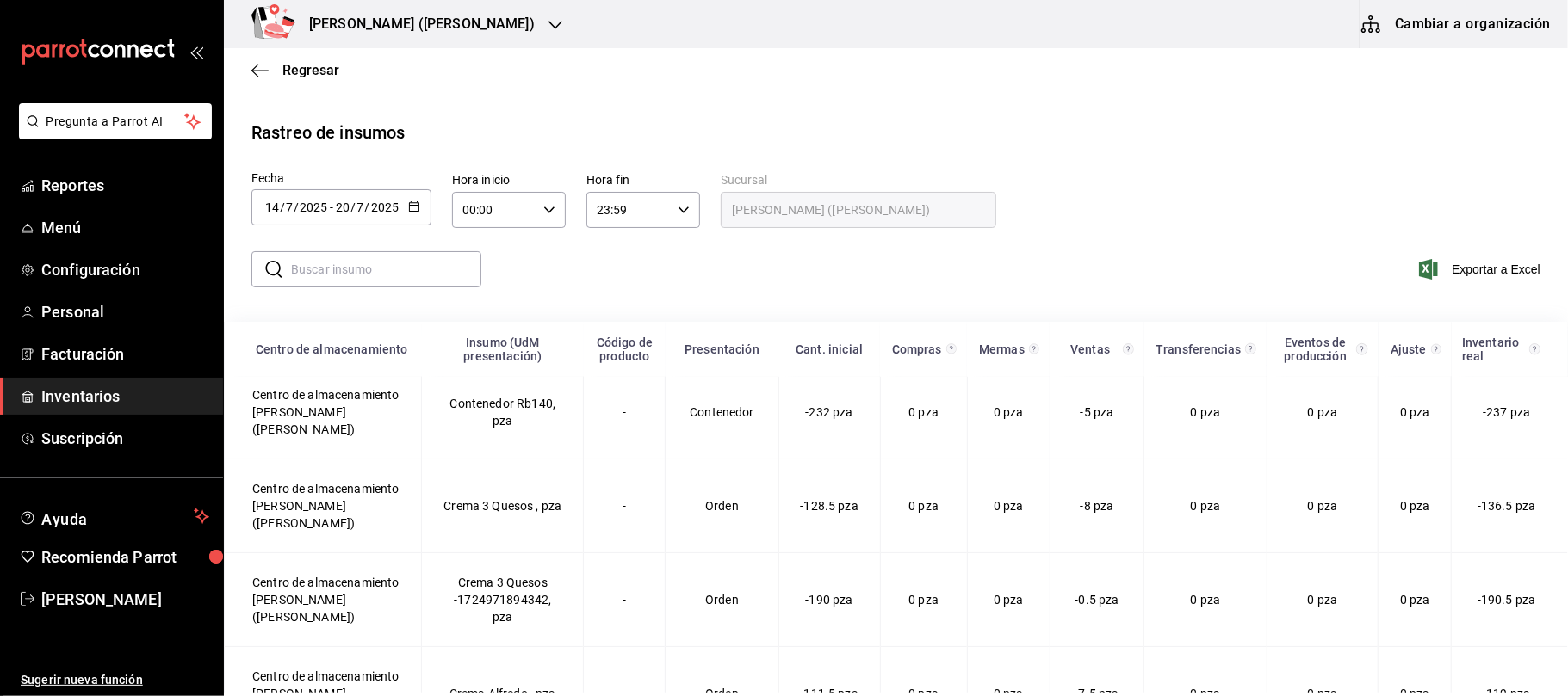
click at [418, 202] on icon "button" at bounding box center [414, 206] width 12 height 12
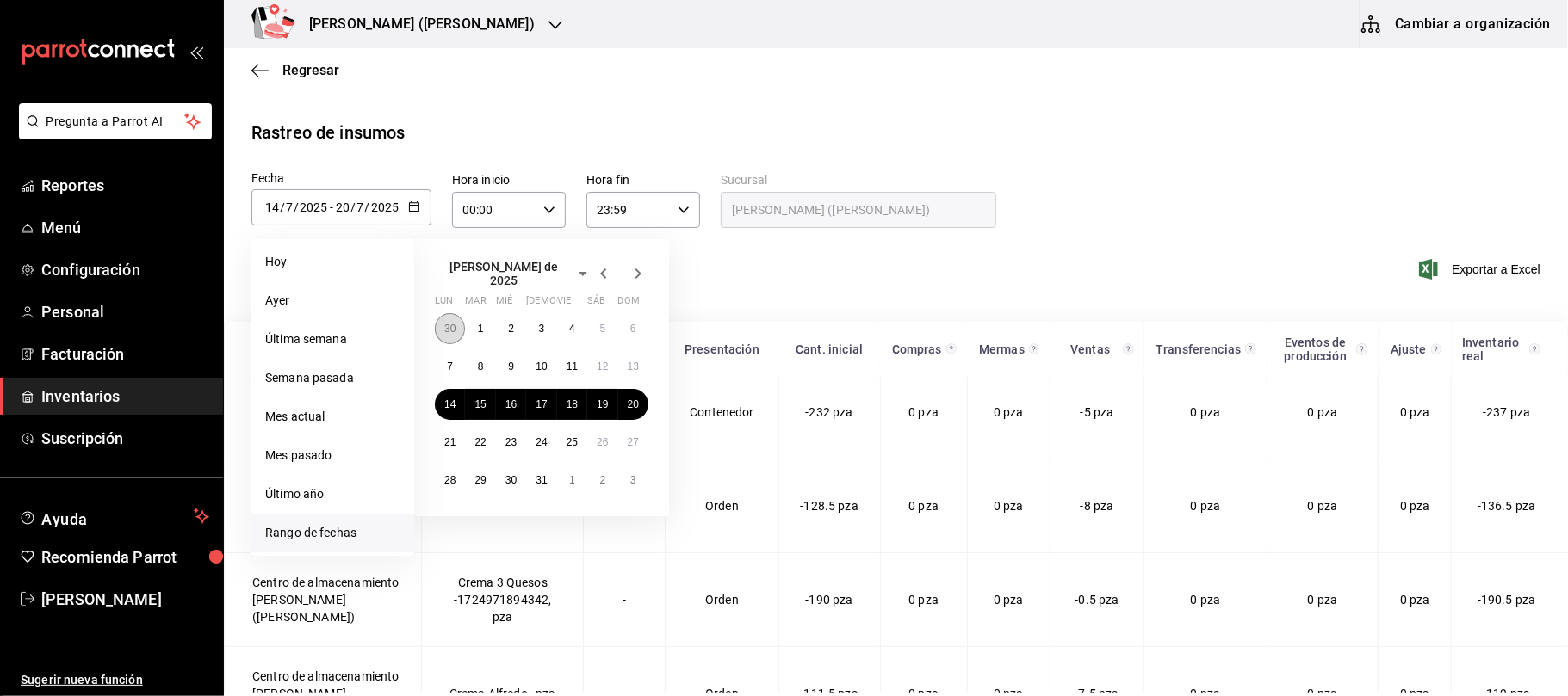
click at [439, 321] on button "30" at bounding box center [450, 329] width 30 height 31
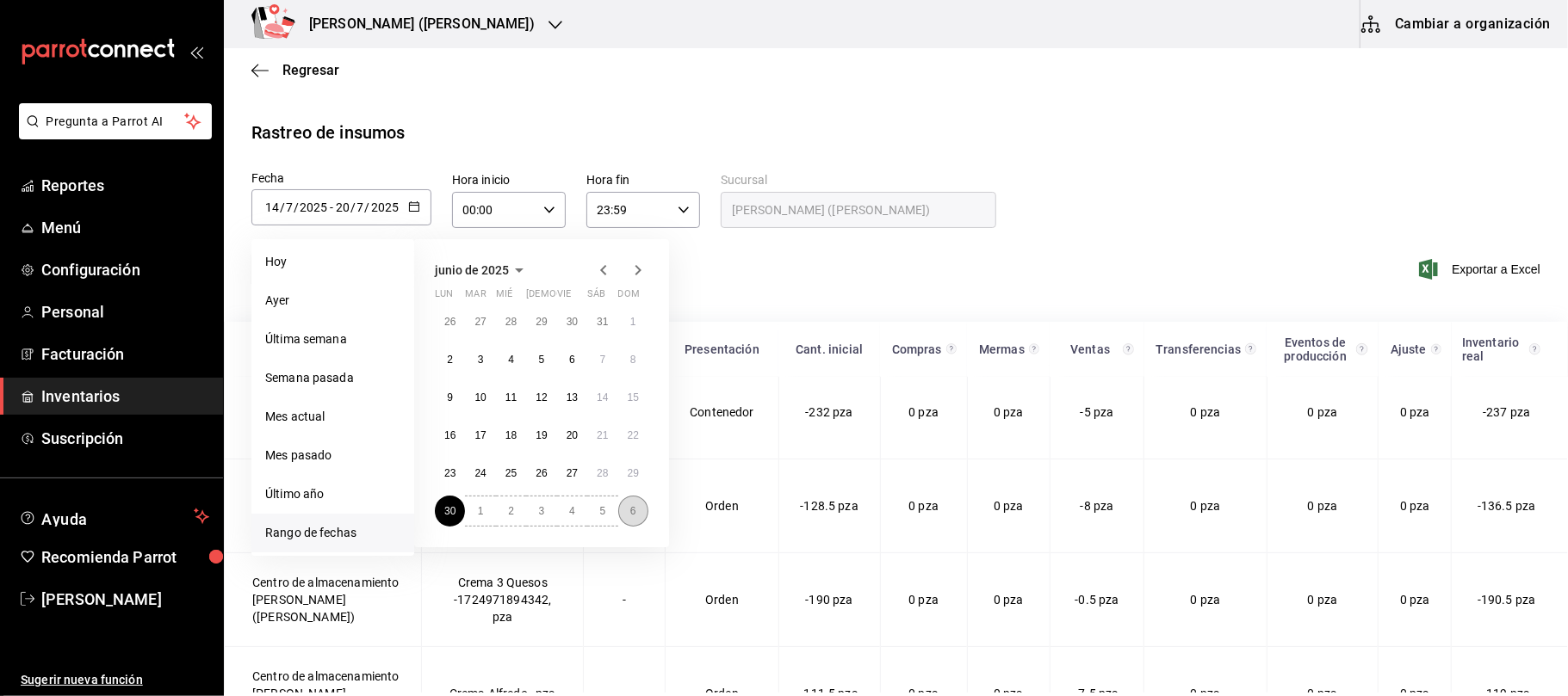
click at [620, 507] on button "6" at bounding box center [633, 511] width 30 height 31
type input "[DATE]"
type input "30"
type input "6"
type input "[DATE]"
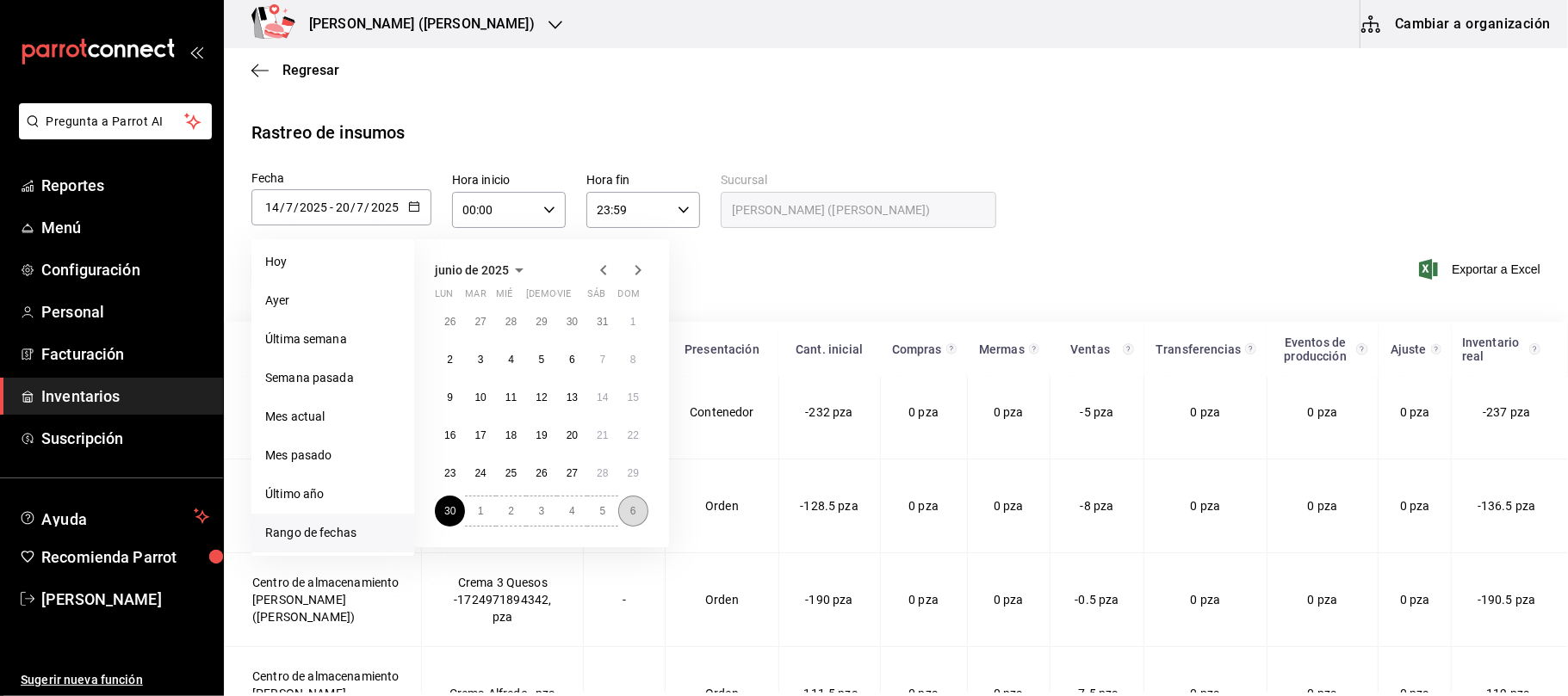
type input "6"
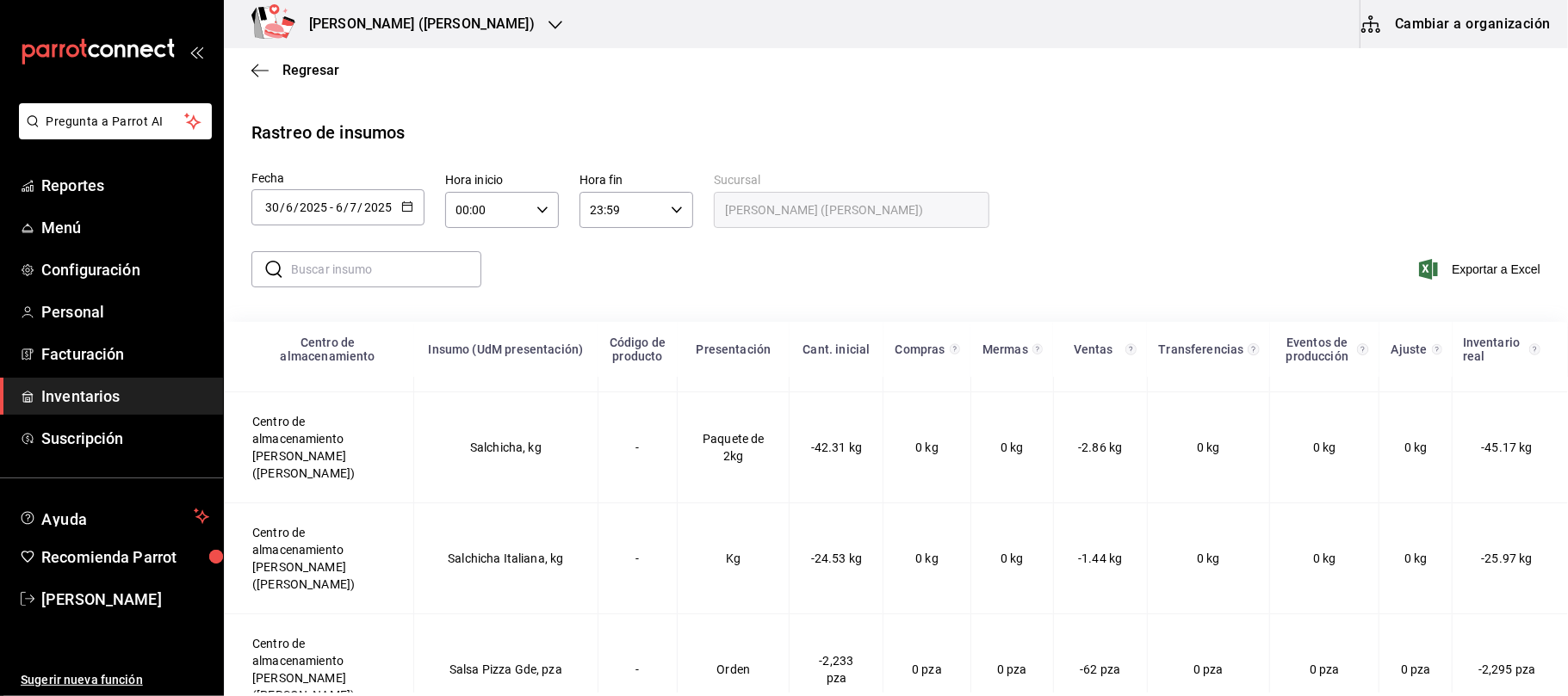
click at [410, 202] on \(Stroke\) "button" at bounding box center [410, 202] width 1 height 1
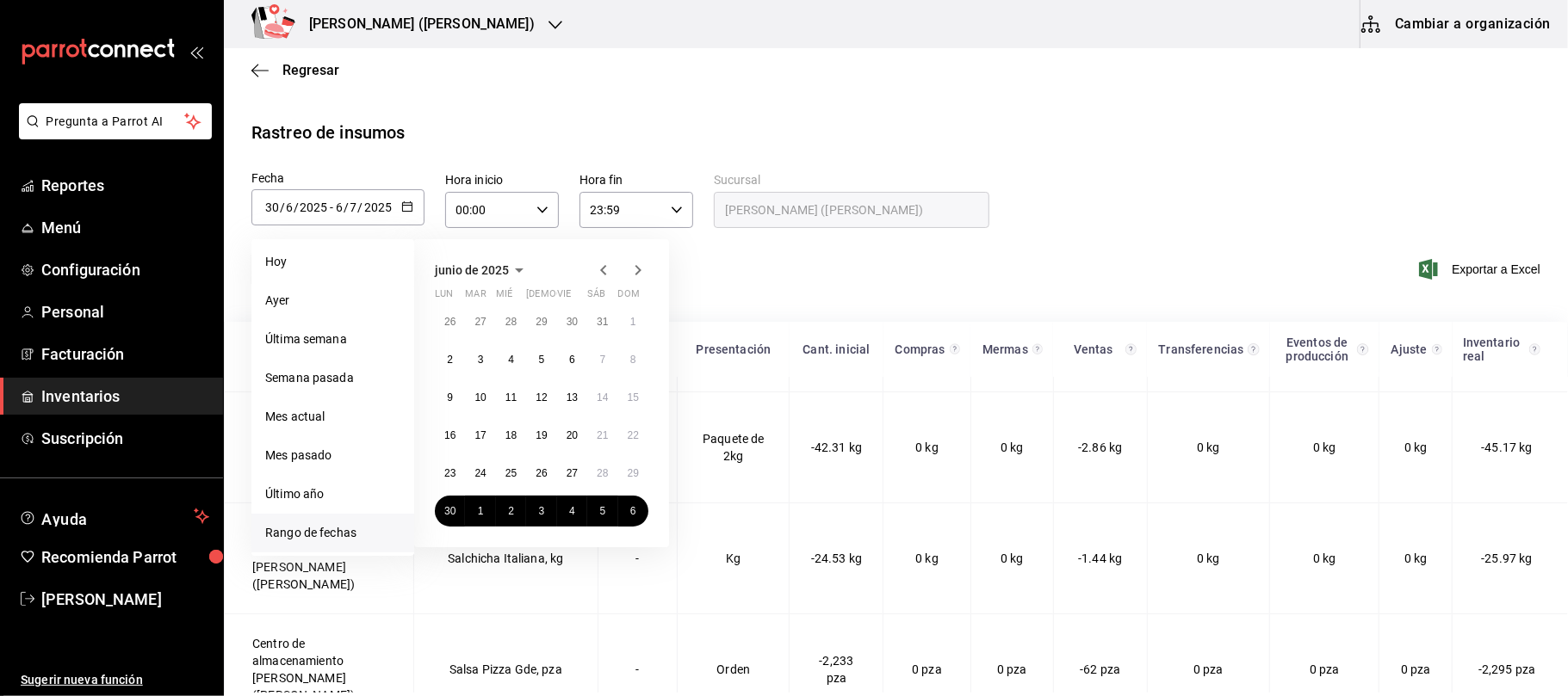
click at [646, 256] on div "junio de 2025 lun mar mié jue vie sáb dom 26 27 28 29 30 31 1 2 3 4 5 6 7 8 9 1…" at bounding box center [541, 392] width 255 height 308
click at [639, 260] on icon "button" at bounding box center [637, 269] width 21 height 21
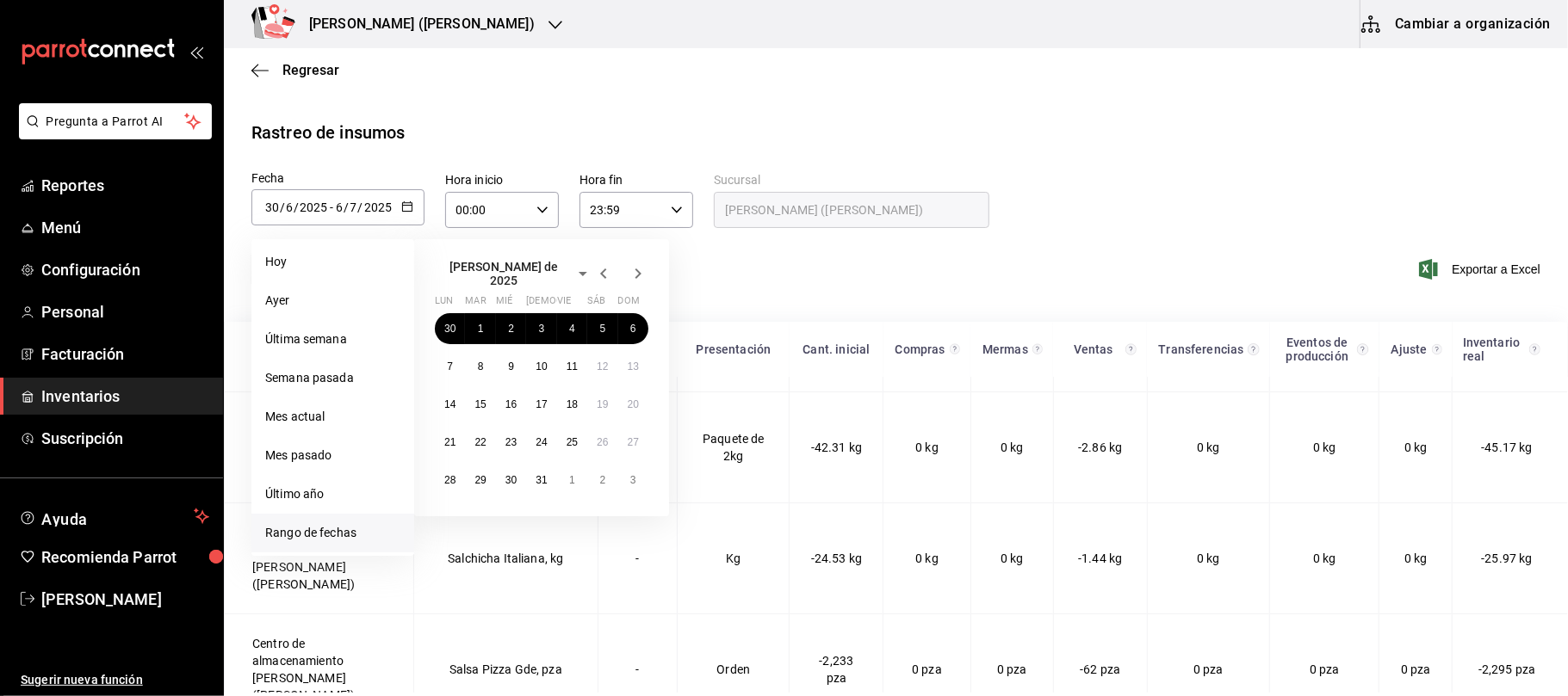
click at [639, 263] on icon "button" at bounding box center [637, 273] width 21 height 21
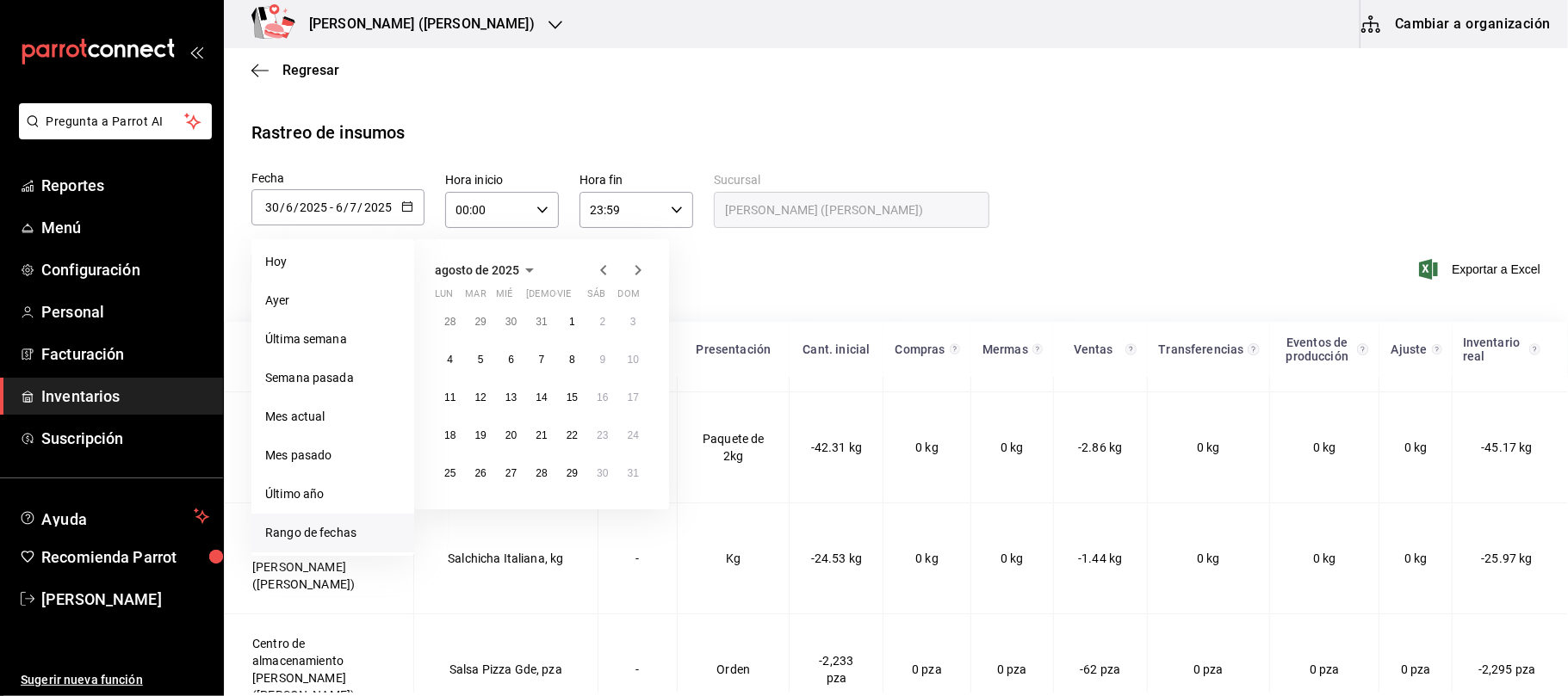
click at [639, 260] on icon "button" at bounding box center [637, 269] width 21 height 21
click at [449, 328] on button "1" at bounding box center [450, 322] width 30 height 31
click at [642, 319] on button "7" at bounding box center [633, 322] width 30 height 31
type input "[DATE]"
type input "1"
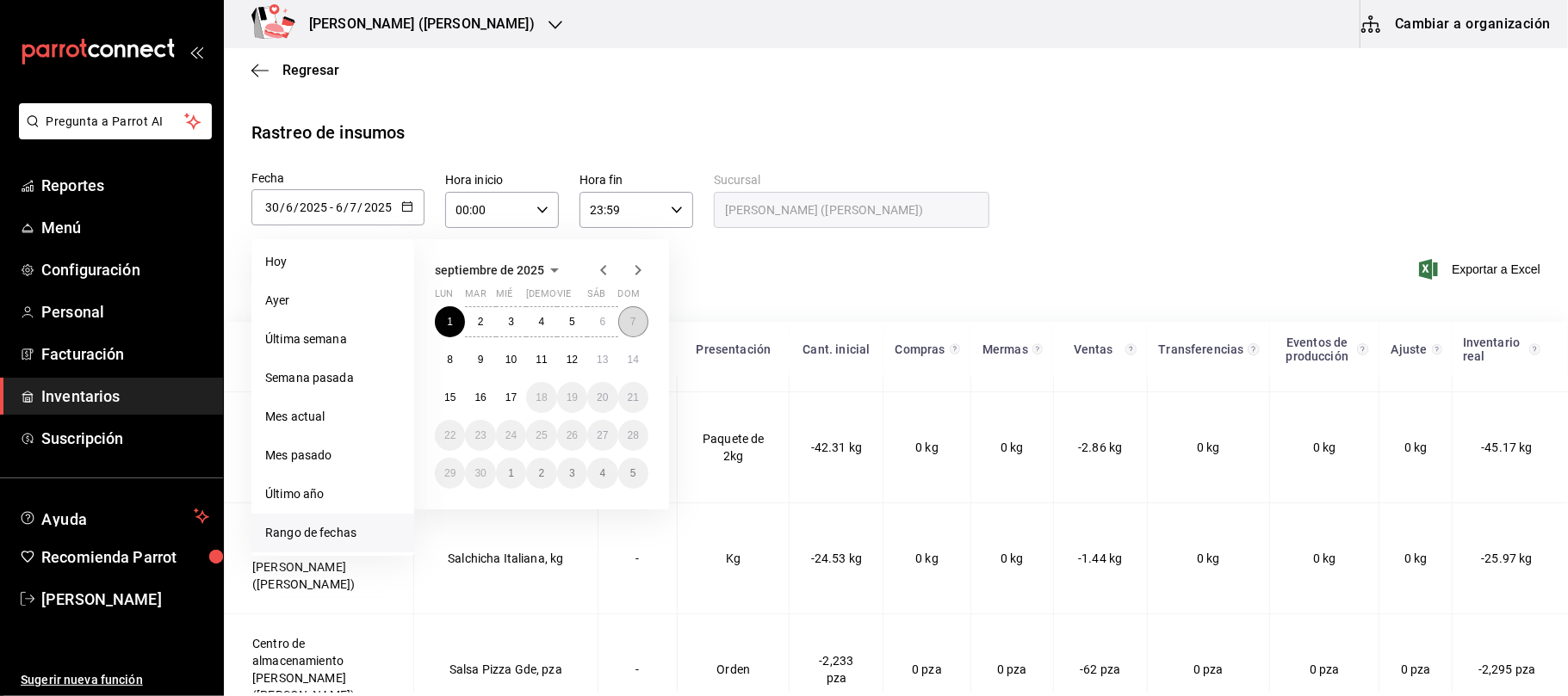
type input "9"
type input "[DATE]"
type input "7"
type input "9"
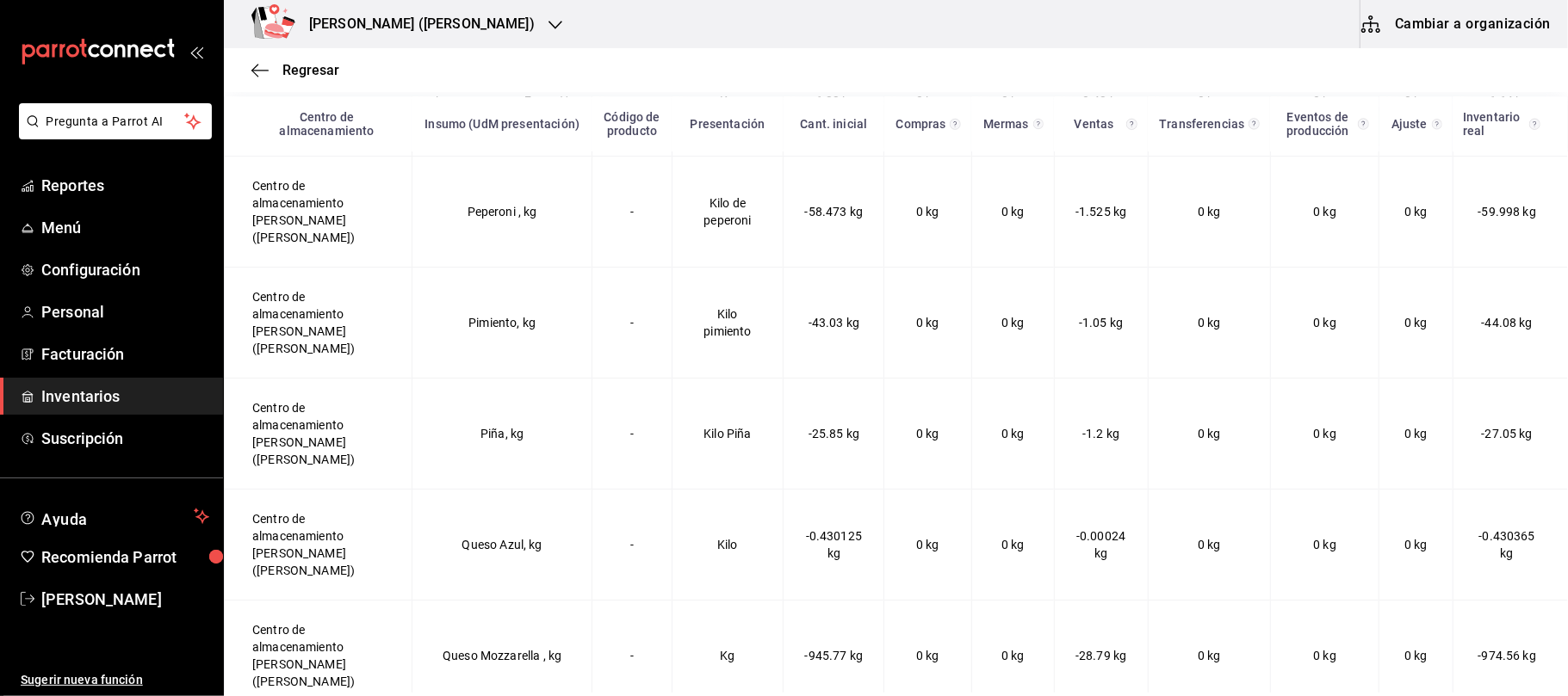
scroll to position [4162, 0]
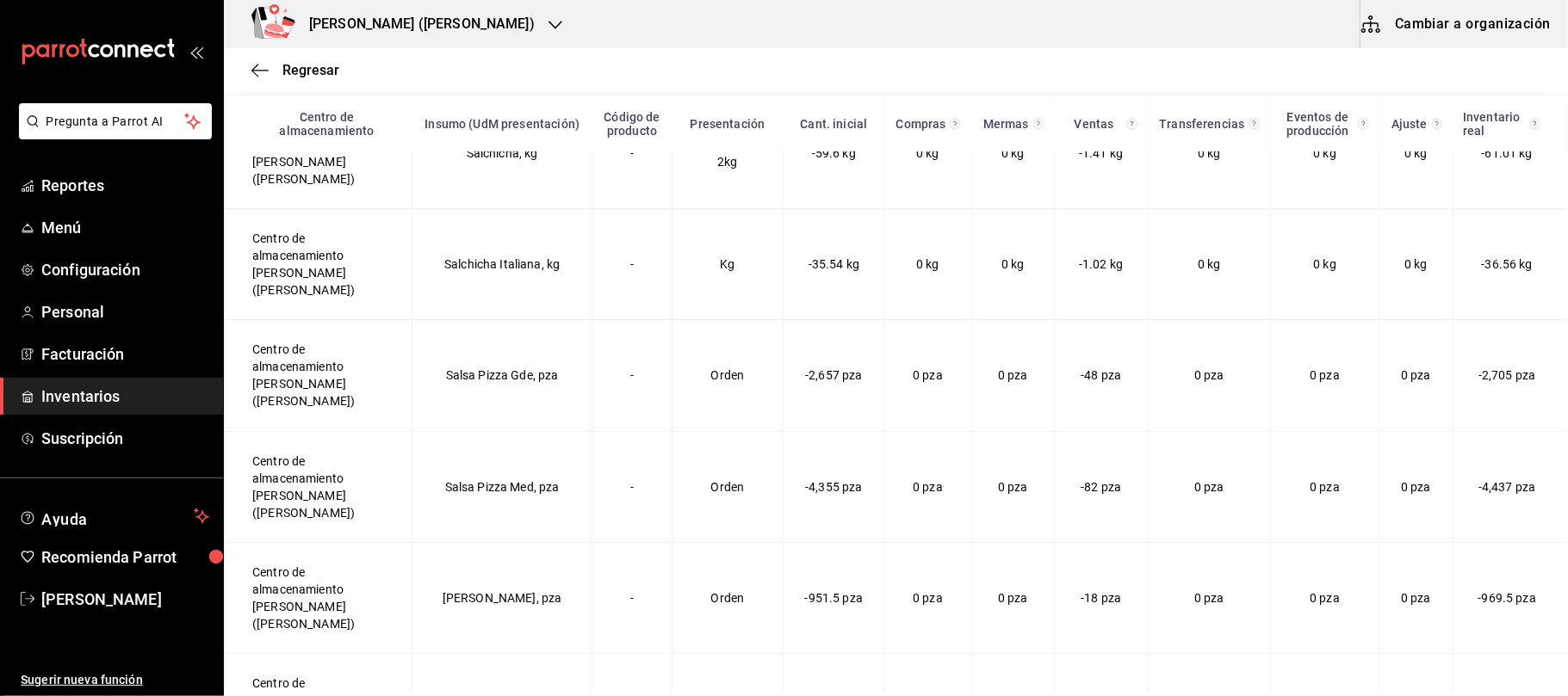
click at [452, 9] on div "[PERSON_NAME] ([PERSON_NAME])" at bounding box center [403, 24] width 332 height 48
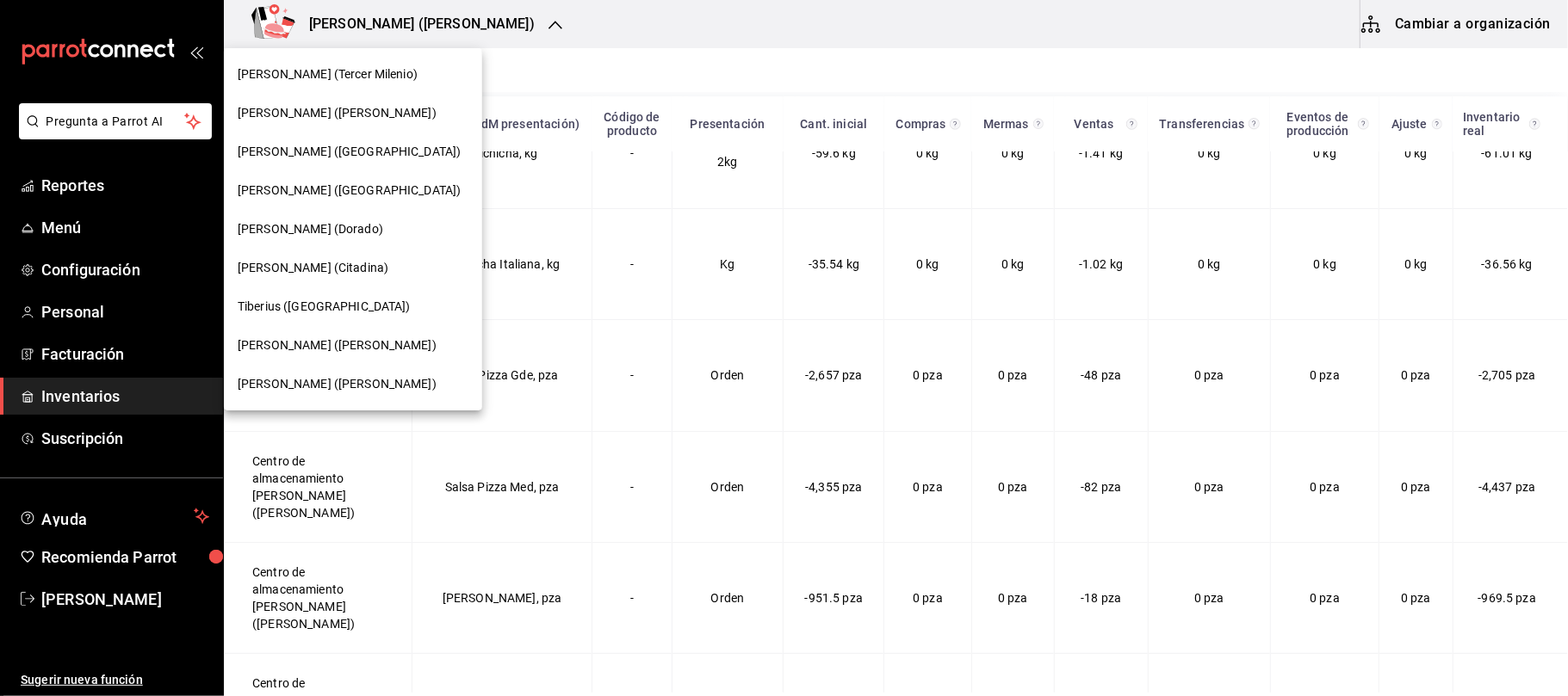
click at [342, 330] on div "[PERSON_NAME] ([PERSON_NAME])" at bounding box center [353, 345] width 259 height 38
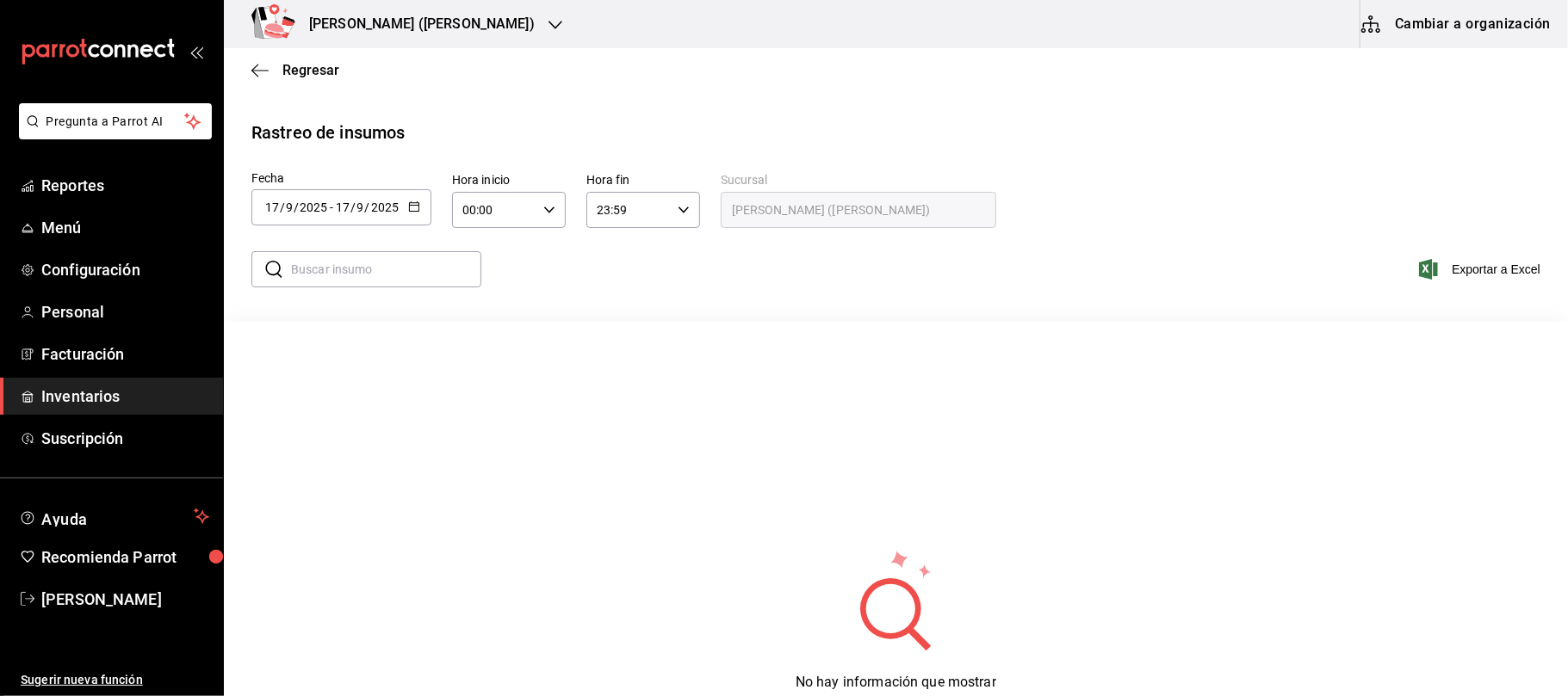
click at [411, 203] on icon "button" at bounding box center [414, 206] width 12 height 12
click at [322, 535] on li "Rango de fechas" at bounding box center [332, 533] width 162 height 38
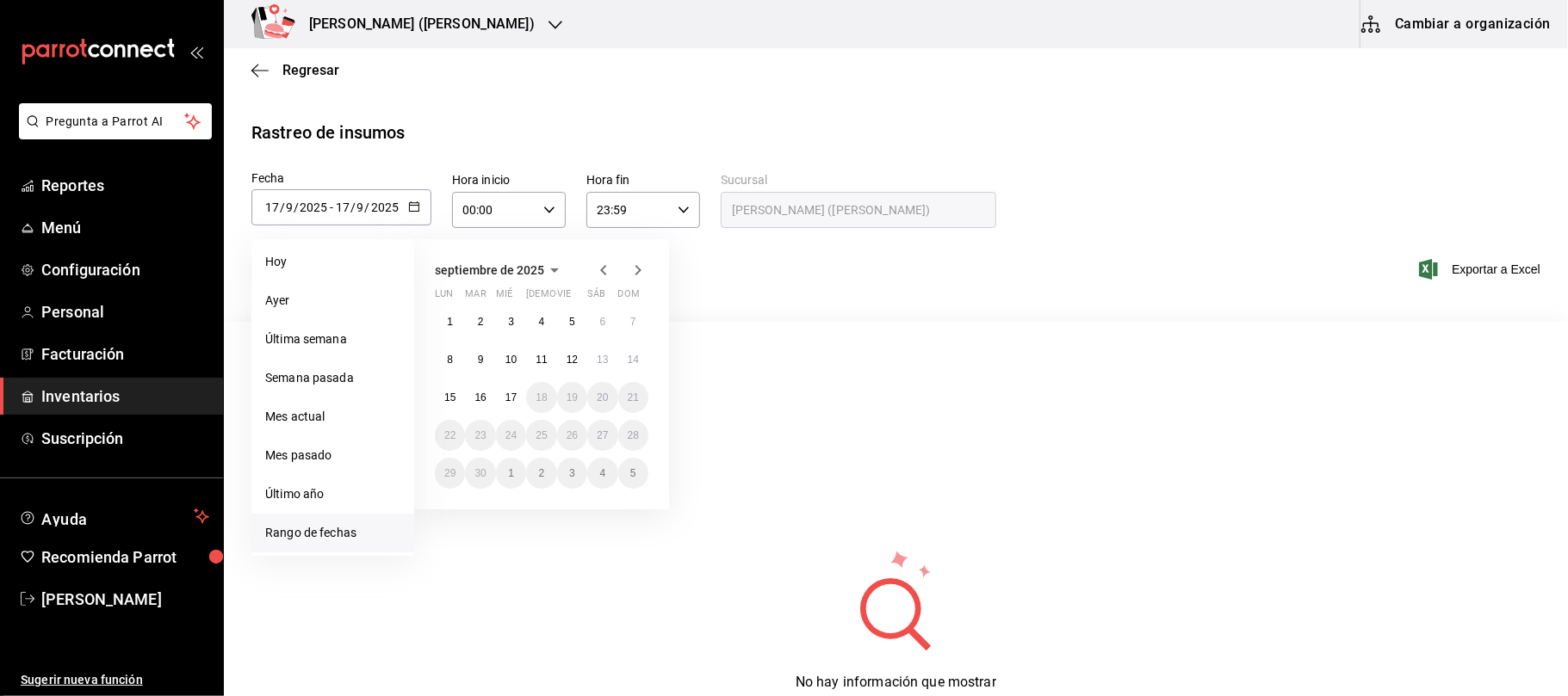
click at [603, 273] on icon "button" at bounding box center [603, 269] width 21 height 21
click at [448, 392] on abbr "11" at bounding box center [450, 397] width 11 height 12
click at [653, 390] on div "agosto de 2025 lun mar [PERSON_NAME] vie sáb dom 28 29 30 31 1 2 3 4 5 6 7 8 9 …" at bounding box center [541, 374] width 255 height 270
click at [639, 396] on button "17" at bounding box center [633, 398] width 30 height 31
type input "[DATE]"
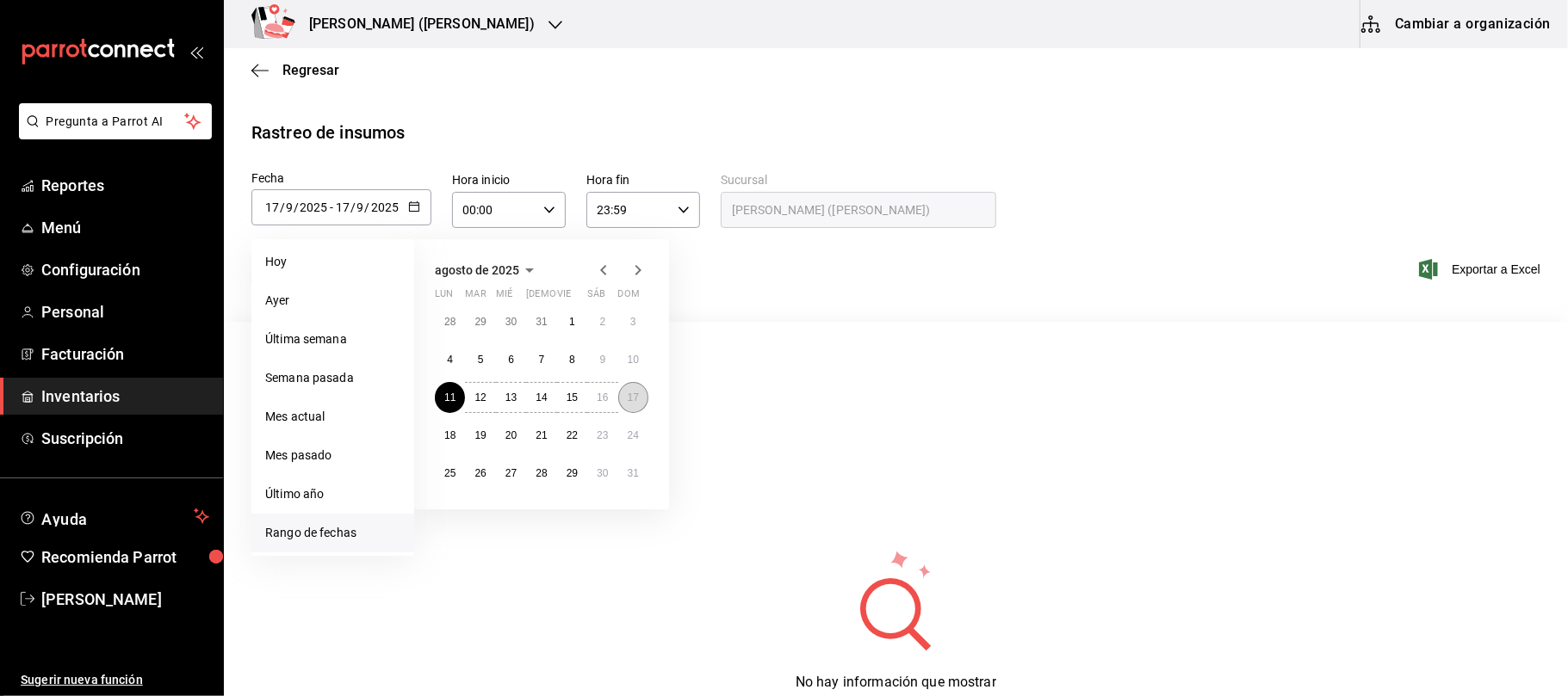
type input "11"
type input "8"
type input "[DATE]"
type input "8"
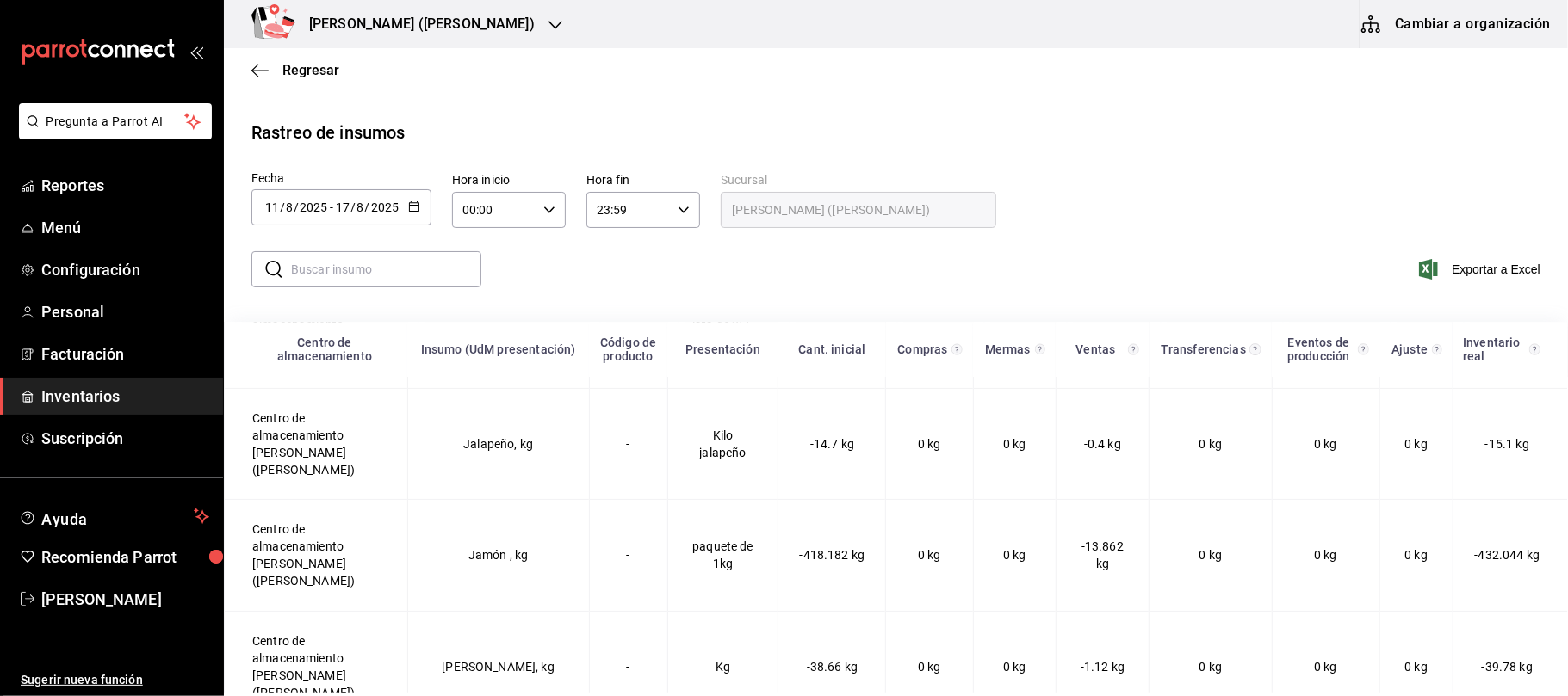
scroll to position [4245, 0]
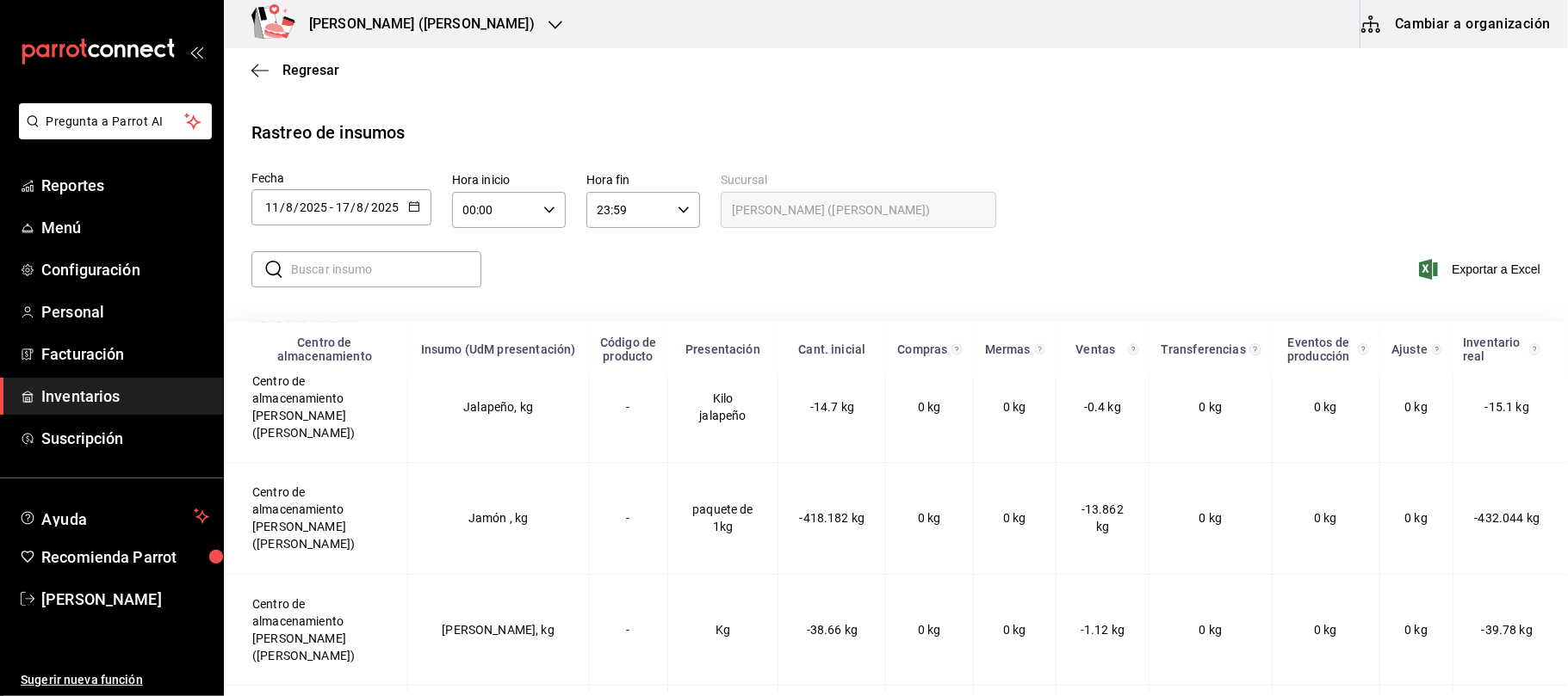
click at [422, 204] on div "[DATE] [DATE] - [DATE] [DATE]" at bounding box center [341, 207] width 180 height 36
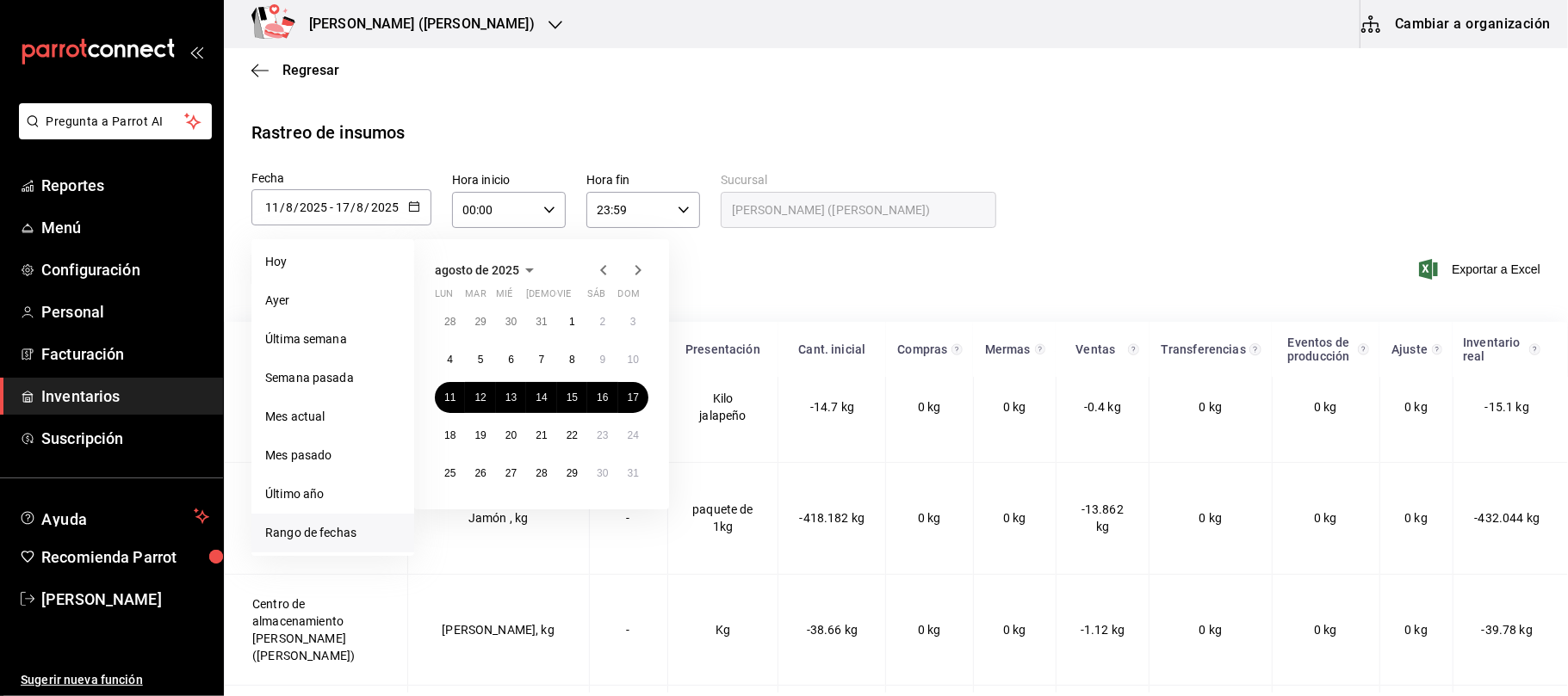
click at [608, 265] on icon "button" at bounding box center [603, 269] width 21 height 21
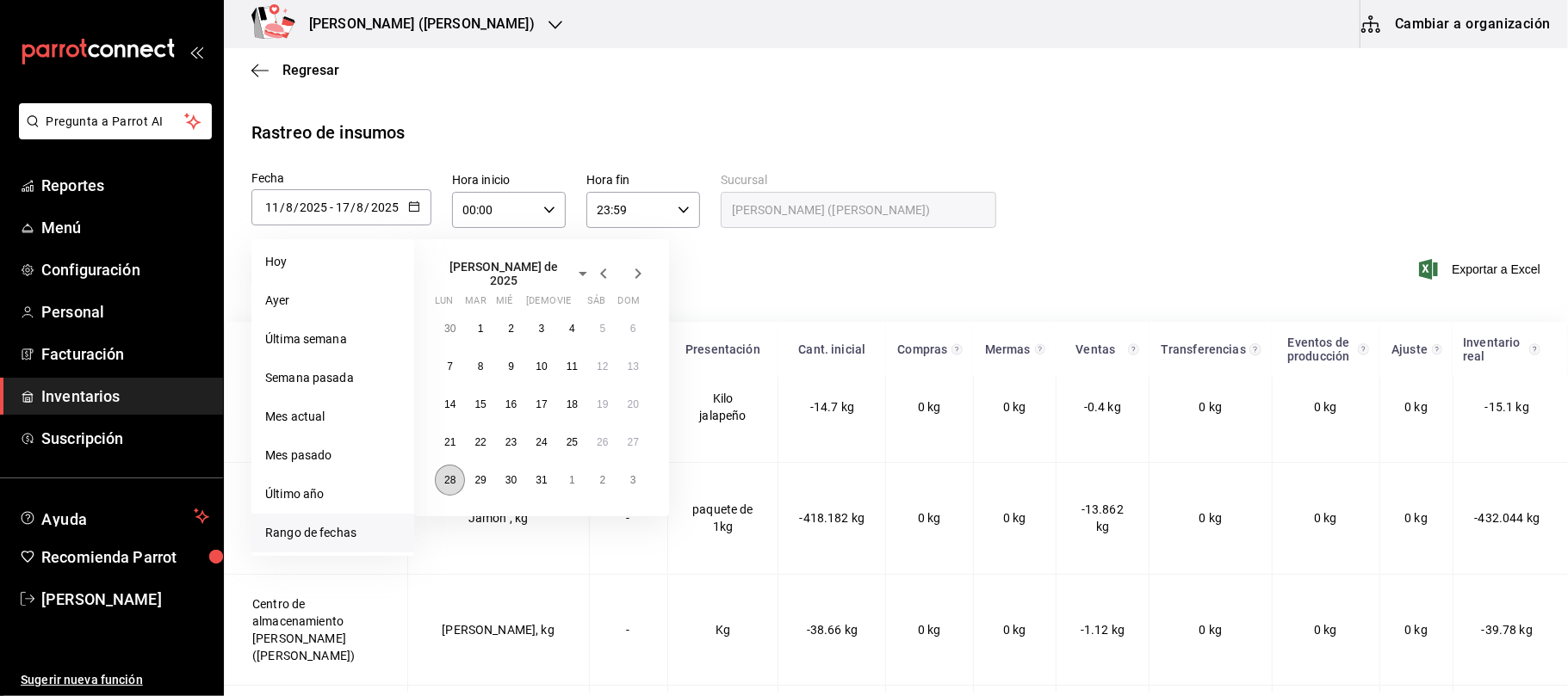
click at [439, 473] on button "28" at bounding box center [450, 481] width 30 height 31
click at [639, 466] on button "3" at bounding box center [633, 481] width 30 height 31
type input "[DATE]"
type input "28"
type input "7"
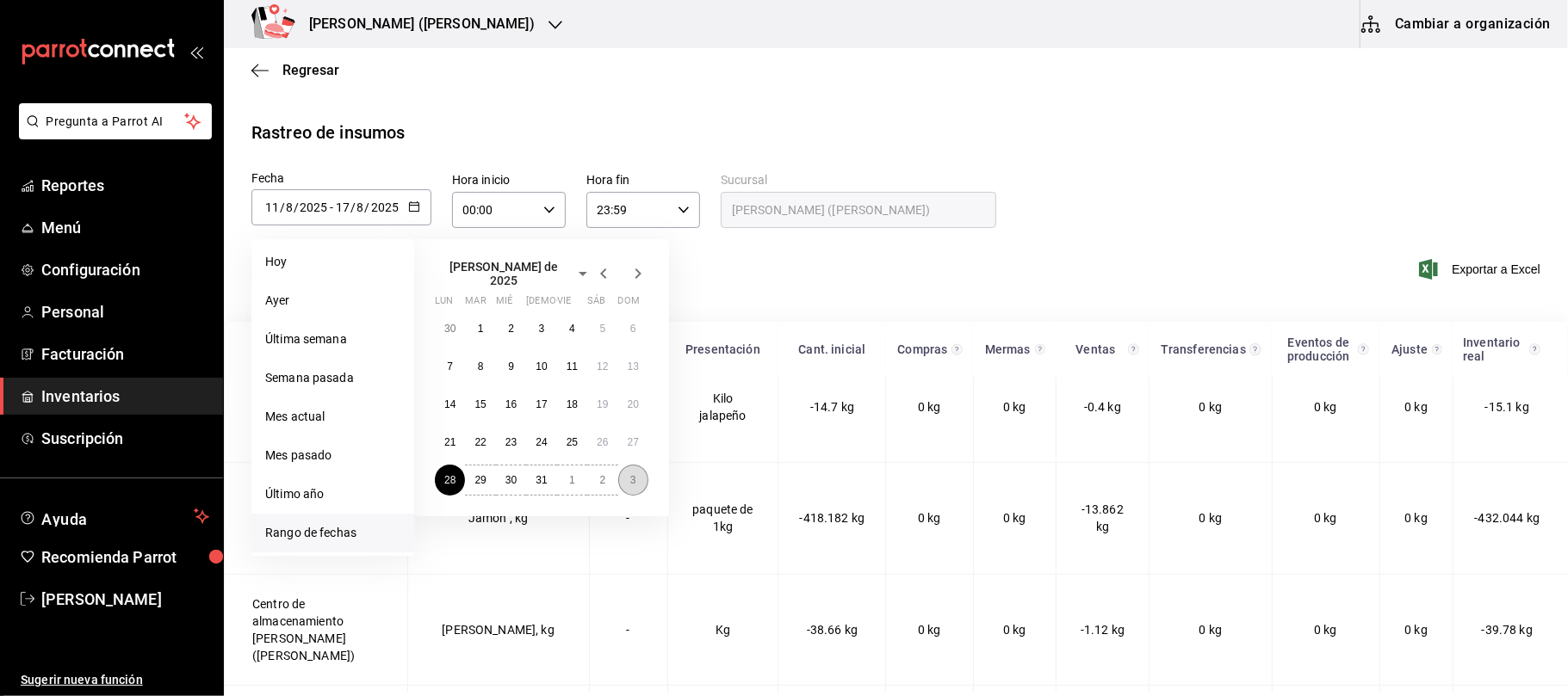
type input "[DATE]"
type input "3"
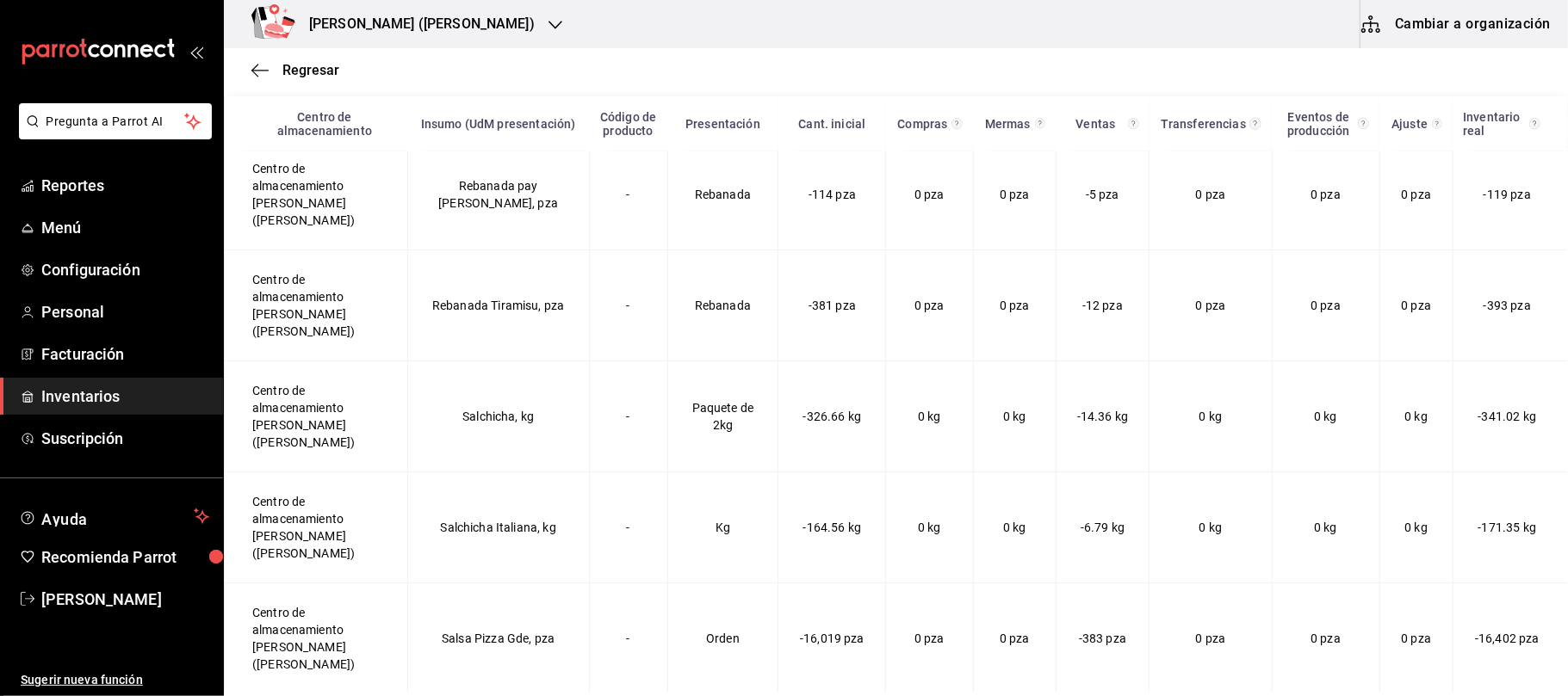
scroll to position [0, 0]
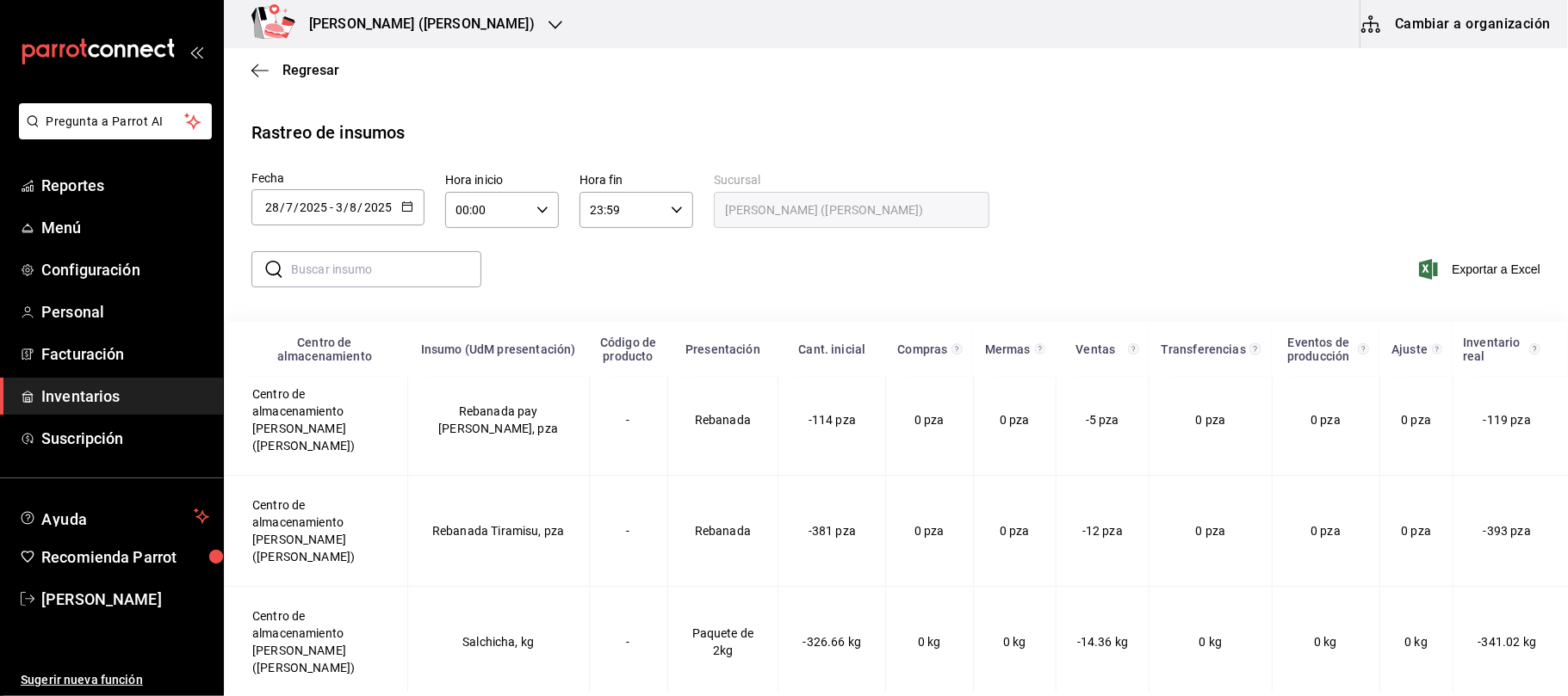
click at [432, 16] on div "[PERSON_NAME] ([PERSON_NAME])" at bounding box center [403, 24] width 332 height 48
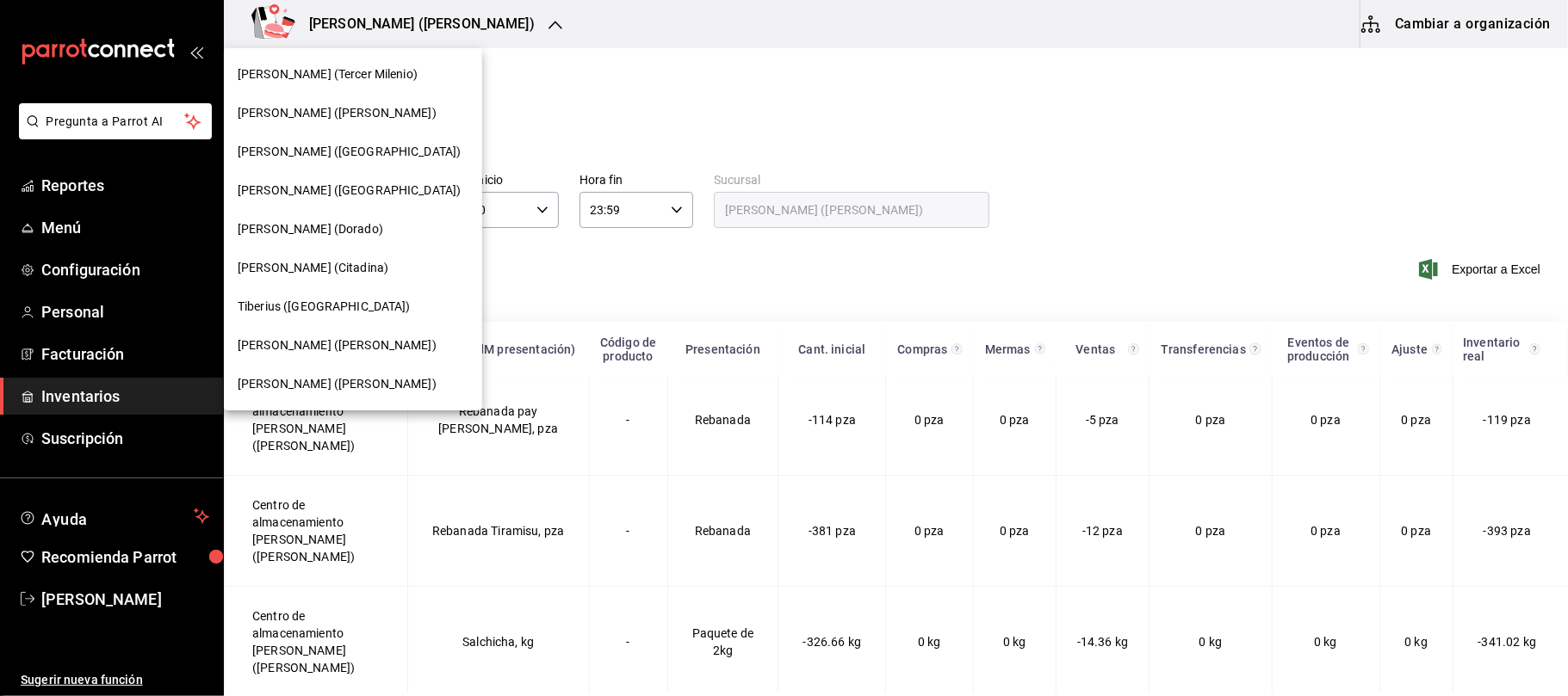
click at [592, 85] on div at bounding box center [784, 348] width 1568 height 696
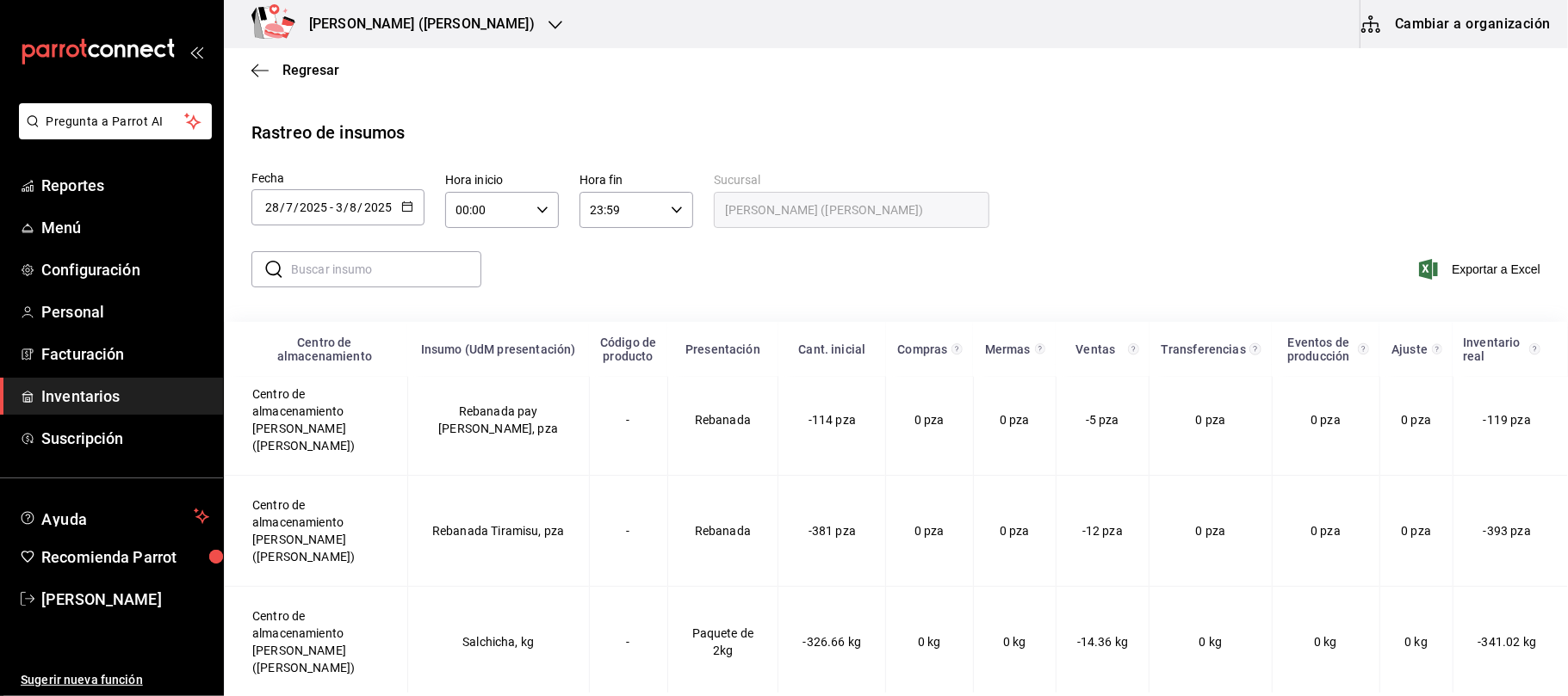
click at [415, 198] on div "[DATE] [DATE] - [DATE] [DATE]" at bounding box center [338, 207] width 173 height 36
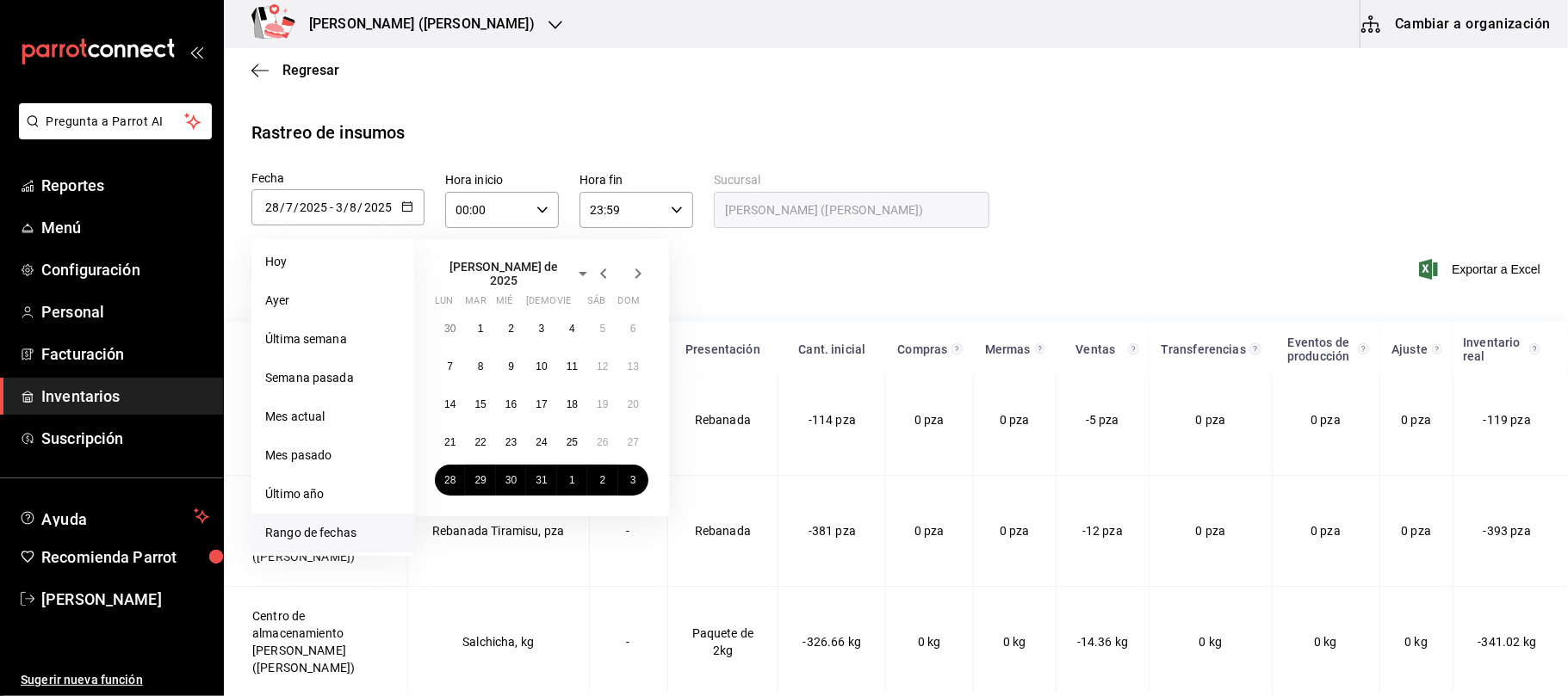
click at [610, 263] on icon "button" at bounding box center [603, 273] width 21 height 21
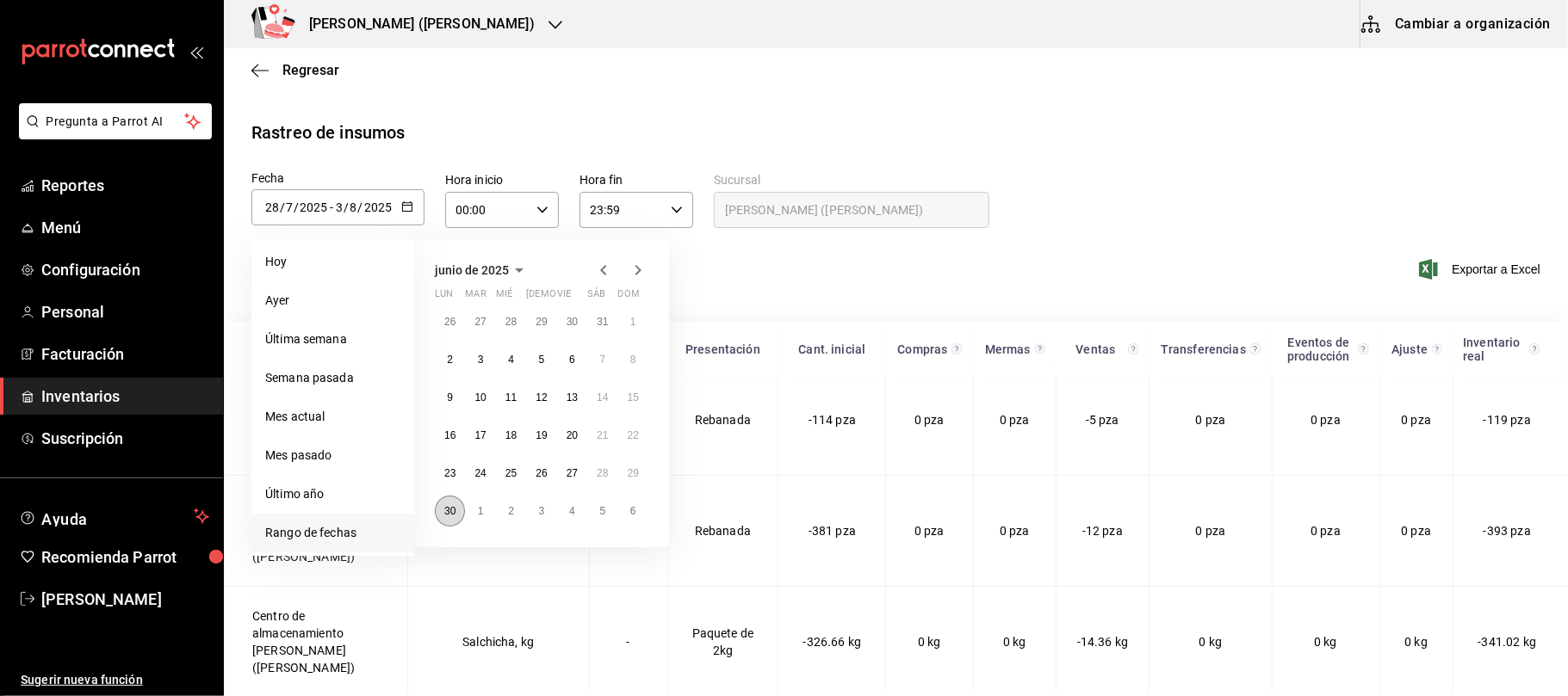
click at [446, 514] on abbr "30" at bounding box center [450, 511] width 11 height 12
click at [638, 509] on button "6" at bounding box center [633, 511] width 30 height 31
type input "[DATE]"
type input "30"
type input "6"
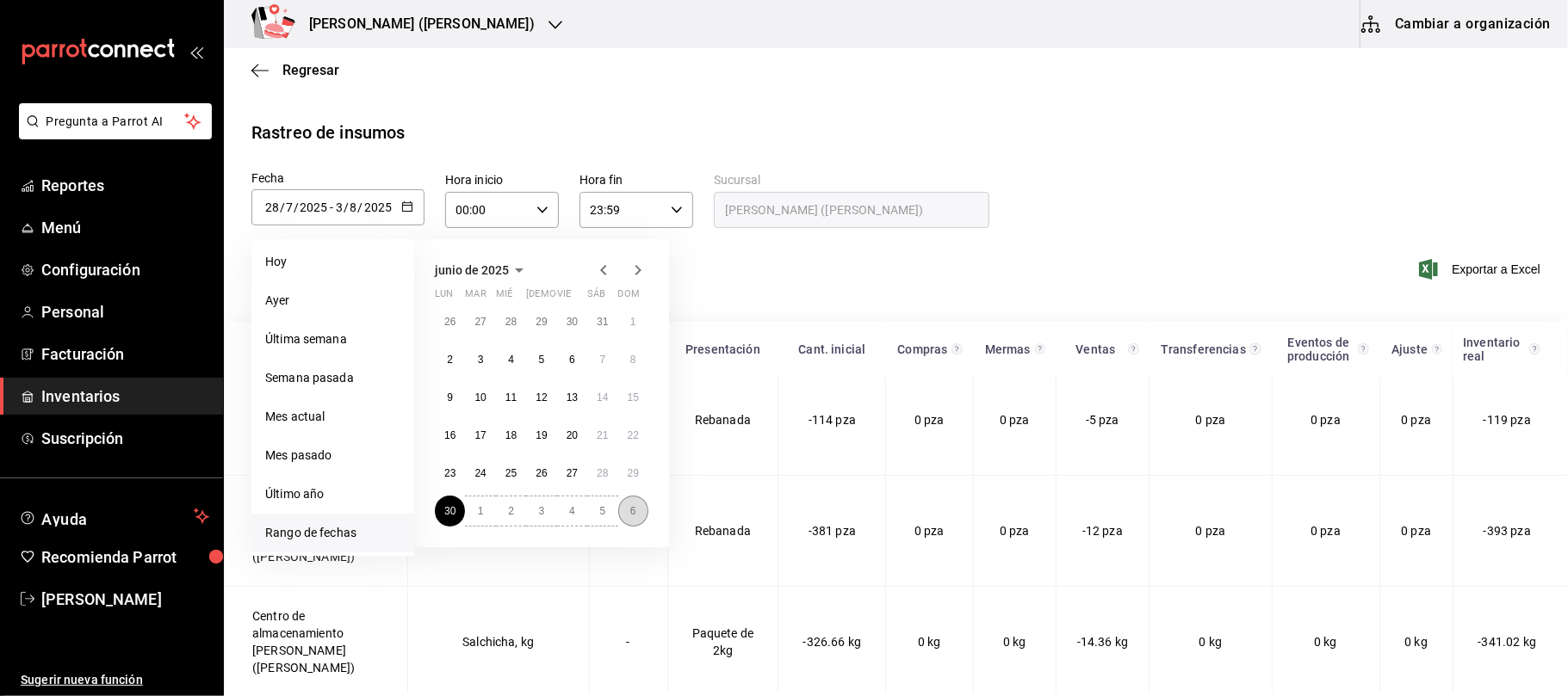
type input "[DATE]"
type input "6"
type input "7"
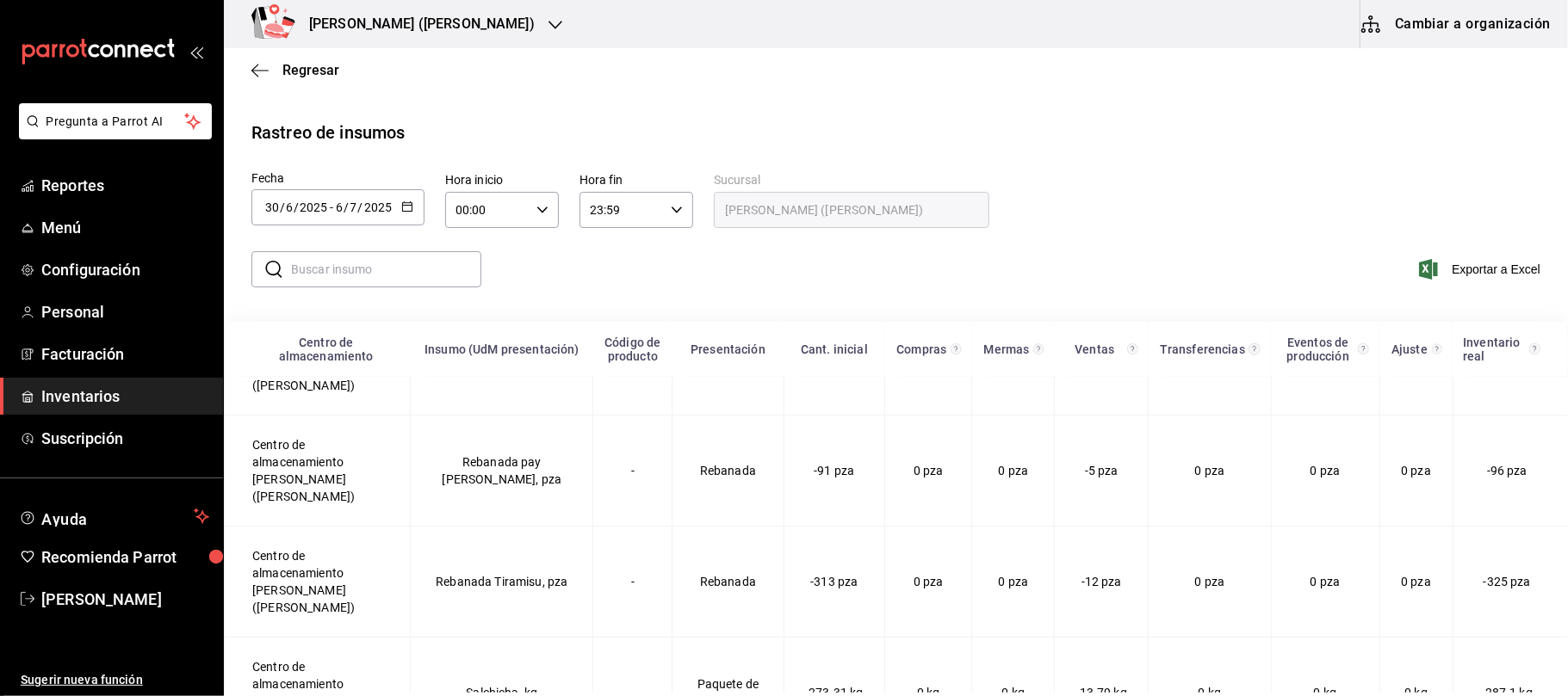
click at [429, 211] on div "Fecha [DATE] [DATE] - [DATE] [DATE] junio de 2025 lun mar [PERSON_NAME] vie sáb…" at bounding box center [896, 202] width 1289 height 58
click at [421, 208] on div "[DATE] [DATE] - [DATE] [DATE]" at bounding box center [338, 207] width 173 height 36
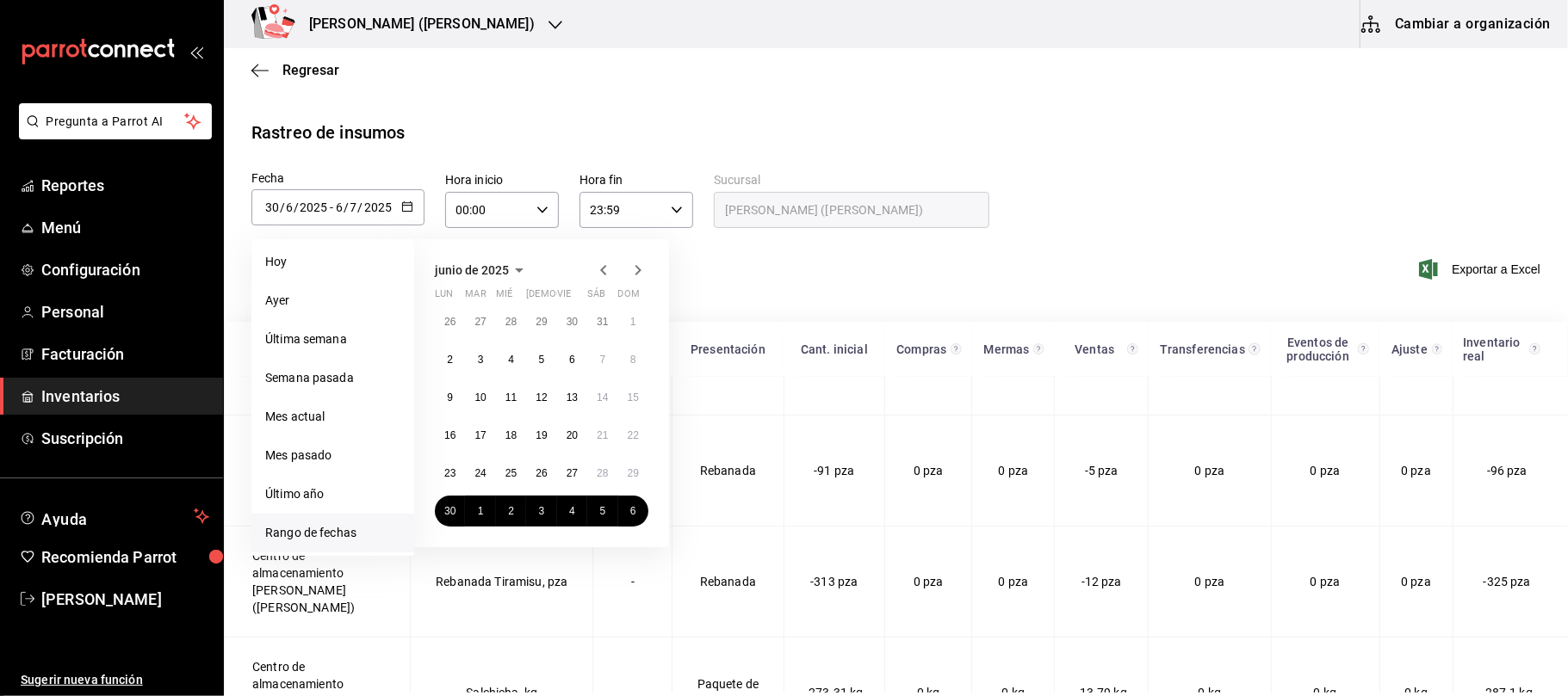
click at [635, 269] on icon "button" at bounding box center [637, 269] width 21 height 21
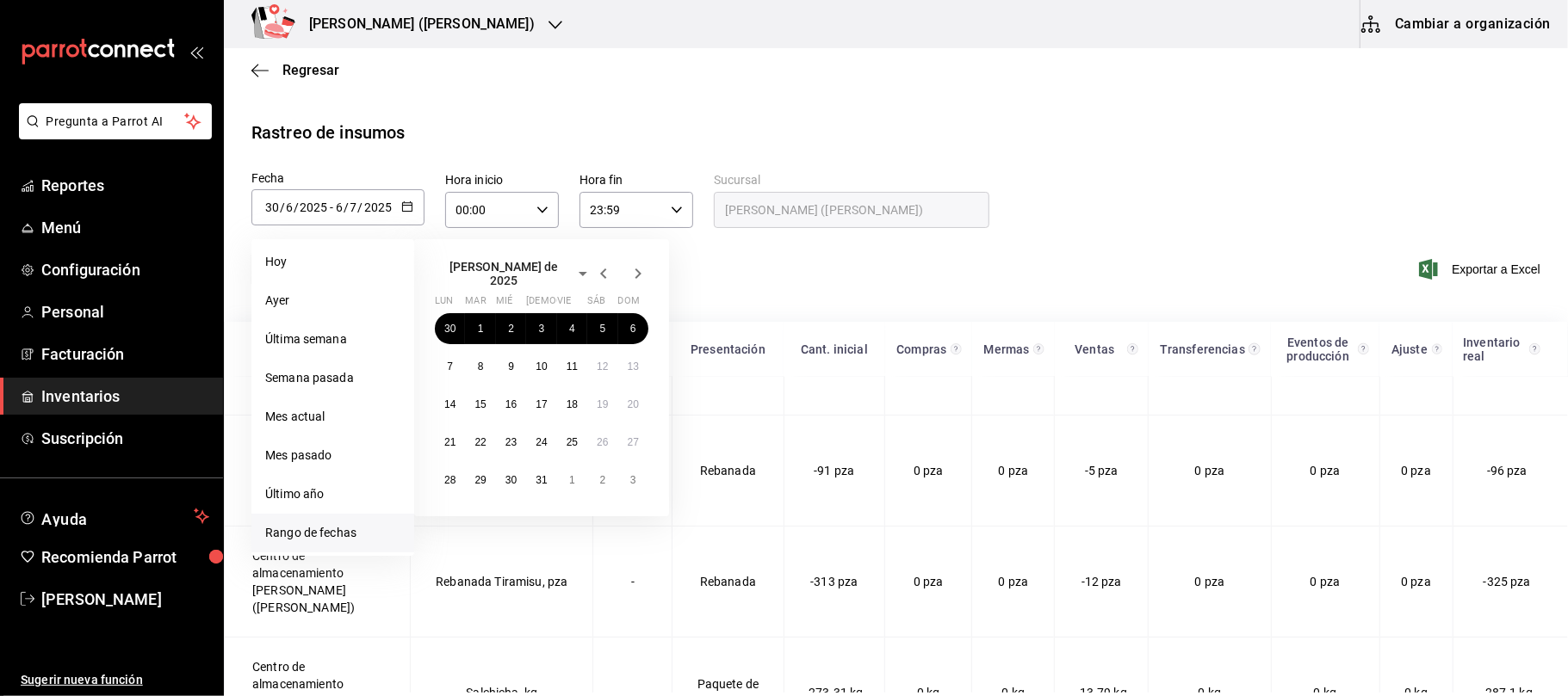
click at [632, 265] on icon "button" at bounding box center [637, 273] width 21 height 21
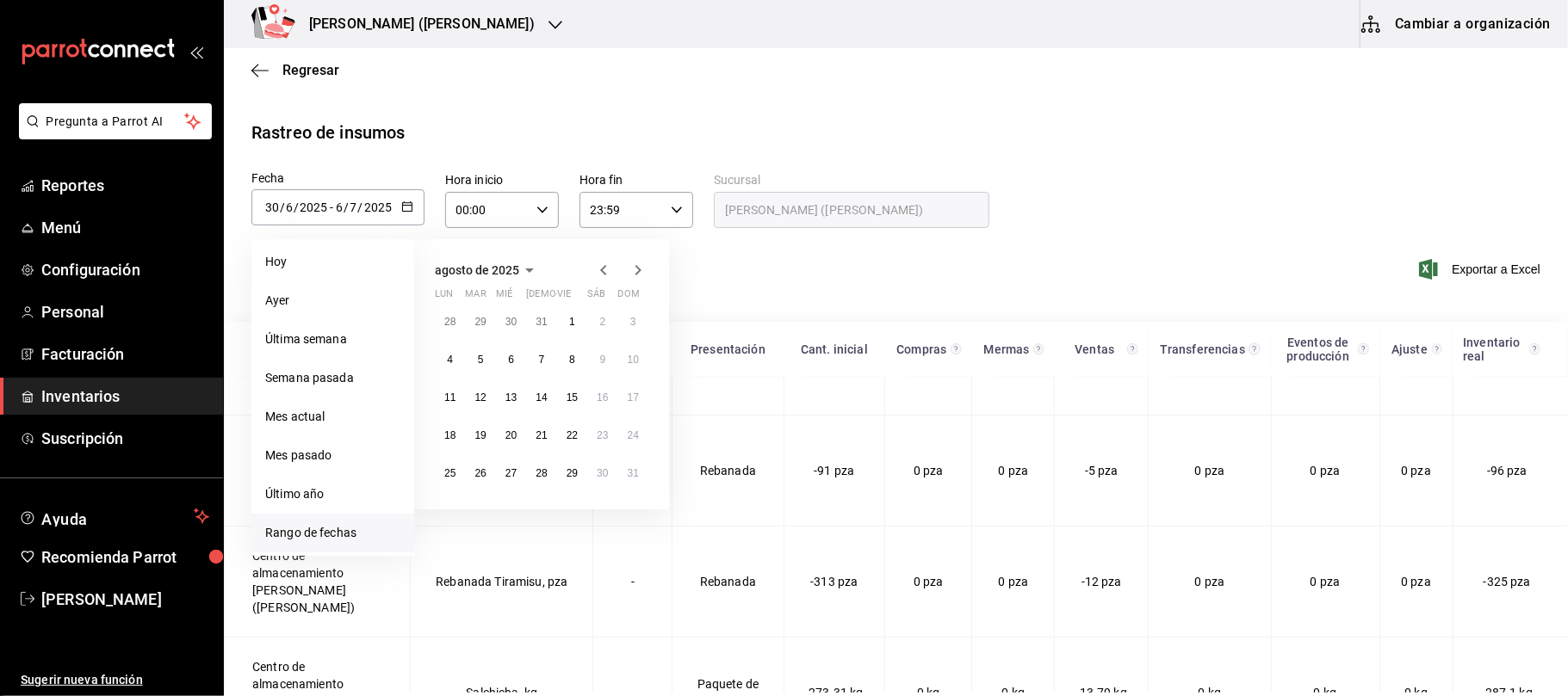
click at [646, 266] on icon "button" at bounding box center [637, 269] width 21 height 21
click at [619, 265] on div at bounding box center [621, 269] width 55 height 21
click at [449, 317] on abbr "1" at bounding box center [450, 321] width 6 height 12
click at [627, 318] on button "7" at bounding box center [633, 322] width 30 height 31
type input "[DATE]"
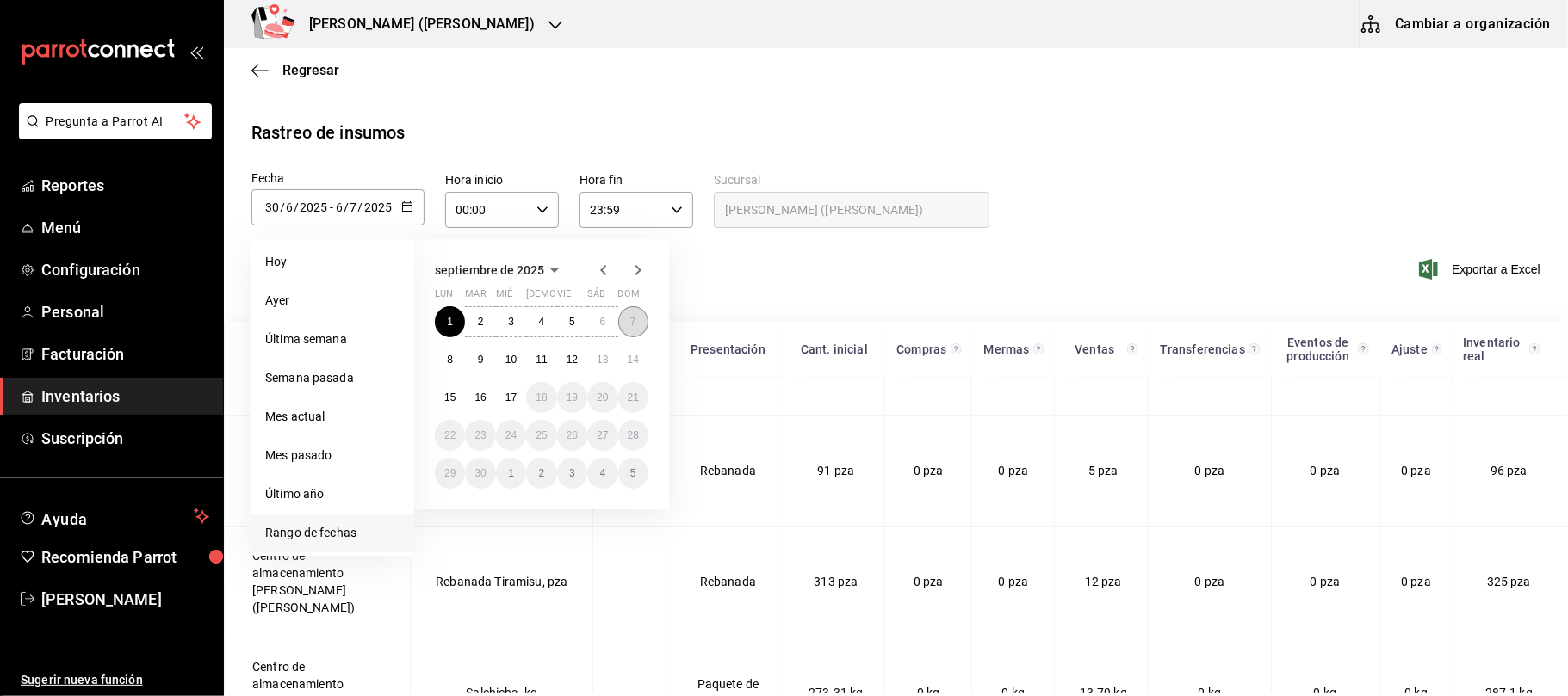
type input "1"
type input "9"
type input "[DATE]"
type input "7"
type input "9"
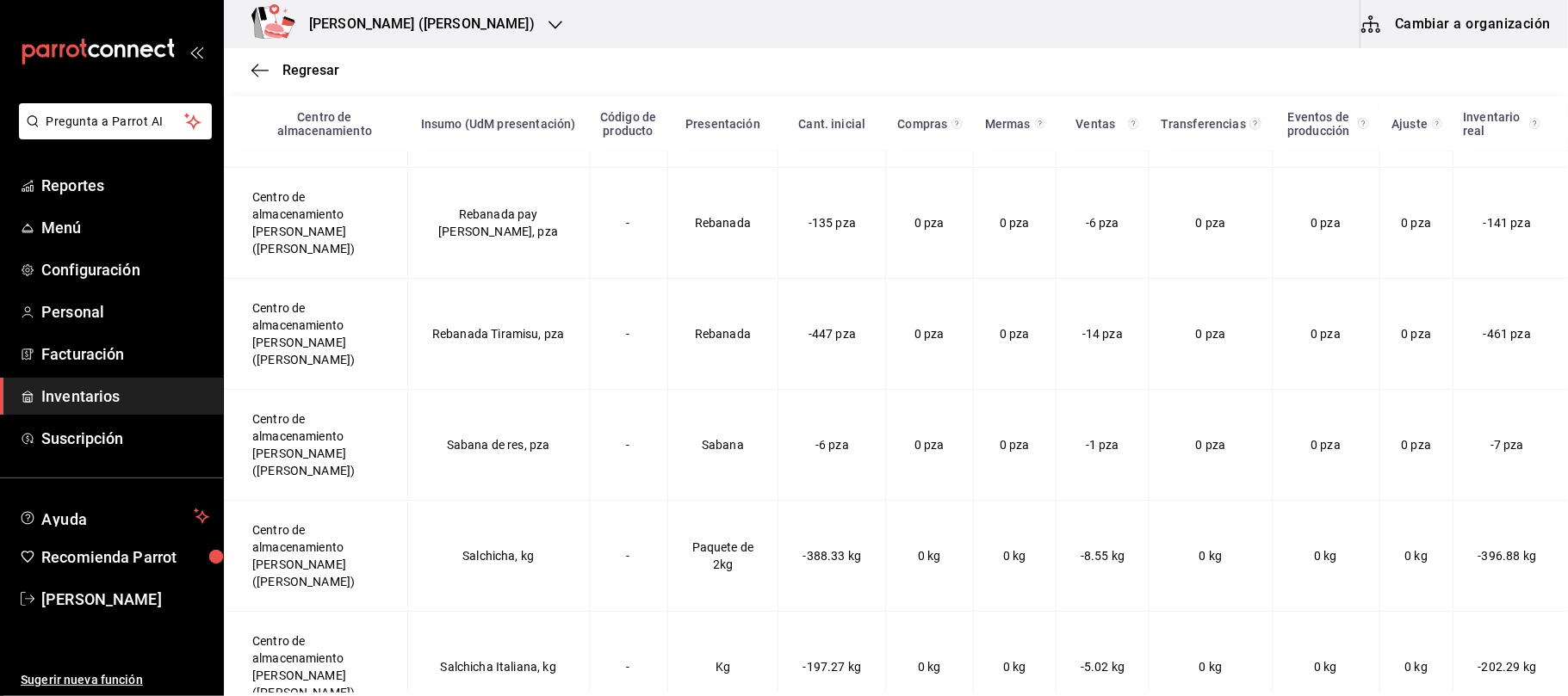
scroll to position [6244, 0]
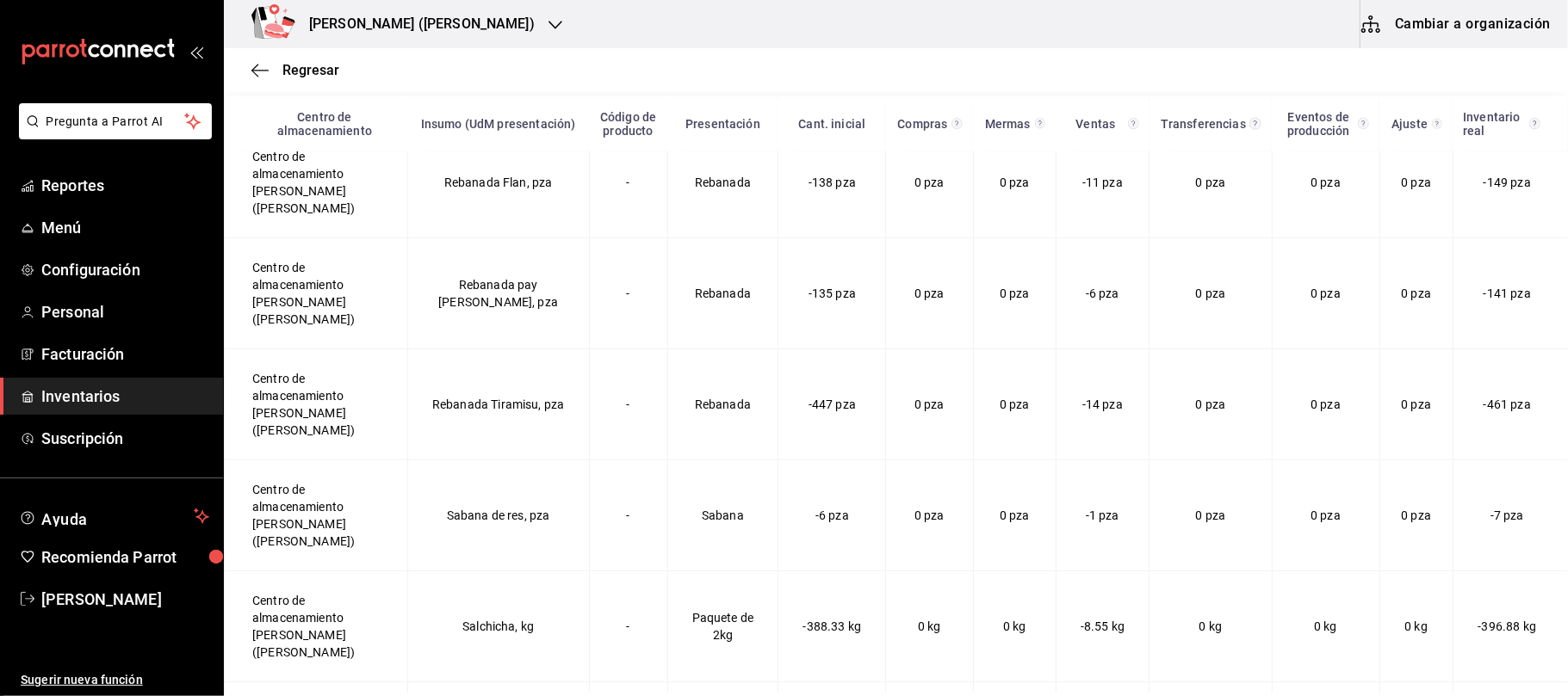
click at [434, 25] on div "[PERSON_NAME] ([PERSON_NAME])" at bounding box center [403, 24] width 332 height 48
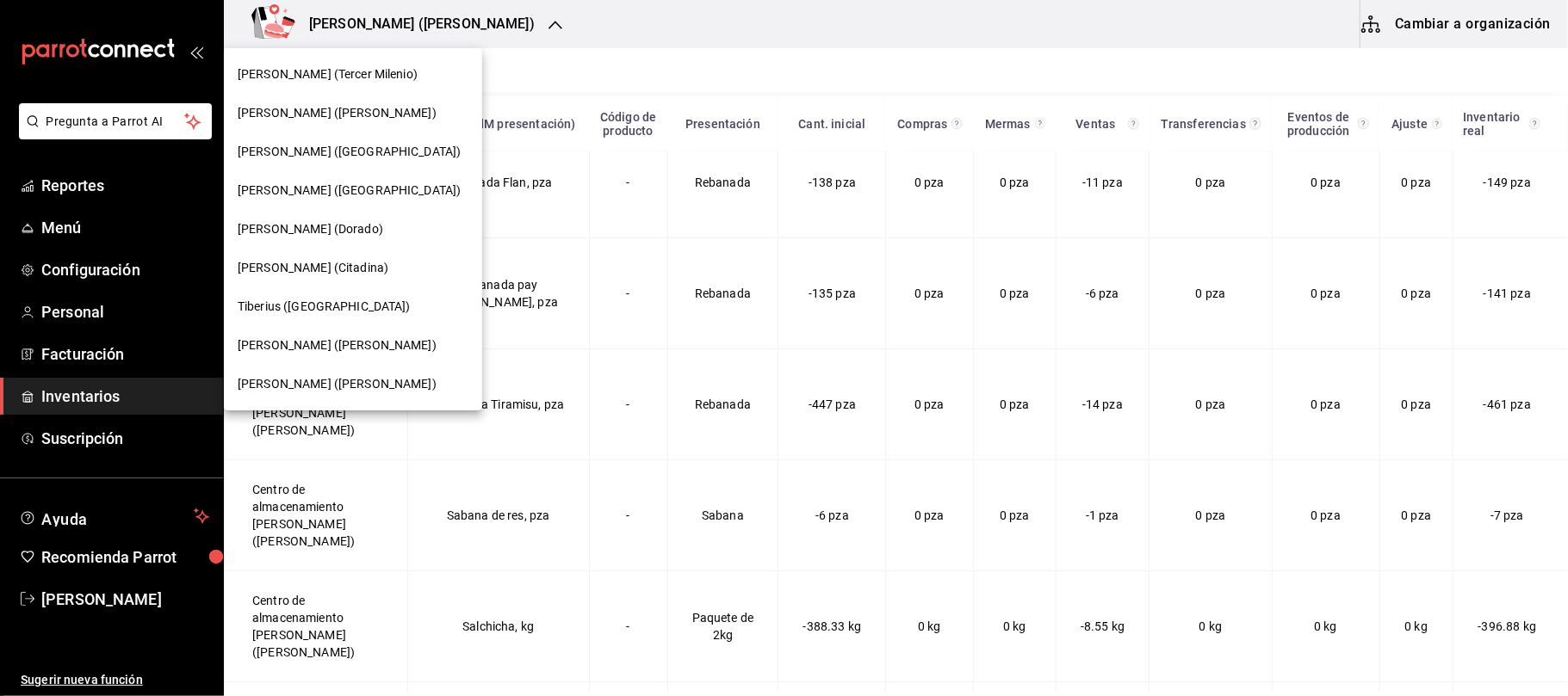
click at [571, 42] on div at bounding box center [784, 348] width 1568 height 696
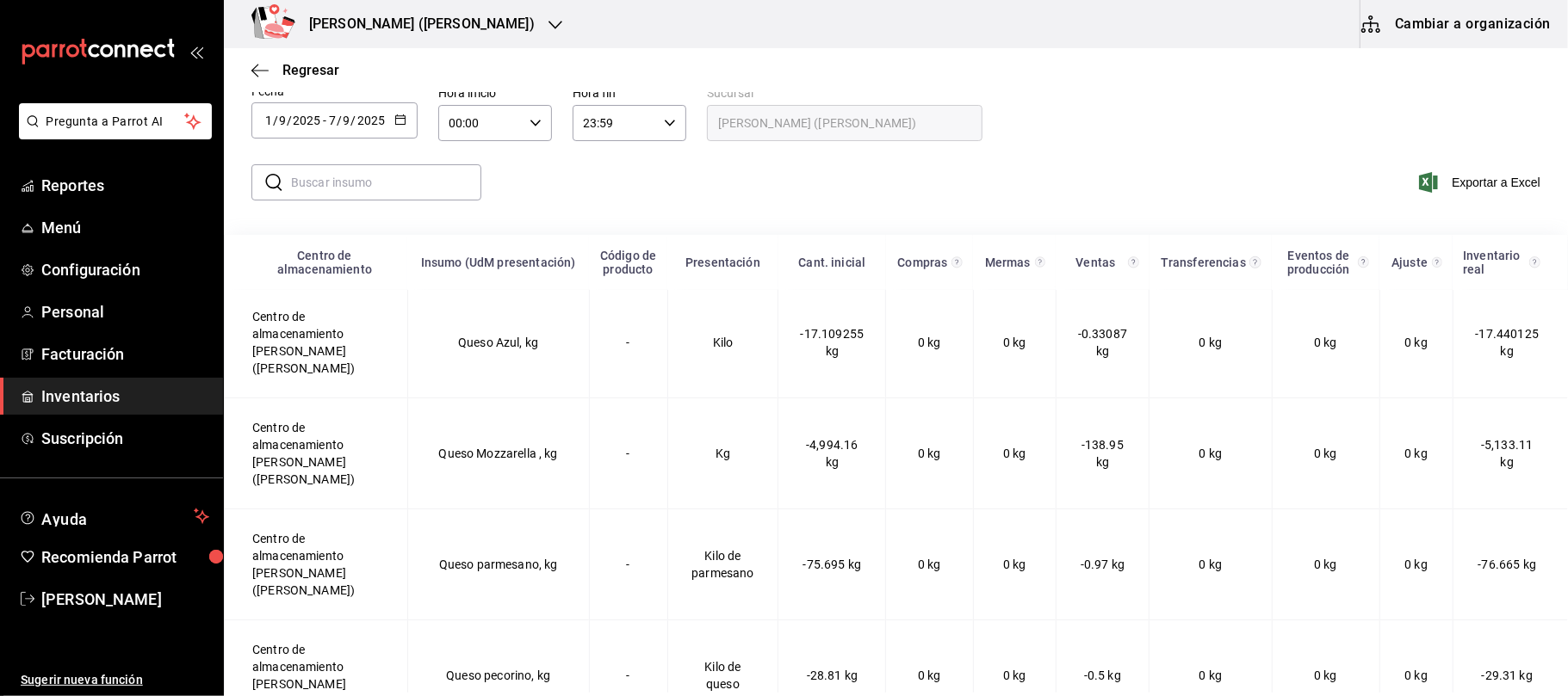
scroll to position [0, 0]
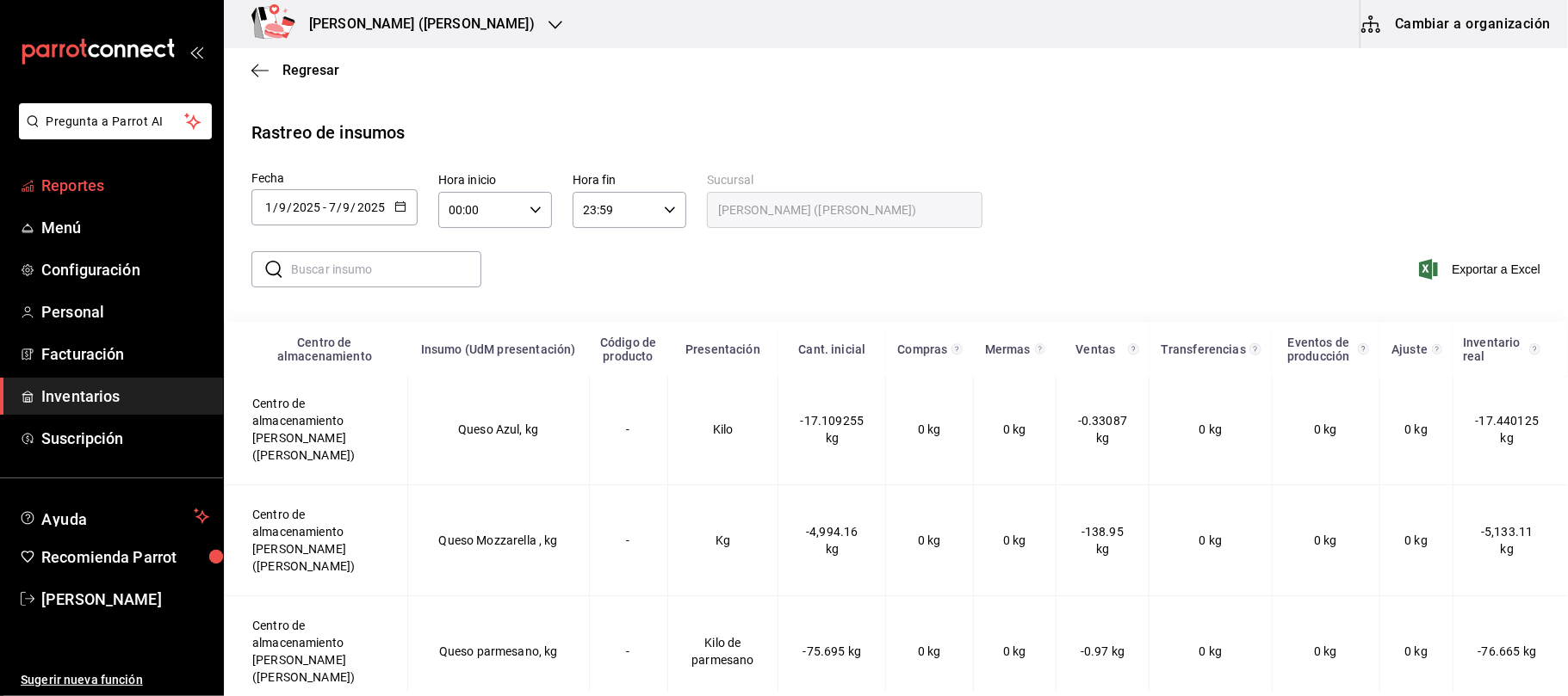
click at [96, 169] on link "Reportes" at bounding box center [111, 186] width 223 height 37
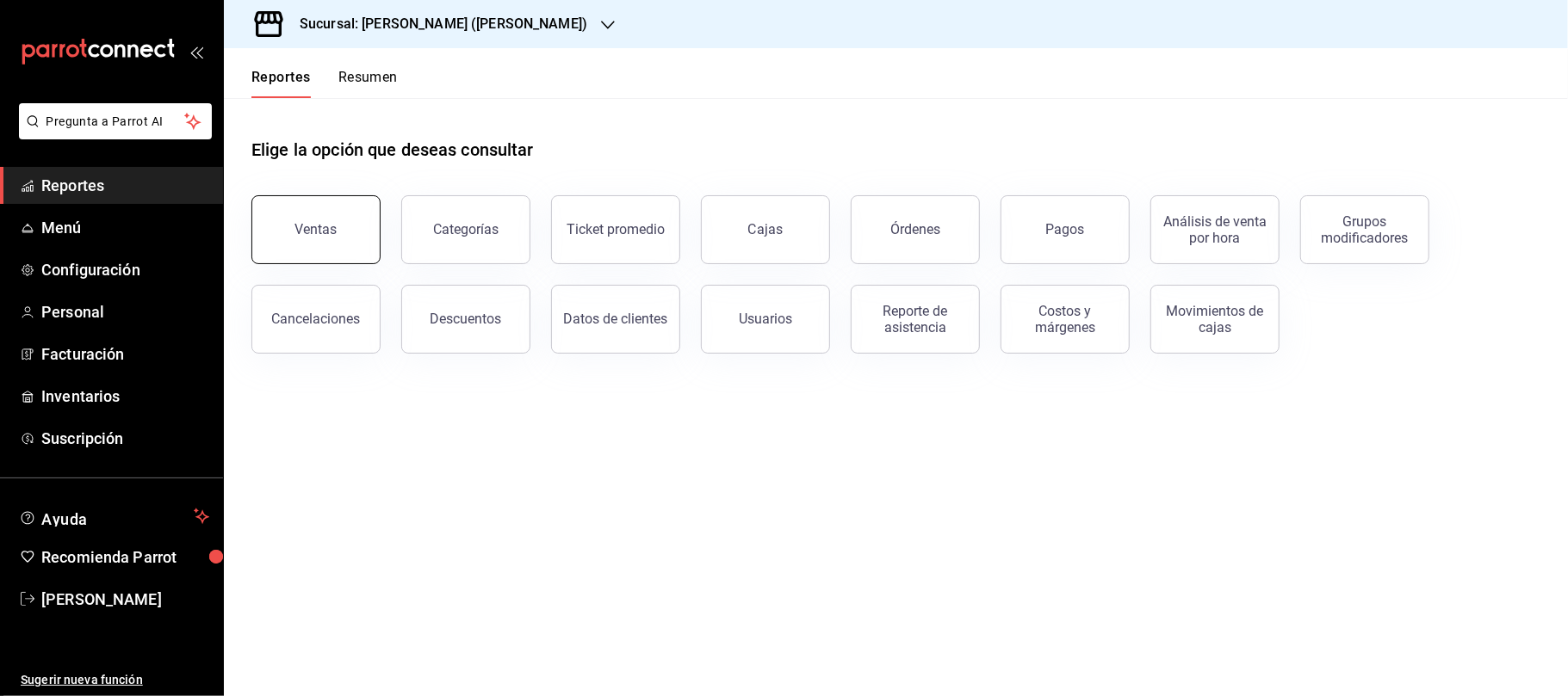
click at [335, 242] on button "Ventas" at bounding box center [316, 230] width 129 height 69
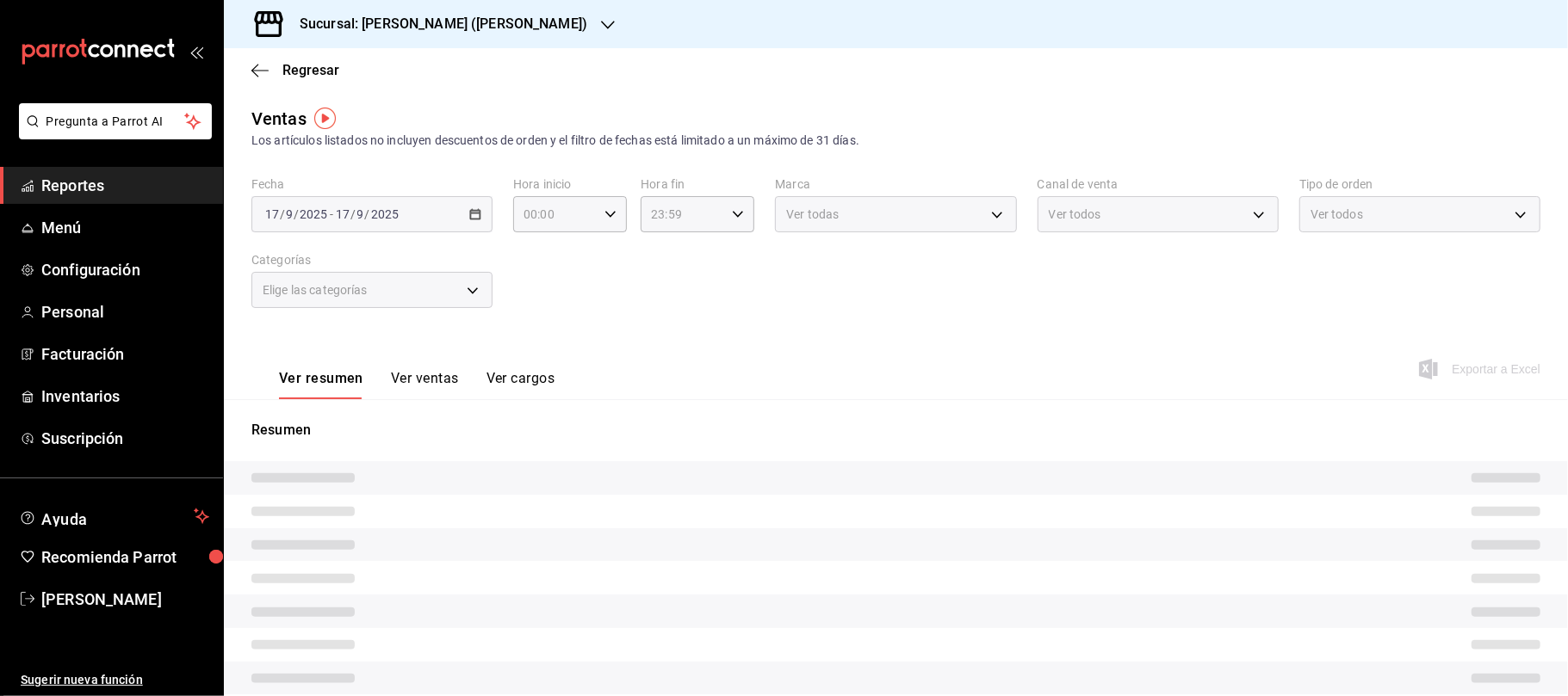
click at [459, 204] on div "[DATE] [DATE] - [DATE] [DATE]" at bounding box center [372, 214] width 241 height 36
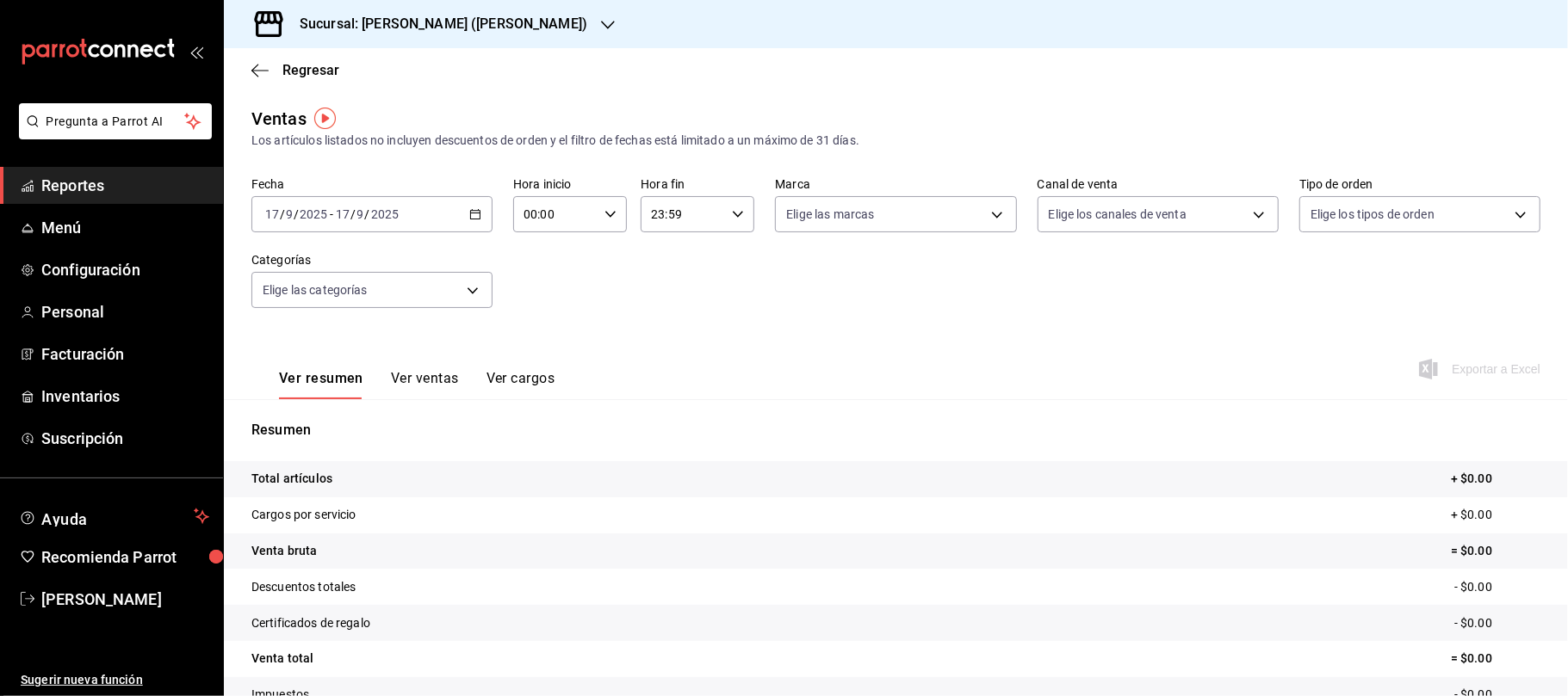
click at [475, 215] on icon "button" at bounding box center [475, 214] width 12 height 12
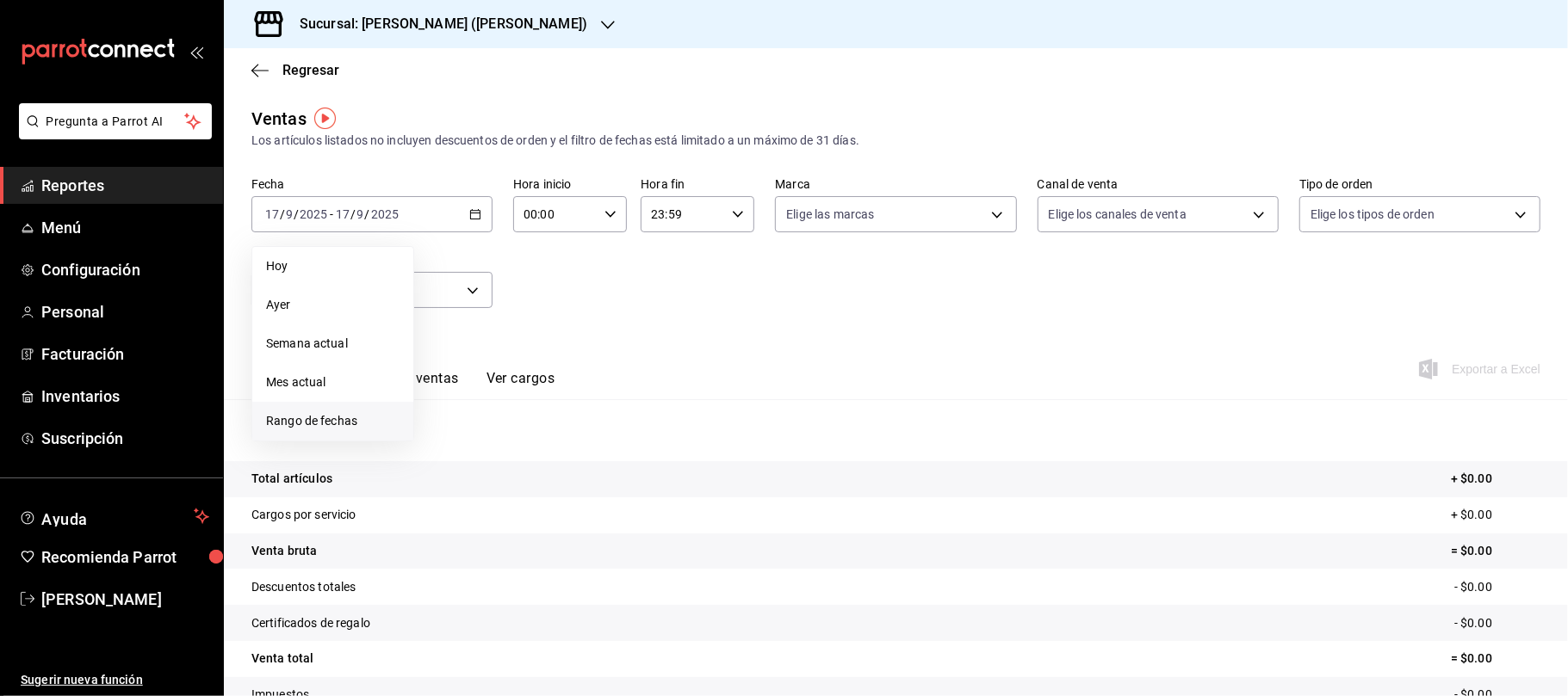
click at [370, 432] on li "Rango de fechas" at bounding box center [332, 421] width 161 height 38
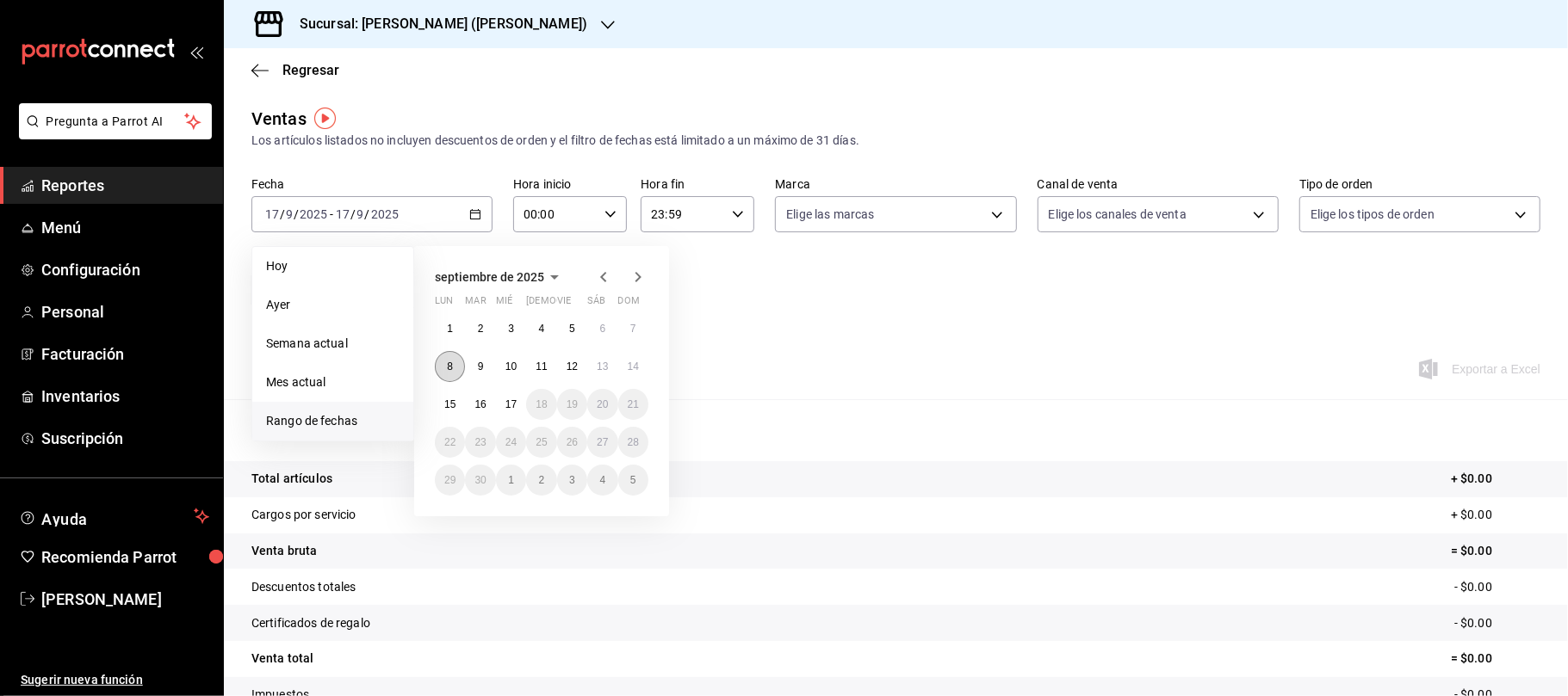
click at [449, 374] on button "8" at bounding box center [450, 367] width 30 height 31
click at [635, 374] on button "14" at bounding box center [633, 367] width 30 height 31
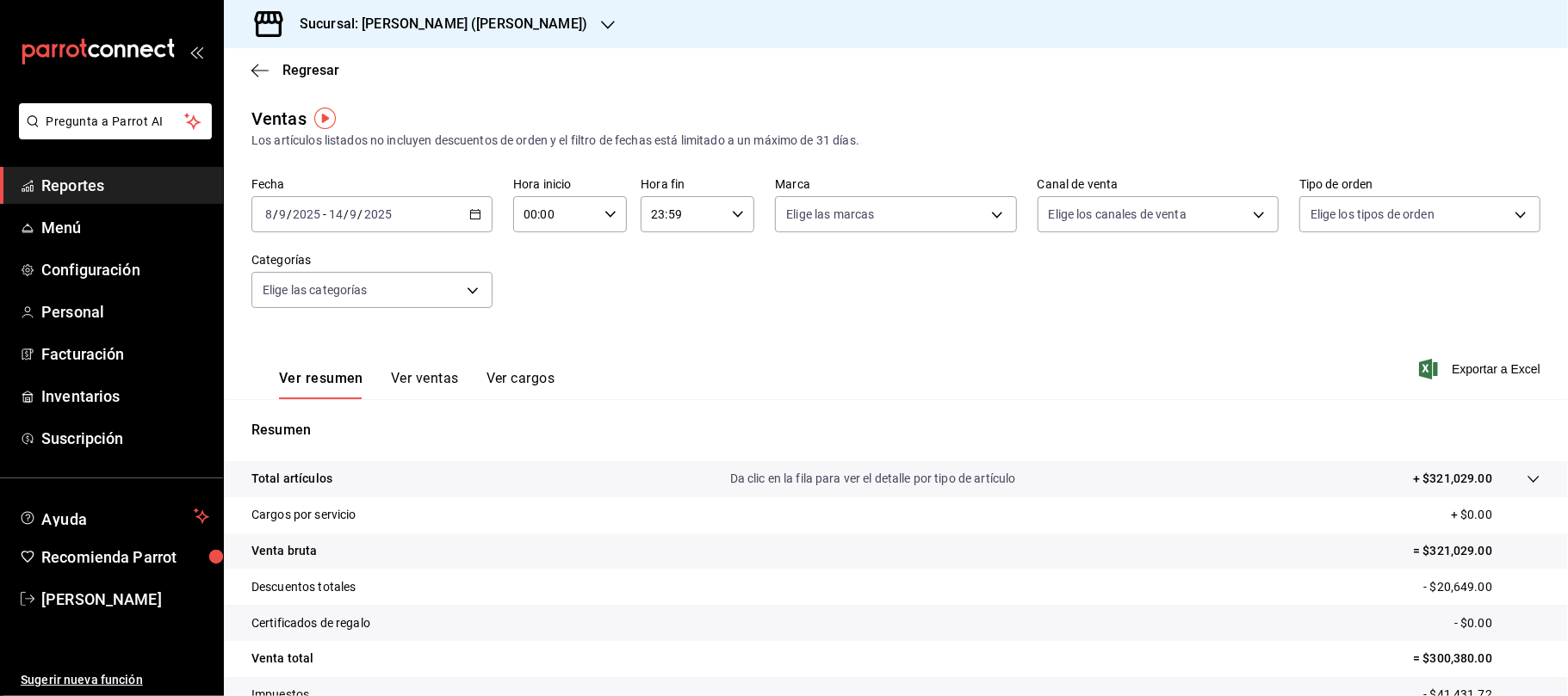
click at [601, 23] on icon "button" at bounding box center [608, 25] width 14 height 14
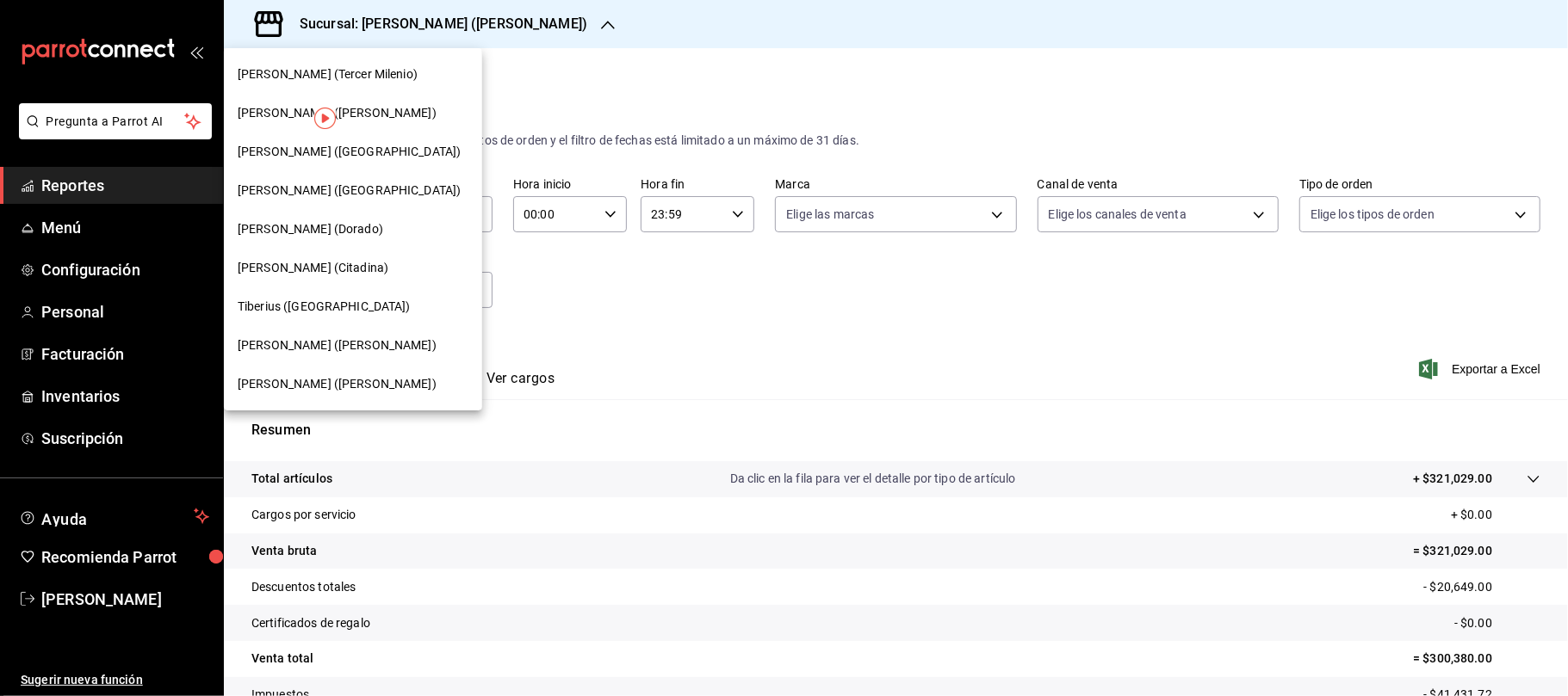
click at [366, 69] on span "[PERSON_NAME] (Tercer Milenio)" at bounding box center [328, 75] width 180 height 18
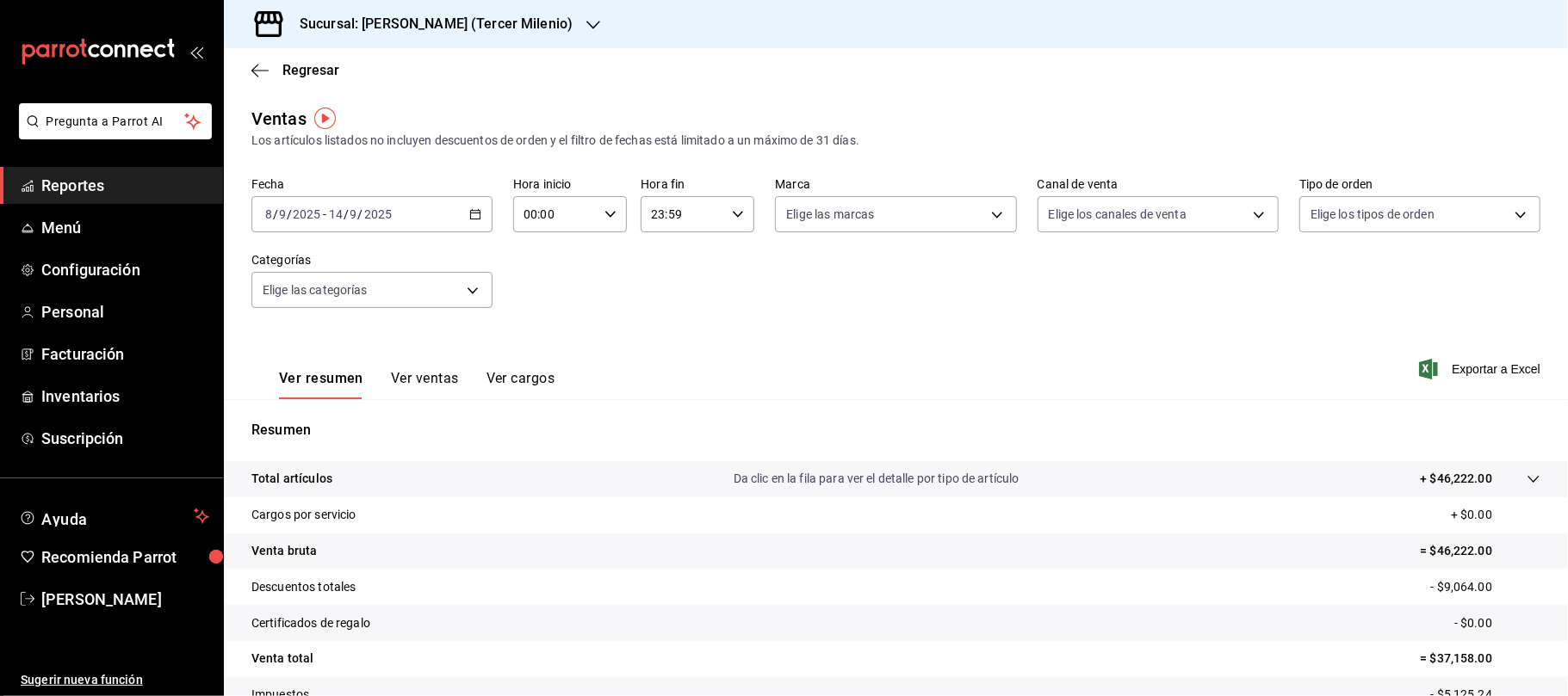
click at [508, 41] on div "Sucursal: [PERSON_NAME] (Tercer Milenio)" at bounding box center [423, 24] width 370 height 48
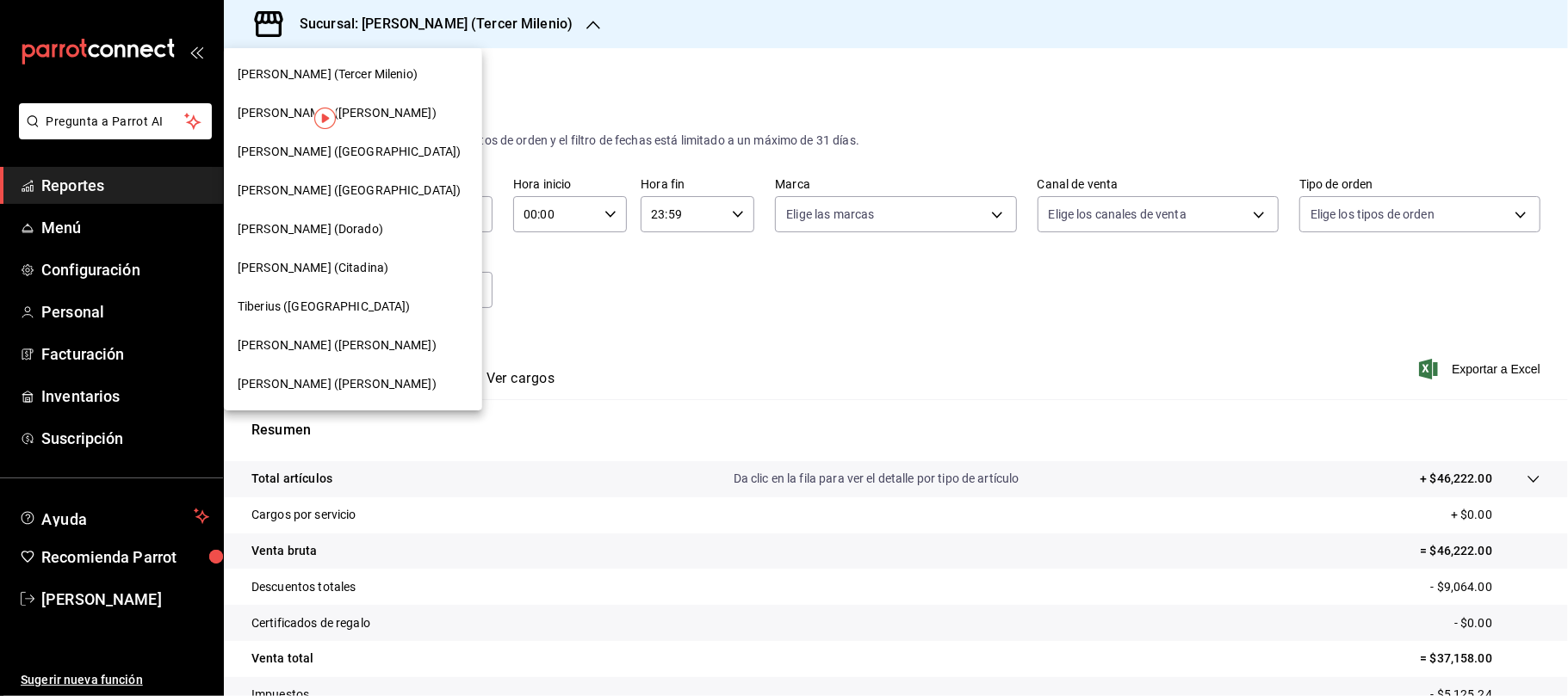
click at [318, 155] on span "[PERSON_NAME] ([GEOGRAPHIC_DATA])" at bounding box center [349, 151] width 223 height 18
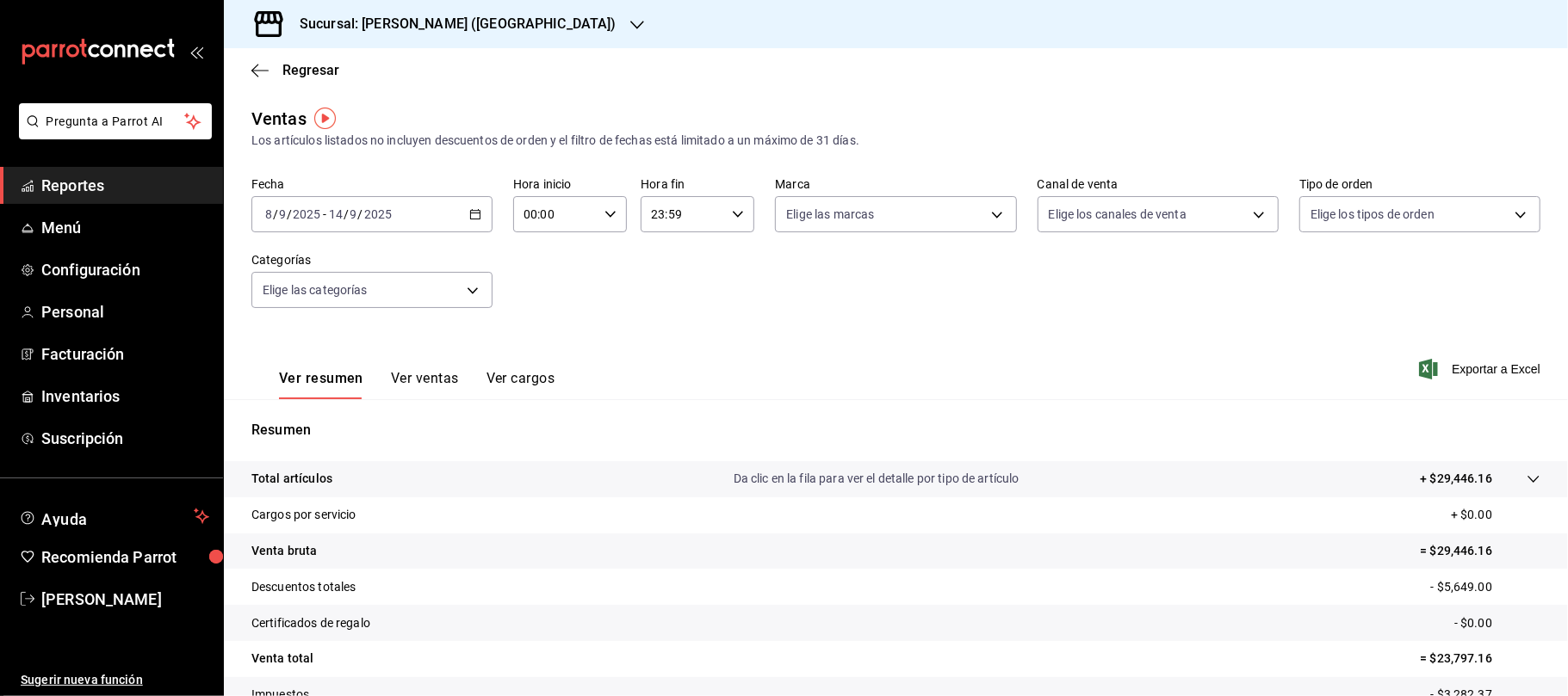
click at [450, 29] on h3 "Sucursal: [PERSON_NAME] ([GEOGRAPHIC_DATA])" at bounding box center [452, 24] width 331 height 21
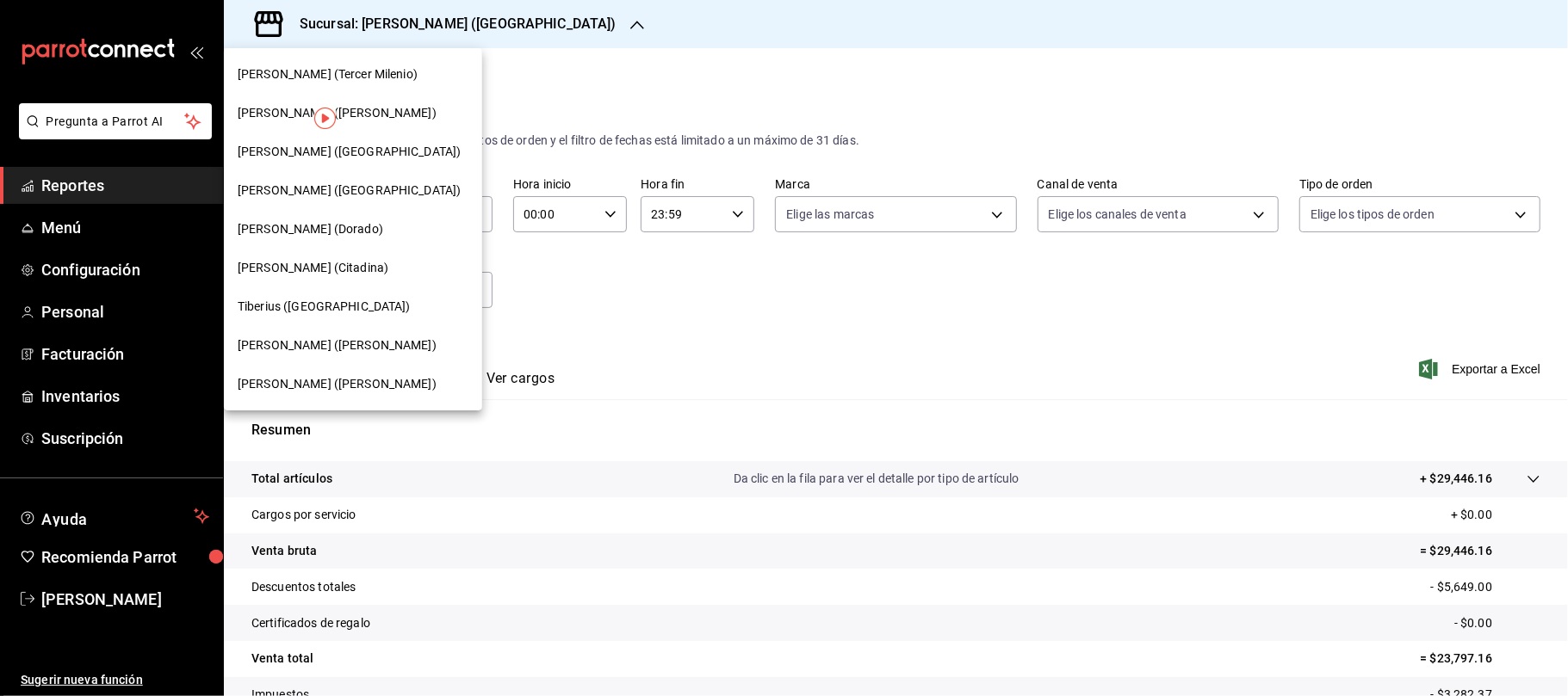
click at [345, 197] on span "[PERSON_NAME] ([GEOGRAPHIC_DATA])" at bounding box center [349, 191] width 223 height 18
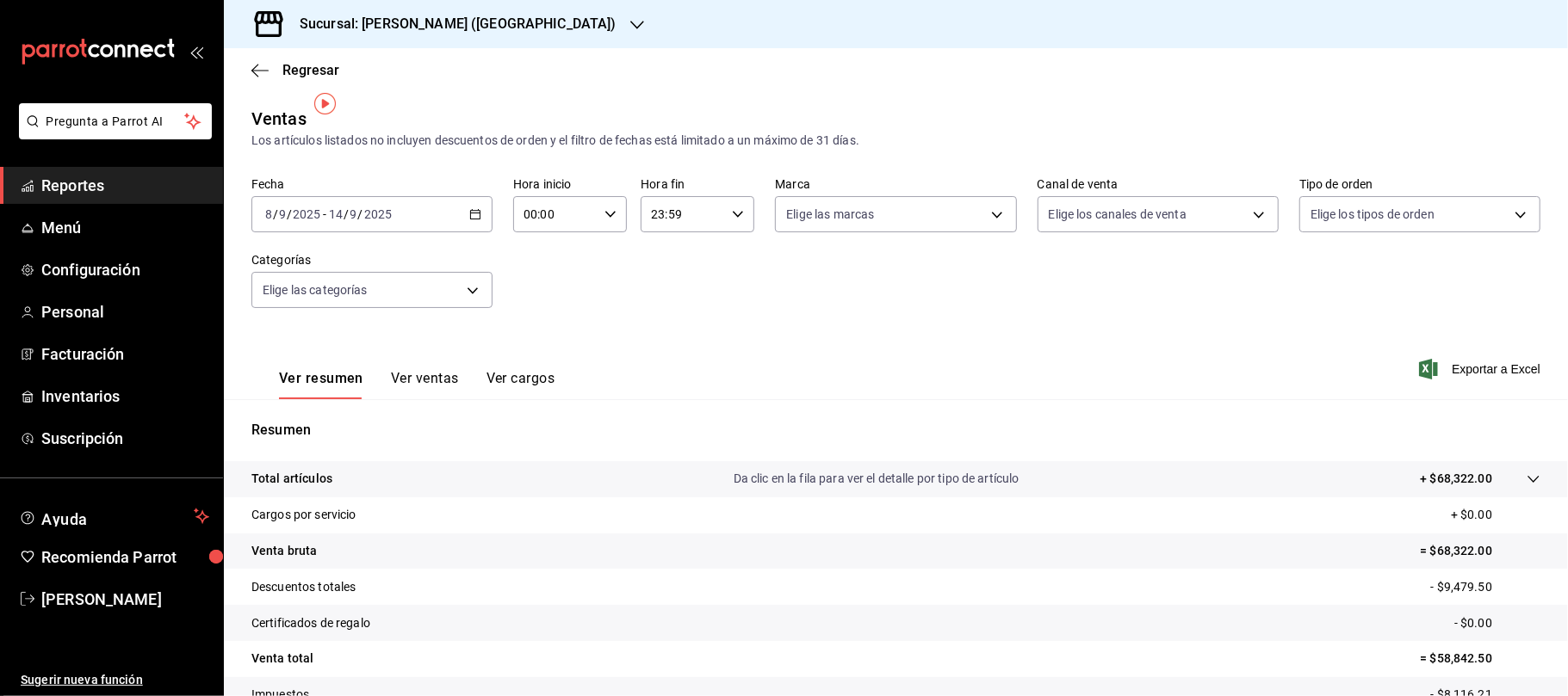
scroll to position [114, 0]
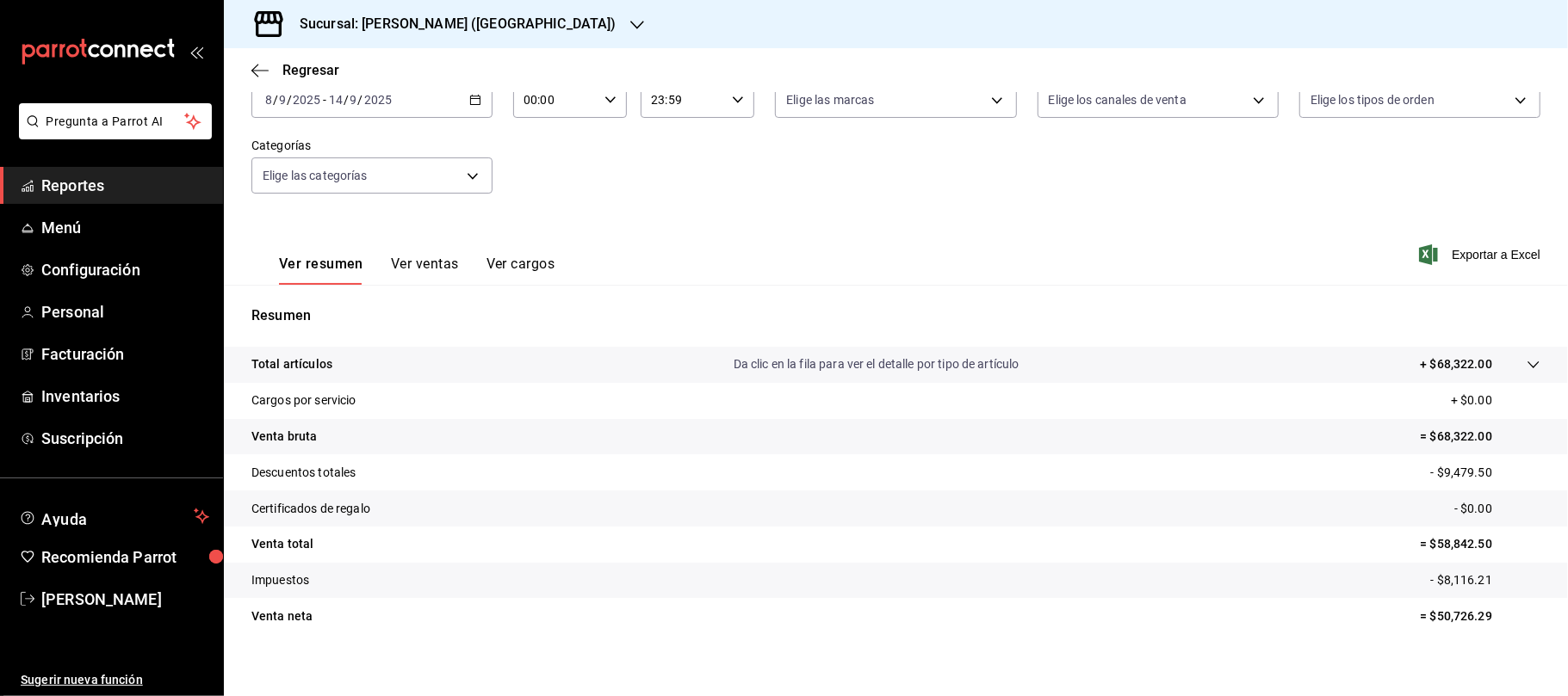
click at [500, 28] on h3 "Sucursal: [PERSON_NAME] ([GEOGRAPHIC_DATA])" at bounding box center [452, 24] width 331 height 21
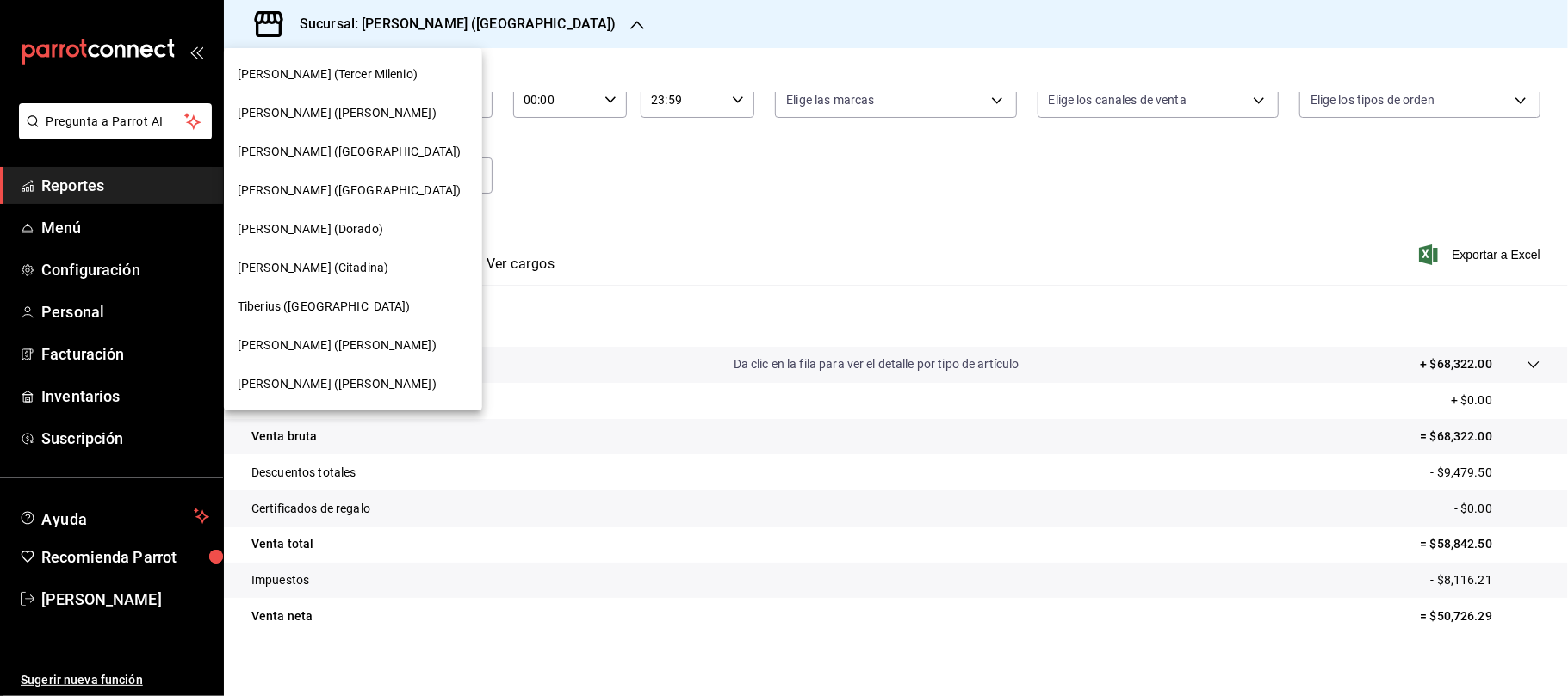
click at [328, 303] on span "Tiberius ([GEOGRAPHIC_DATA])" at bounding box center [325, 307] width 173 height 18
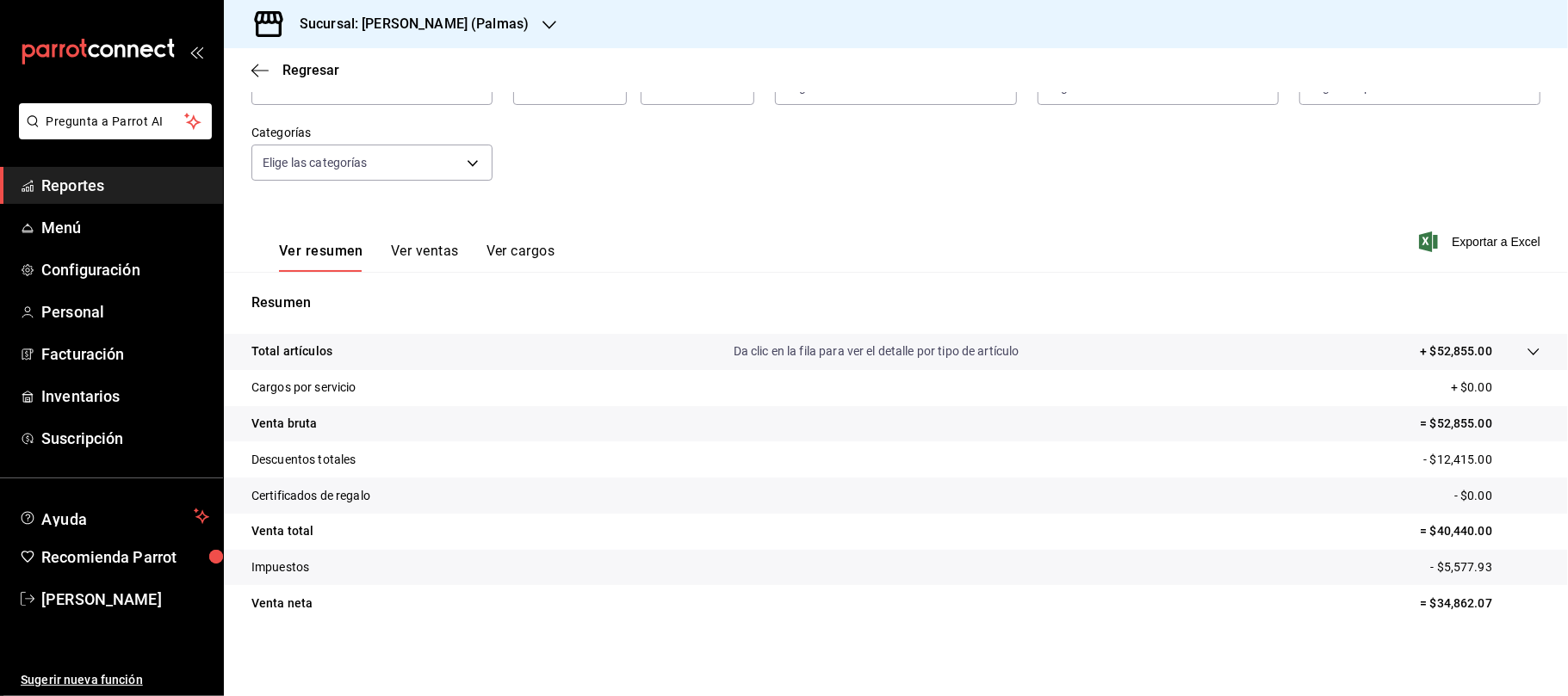
scroll to position [128, 0]
click at [483, 22] on div "Sucursal: [PERSON_NAME] (Palmas)" at bounding box center [400, 24] width 326 height 48
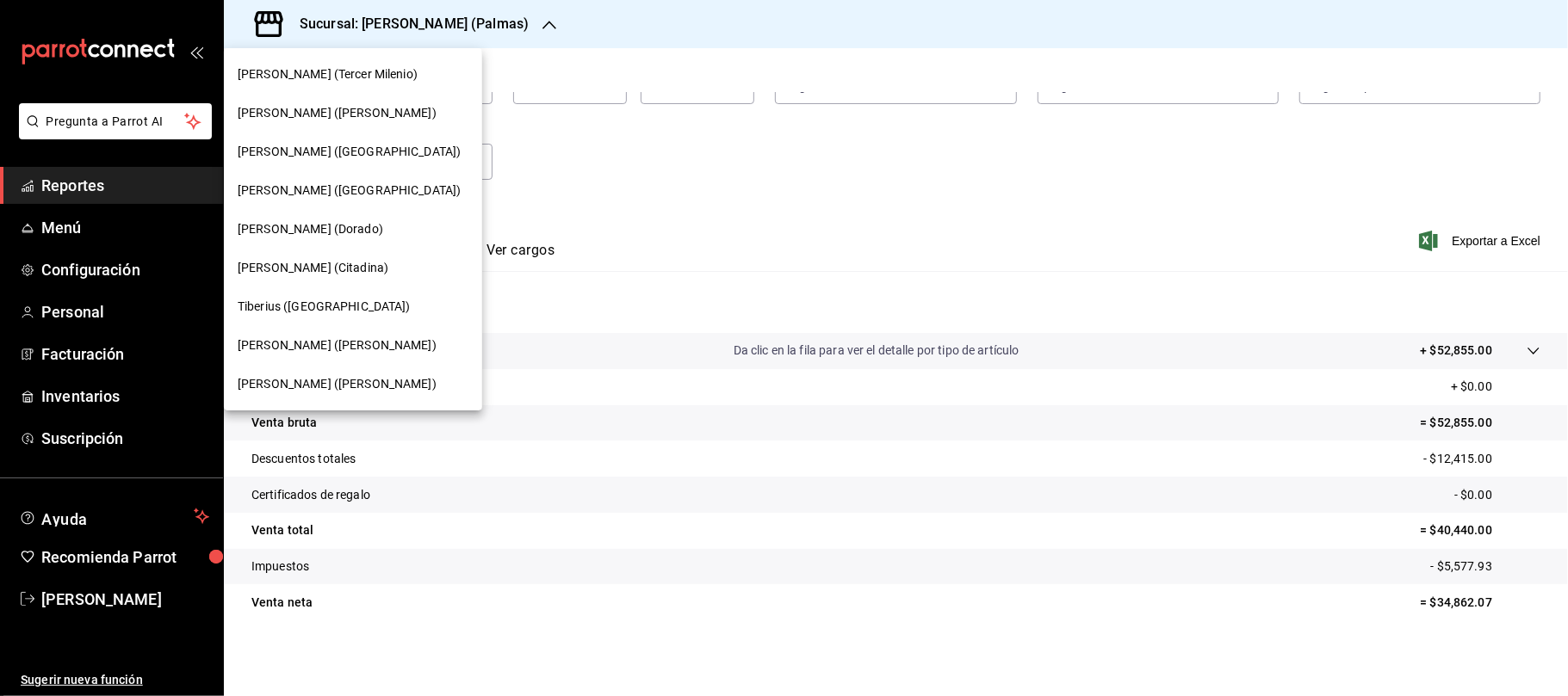
click at [351, 390] on div "[PERSON_NAME] ([PERSON_NAME])" at bounding box center [353, 384] width 231 height 18
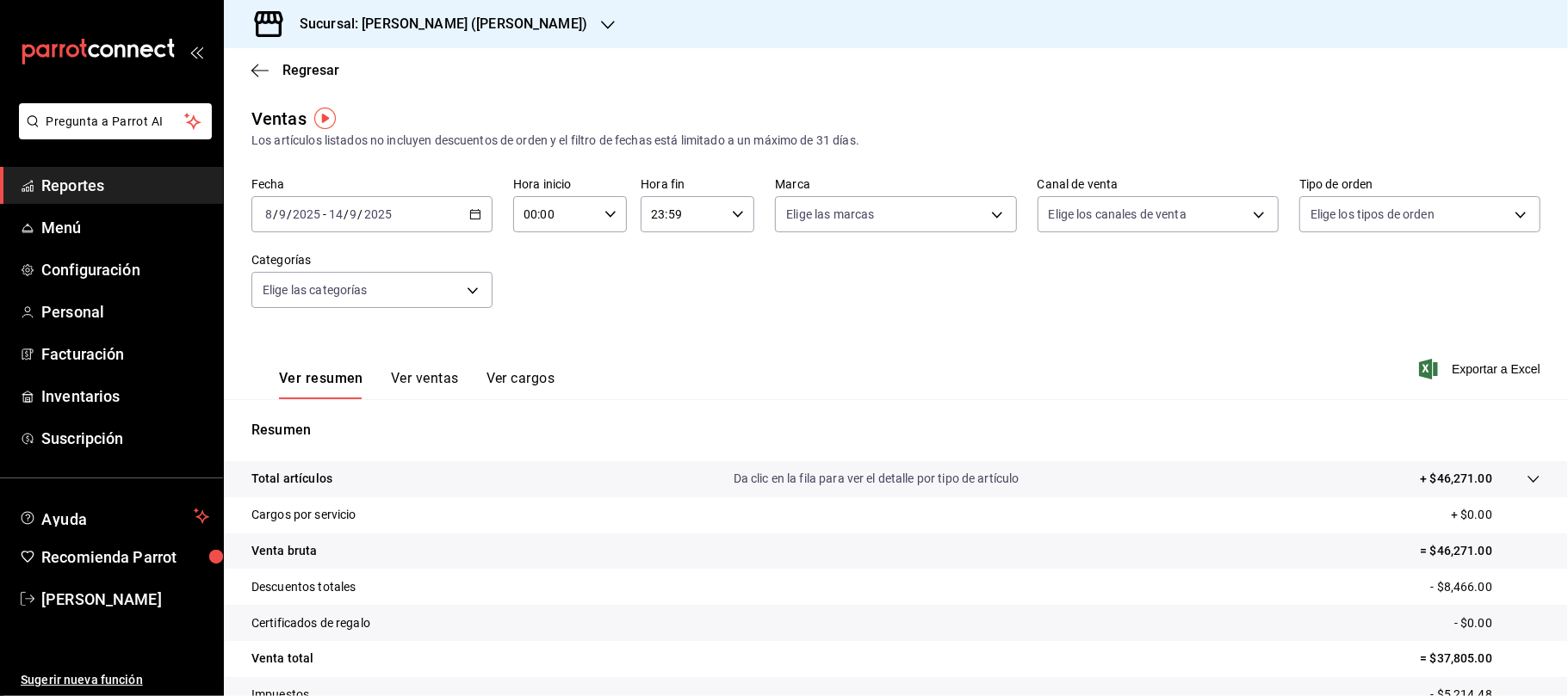
click at [473, 8] on div "Sucursal: [PERSON_NAME] ([PERSON_NAME])" at bounding box center [430, 24] width 384 height 48
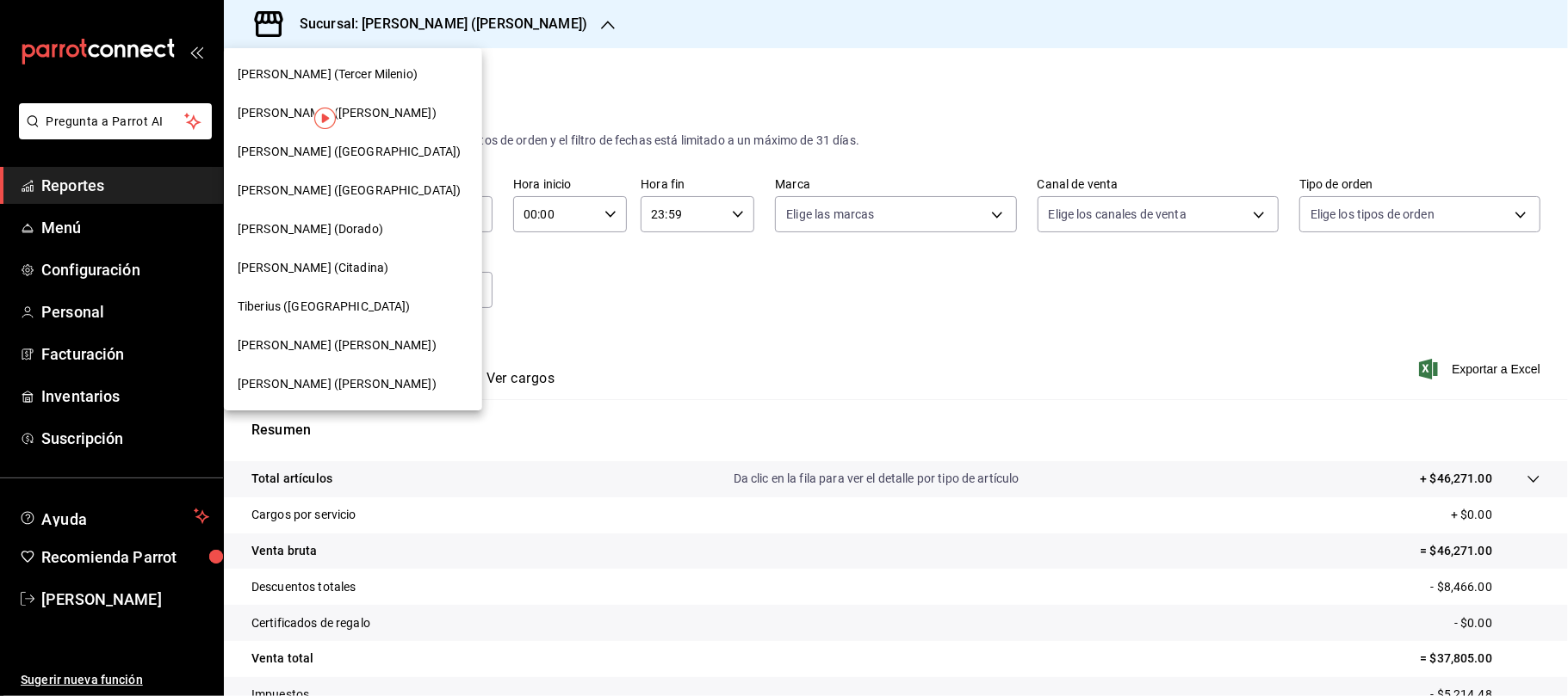
click at [358, 78] on span "[PERSON_NAME] (Tercer Milenio)" at bounding box center [328, 75] width 180 height 18
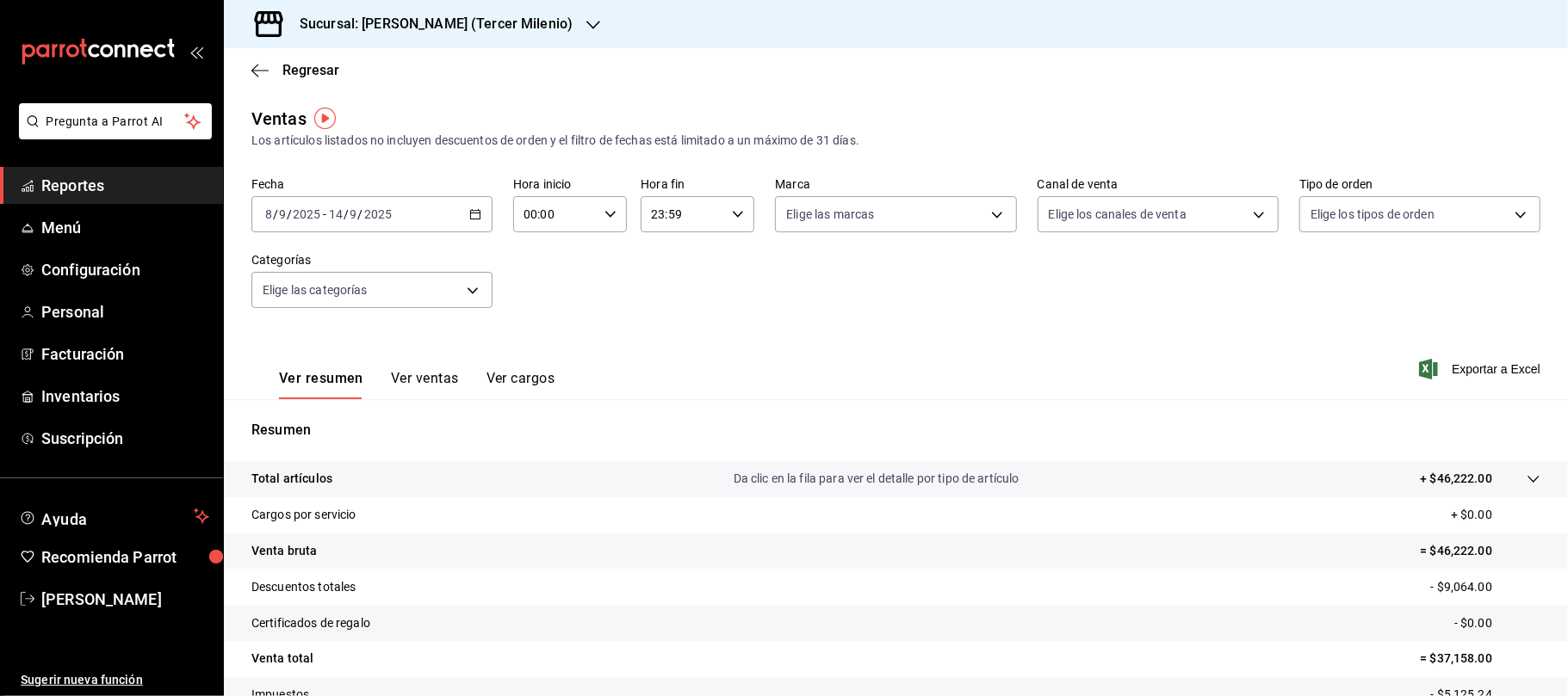
click at [472, 218] on \(Stroke\) "button" at bounding box center [475, 215] width 11 height 10
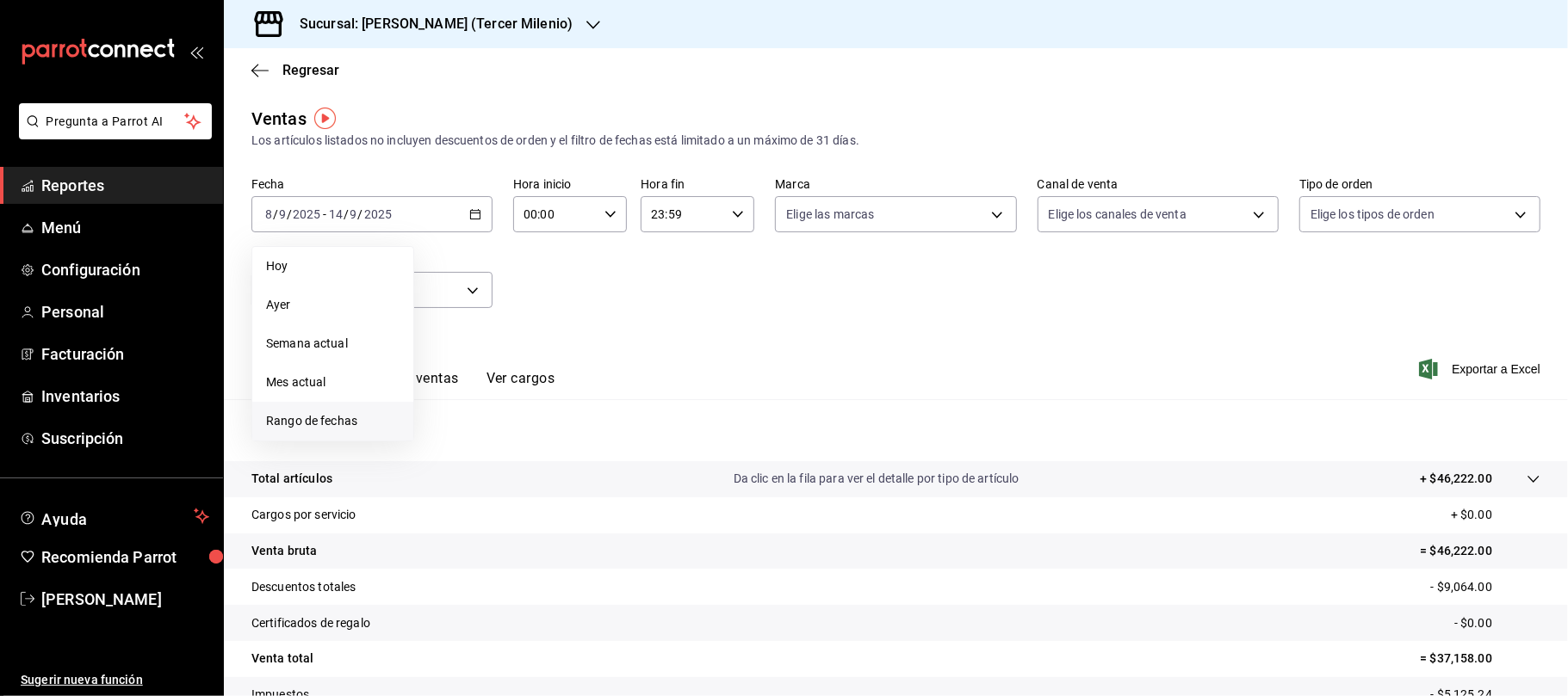
click at [353, 432] on li "Rango de fechas" at bounding box center [332, 421] width 161 height 38
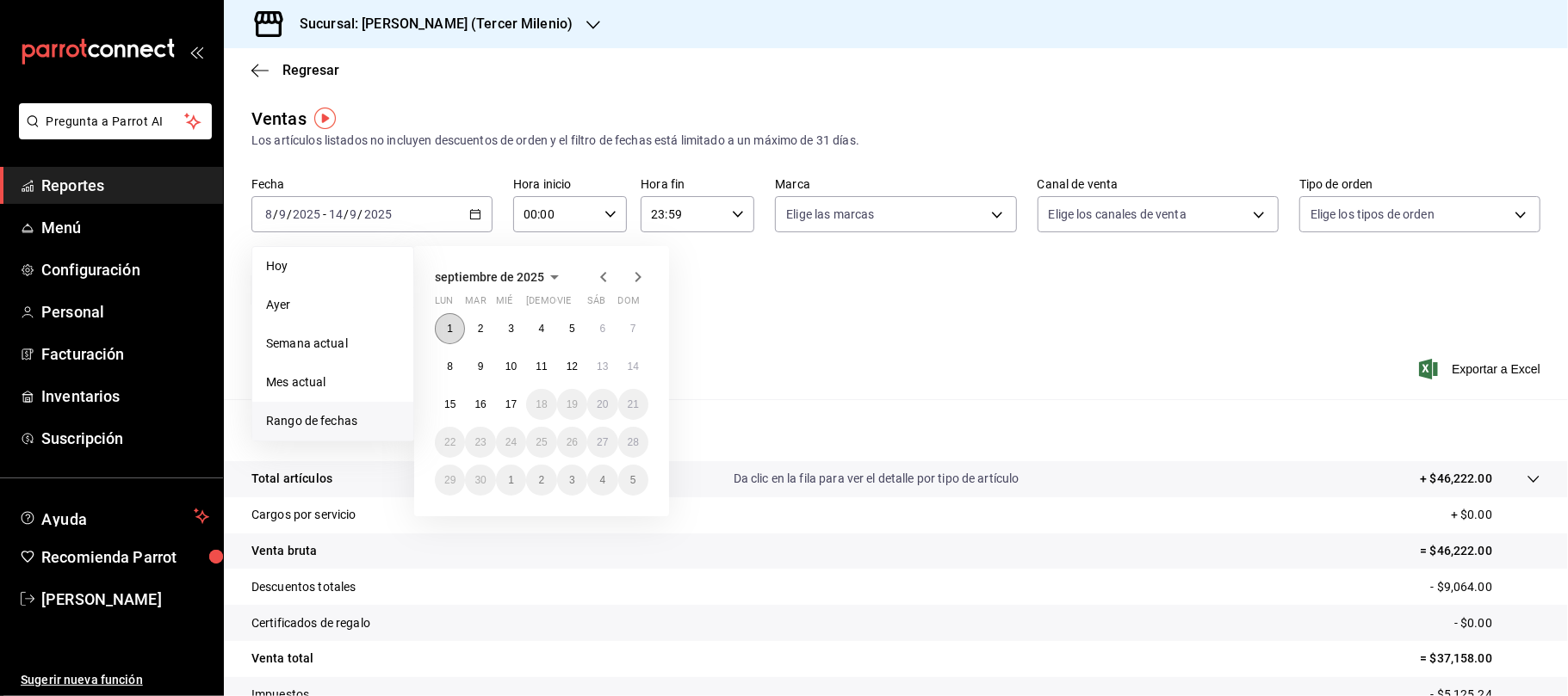
click at [449, 330] on abbr "1" at bounding box center [450, 328] width 6 height 12
click at [638, 328] on button "7" at bounding box center [633, 329] width 30 height 31
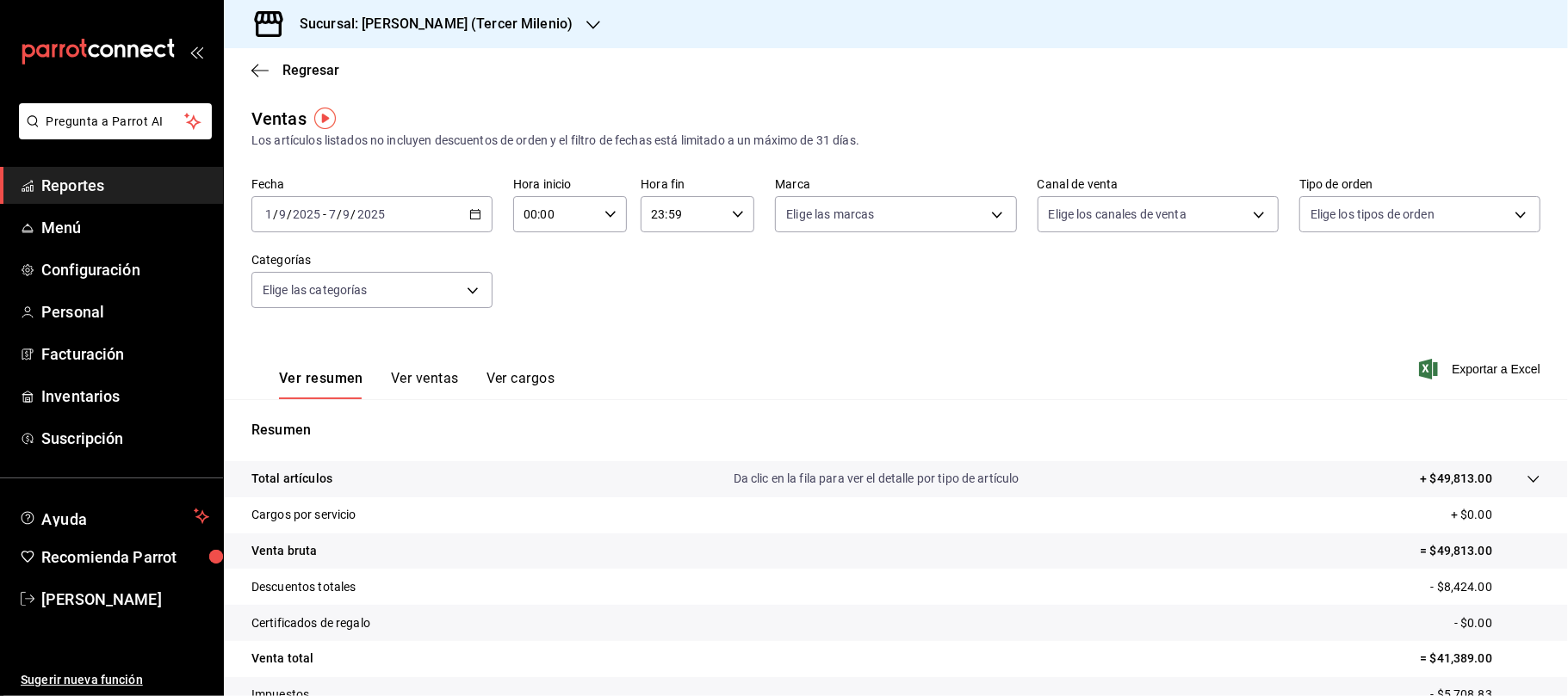
click at [501, 28] on h3 "Sucursal: [PERSON_NAME] (Tercer Milenio)" at bounding box center [430, 24] width 287 height 21
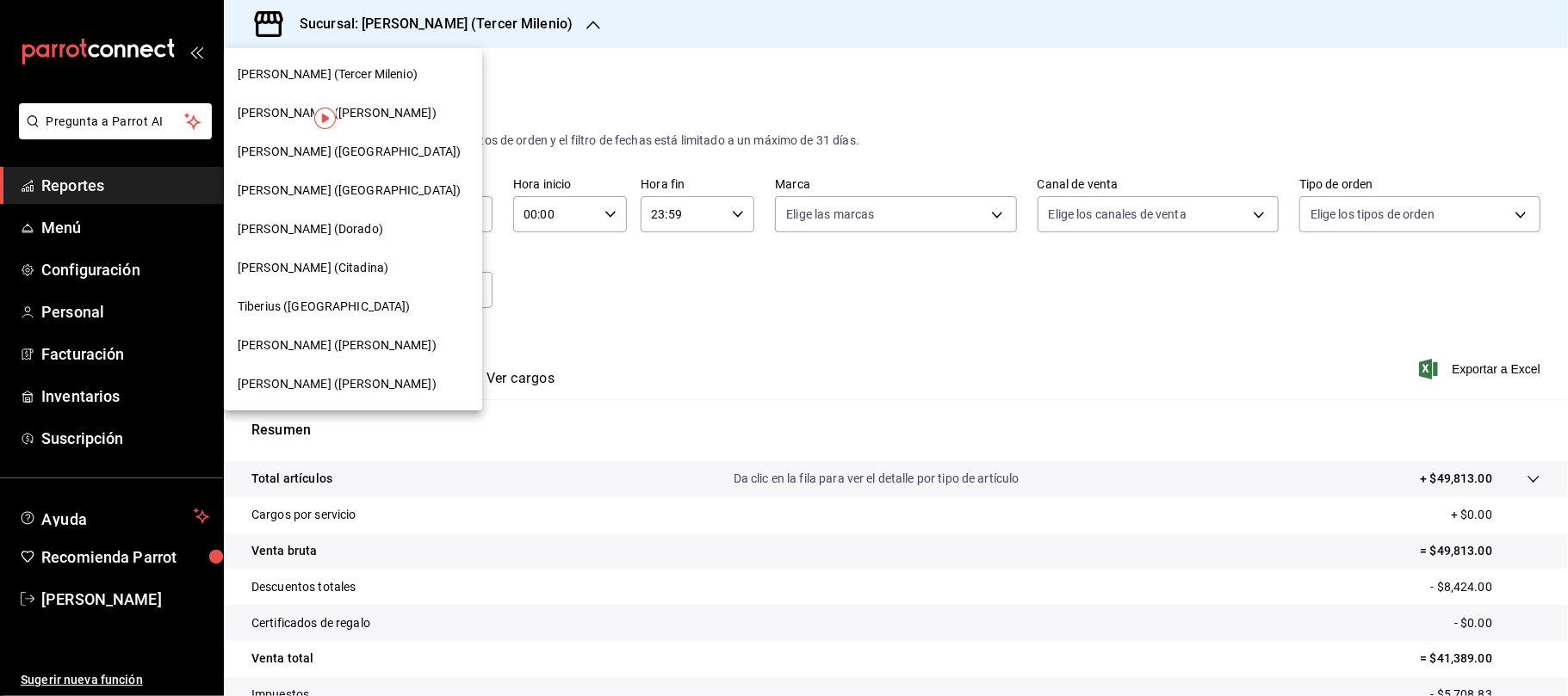
click at [335, 153] on div "[PERSON_NAME] ([GEOGRAPHIC_DATA])" at bounding box center [353, 151] width 231 height 18
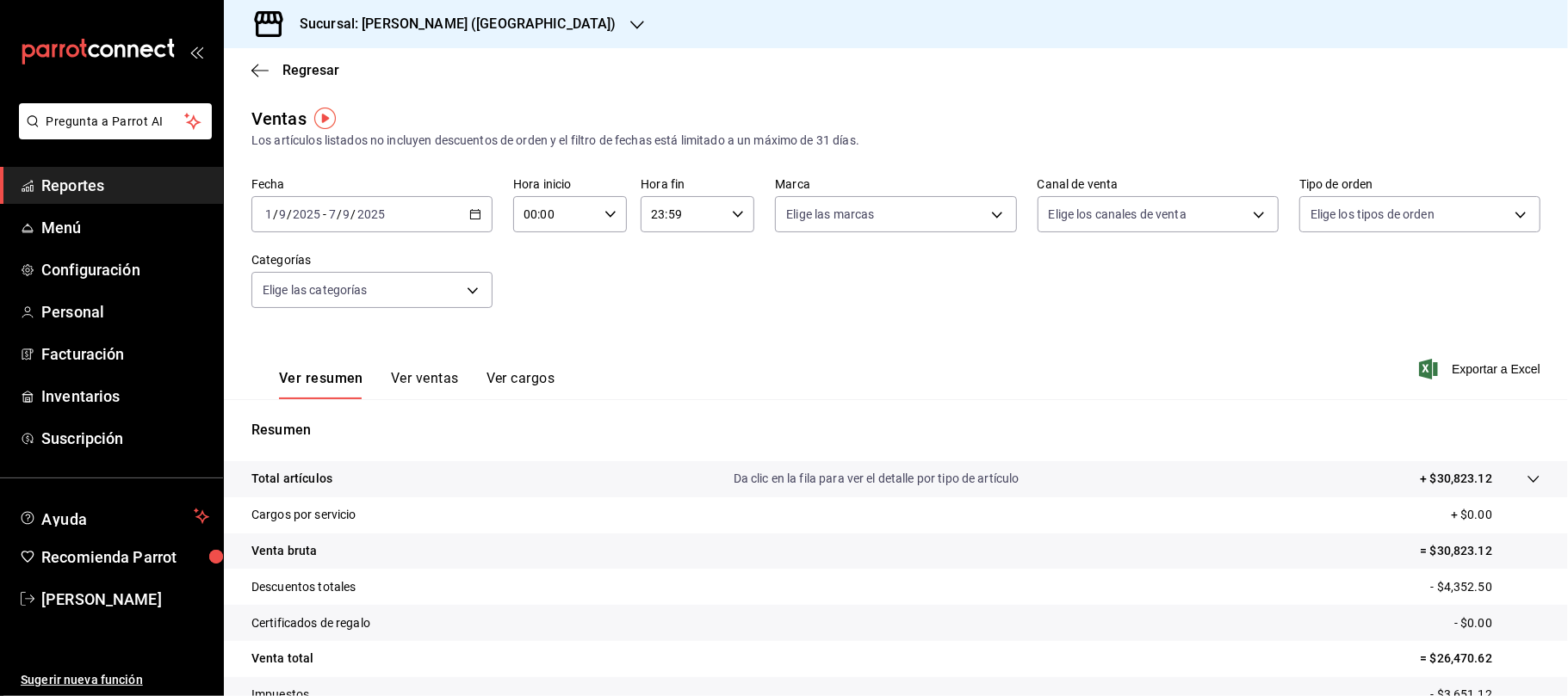
click at [462, 39] on div "Sucursal: [PERSON_NAME] ([GEOGRAPHIC_DATA])" at bounding box center [445, 24] width 413 height 48
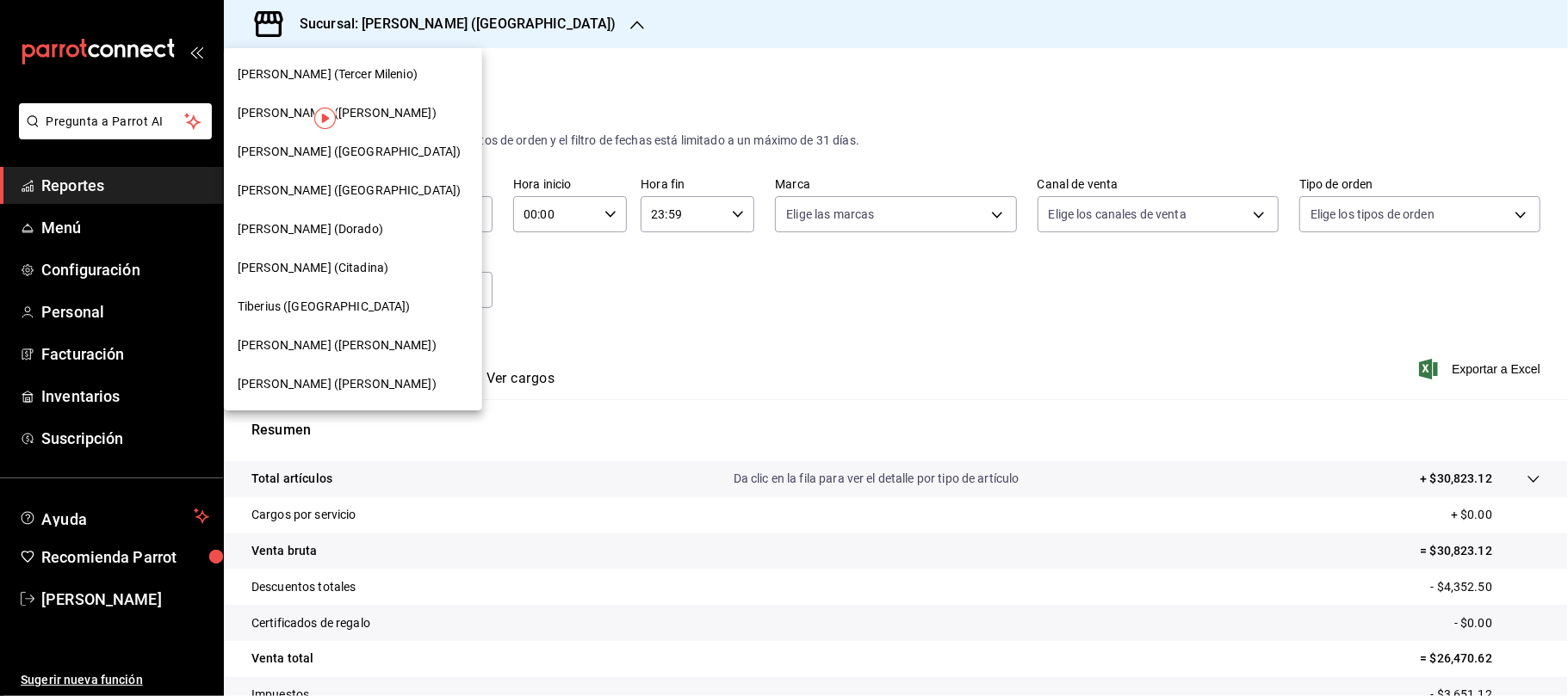
click at [335, 195] on span "[PERSON_NAME] ([GEOGRAPHIC_DATA])" at bounding box center [349, 191] width 223 height 18
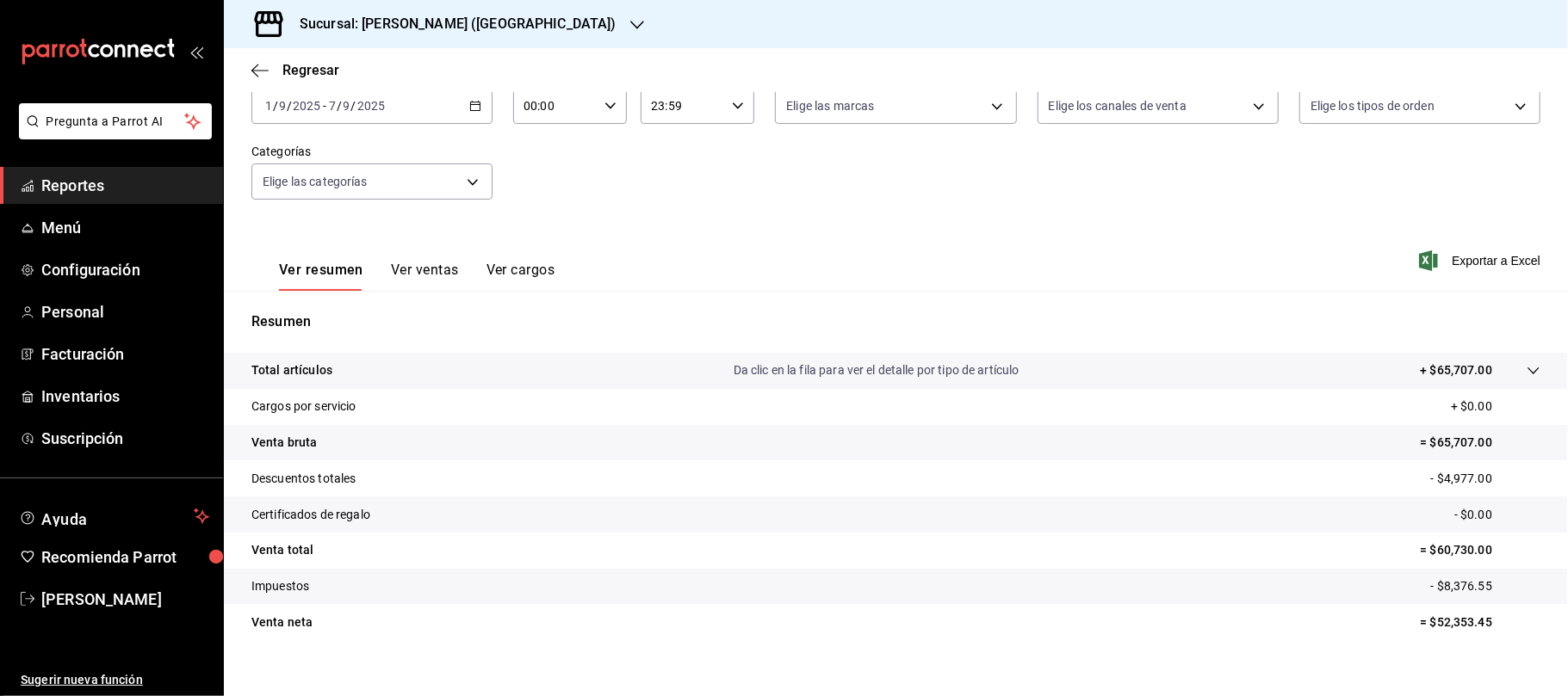
scroll to position [114, 0]
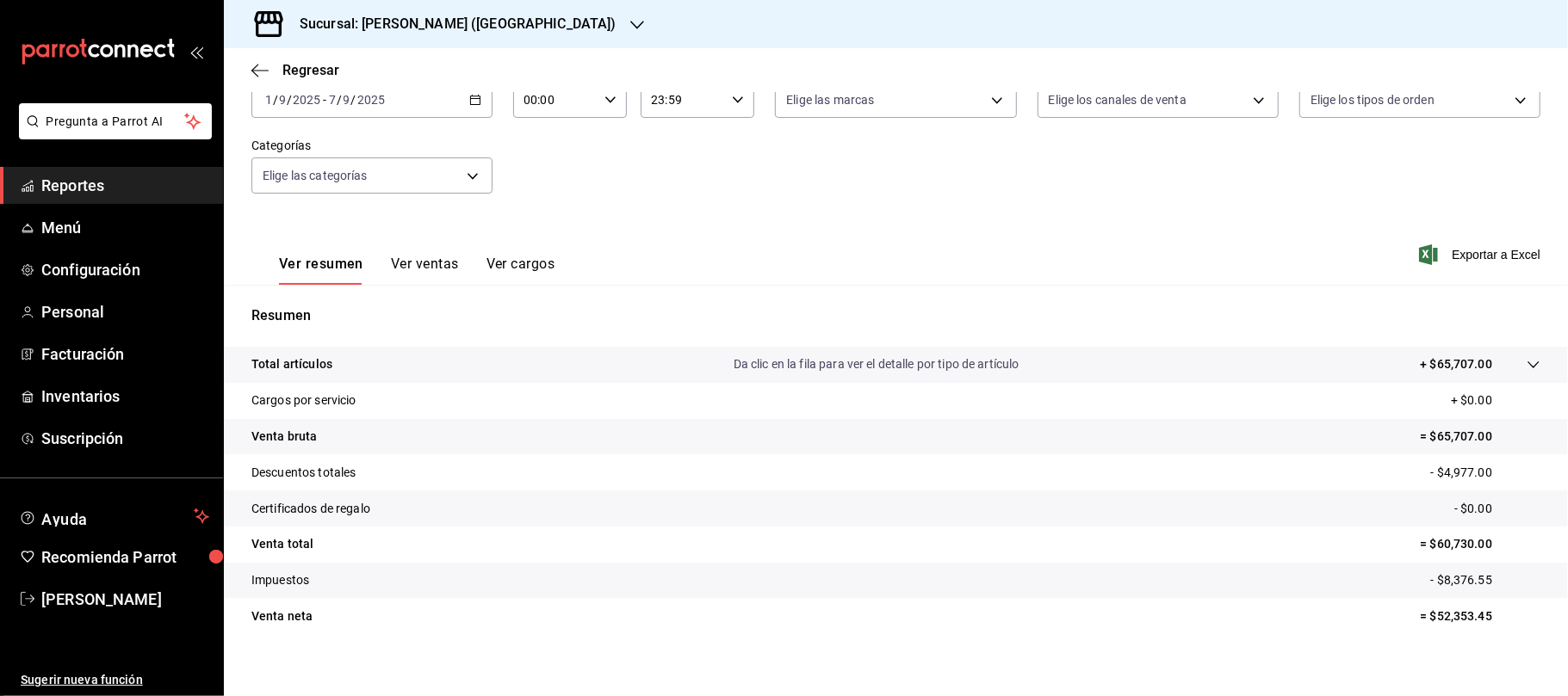
click at [511, 23] on div "Sucursal: [PERSON_NAME] ([GEOGRAPHIC_DATA])" at bounding box center [445, 24] width 413 height 48
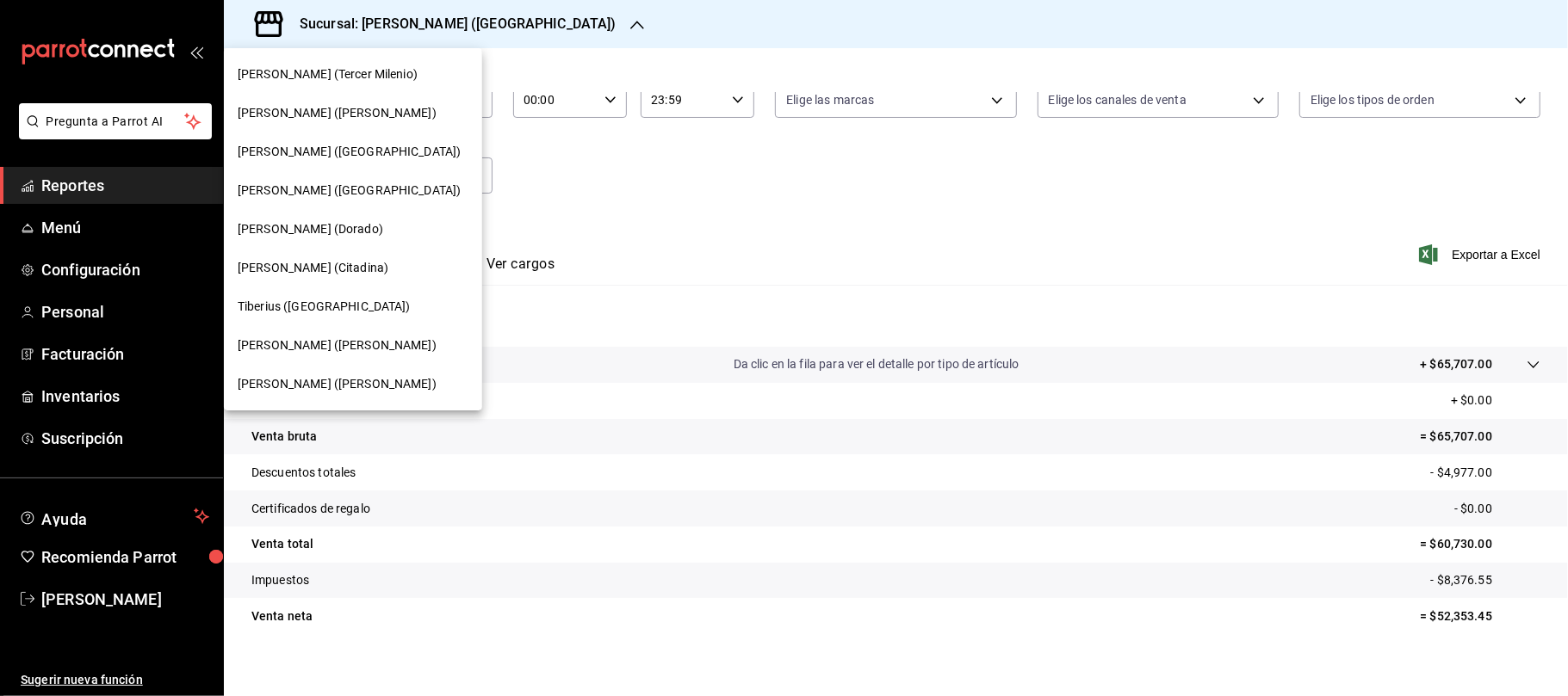
click at [344, 296] on div "Tiberius ([GEOGRAPHIC_DATA])" at bounding box center [353, 306] width 259 height 38
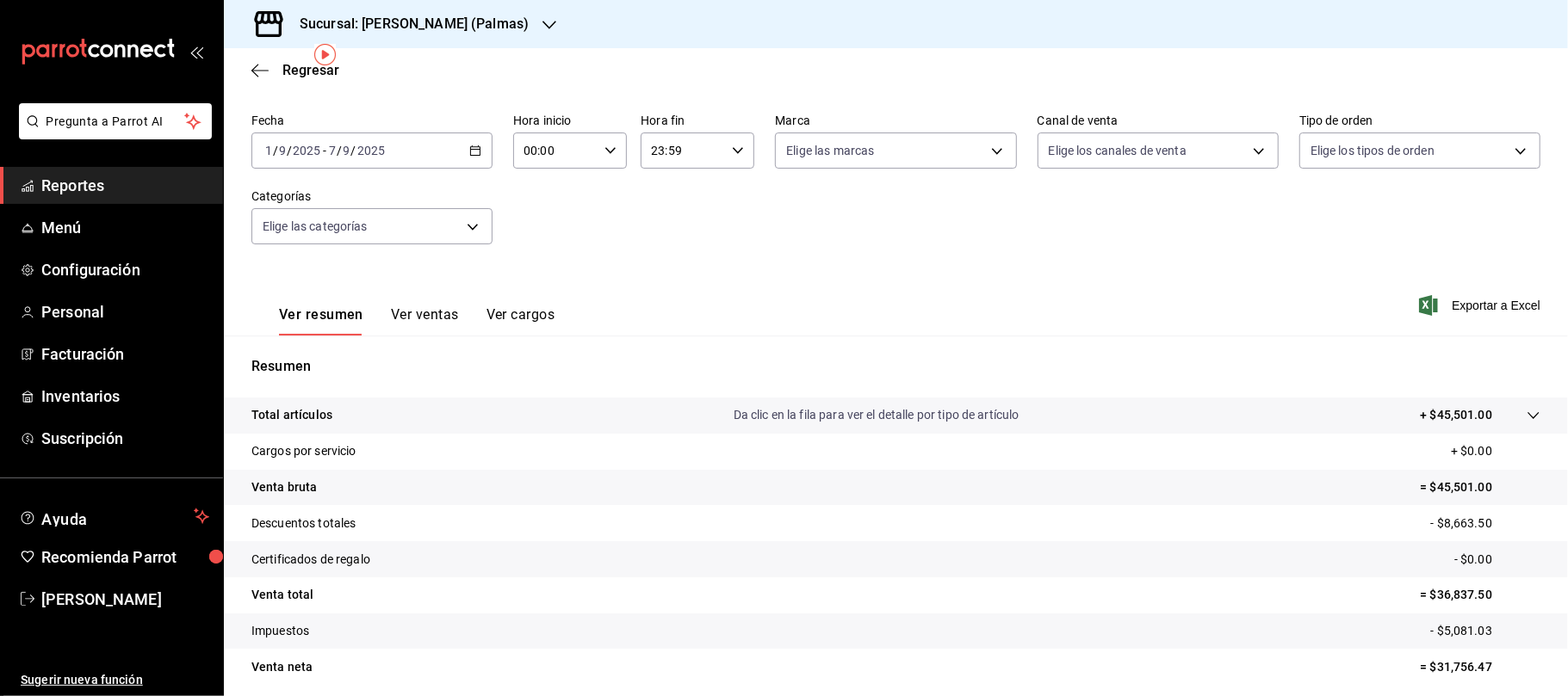
scroll to position [128, 0]
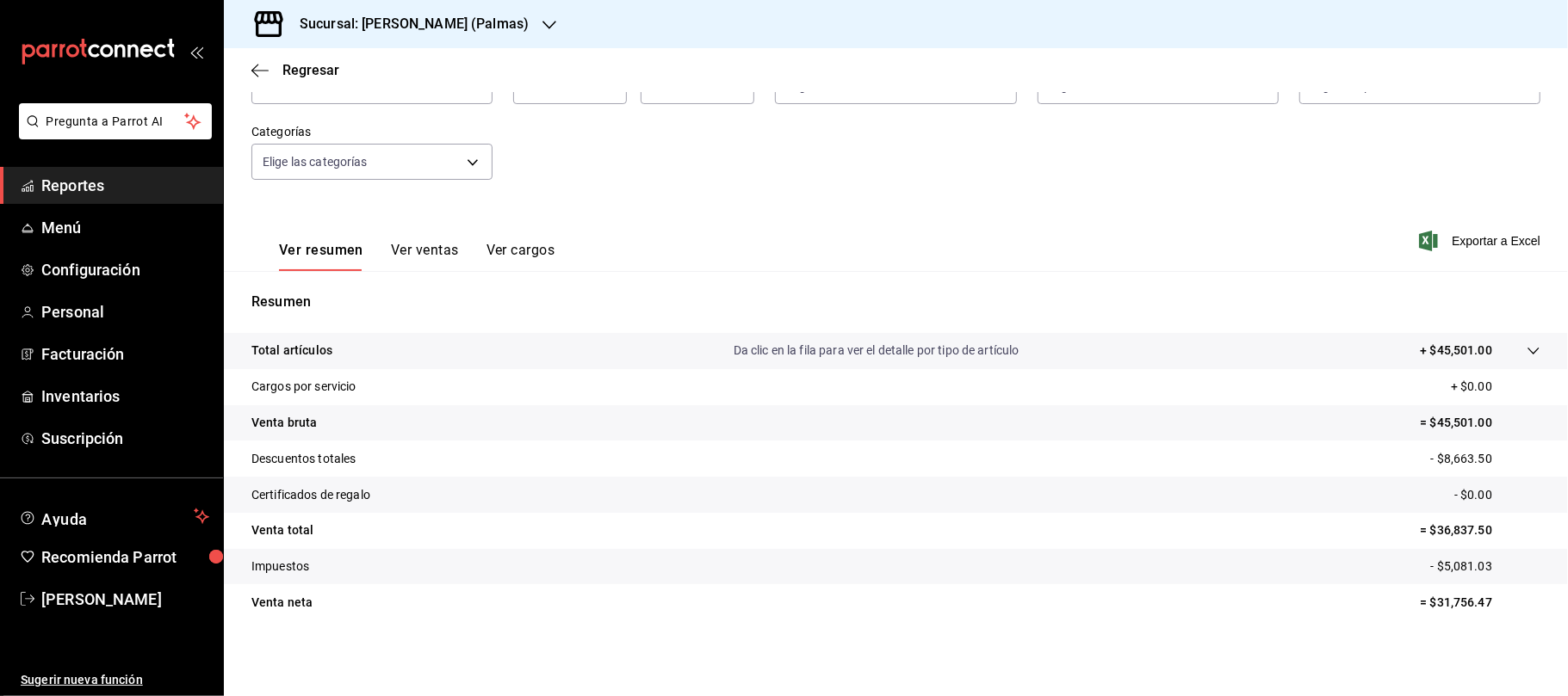
click at [459, 25] on h3 "Sucursal: [PERSON_NAME] (Palmas)" at bounding box center [407, 24] width 243 height 21
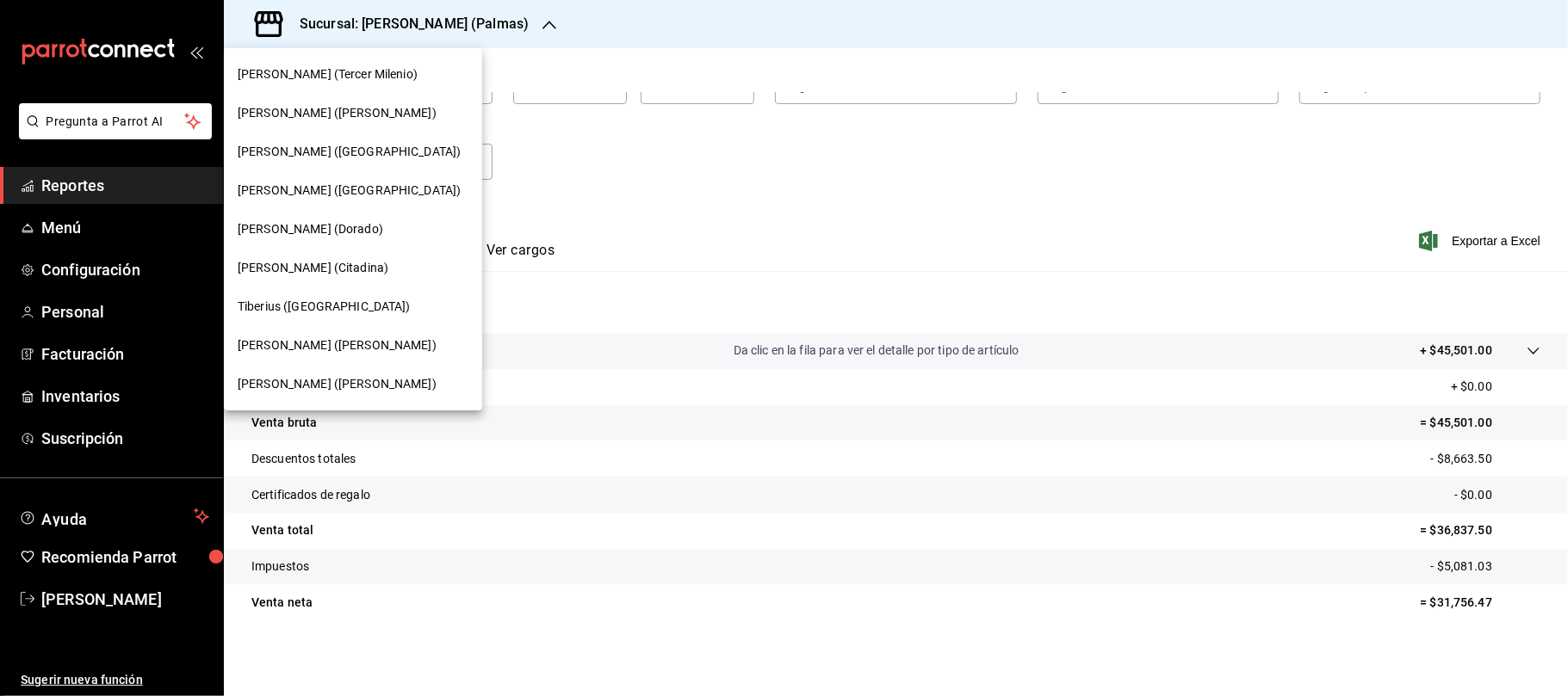
click at [342, 341] on span "[PERSON_NAME] ([PERSON_NAME])" at bounding box center [337, 345] width 199 height 18
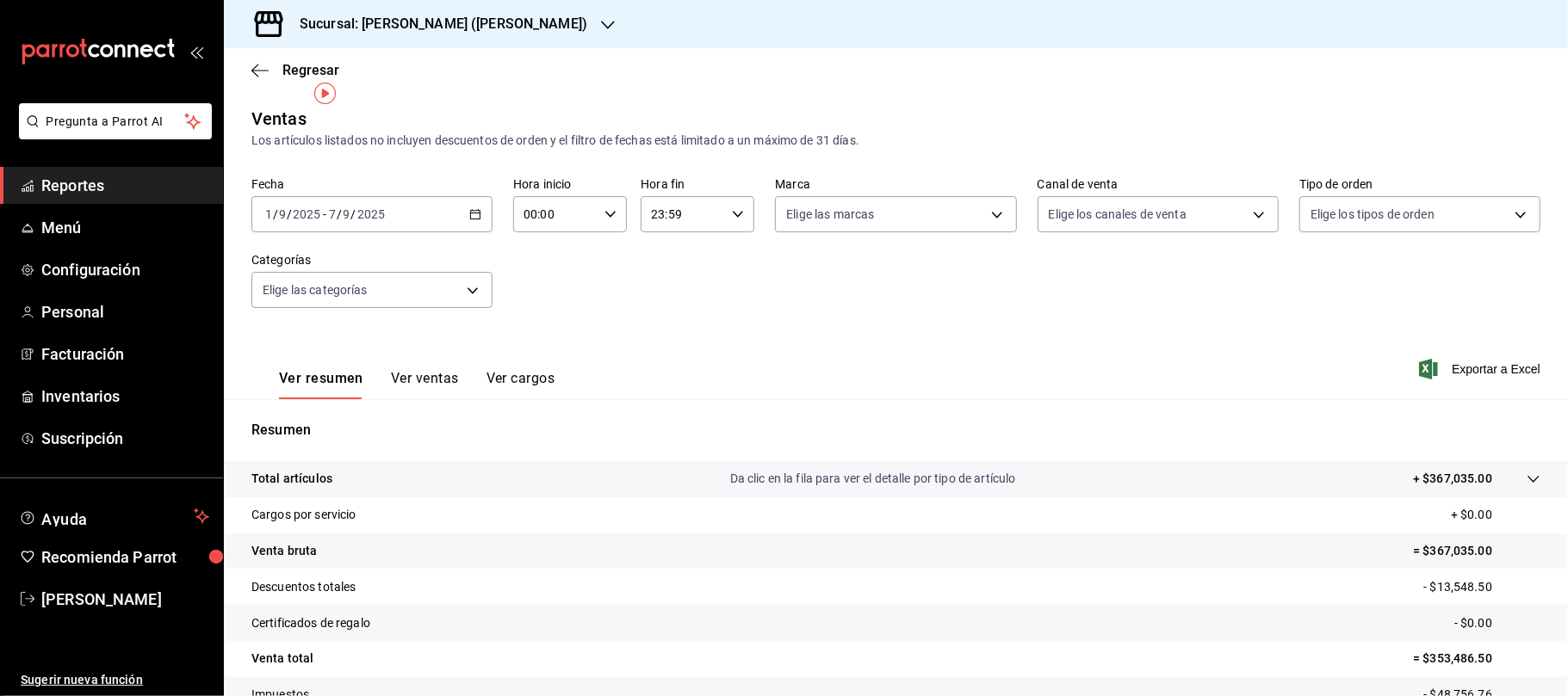
scroll to position [128, 0]
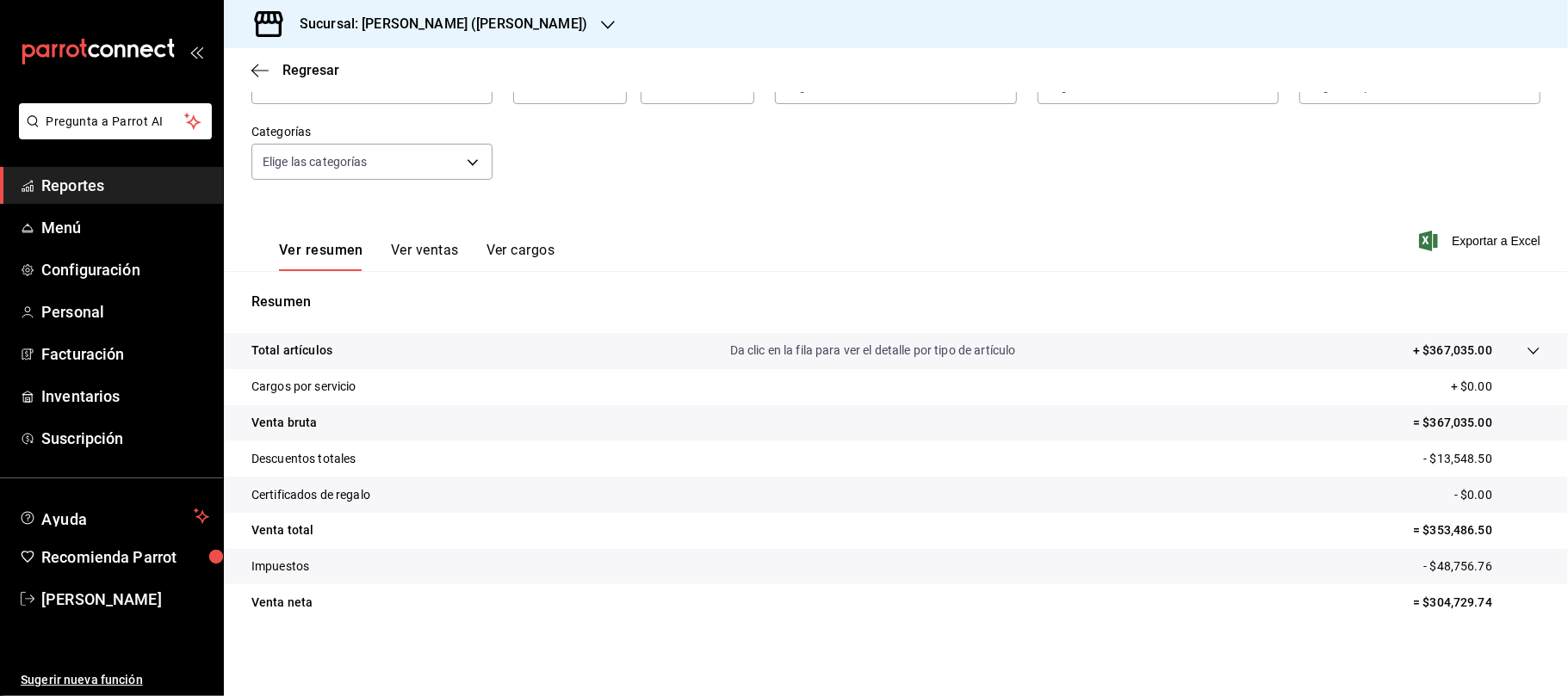
click at [487, 18] on div "Sucursal: [PERSON_NAME] ([PERSON_NAME])" at bounding box center [430, 24] width 384 height 48
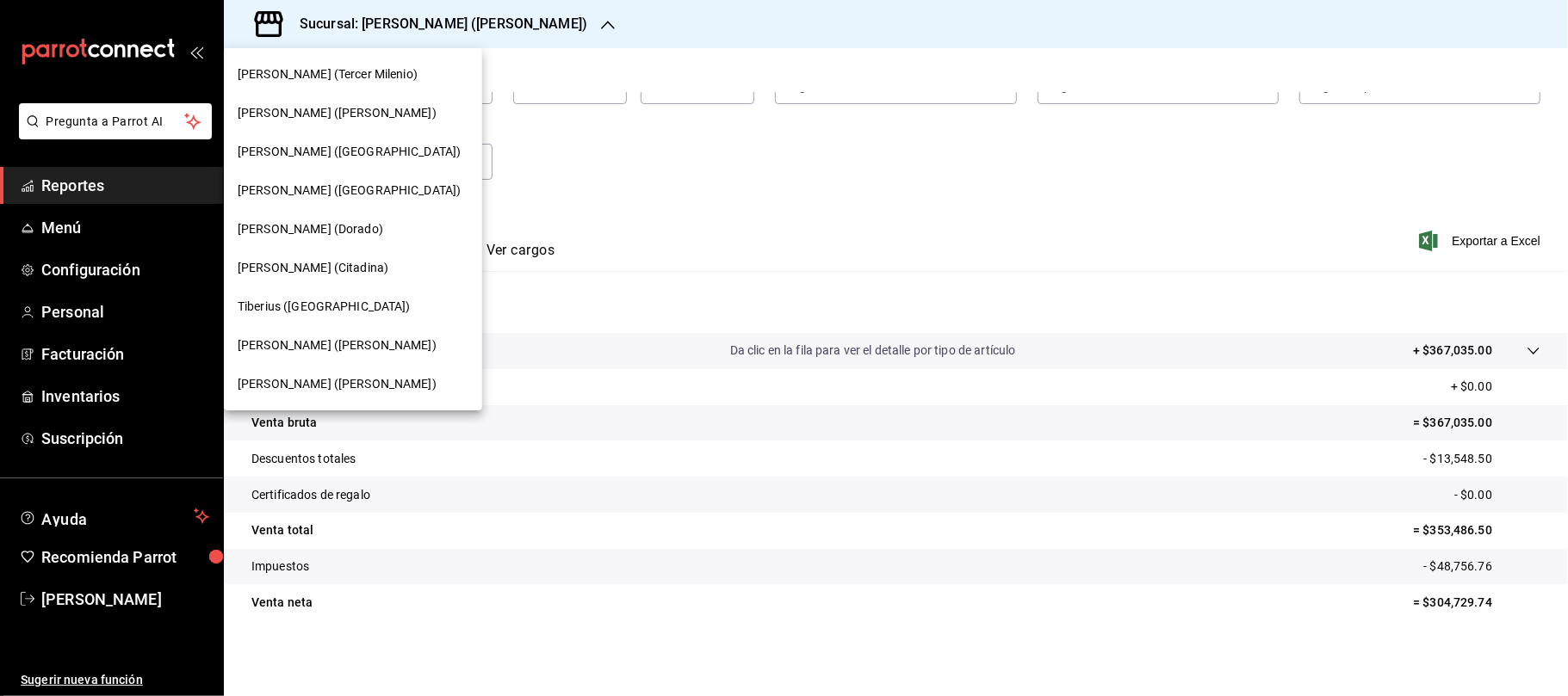
click at [344, 374] on div "[PERSON_NAME] ([PERSON_NAME])" at bounding box center [353, 383] width 259 height 38
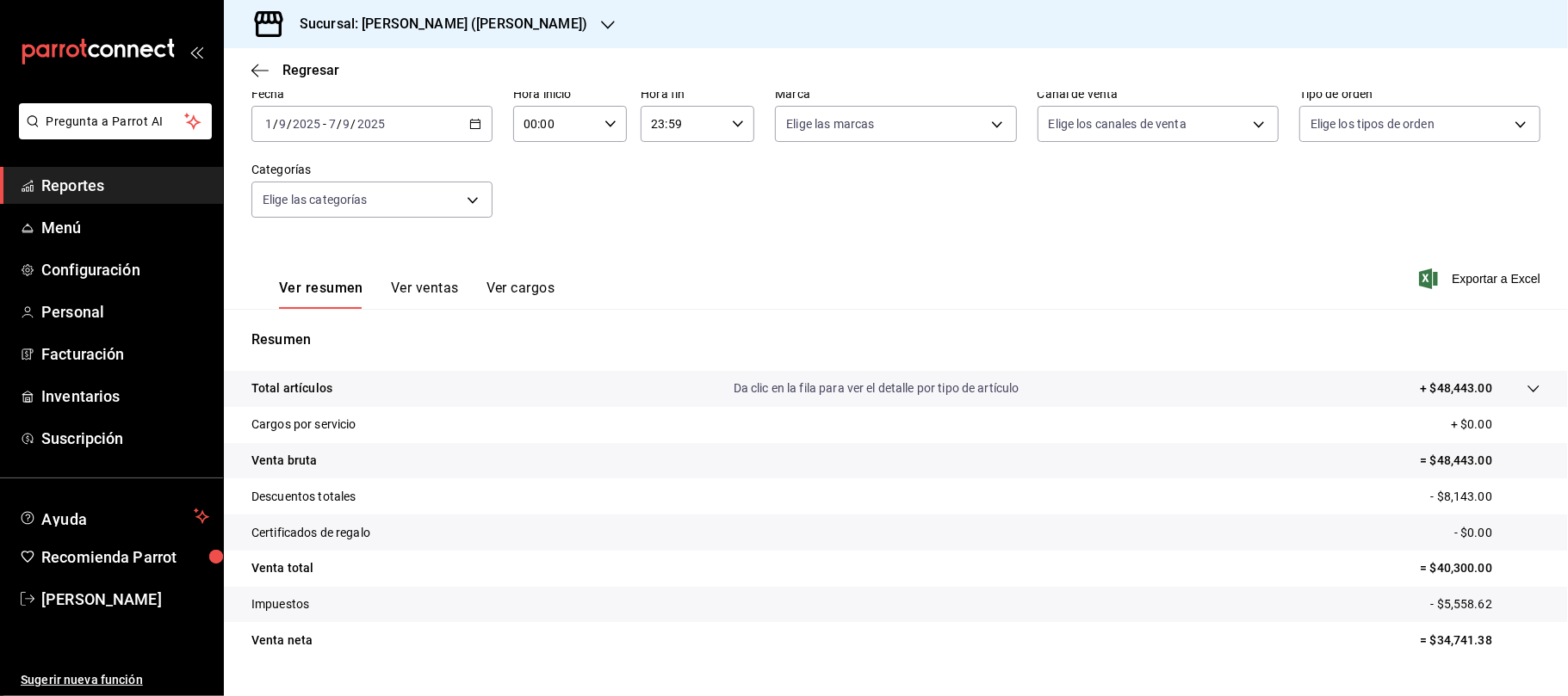
scroll to position [114, 0]
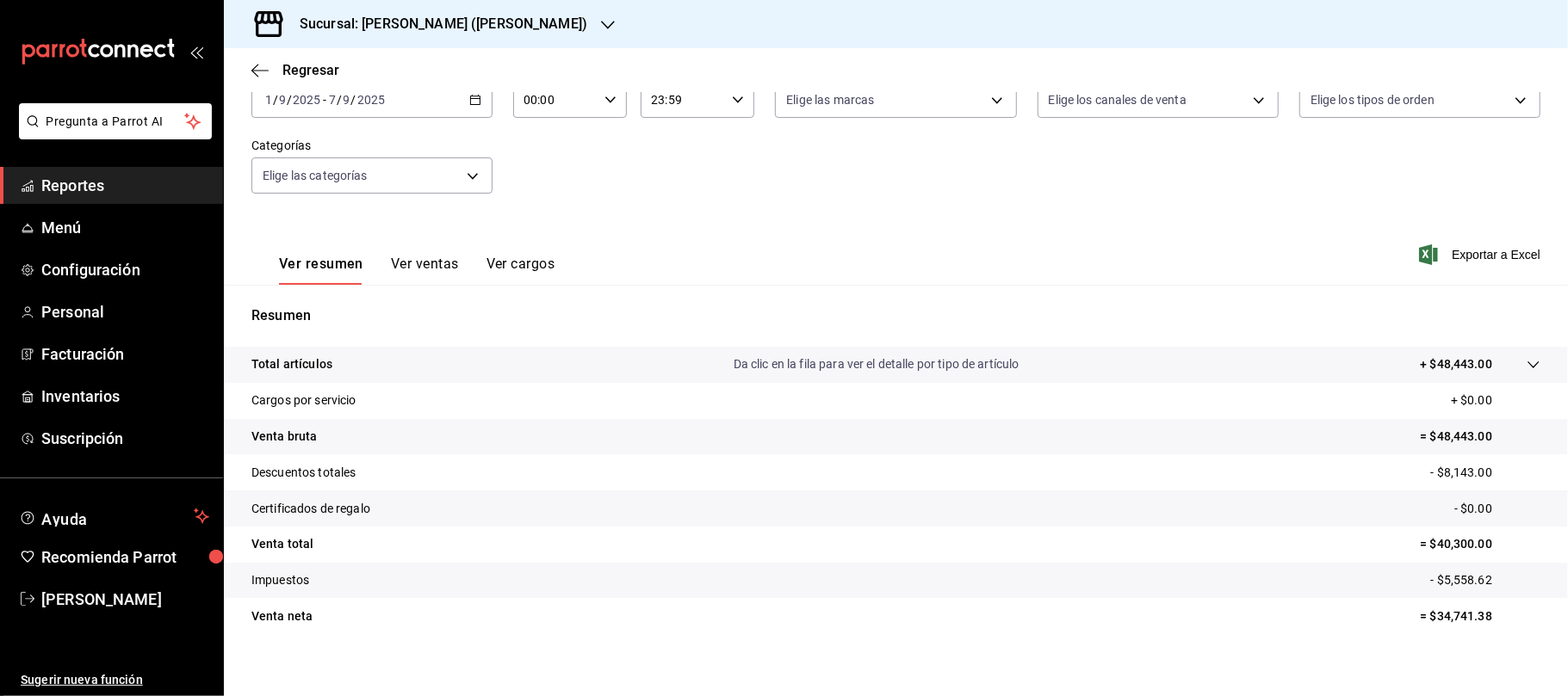
click at [465, 38] on div "Sucursal: [PERSON_NAME] ([PERSON_NAME])" at bounding box center [430, 24] width 384 height 48
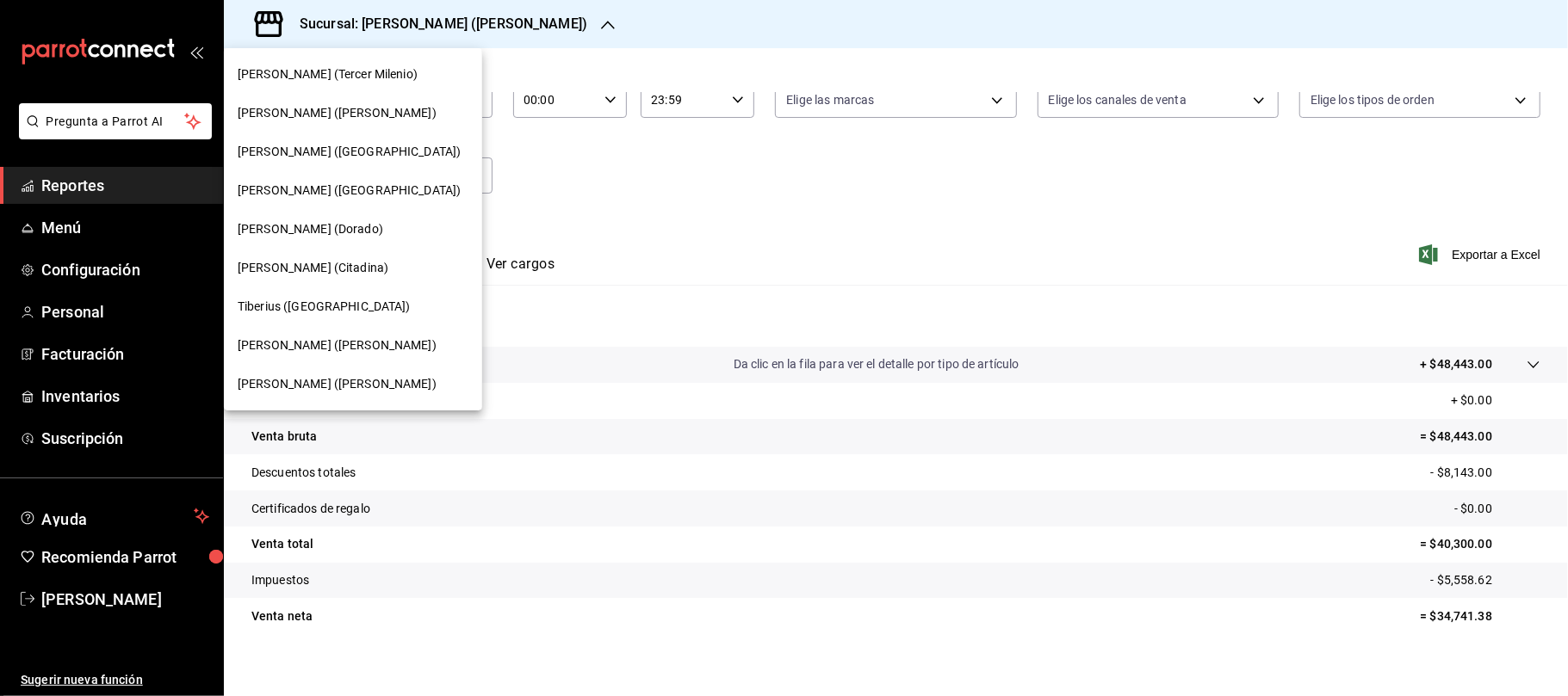
click at [805, 228] on div at bounding box center [784, 348] width 1568 height 696
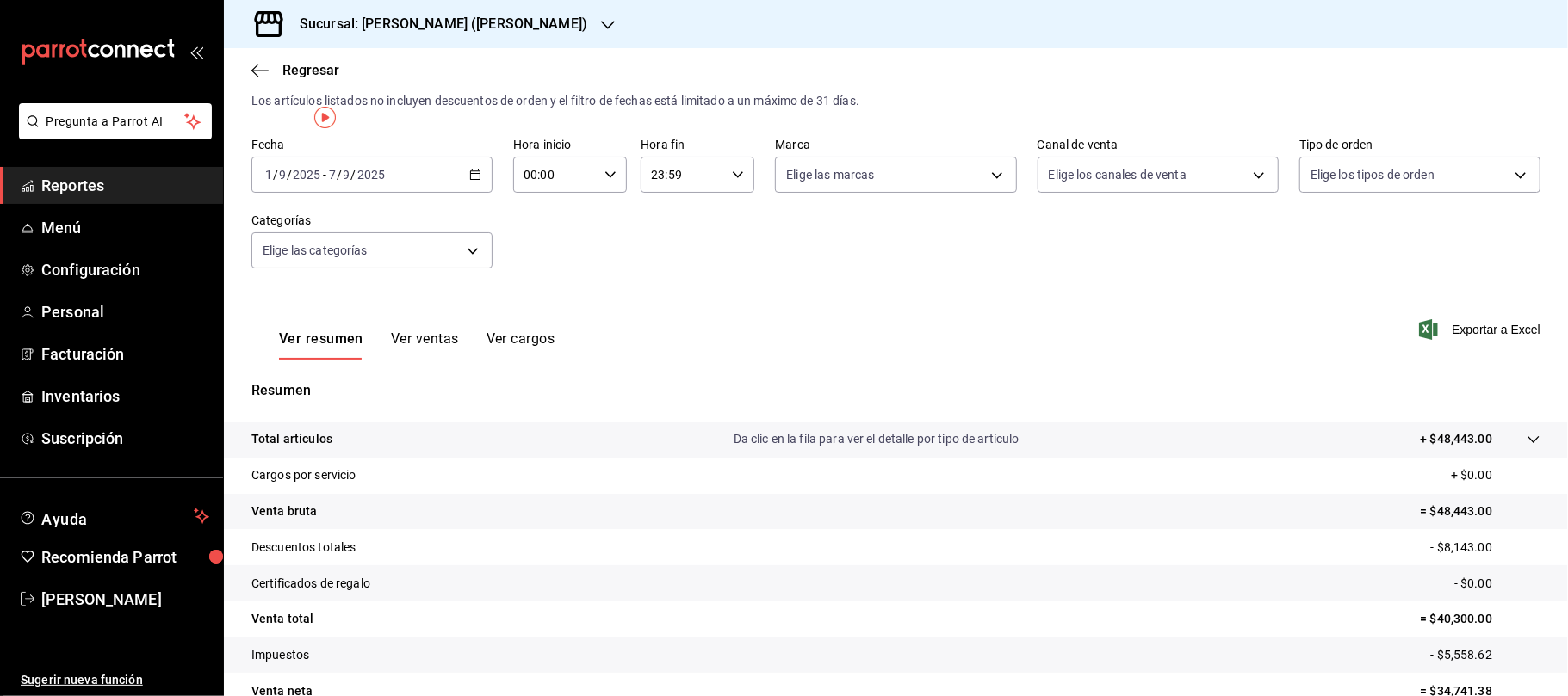
scroll to position [0, 0]
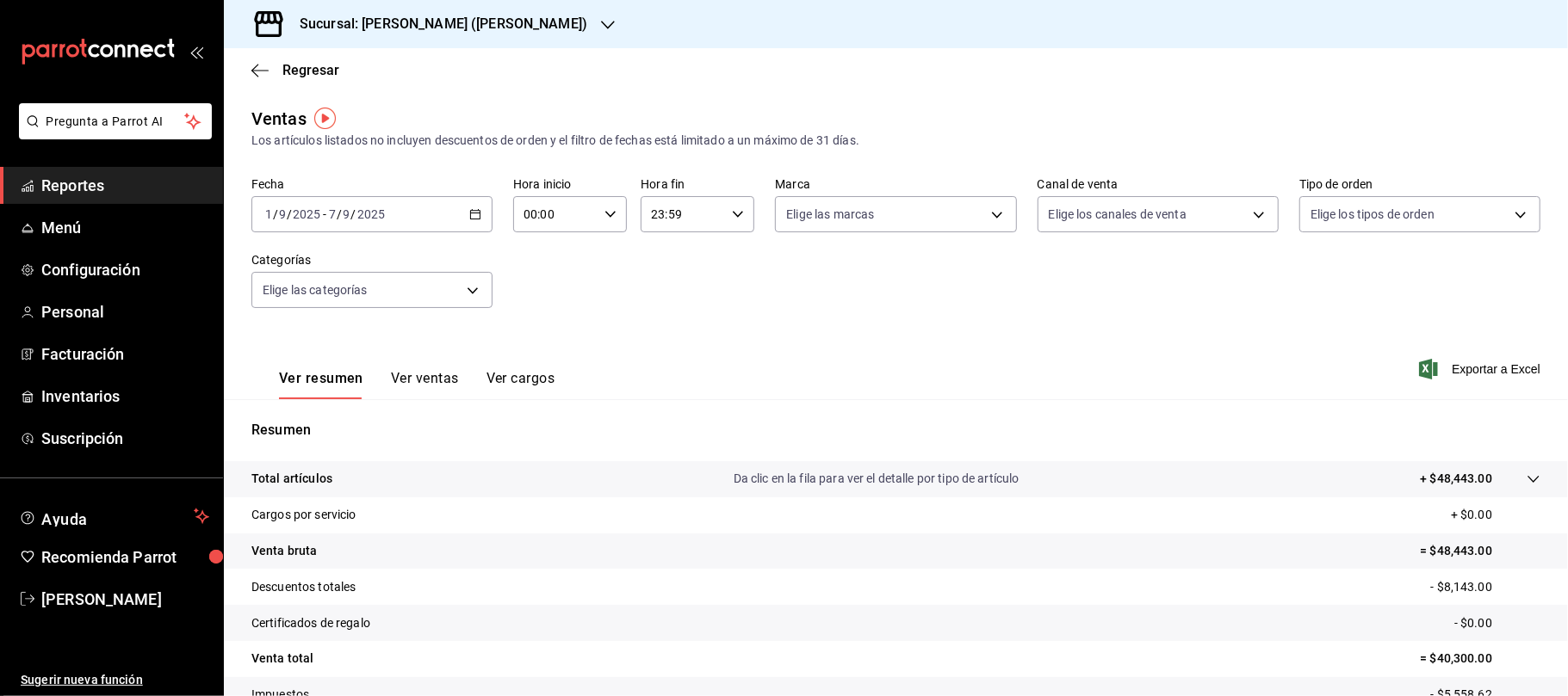
click at [469, 208] on icon "button" at bounding box center [475, 214] width 12 height 12
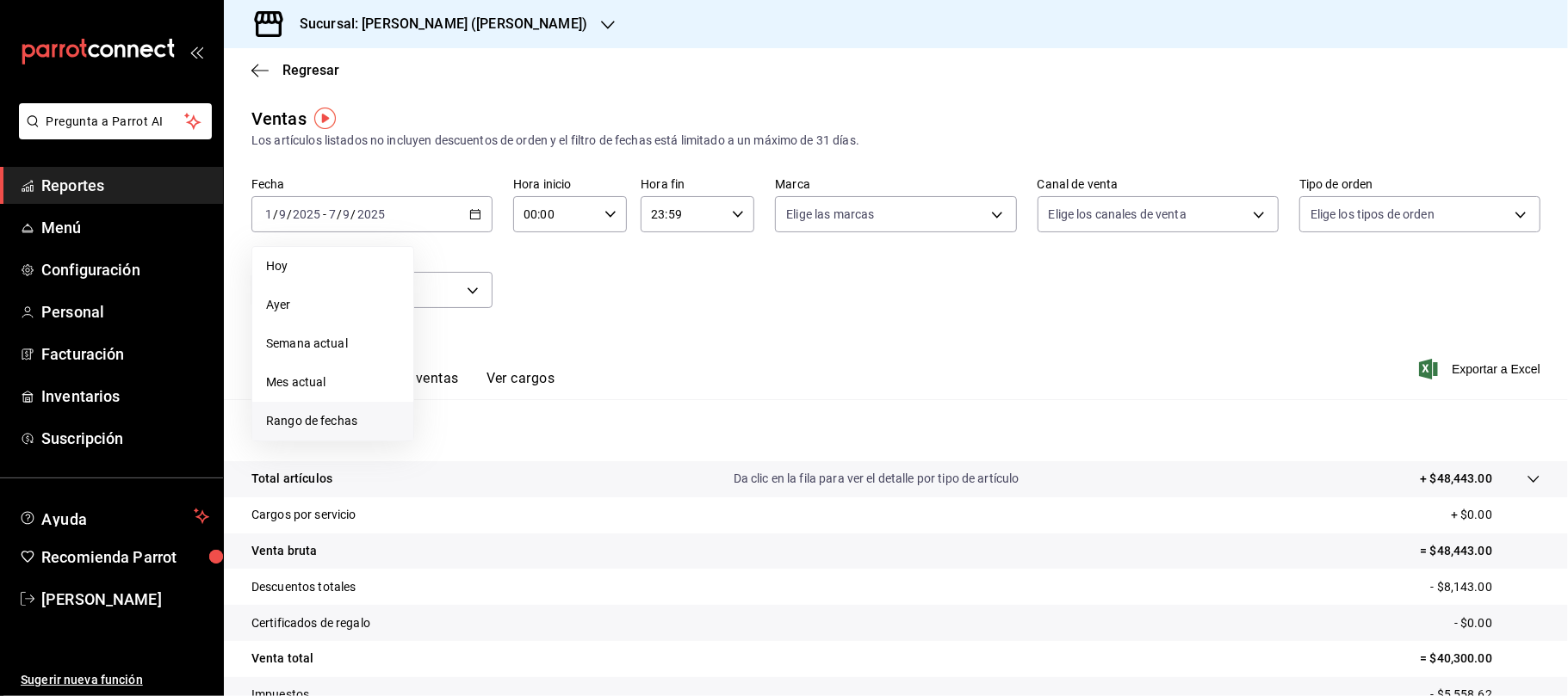
click at [349, 421] on span "Rango de fechas" at bounding box center [332, 421] width 134 height 18
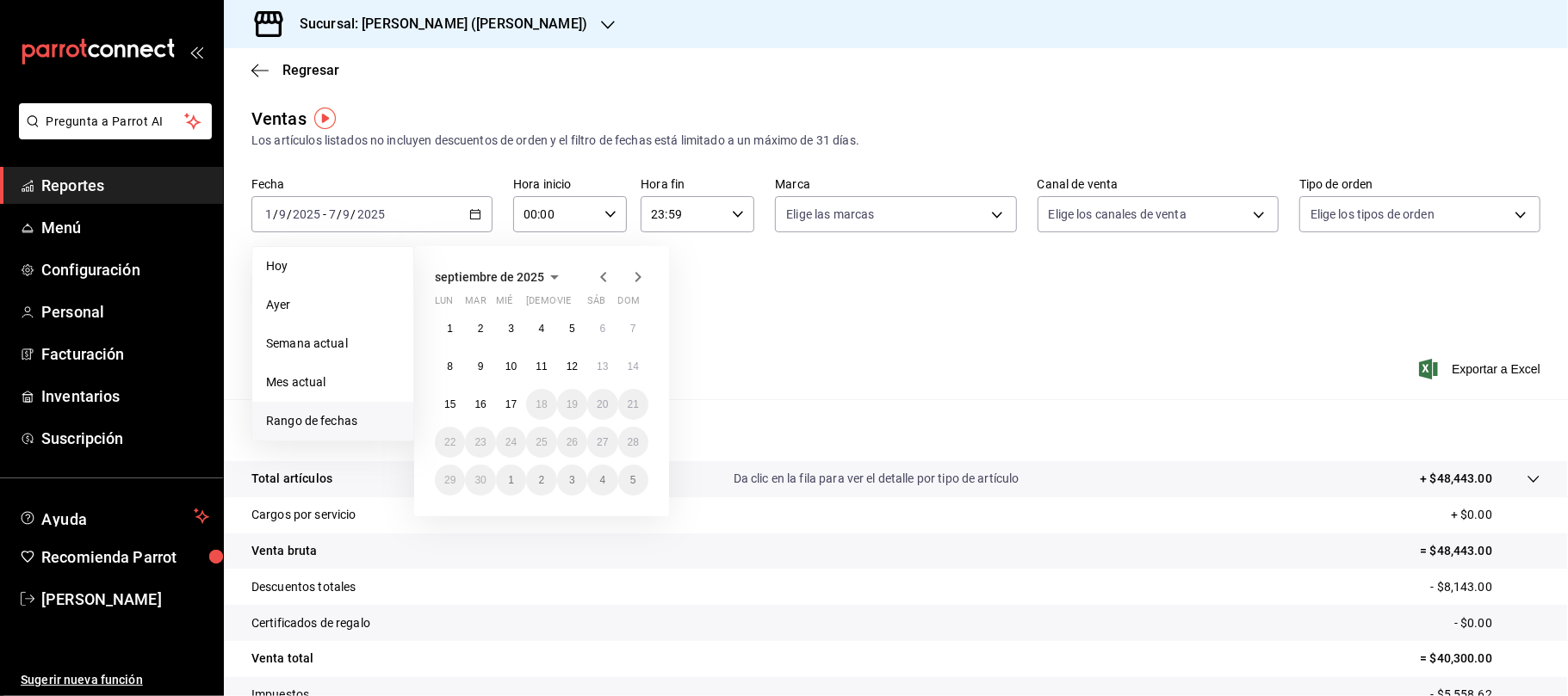
click at [604, 280] on icon "button" at bounding box center [603, 277] width 6 height 11
click at [448, 490] on button "25" at bounding box center [450, 481] width 30 height 31
click at [632, 484] on abbr "31" at bounding box center [633, 480] width 11 height 12
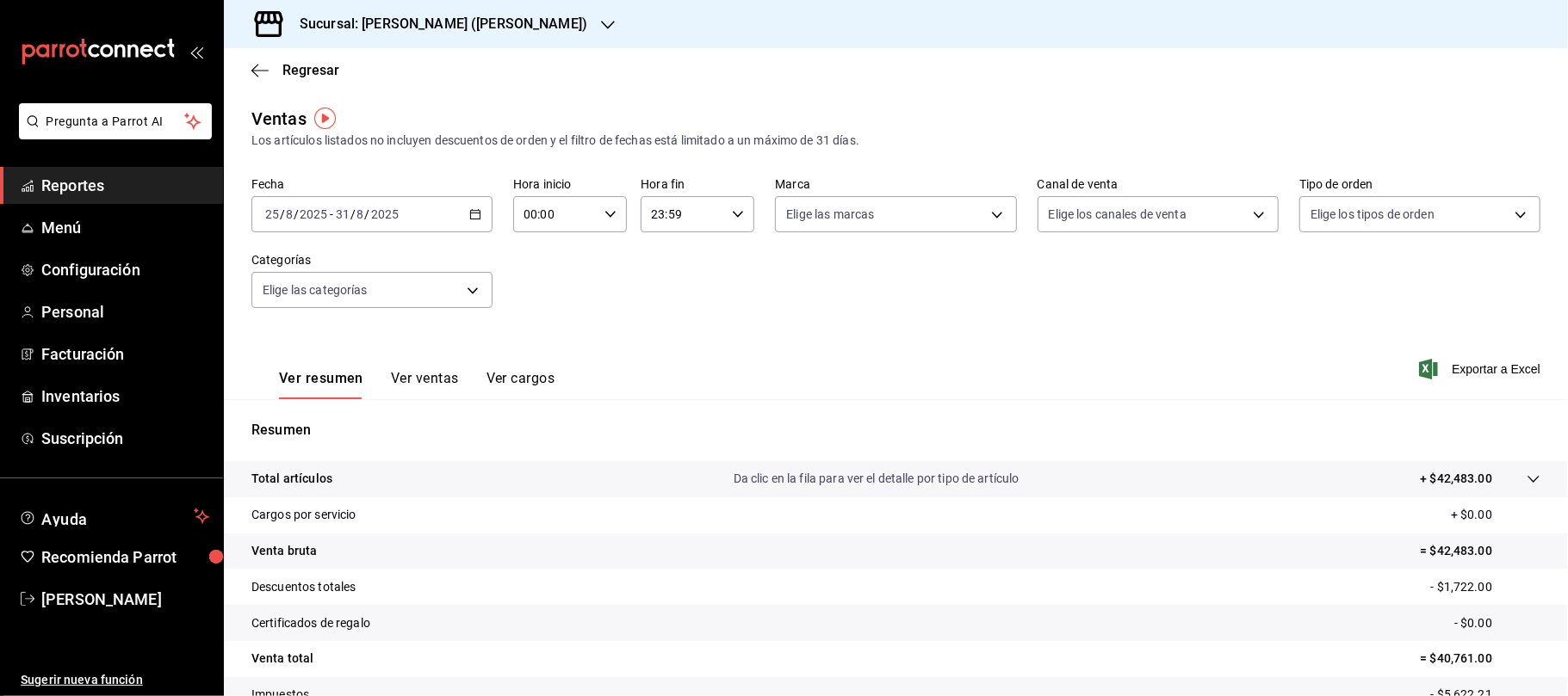
click at [441, 16] on h3 "Sucursal: [PERSON_NAME] ([PERSON_NAME])" at bounding box center [437, 24] width 301 height 21
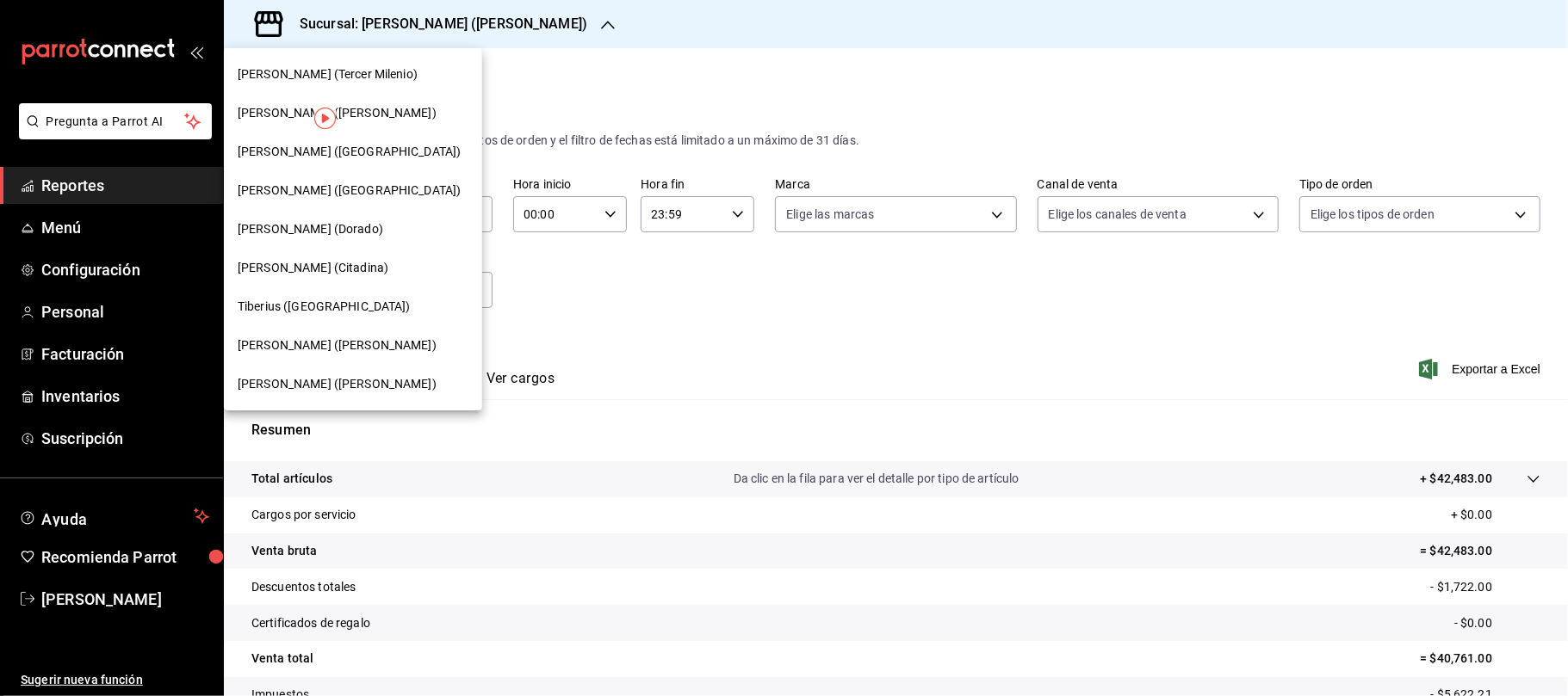
click at [338, 355] on div "[PERSON_NAME] ([PERSON_NAME])" at bounding box center [353, 345] width 259 height 38
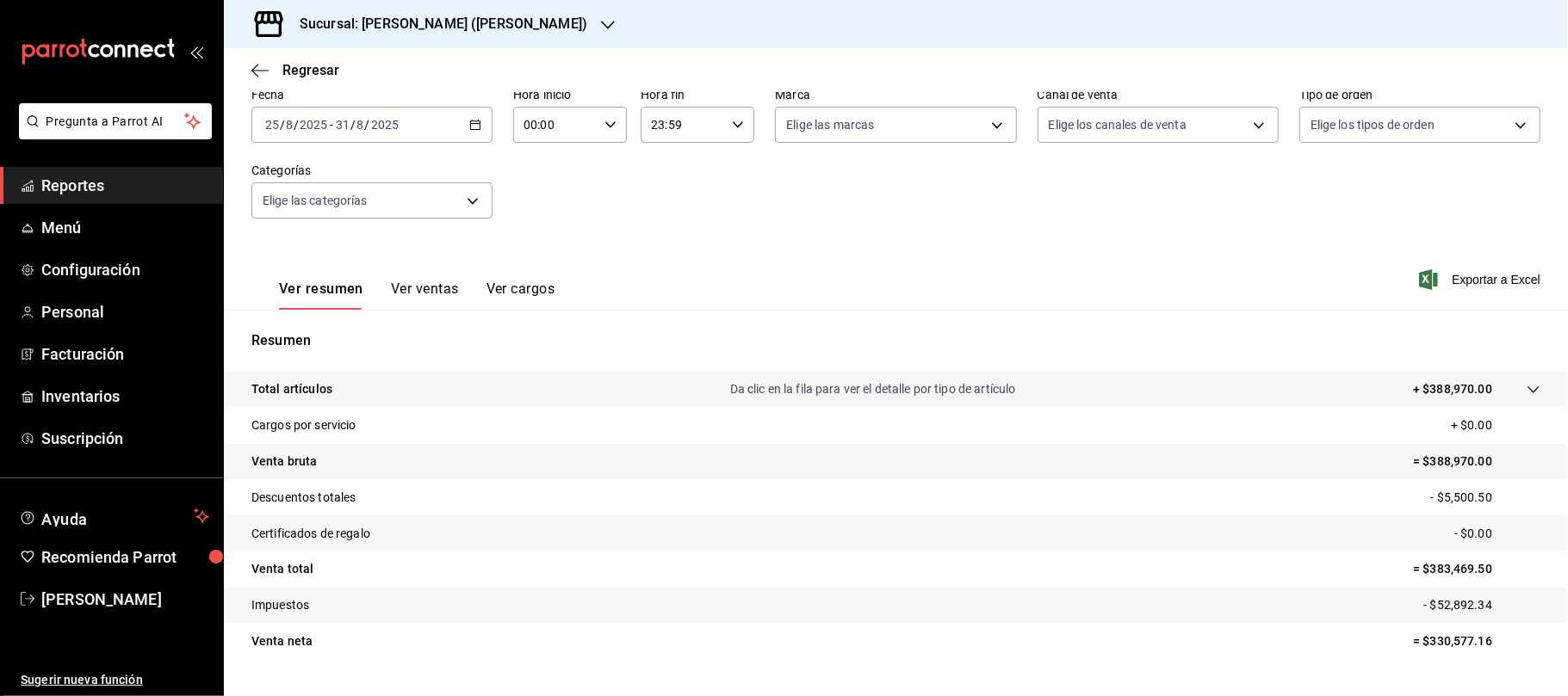
scroll to position [114, 0]
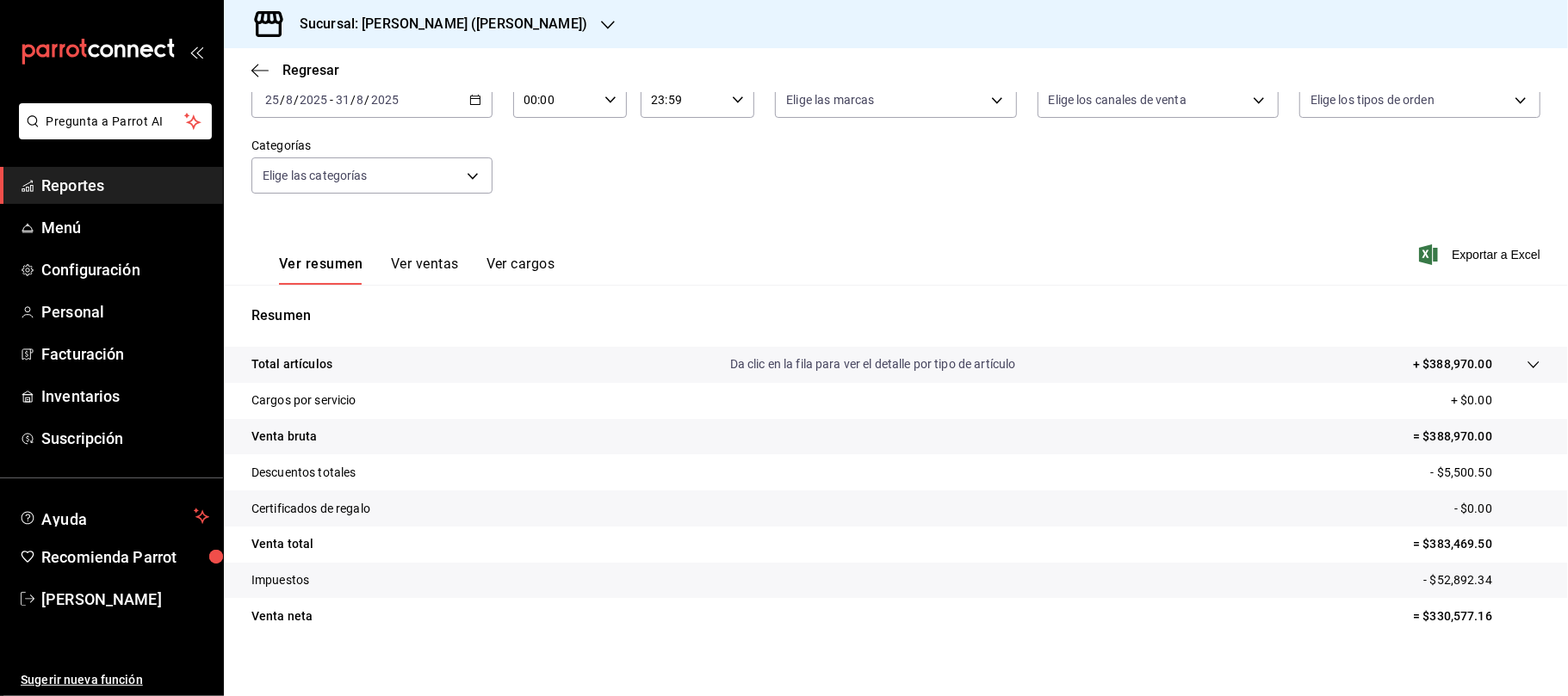
click at [468, 31] on h3 "Sucursal: [PERSON_NAME] ([PERSON_NAME])" at bounding box center [437, 24] width 301 height 21
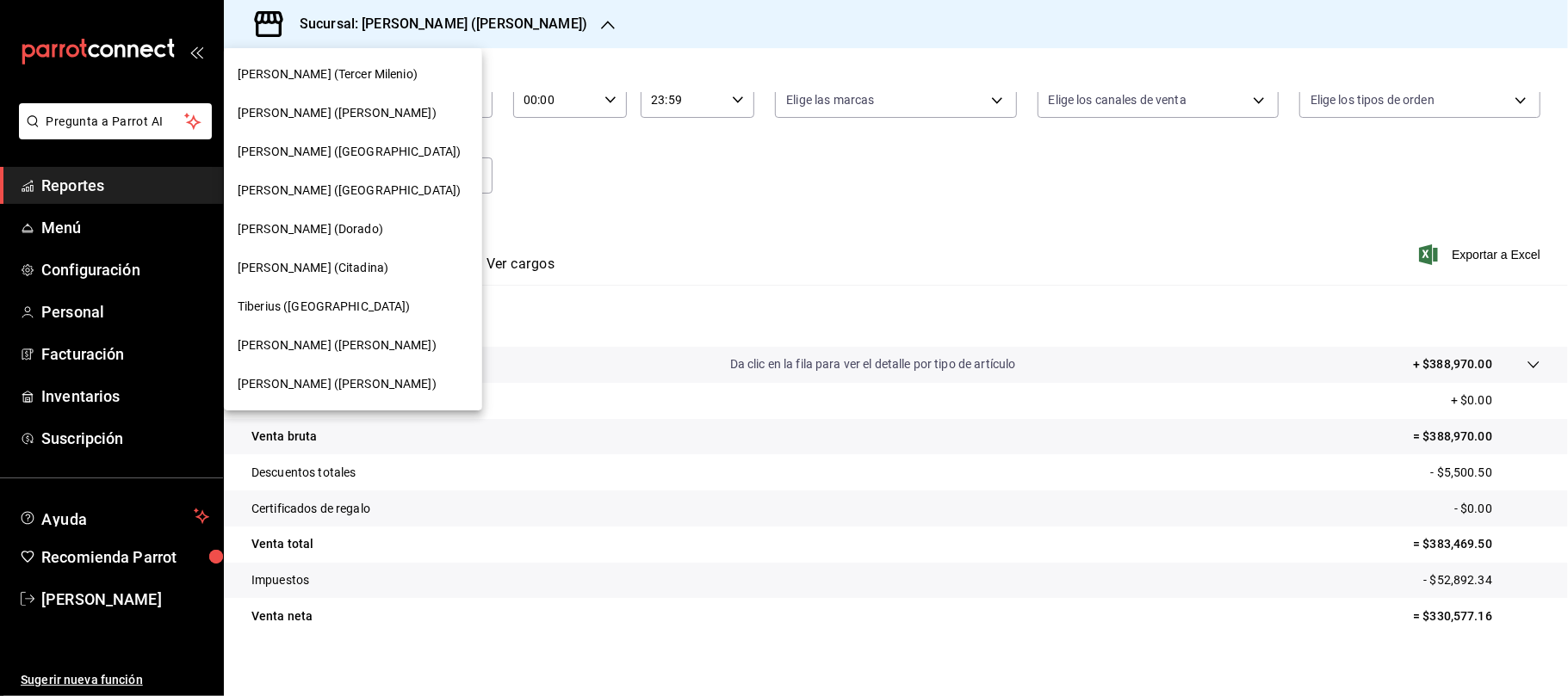
click at [355, 301] on div "Tiberius ([GEOGRAPHIC_DATA])" at bounding box center [353, 307] width 231 height 18
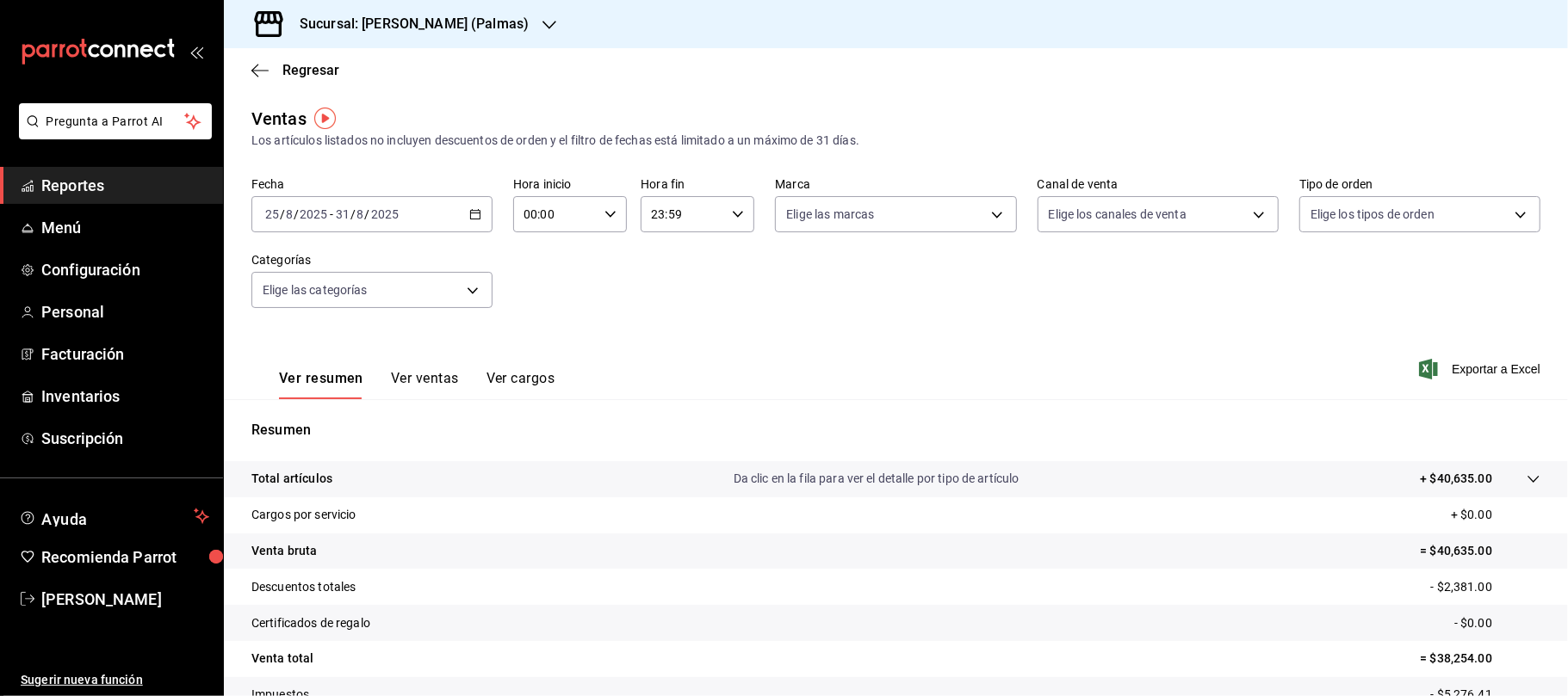
scroll to position [114, 0]
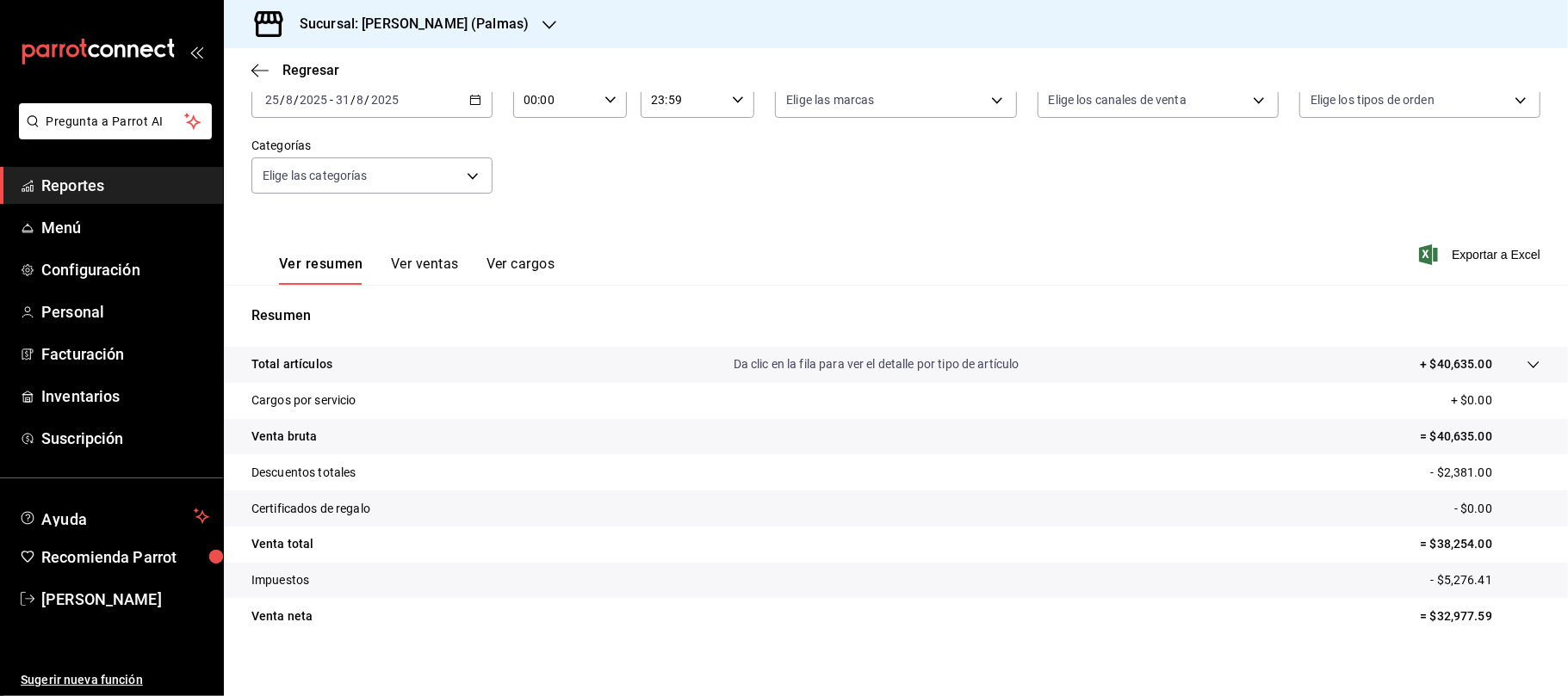
click at [465, 39] on div "Sucursal: [PERSON_NAME] (Palmas)" at bounding box center [400, 24] width 326 height 48
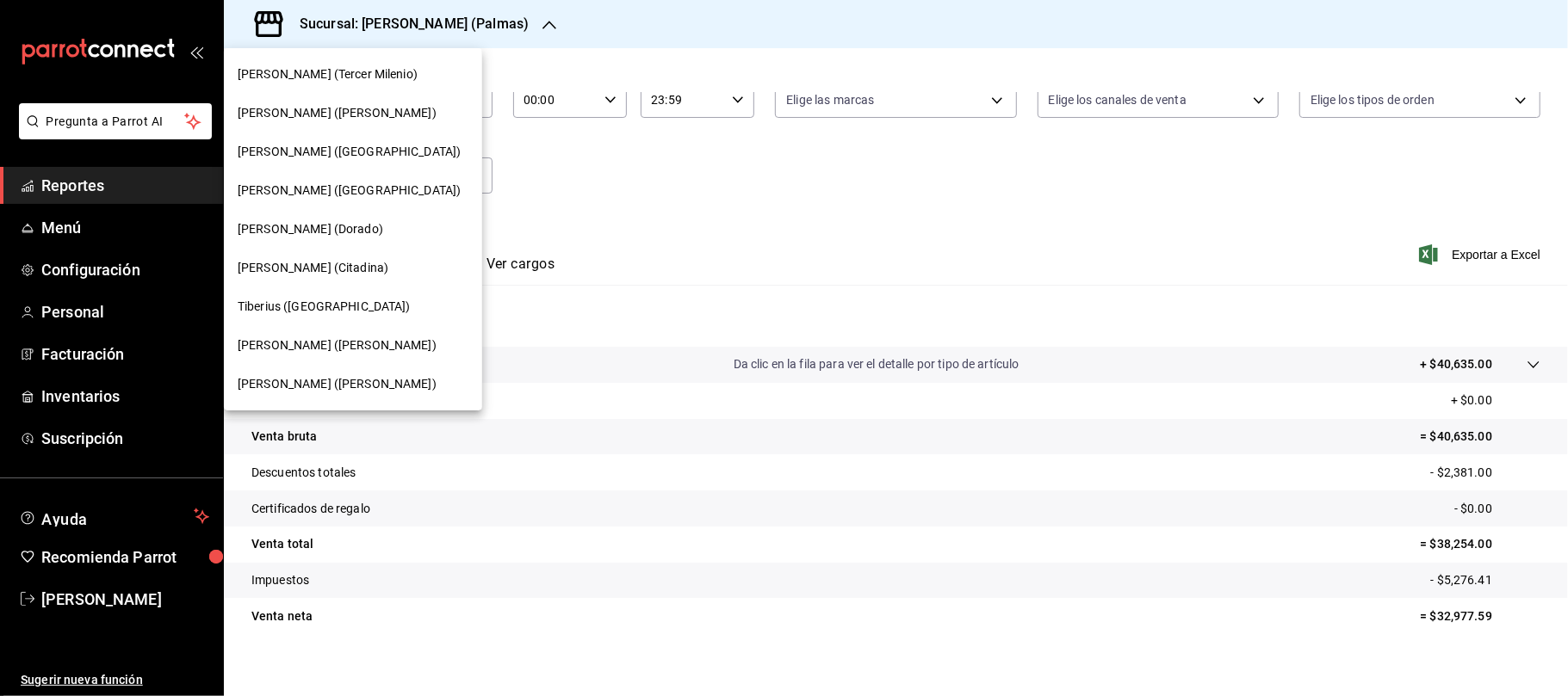
click at [332, 193] on span "[PERSON_NAME] ([GEOGRAPHIC_DATA])" at bounding box center [349, 191] width 223 height 18
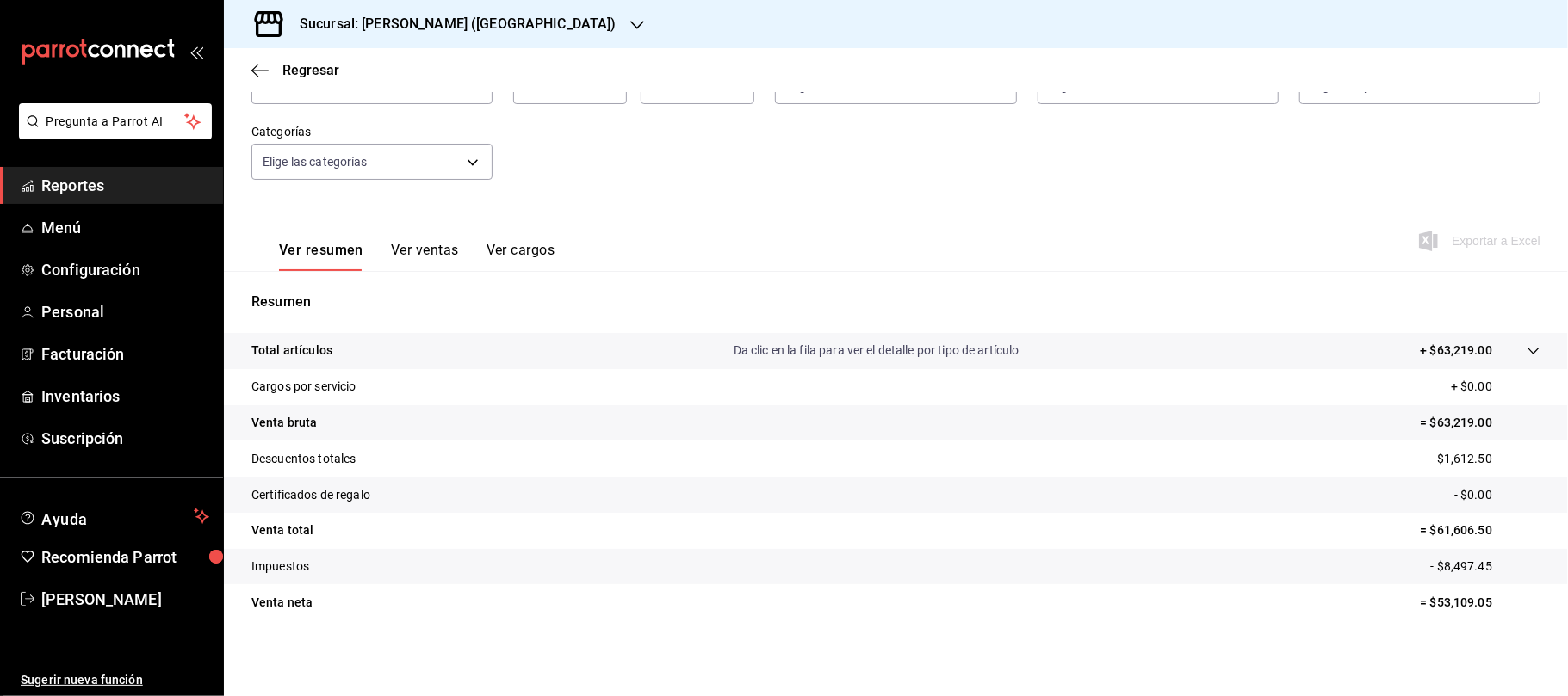
scroll to position [128, 0]
click at [486, 19] on h3 "Sucursal: [PERSON_NAME] ([GEOGRAPHIC_DATA])" at bounding box center [452, 24] width 331 height 21
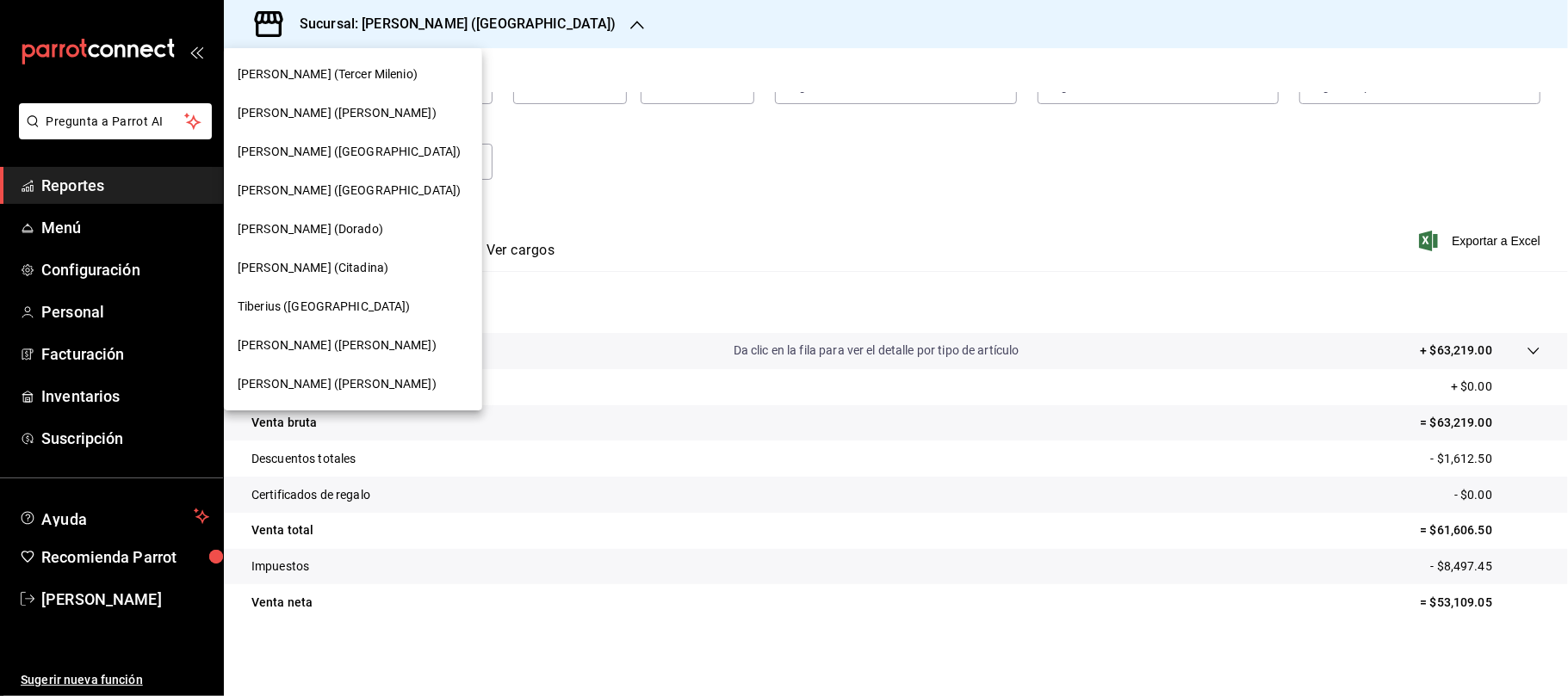
click at [329, 151] on div "[PERSON_NAME] ([GEOGRAPHIC_DATA])" at bounding box center [353, 151] width 231 height 18
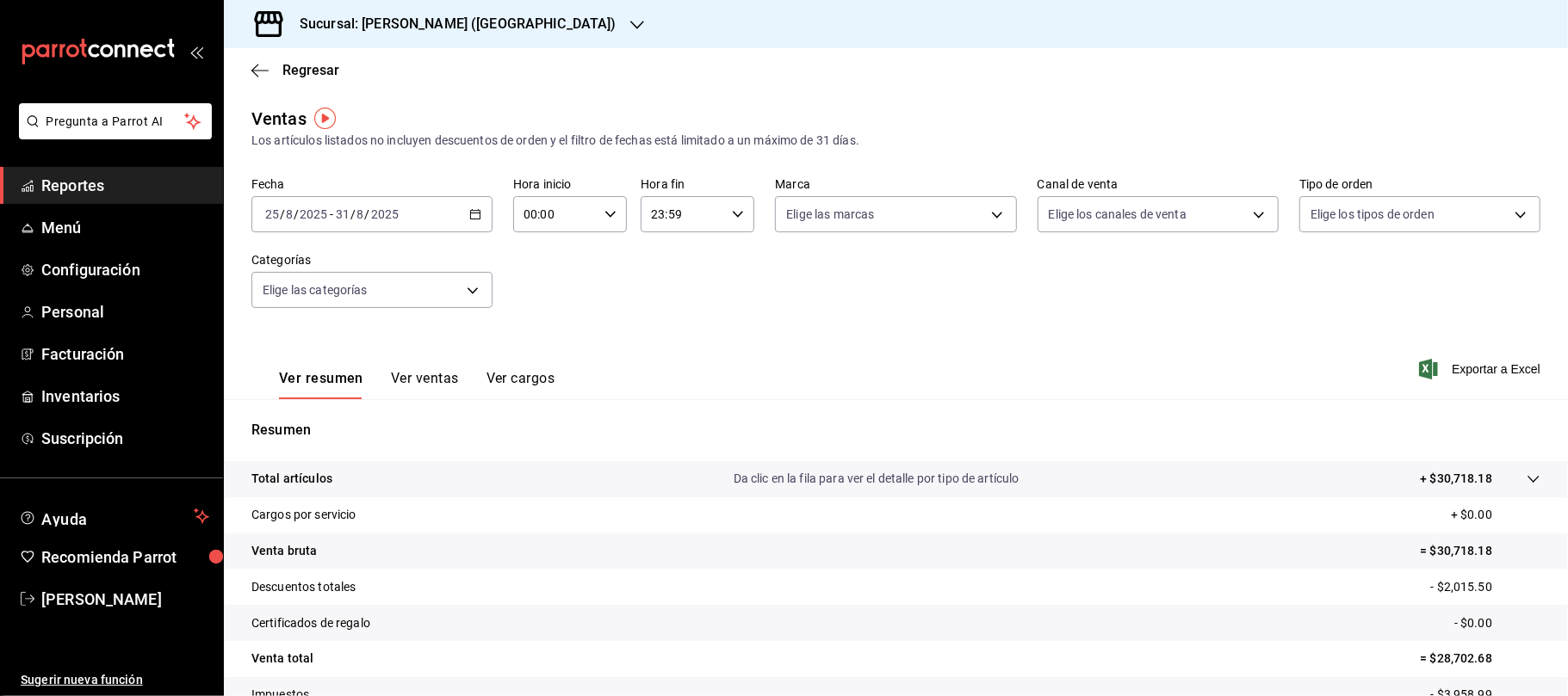
click at [420, 29] on h3 "Sucursal: [PERSON_NAME] ([GEOGRAPHIC_DATA])" at bounding box center [452, 24] width 331 height 21
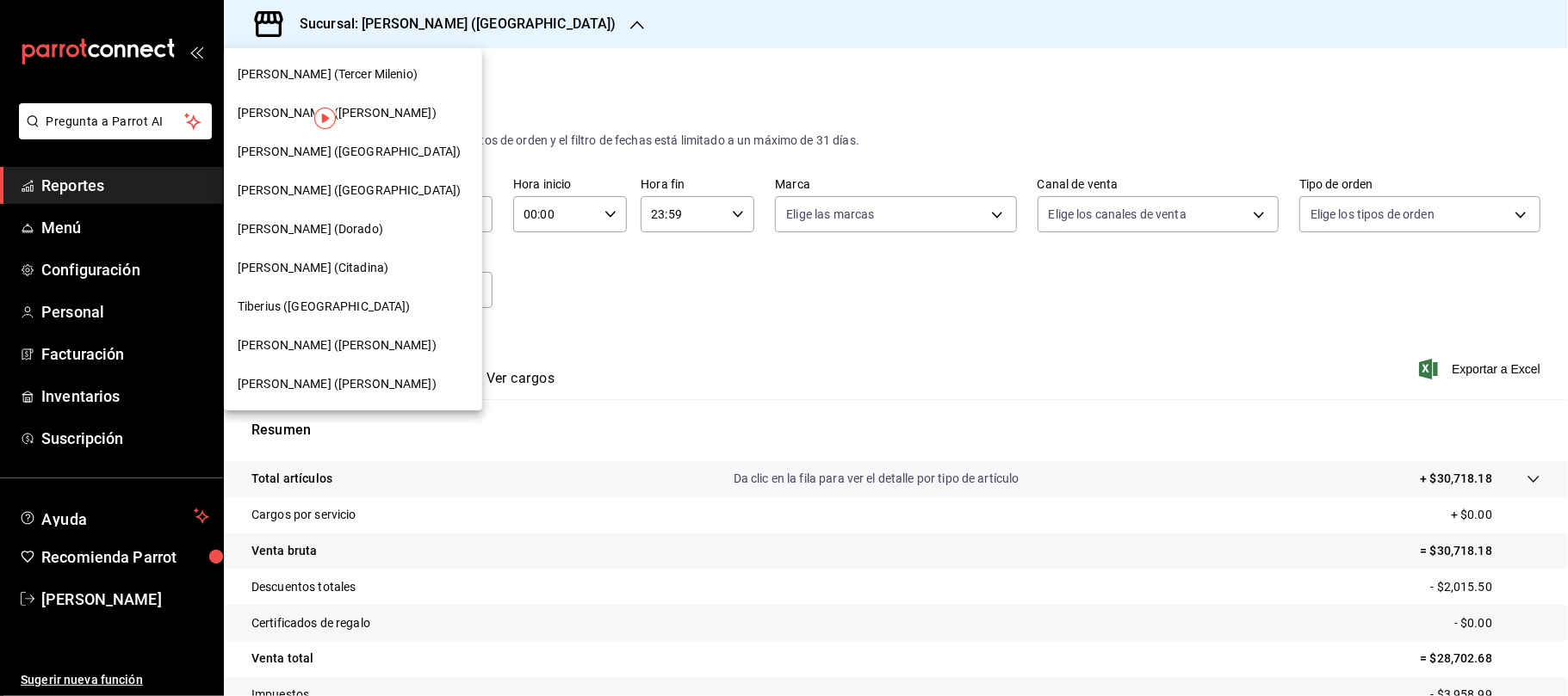
click at [379, 87] on div "[PERSON_NAME] (Tercer Milenio)" at bounding box center [353, 74] width 259 height 38
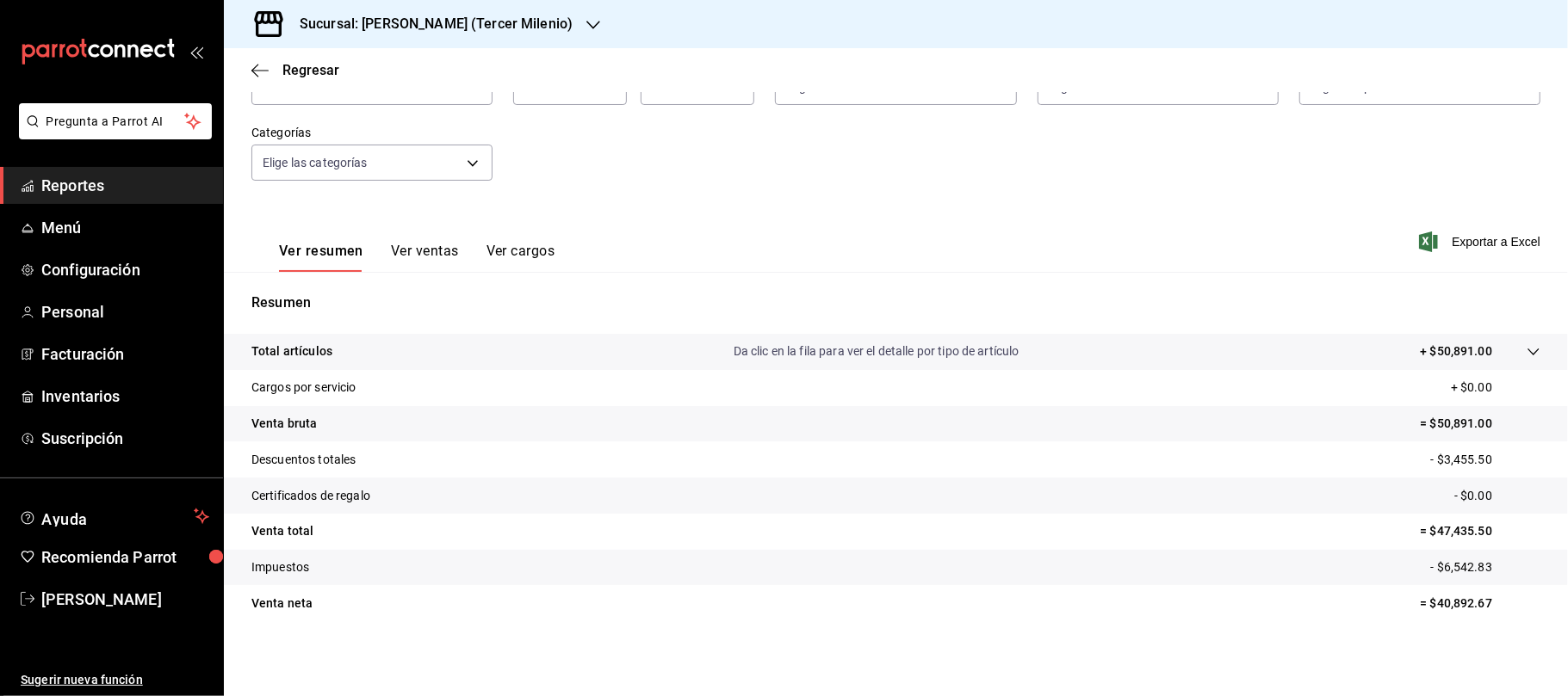
scroll to position [128, 0]
